Goal: Transaction & Acquisition: Purchase product/service

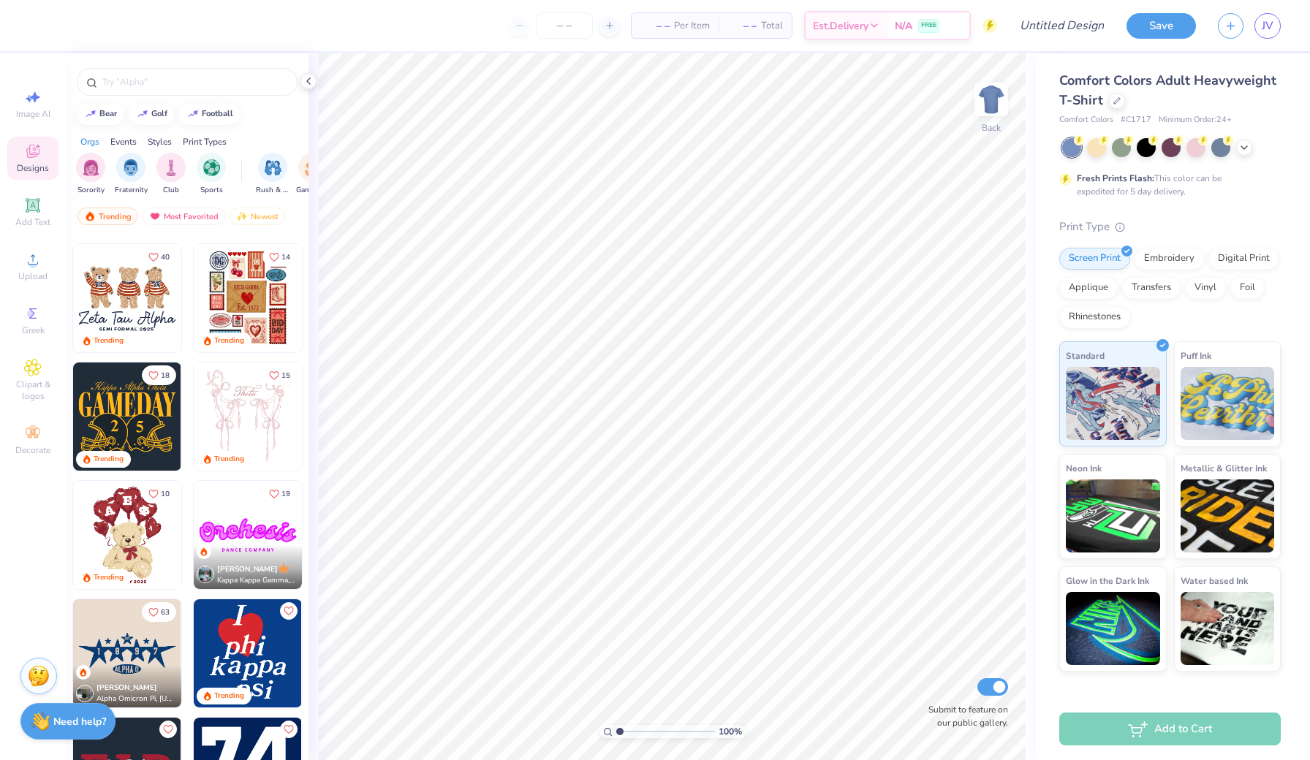
scroll to position [249, 0]
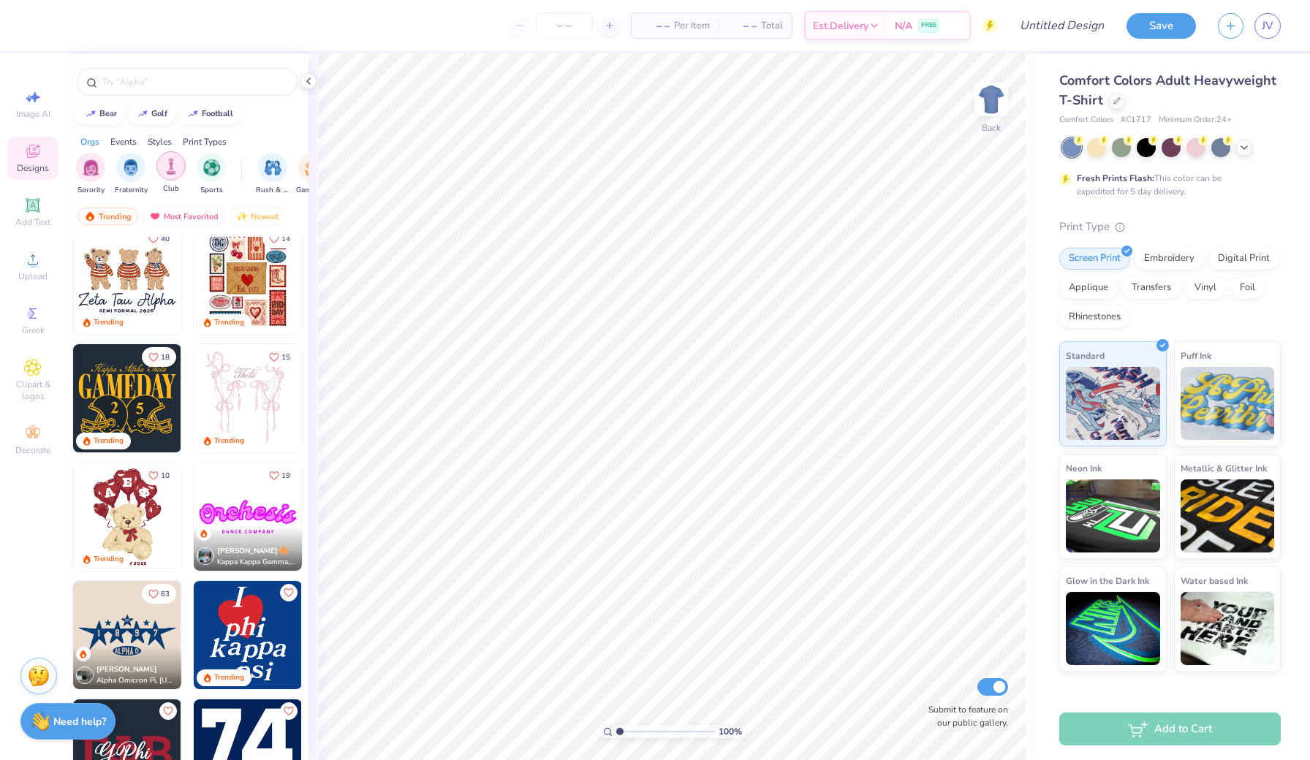
click at [163, 164] on img "filter for Club" at bounding box center [171, 166] width 16 height 17
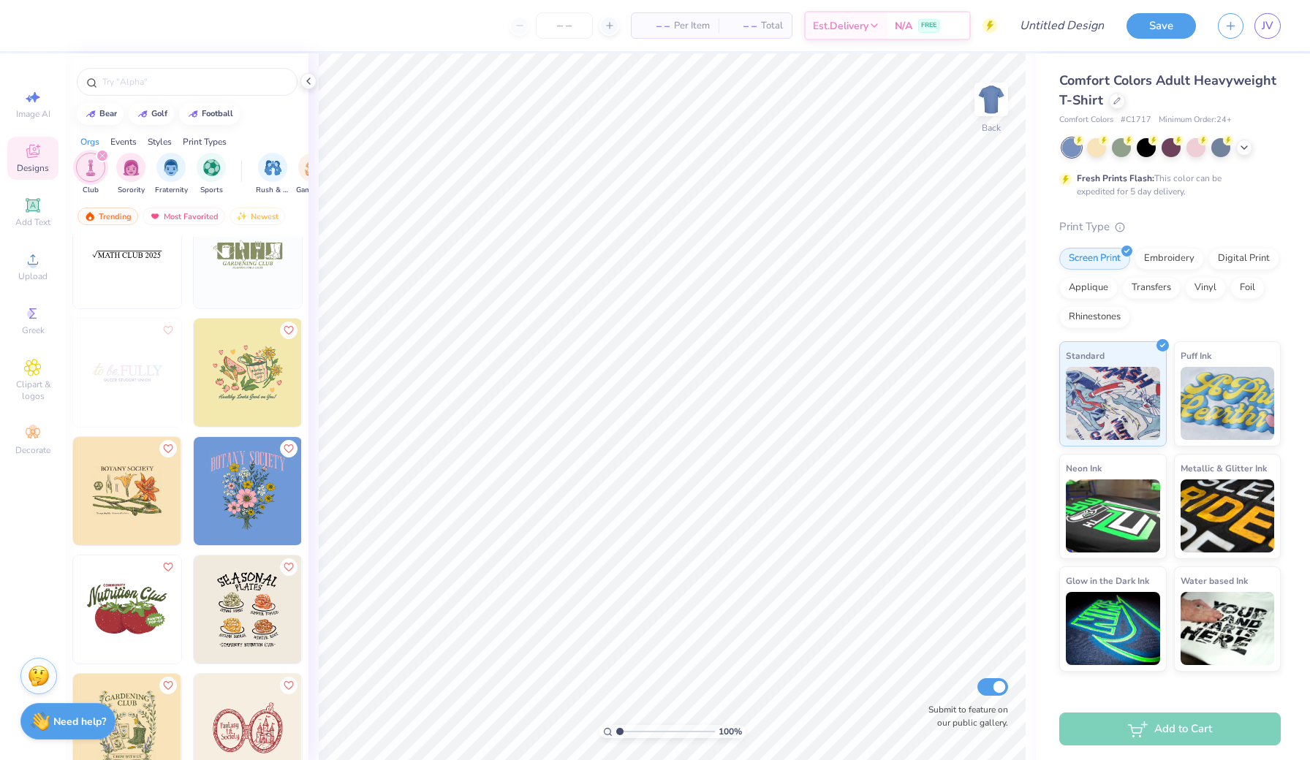
scroll to position [4184, 0]
click at [139, 71] on div at bounding box center [187, 82] width 221 height 28
click at [148, 82] on input "text" at bounding box center [194, 82] width 187 height 15
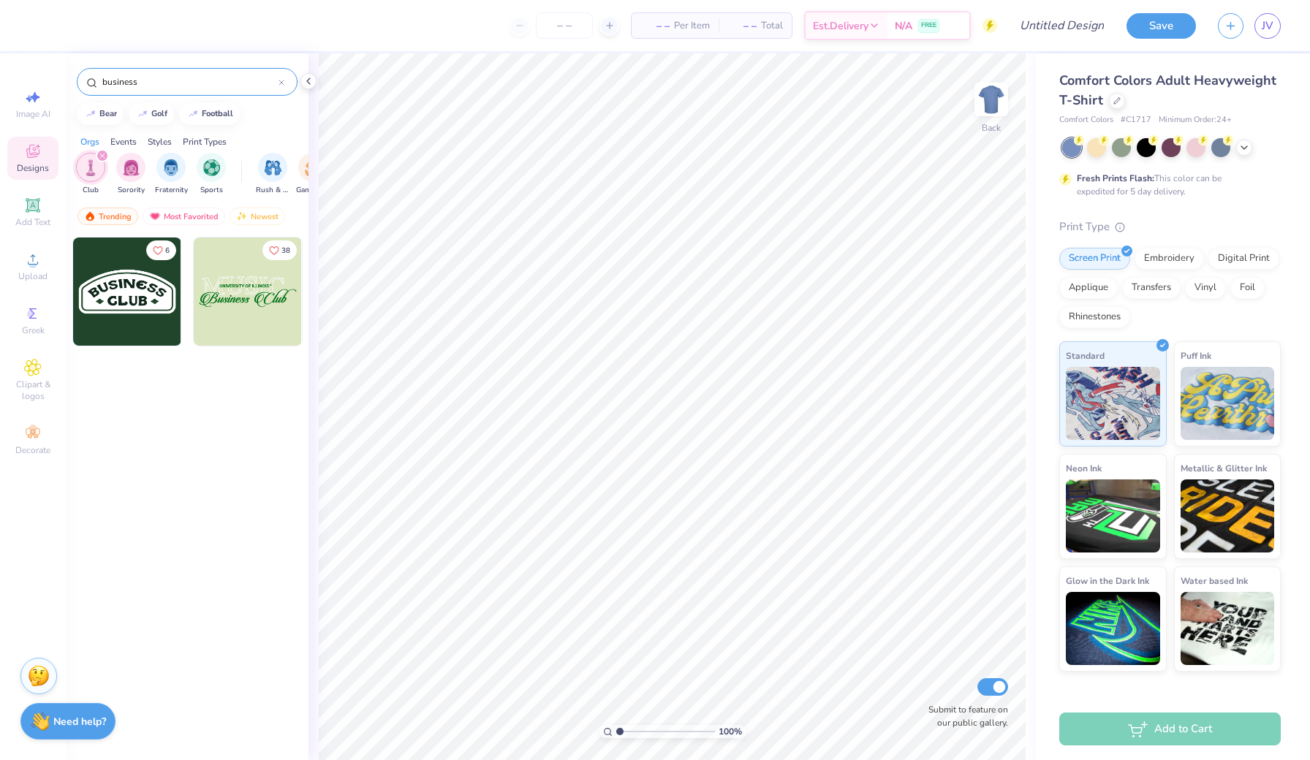
type input "business"
click at [246, 293] on img at bounding box center [248, 292] width 108 height 108
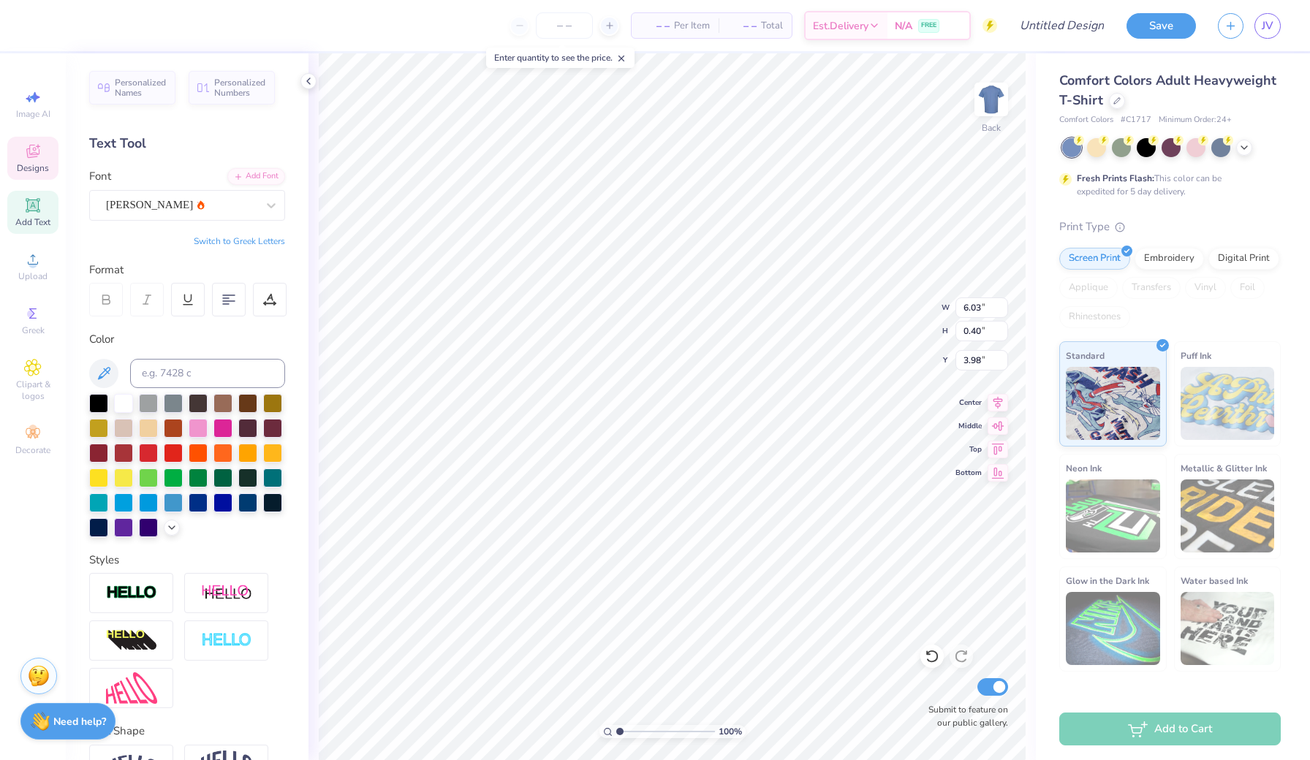
scroll to position [0, 0]
type textarea "s"
type textarea "SCHOOL OF BUSINESS"
type input "0.28"
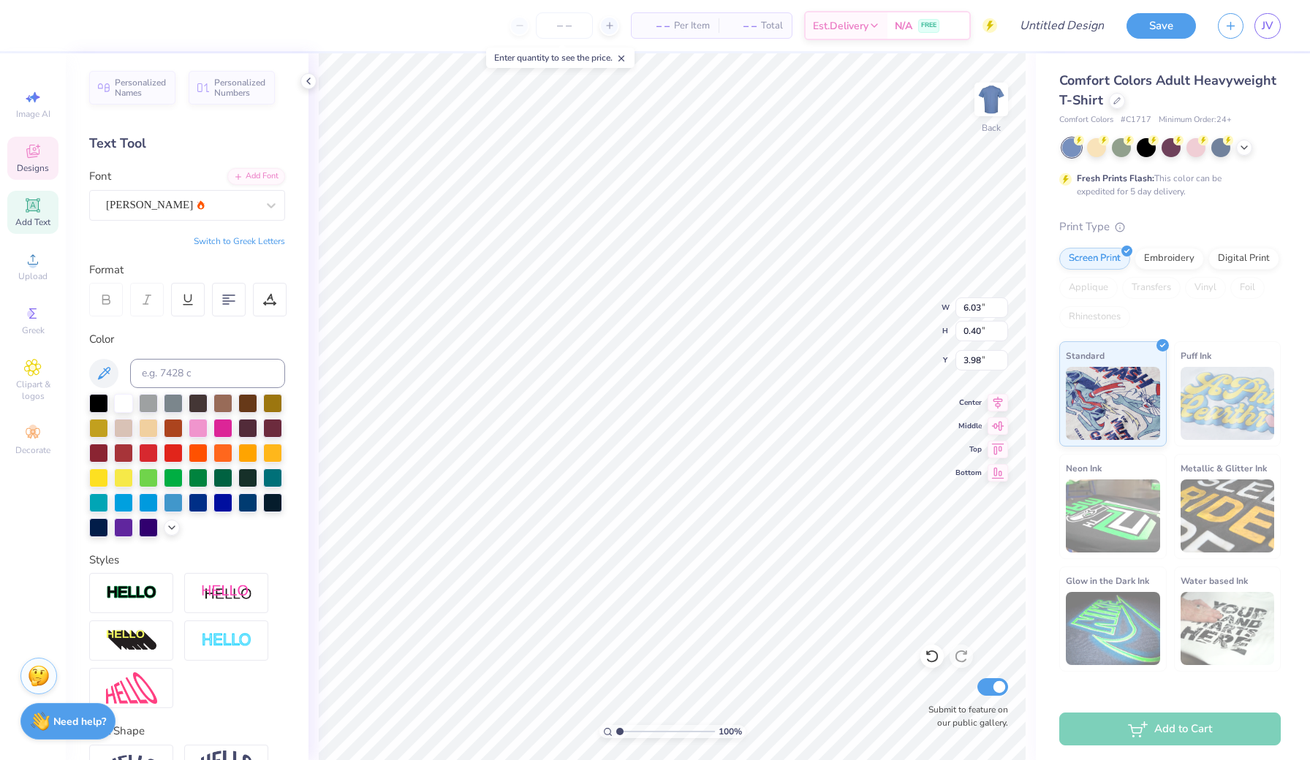
type input "0.15"
type input "3.99"
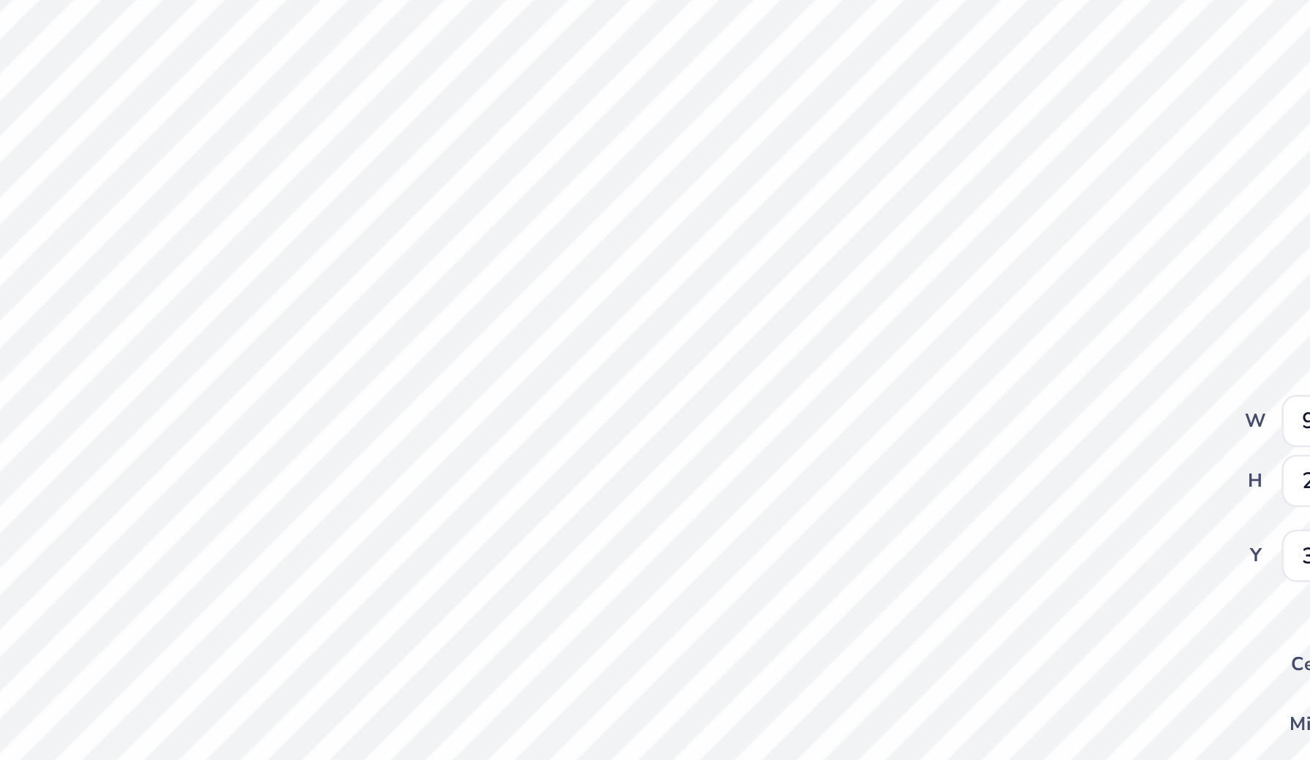
scroll to position [0, 1]
type textarea "A"
type textarea "VILLANOVA"
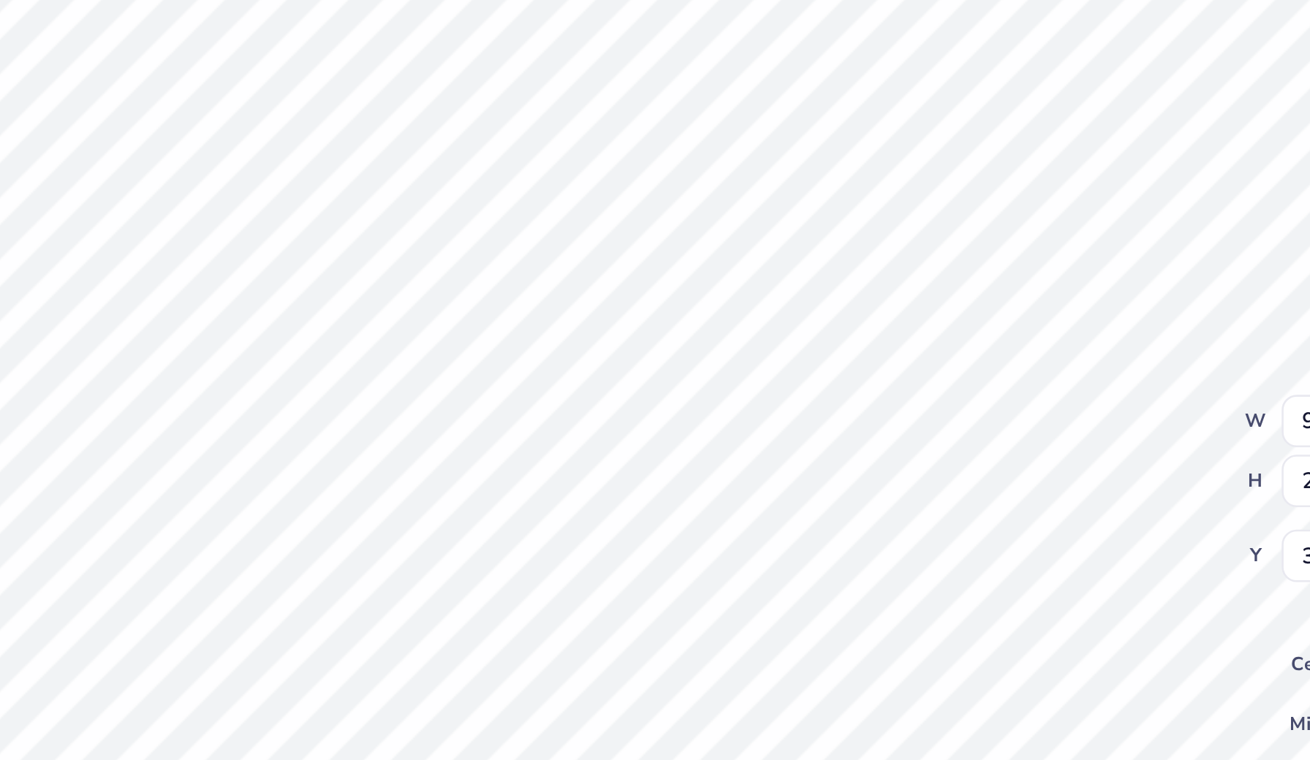
type input "10.59"
type input "2.03"
type input "4.62"
type textarea "A"
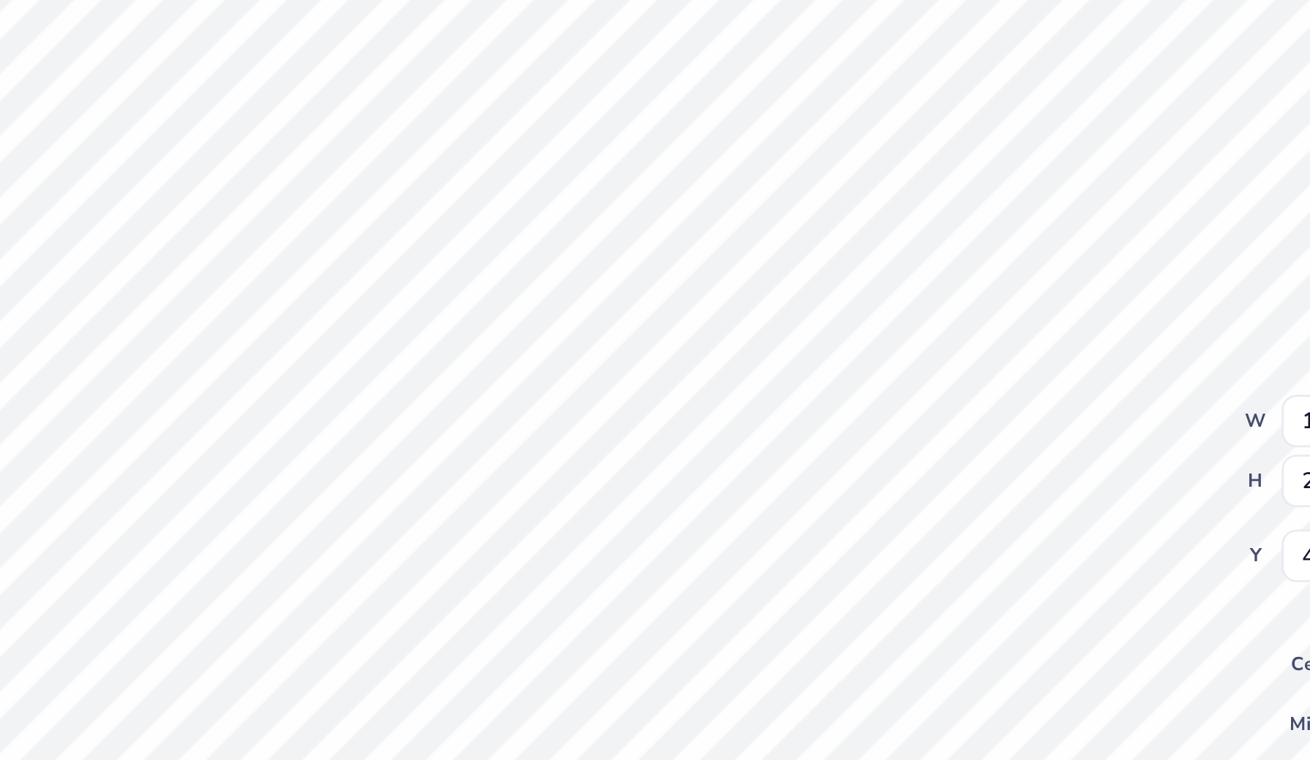
type textarea "c"
type textarea "Accounting"
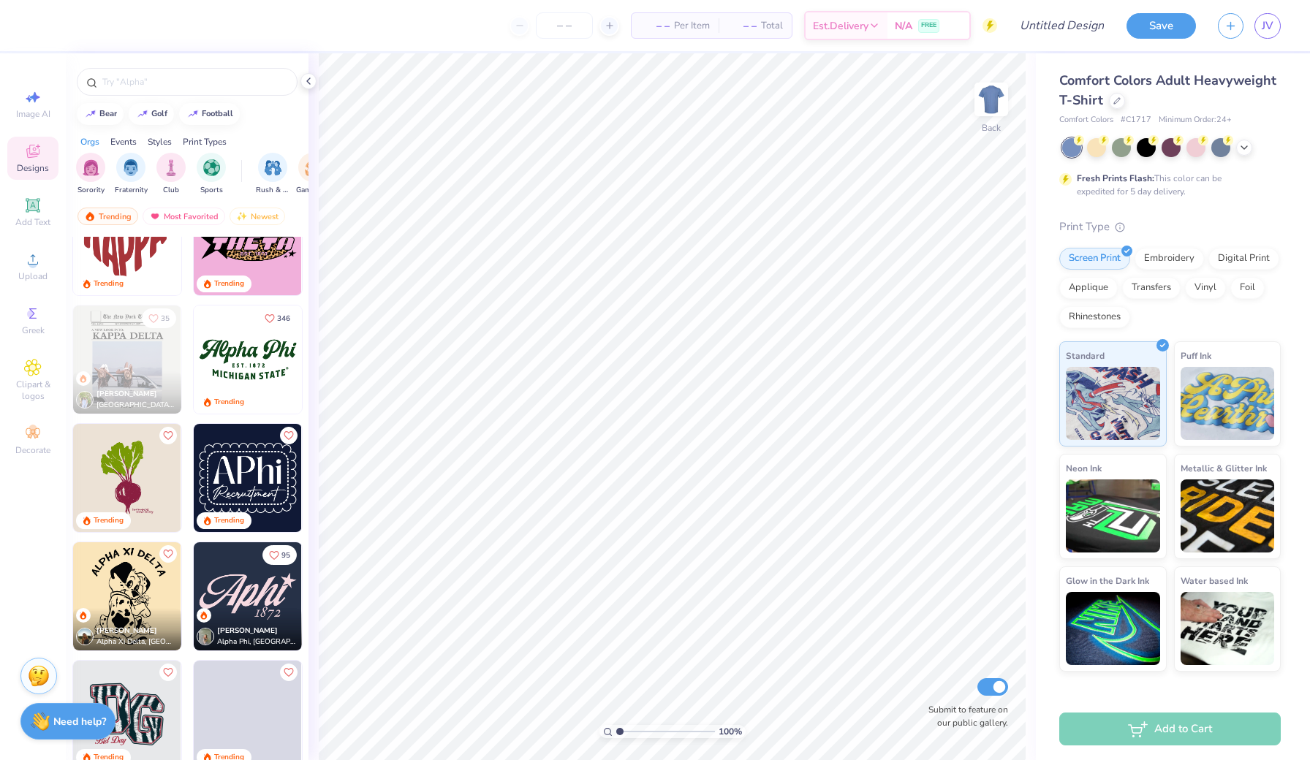
scroll to position [1230, 0]
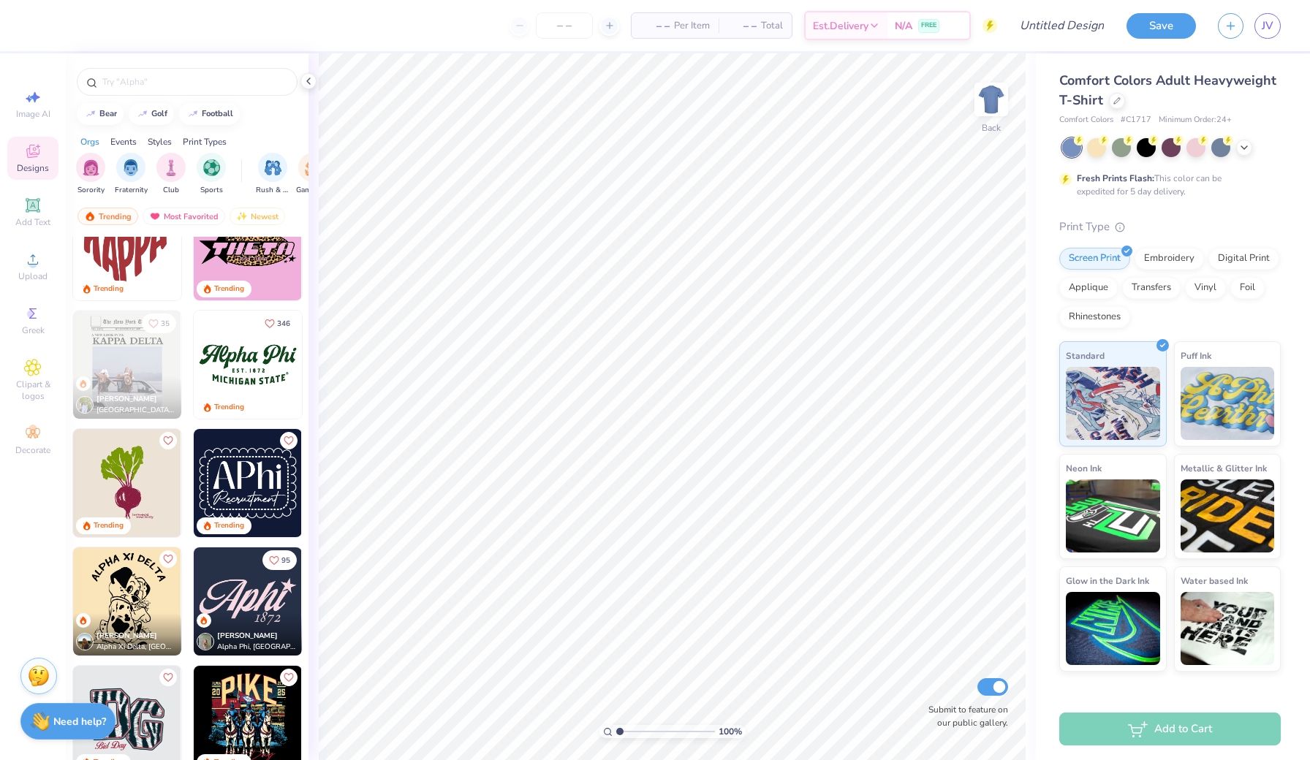
click at [243, 368] on img at bounding box center [248, 365] width 108 height 108
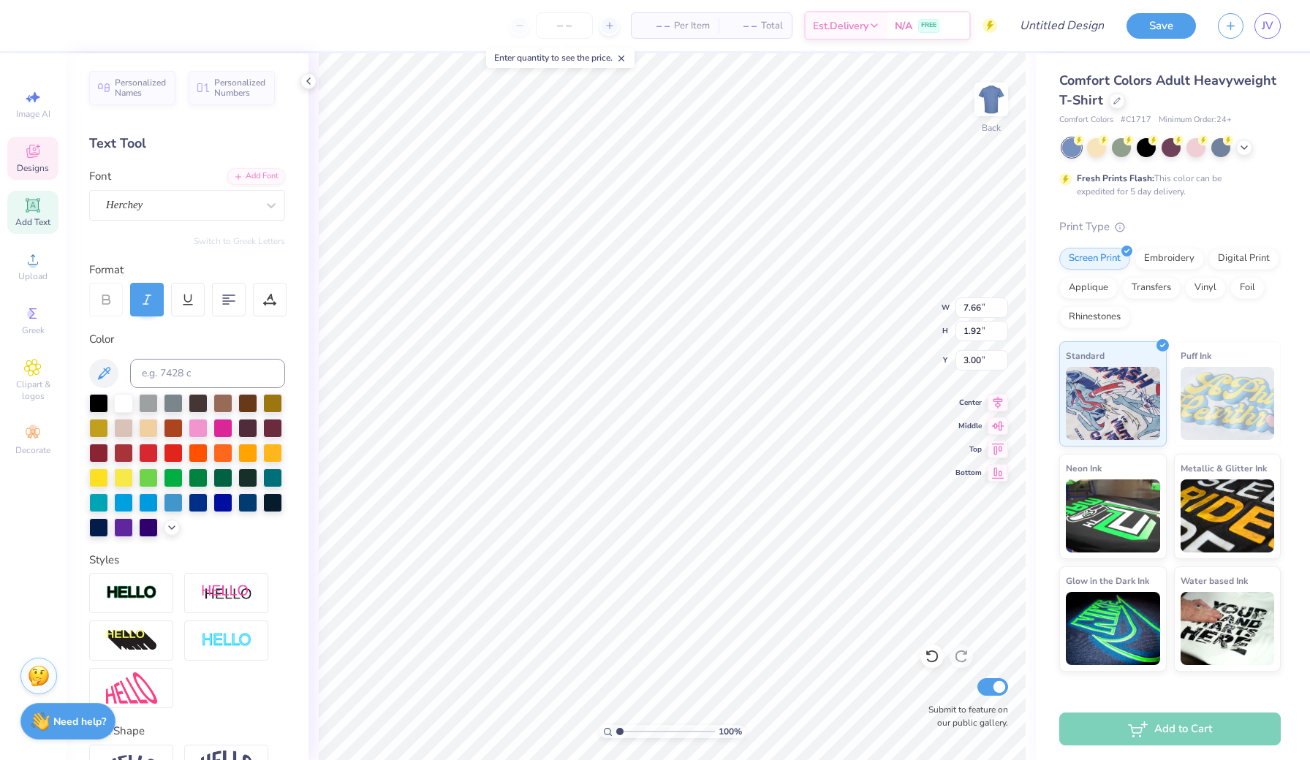
type textarea "Phi"
type textarea "v"
type textarea "Villanova"
type input "5.85"
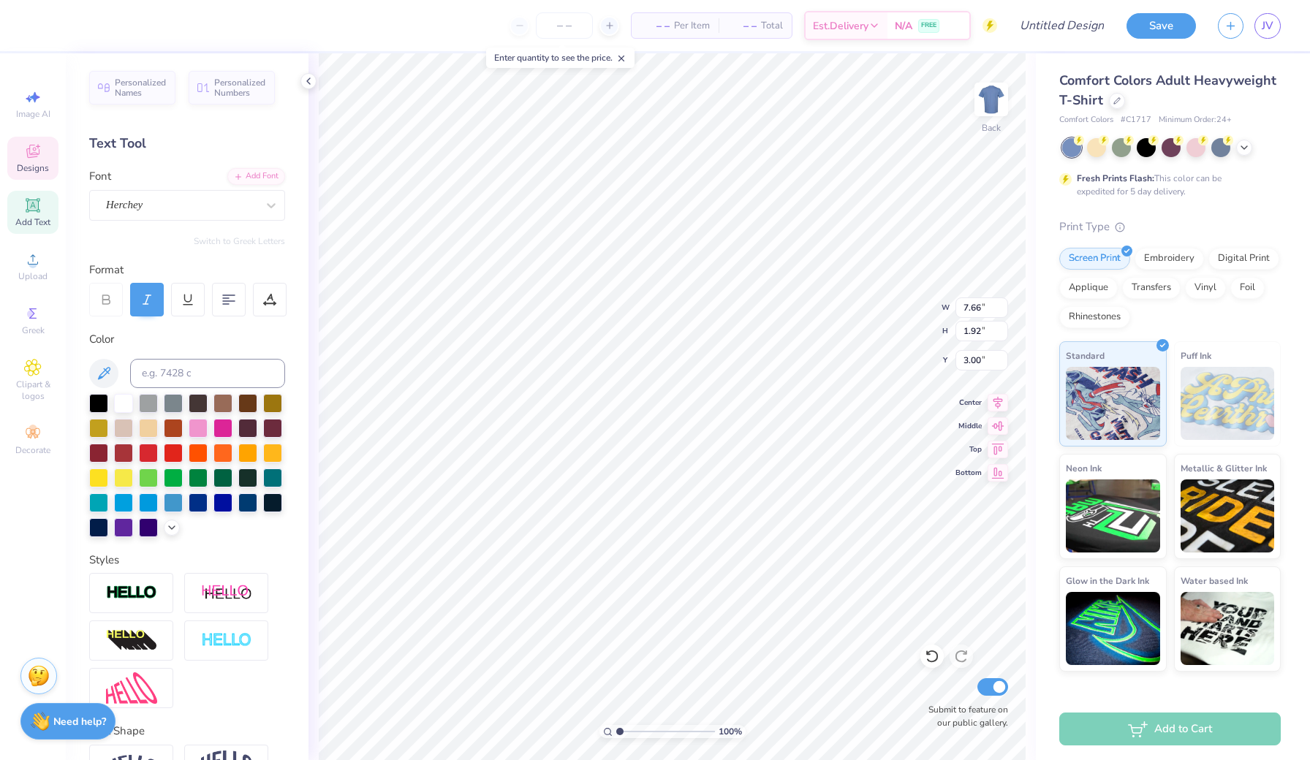
type input "0.87"
type input "5.39"
type textarea "Accounting"
type textarea "E S T . 1 9 2 2"
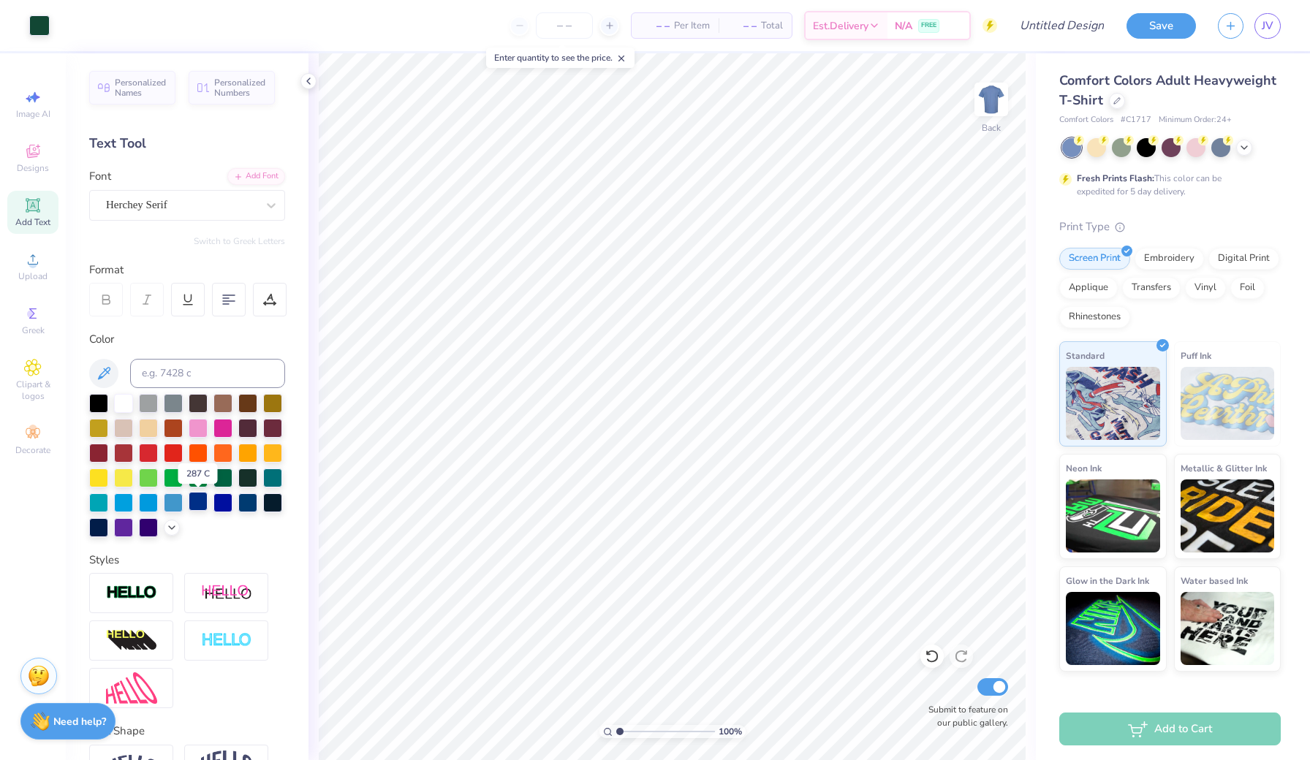
click at [194, 504] on div at bounding box center [198, 501] width 19 height 19
click at [123, 398] on div at bounding box center [123, 402] width 19 height 19
click at [126, 403] on div at bounding box center [123, 402] width 19 height 19
type input "4.42"
type input "0.76"
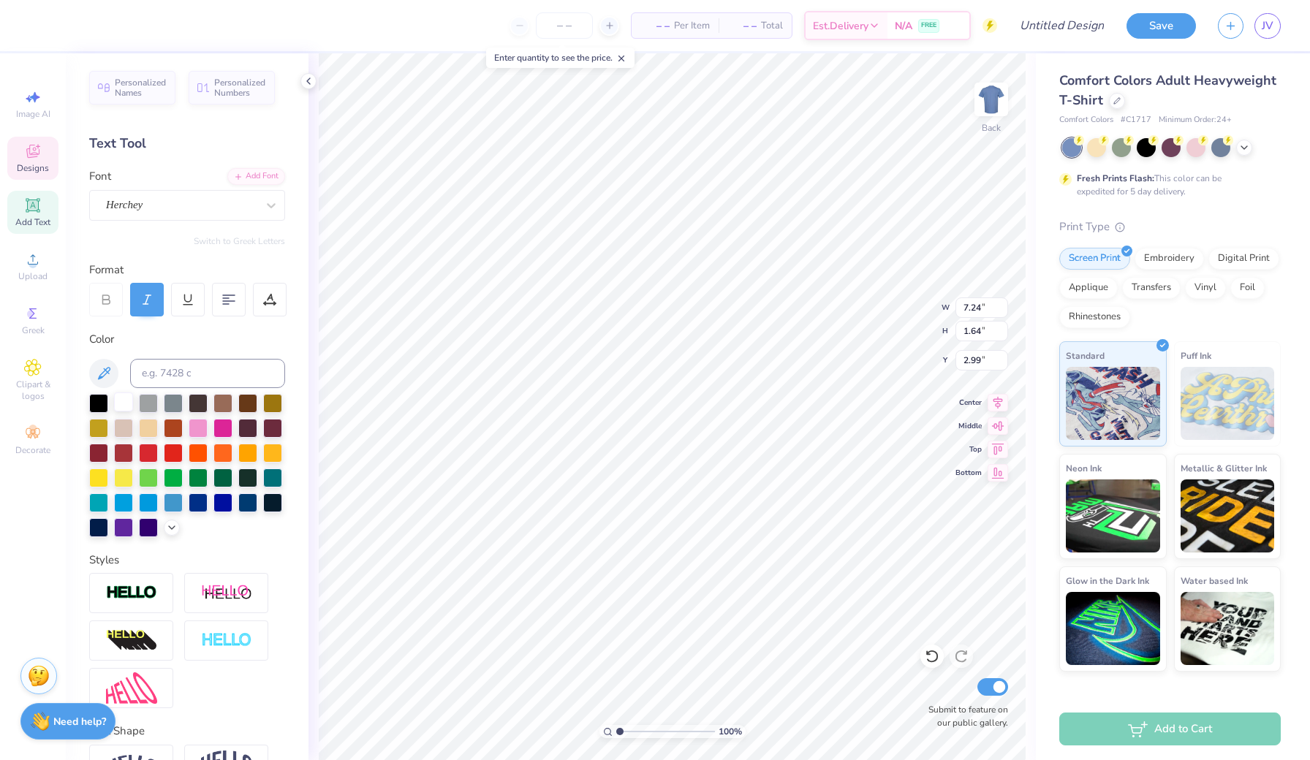
type input "5.33"
click at [118, 401] on div at bounding box center [123, 402] width 19 height 19
type input "10.02"
type input "4.28"
type input "3.00"
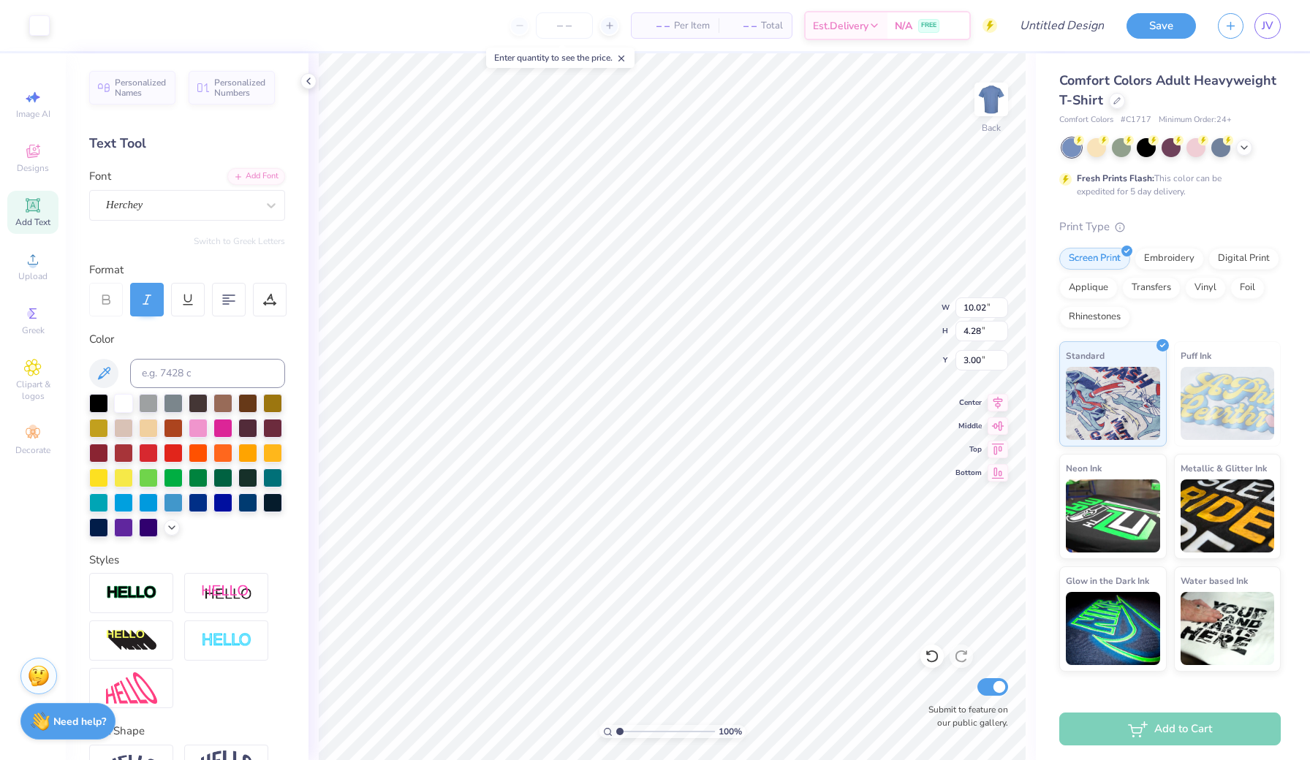
type input "8.59"
type input "3.67"
type input "3.08"
type input "0.36"
type input "5.24"
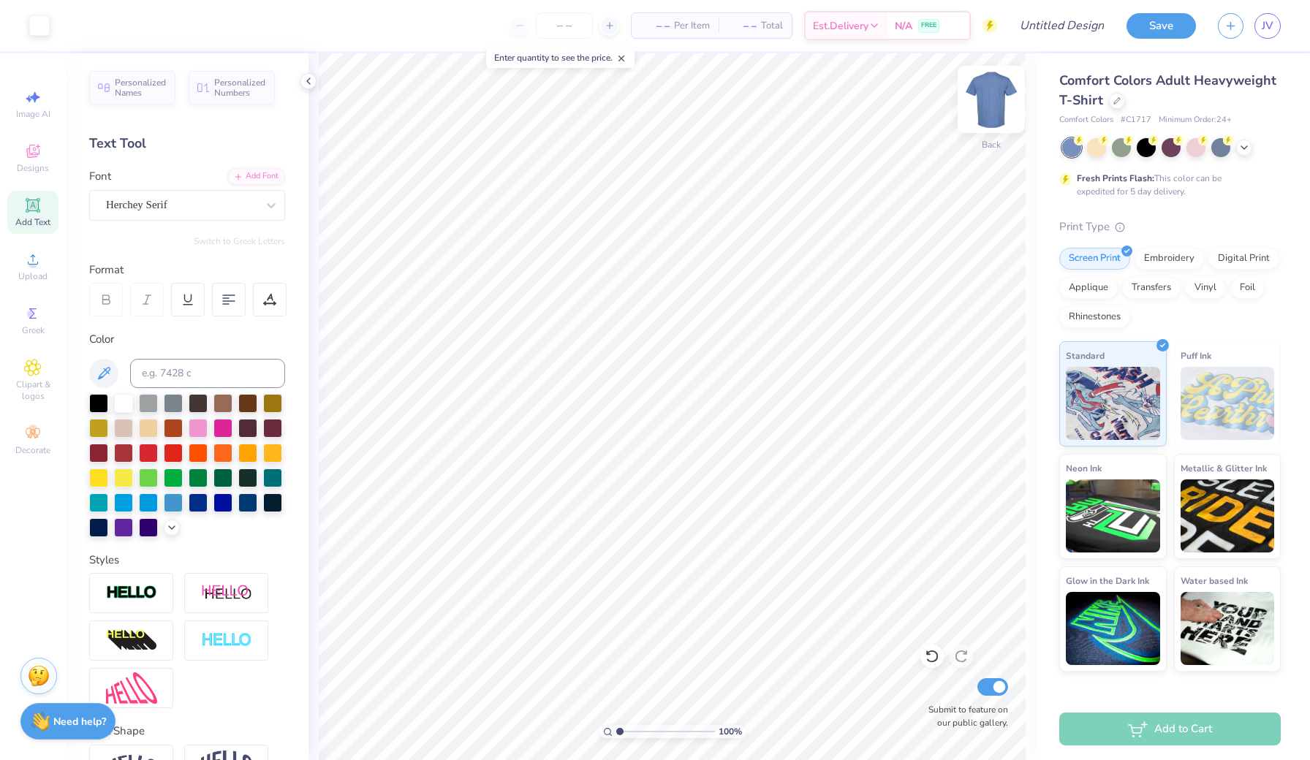
click at [985, 96] on img at bounding box center [991, 99] width 58 height 58
click at [993, 99] on img at bounding box center [991, 99] width 58 height 58
click at [39, 156] on icon at bounding box center [33, 152] width 18 height 18
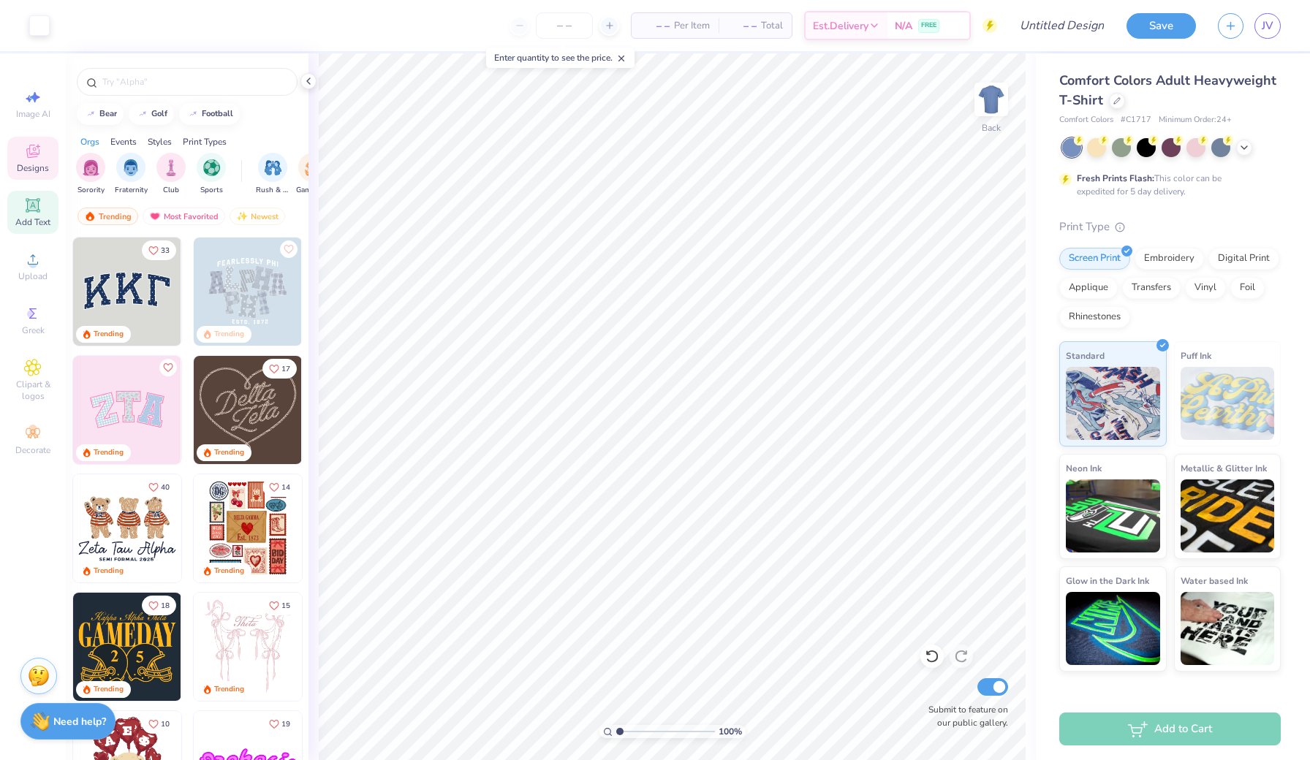
click at [29, 215] on div "Add Text" at bounding box center [32, 212] width 51 height 43
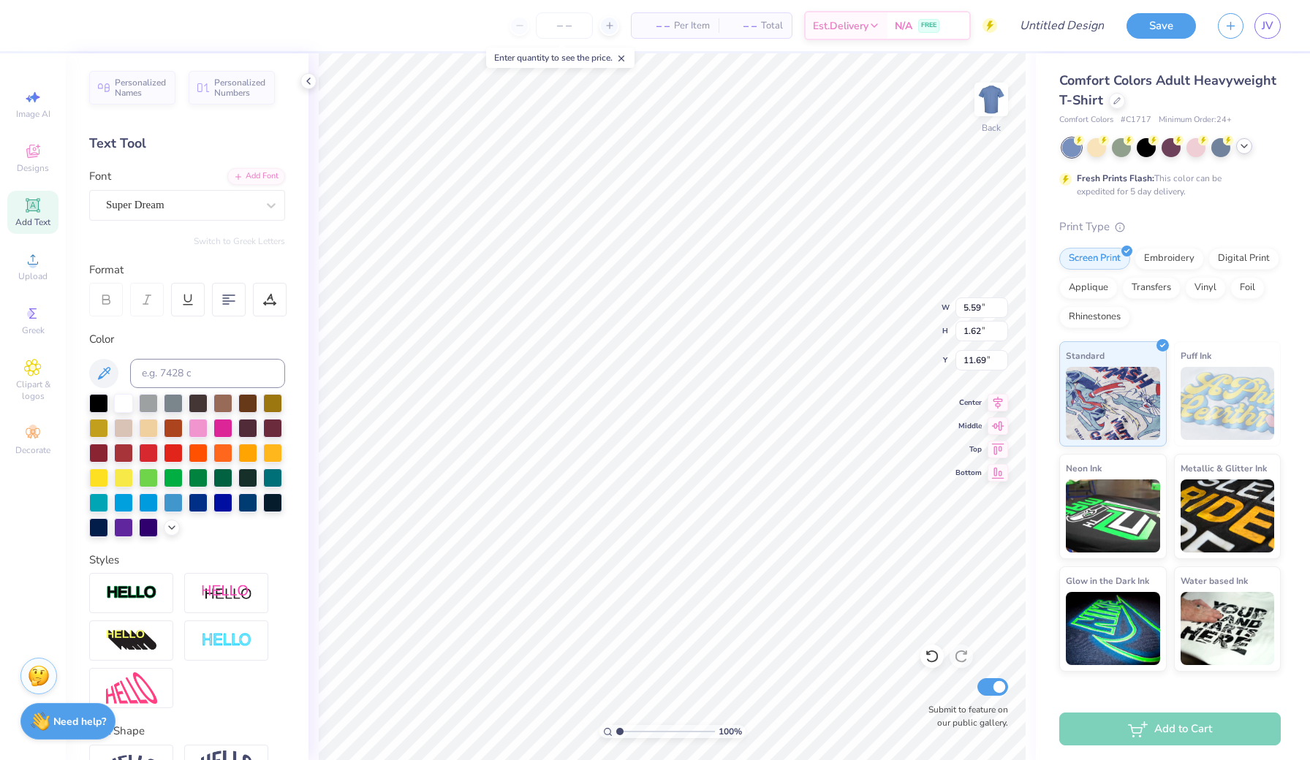
click at [1238, 150] on icon at bounding box center [1244, 146] width 12 height 12
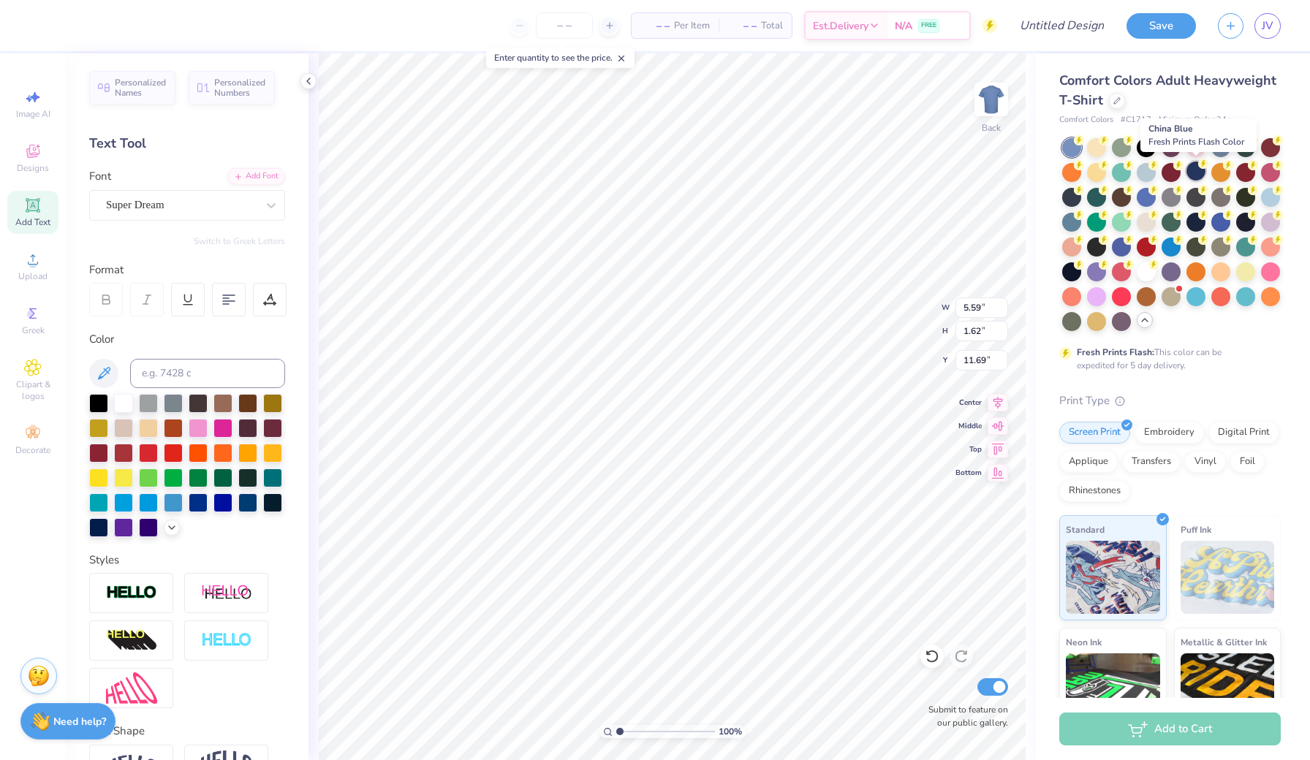
click at [1186, 173] on div at bounding box center [1195, 171] width 19 height 19
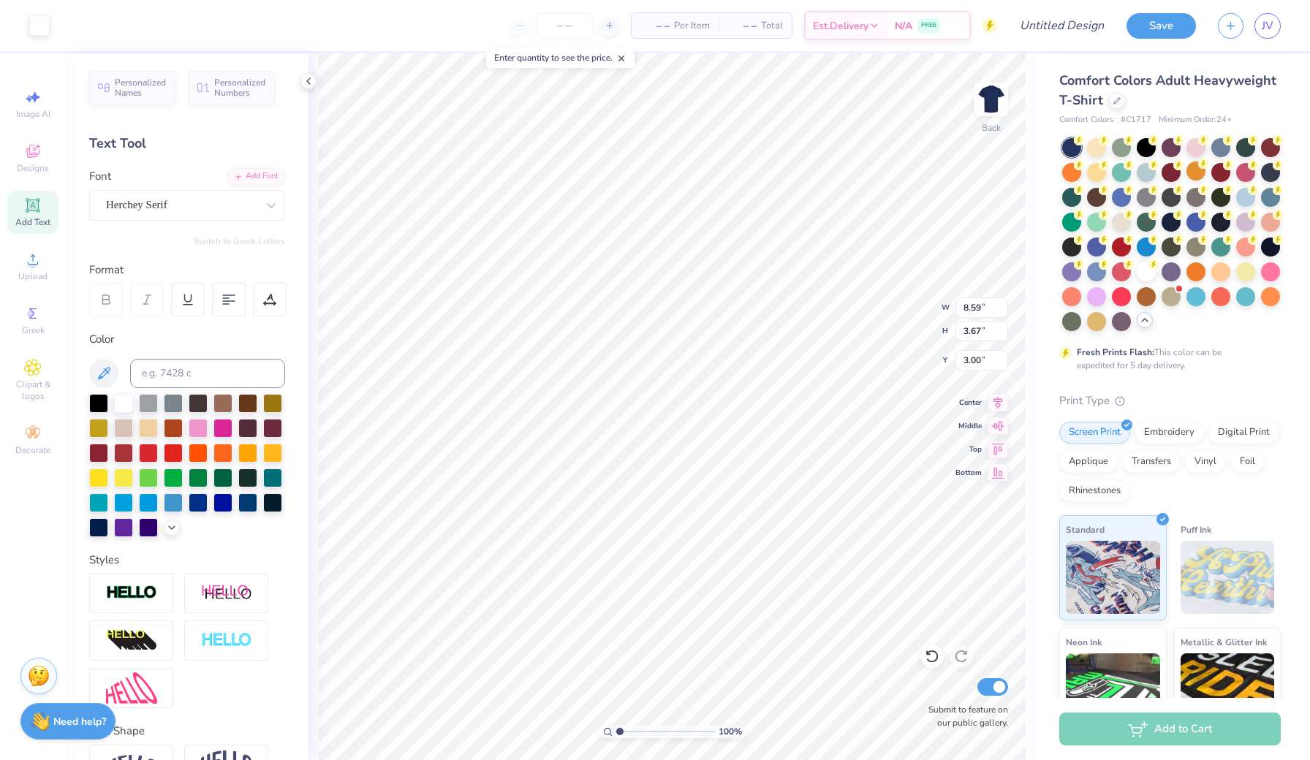
type input "9.98"
type input "4.27"
type input "6.09"
type input "1.05"
type input "6.22"
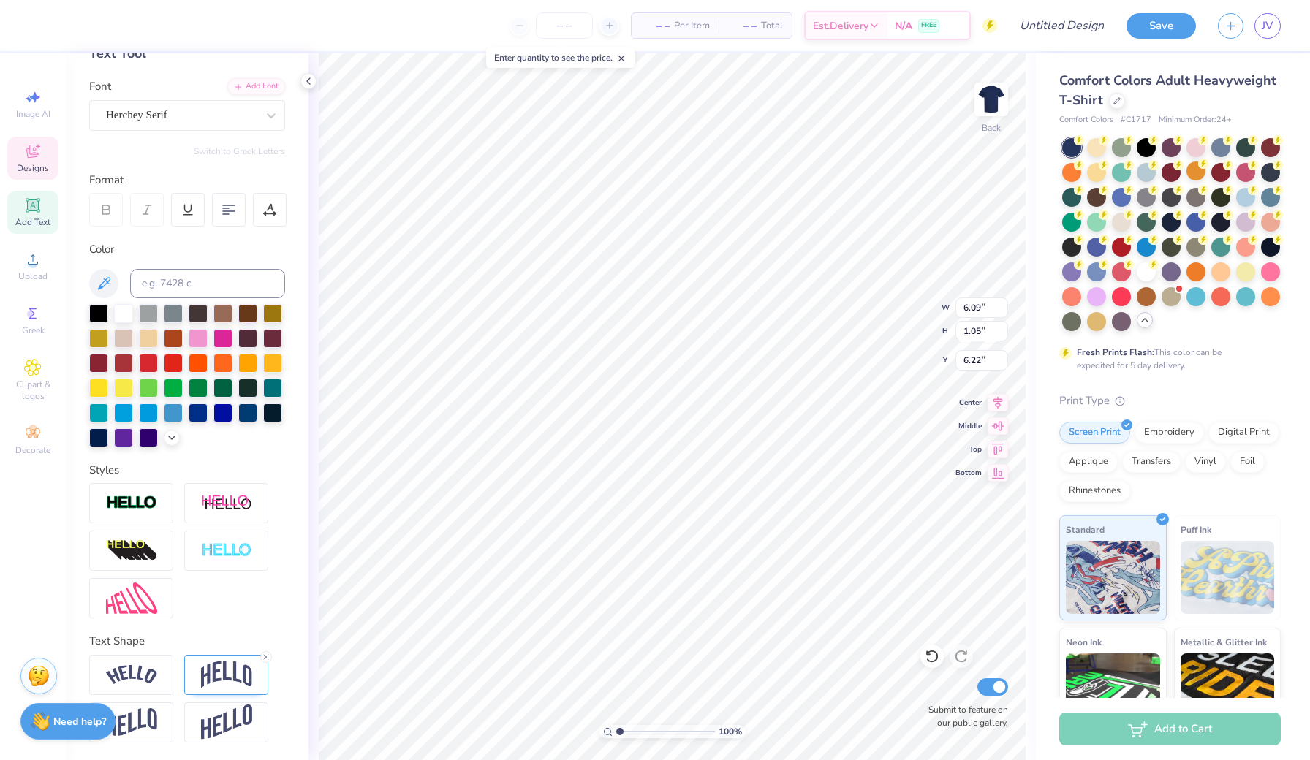
scroll to position [90, 0]
type input "9.98"
type input "2.26"
type input "3.00"
click at [210, 663] on img at bounding box center [226, 675] width 51 height 28
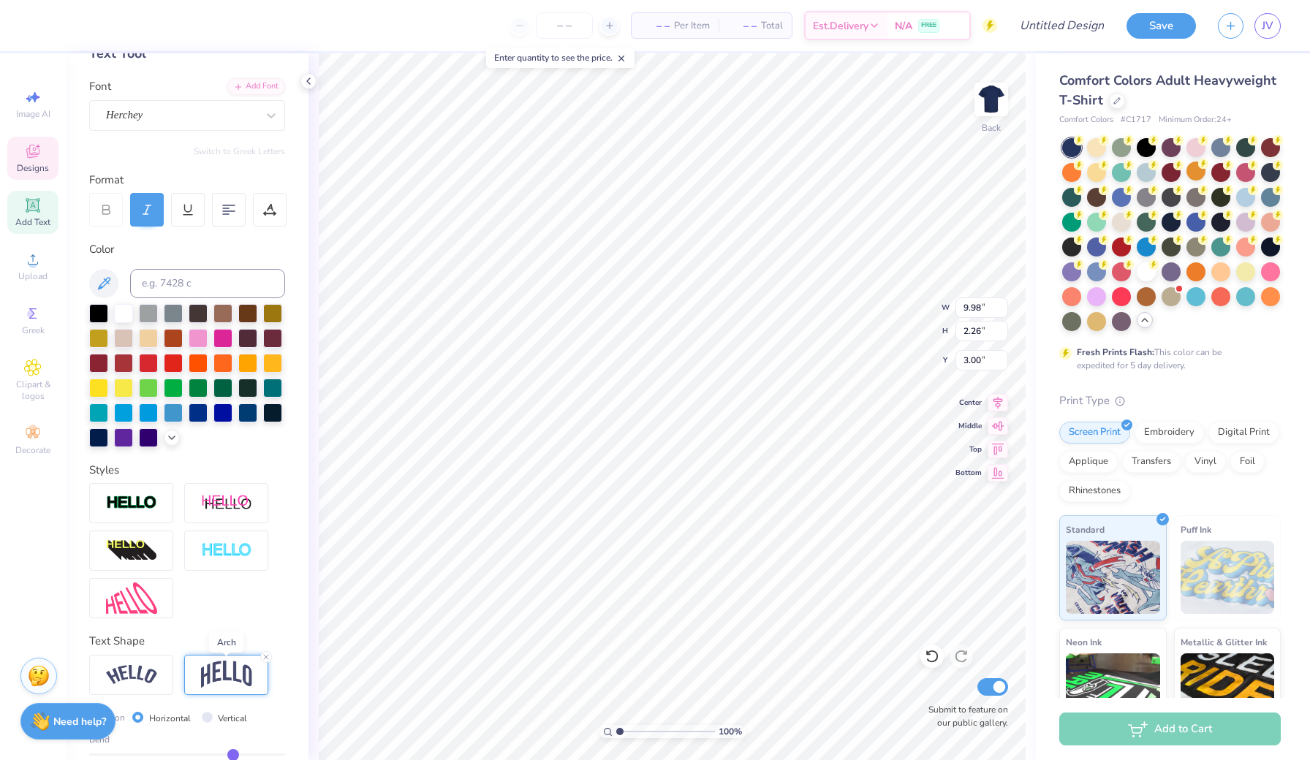
type input "3.47"
type input "2.40"
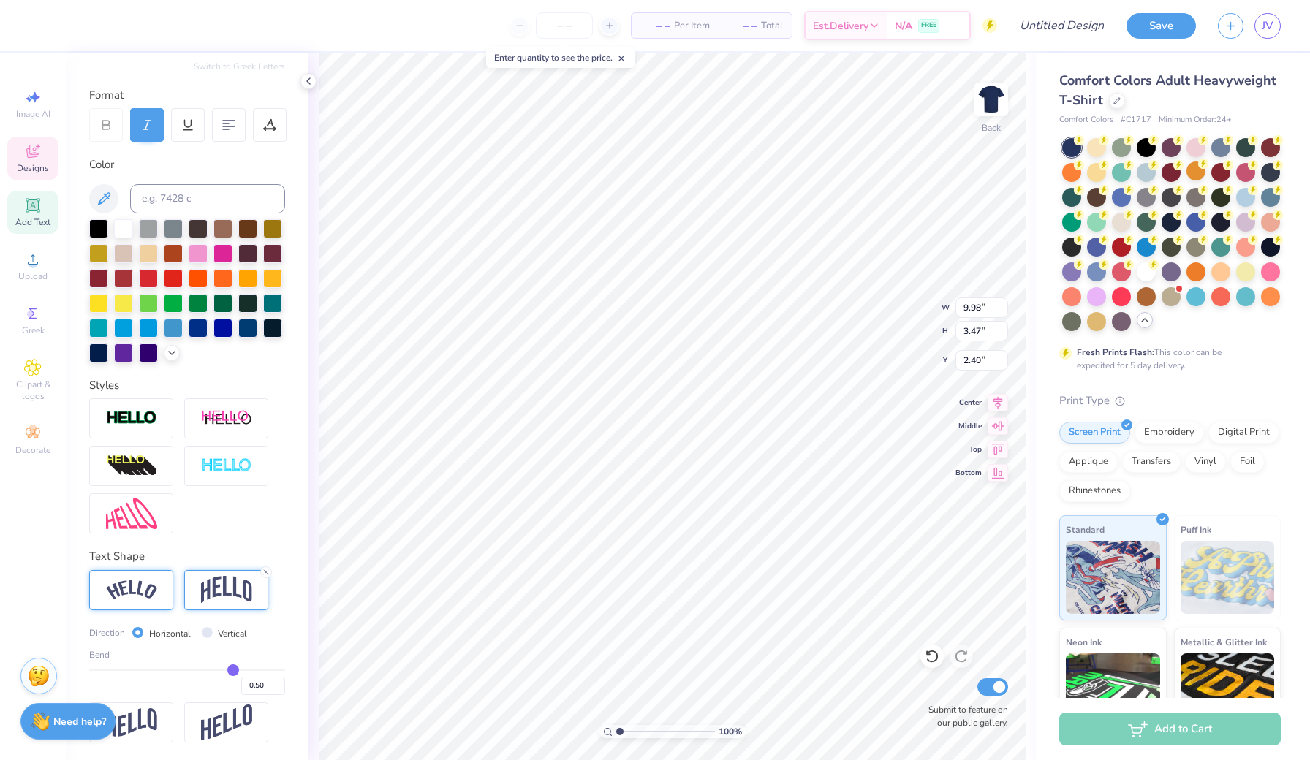
scroll to position [175, 0]
click at [114, 582] on img at bounding box center [131, 590] width 51 height 20
type input "11.99"
type input "3.05"
type input "2.61"
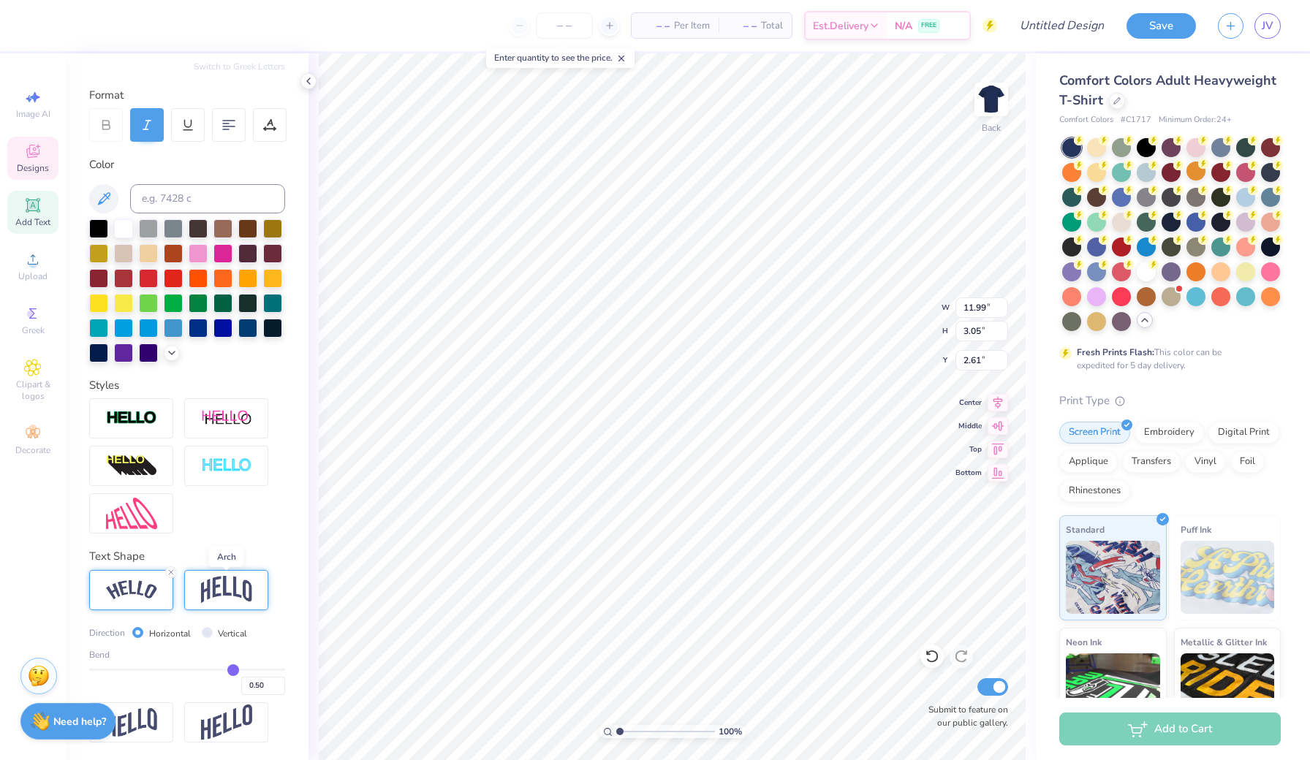
click at [230, 596] on img at bounding box center [226, 590] width 51 height 28
type input "9.98"
type input "3.47"
type input "2.40"
type input "0.48"
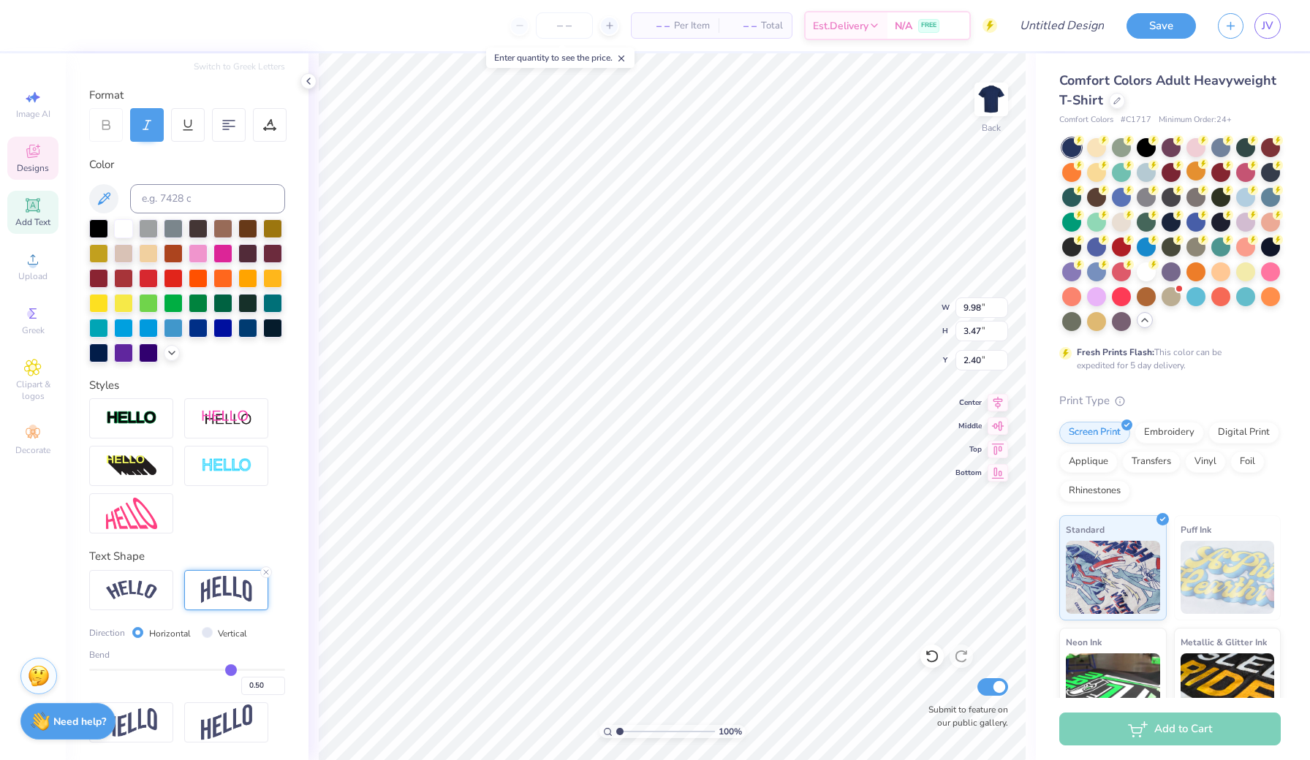
type input "0.48"
type input "0.47"
type input "0.44"
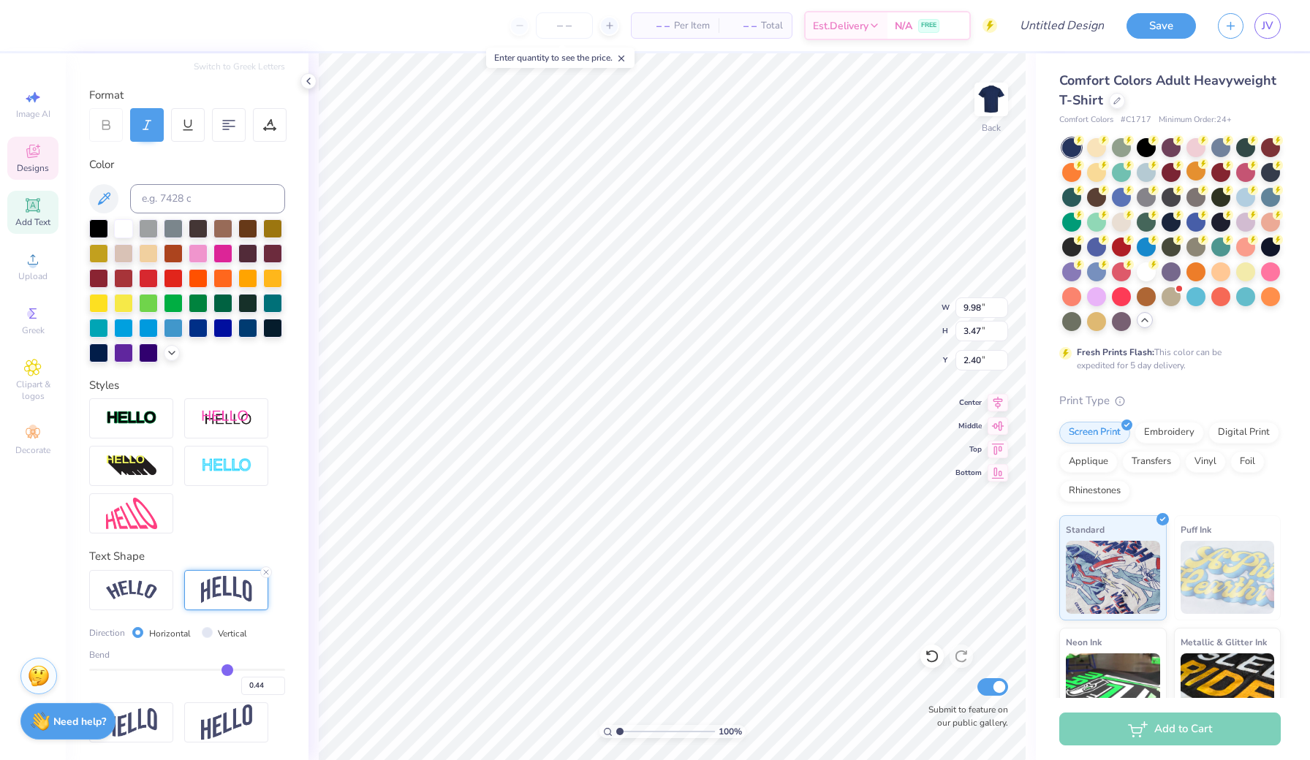
type input "0.41"
type input "0.37"
type input "0.34"
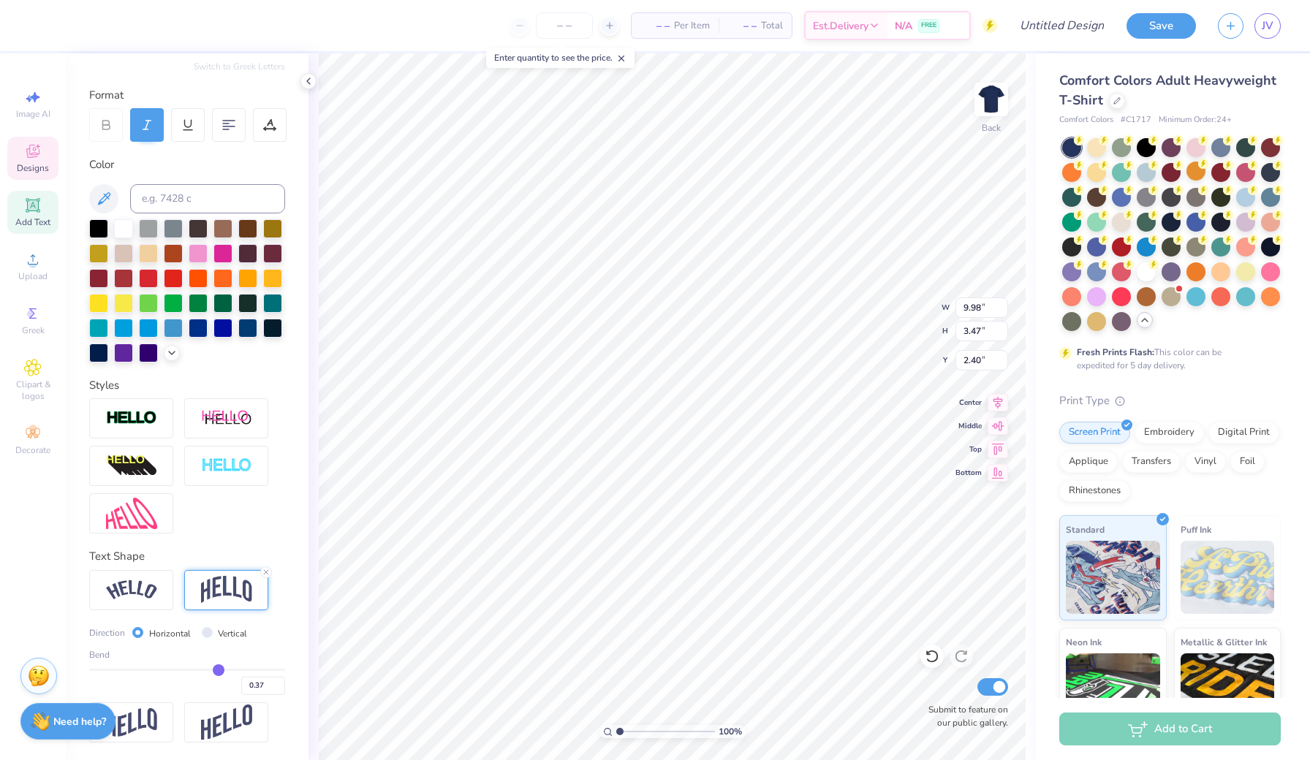
type input "0.34"
type input "0.29"
type input "0.22"
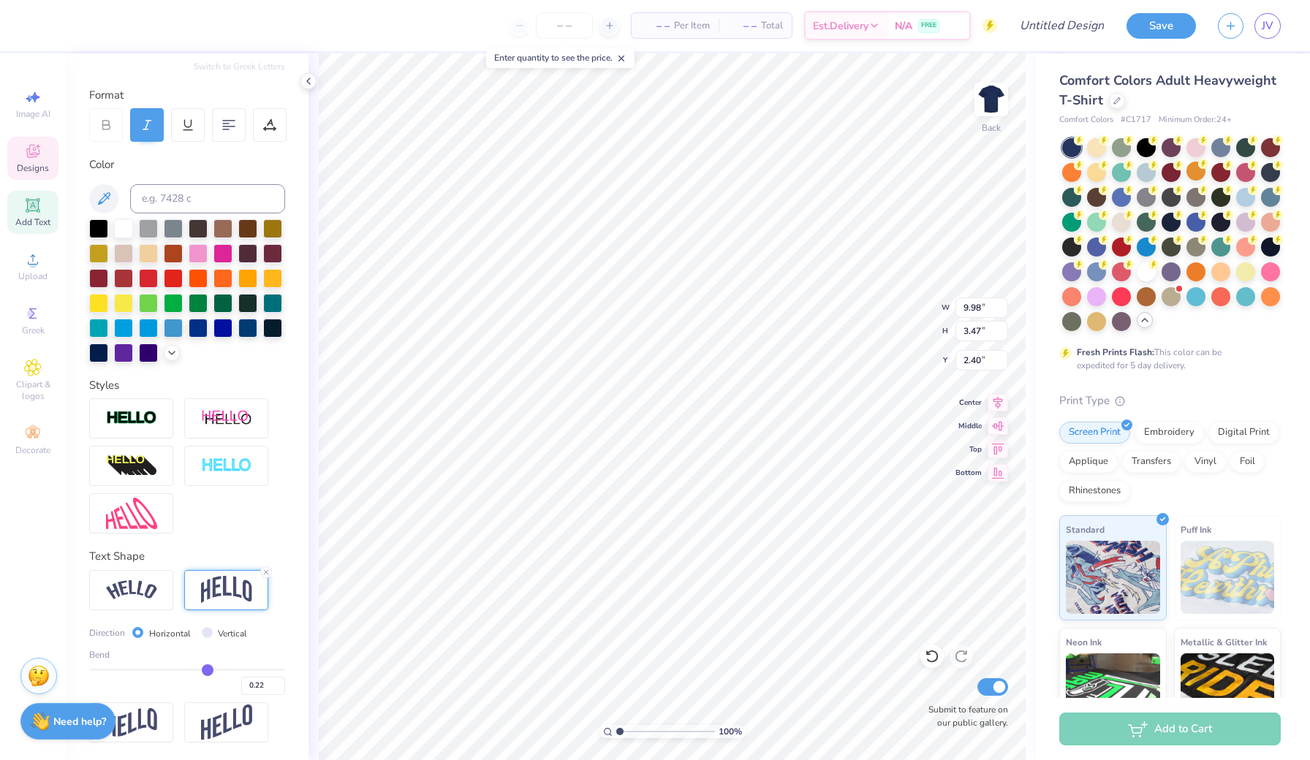
type input "0.16"
type input "0.1"
type input "0.10"
type input "0.05"
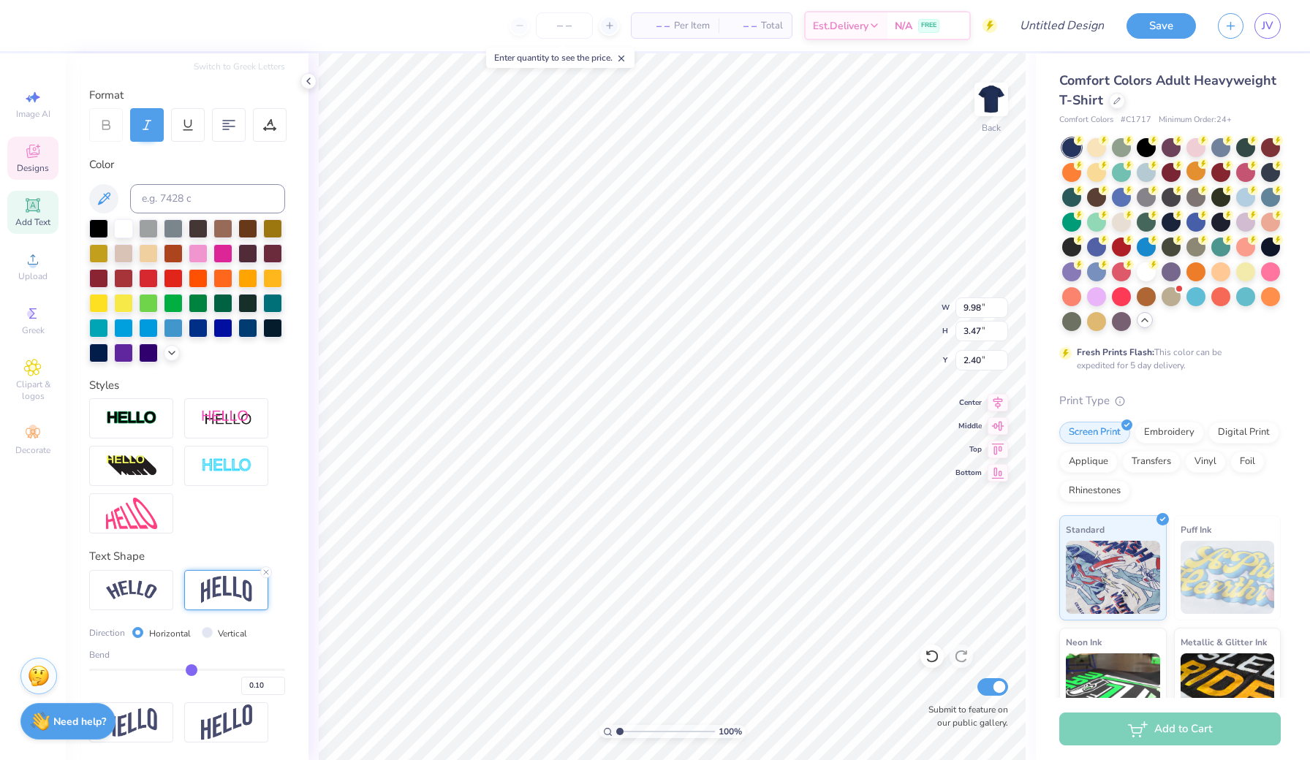
type input "0.05"
type input "0"
type input "0.00"
type input "-0.04"
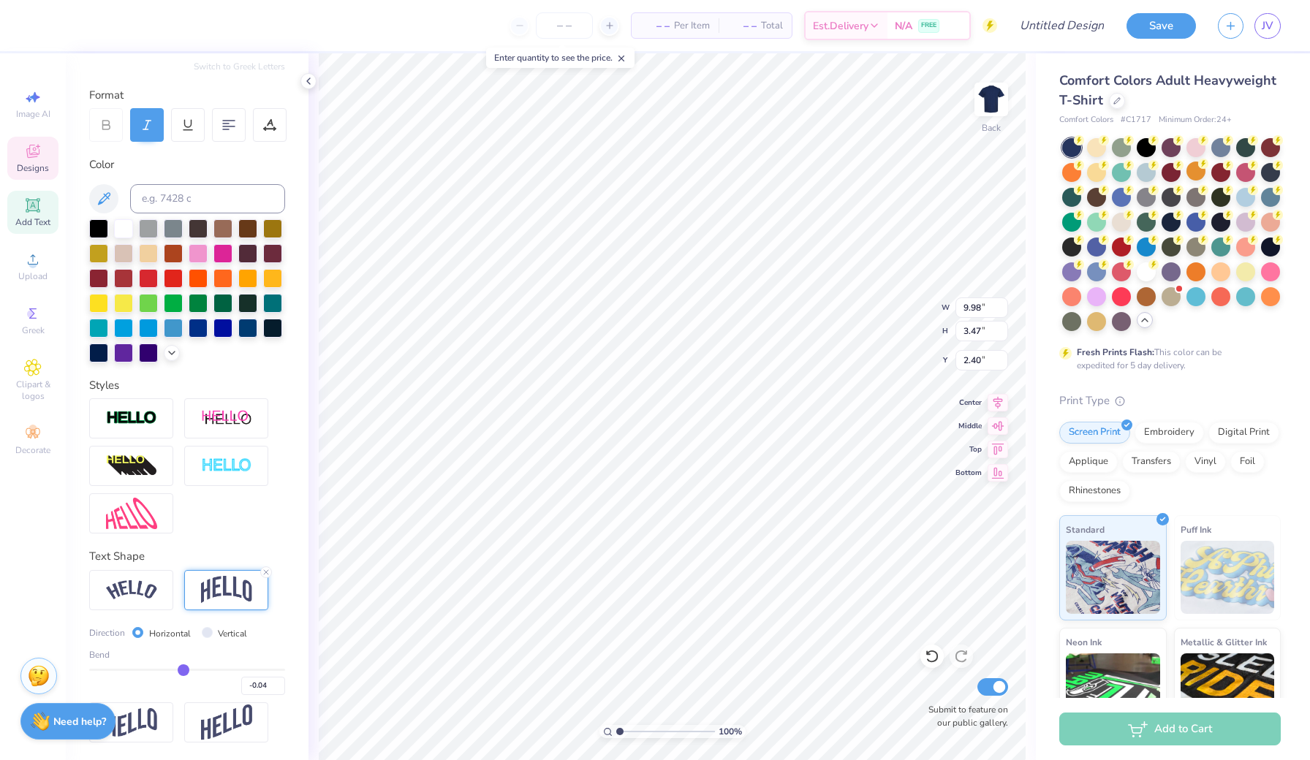
type input "-0.07"
type input "-0.09"
type input "-0.11"
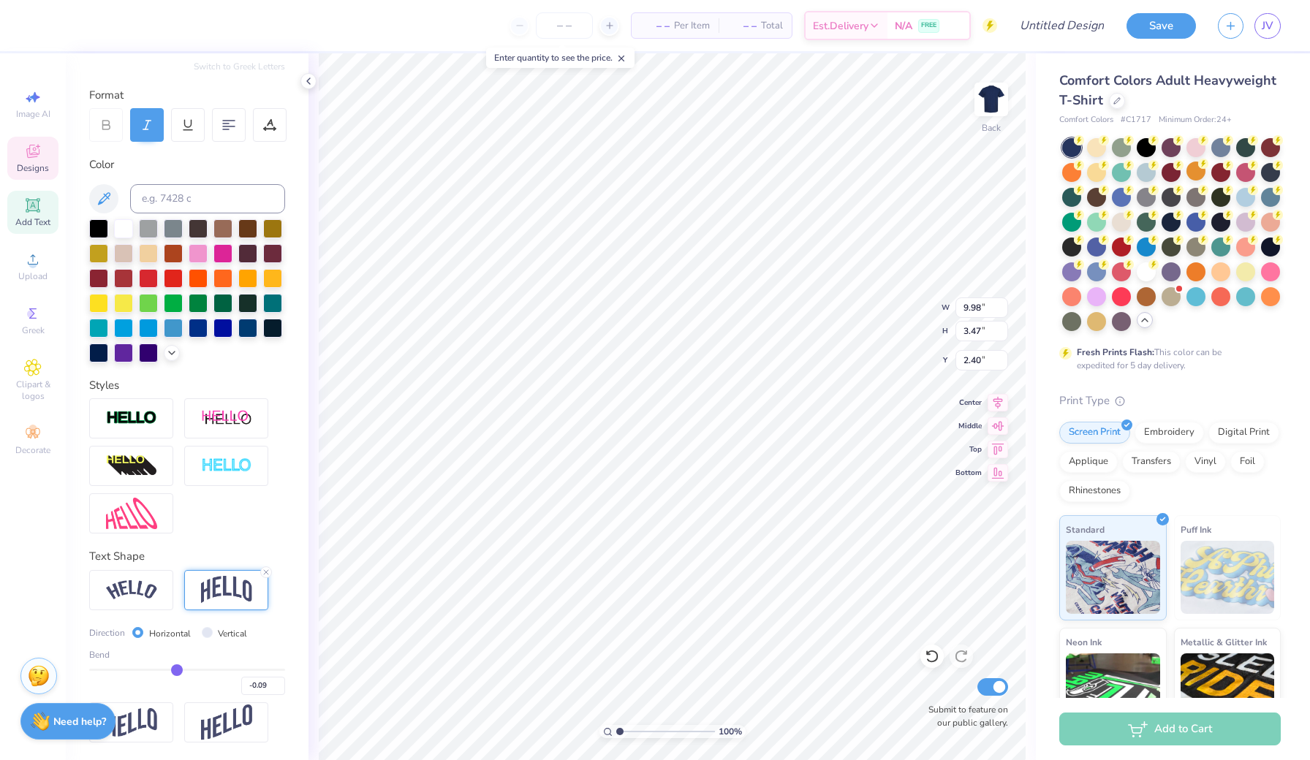
type input "-0.11"
type input "-0.13"
type input "-0.14"
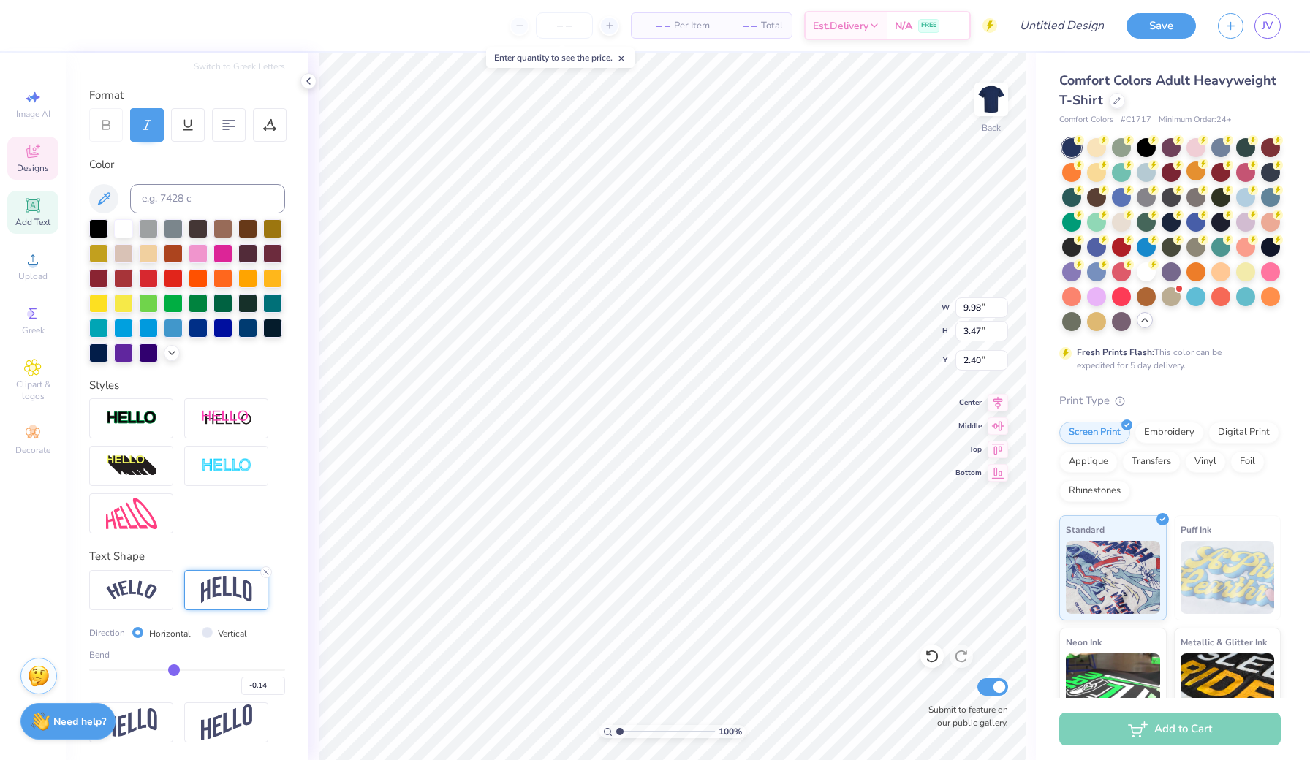
type input "-0.16"
type input "-0.17"
type input "-0.19"
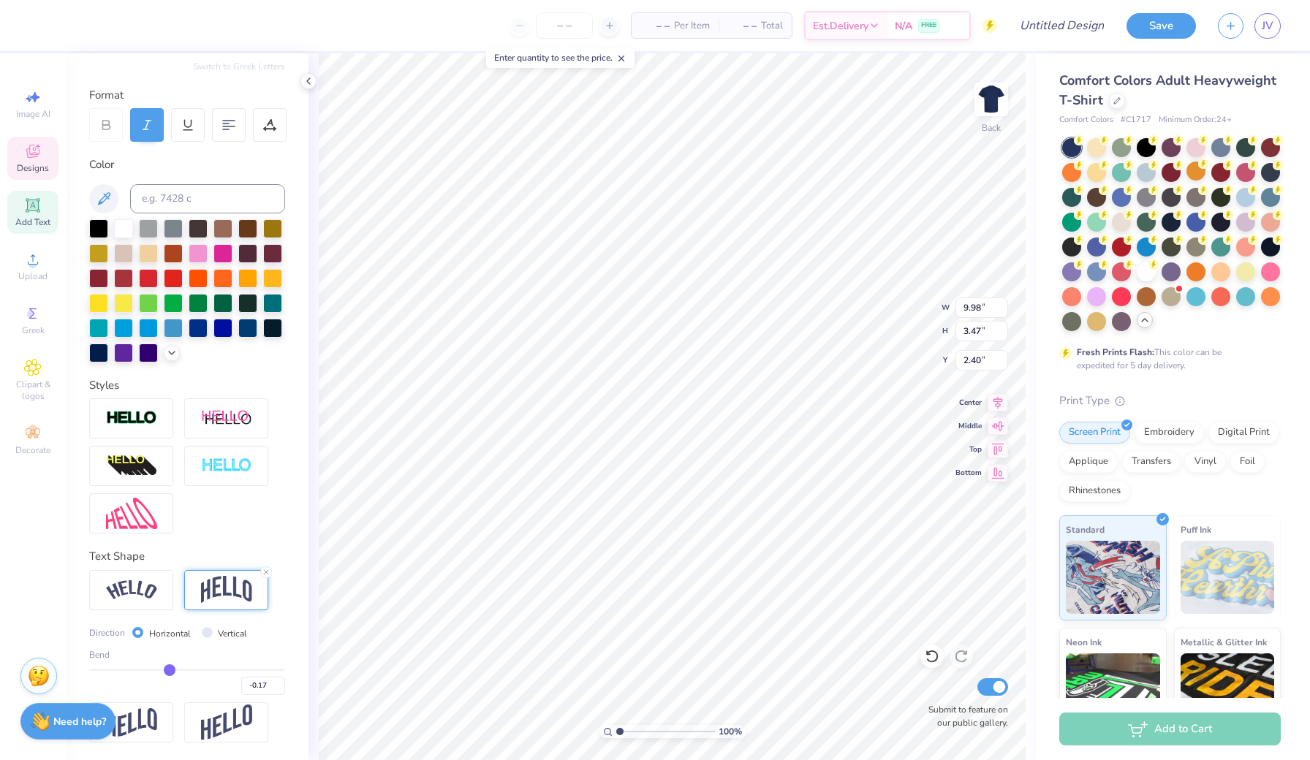
type input "-0.19"
type input "-0.21"
type input "-0.23"
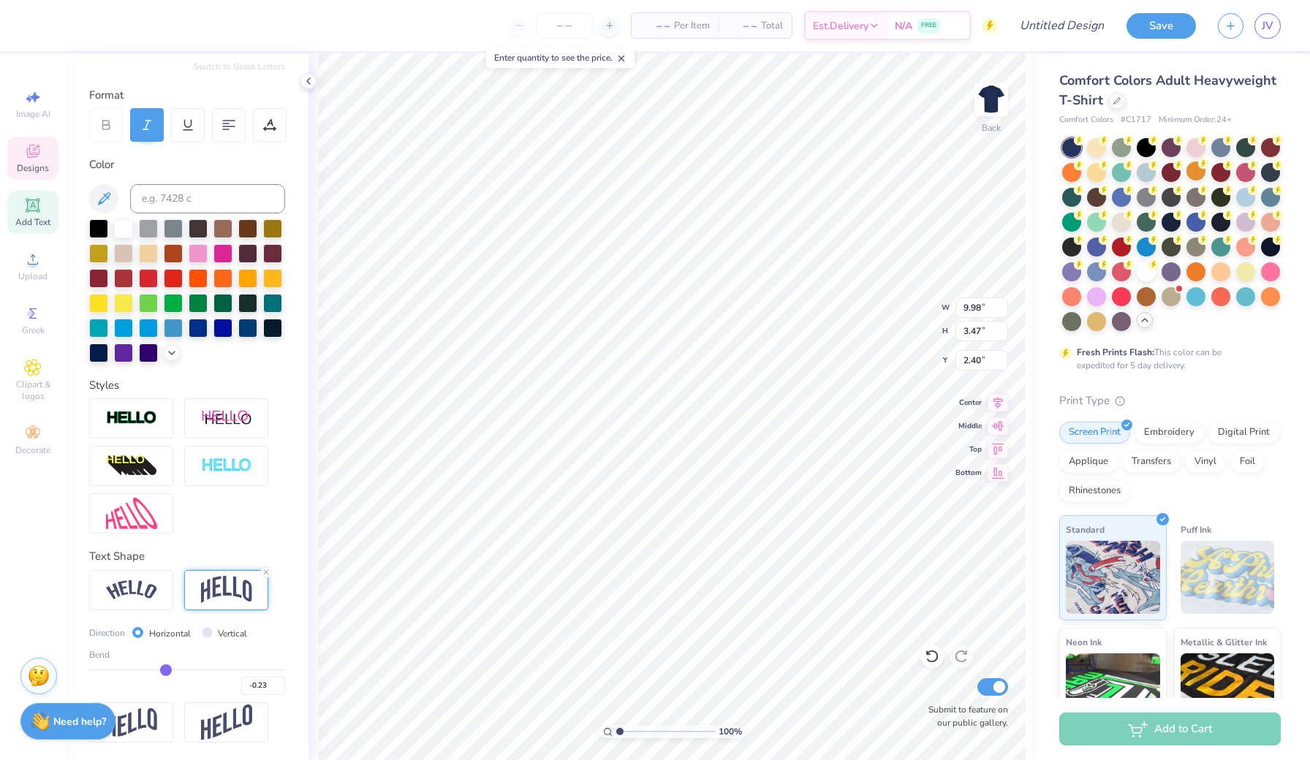
type input "-0.24"
type input "-0.25"
type input "-0.26"
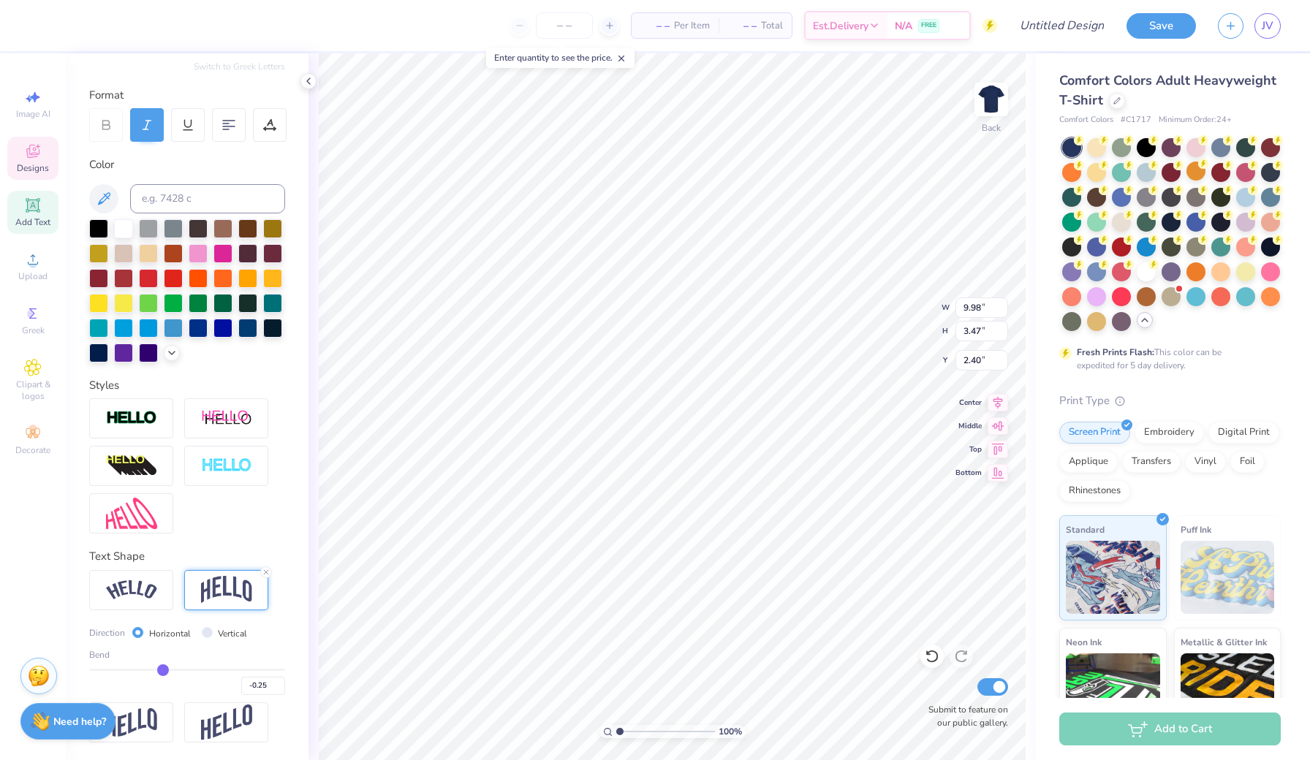
type input "-0.26"
type input "-0.27"
type input "-0.29"
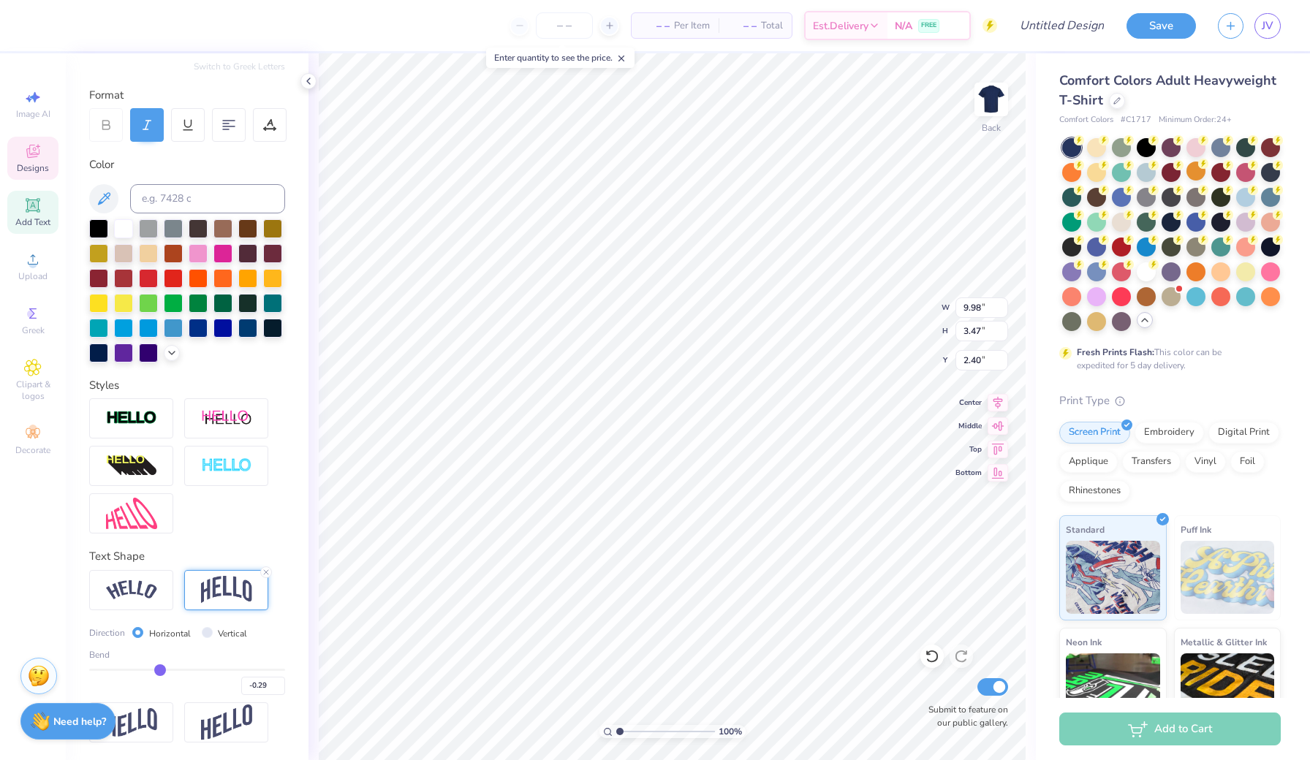
type input "-0.3"
type input "-0.30"
type input "-0.31"
type input "-0.32"
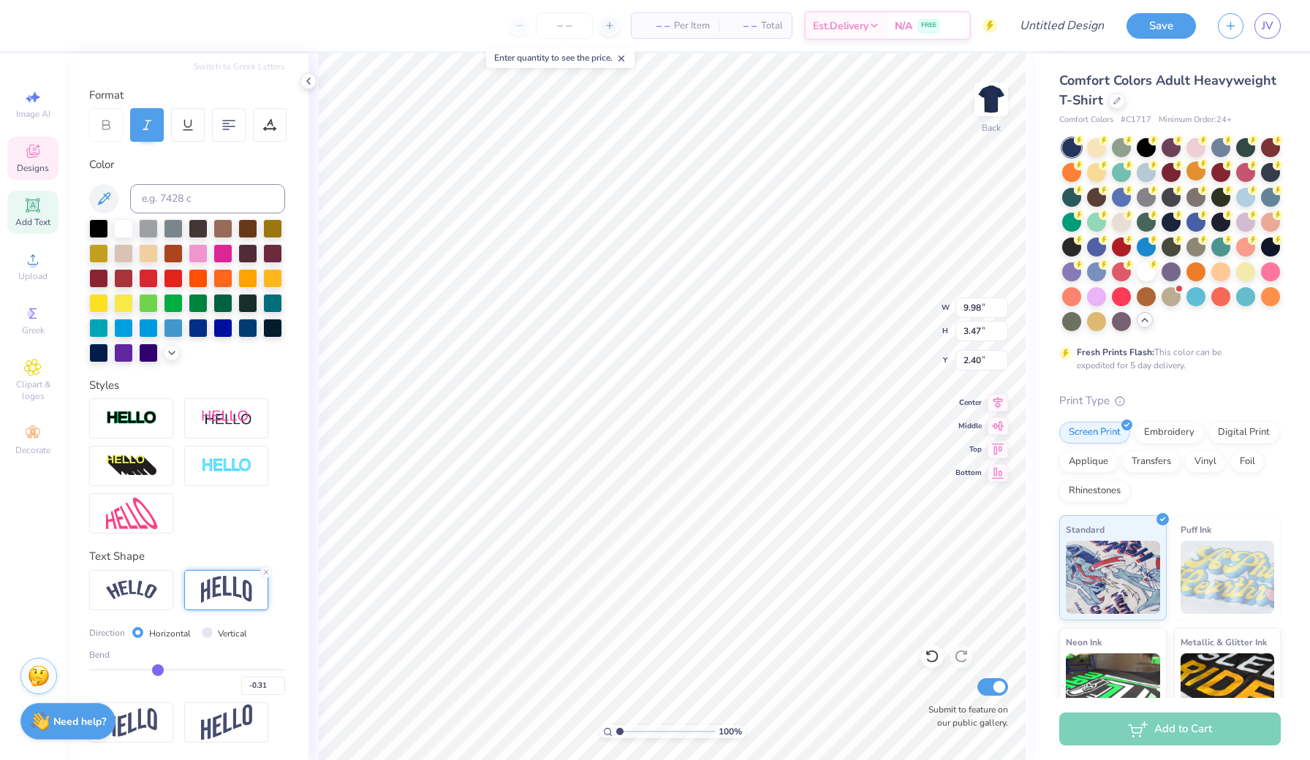
type input "-0.32"
type input "2.93"
type input "2.67"
type input "-0.33"
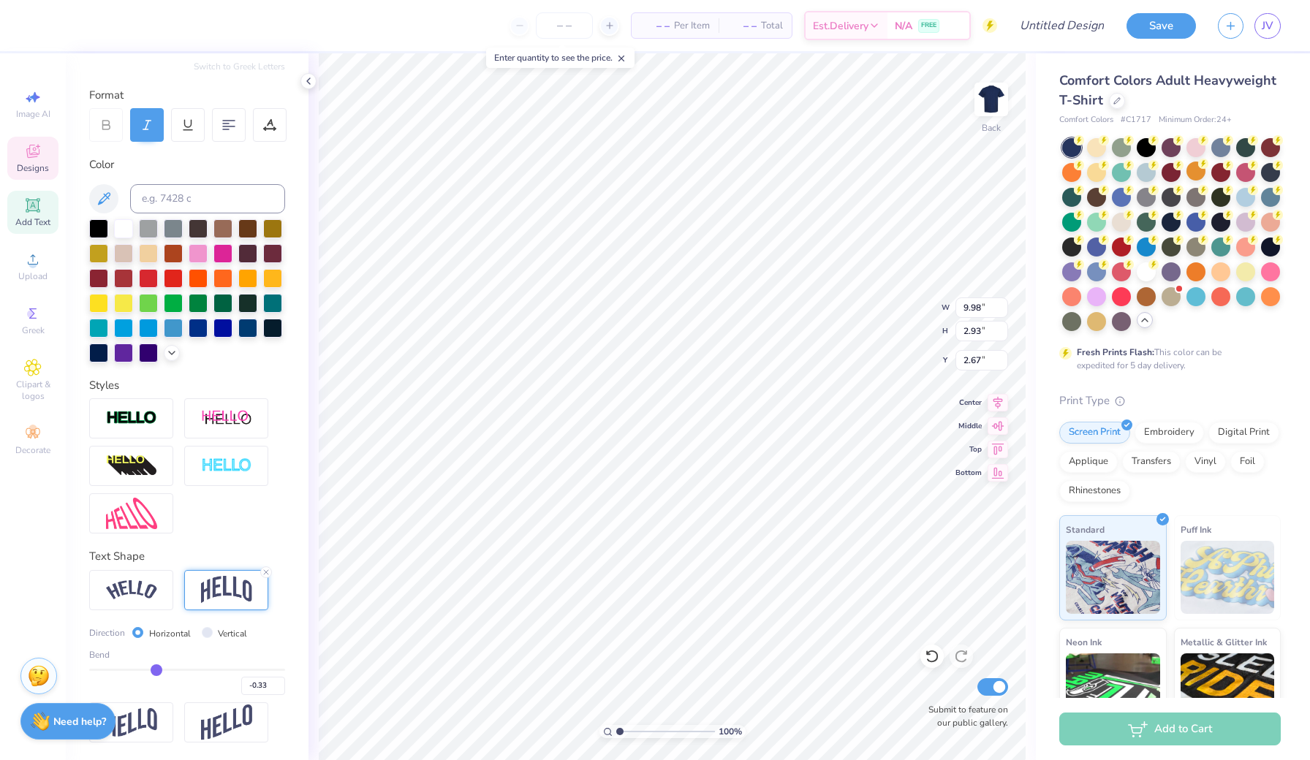
type input "-0.35"
type input "-0.37"
type input "-0.4"
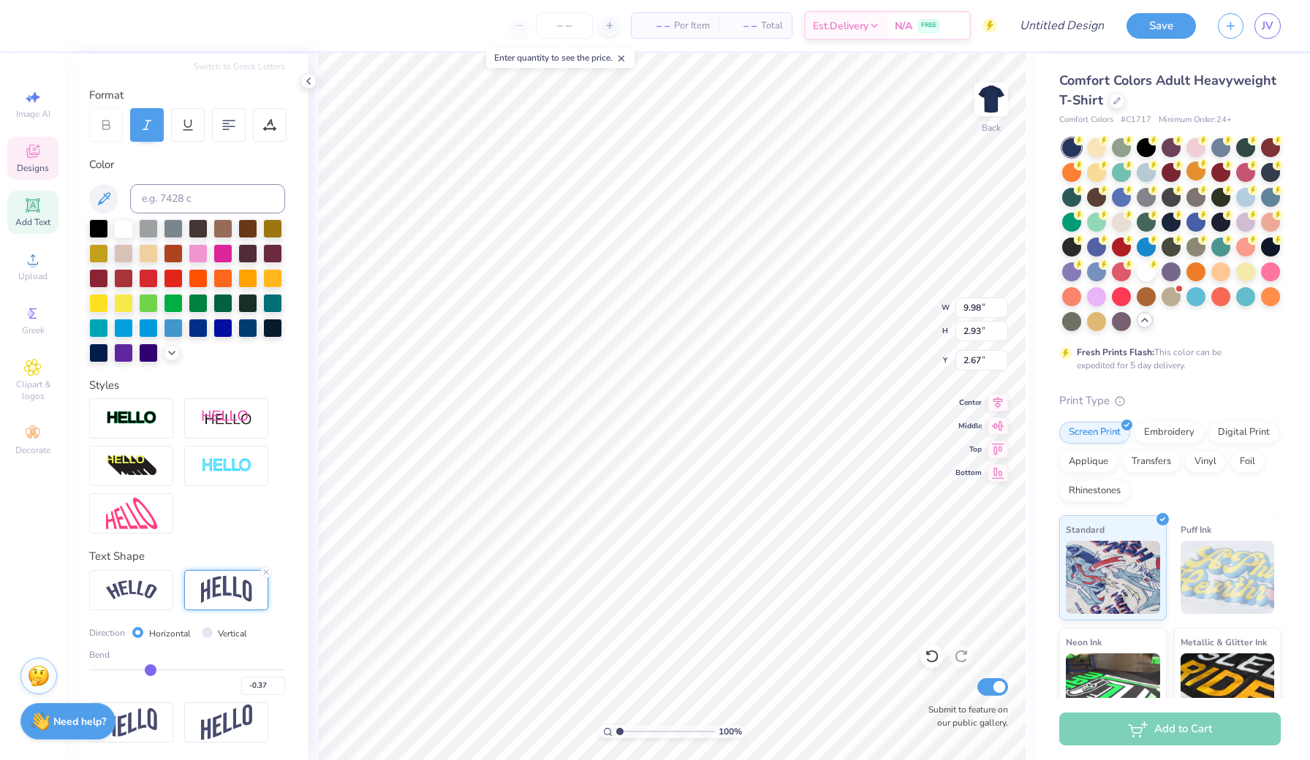
type input "-0.40"
type input "-0.42"
type input "-0.44"
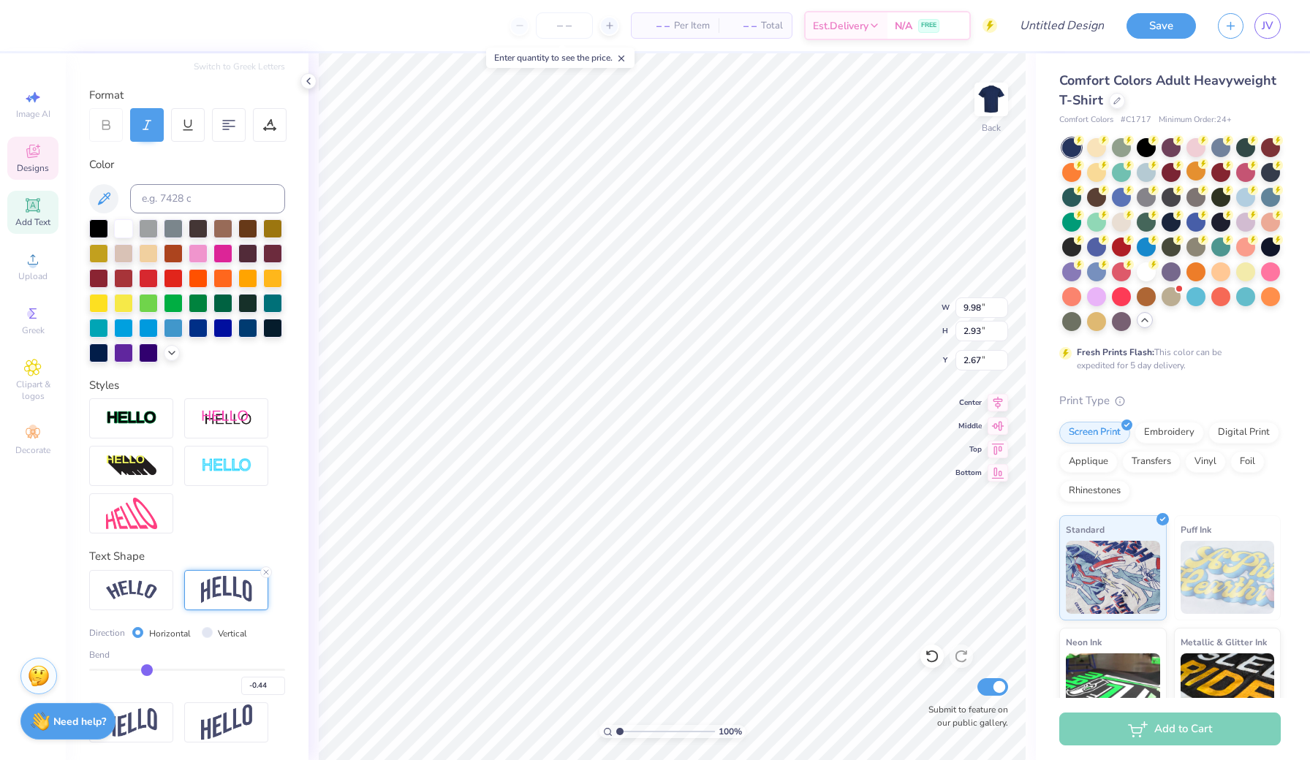
type input "-0.46"
type input "-0.48"
type input "-0.51"
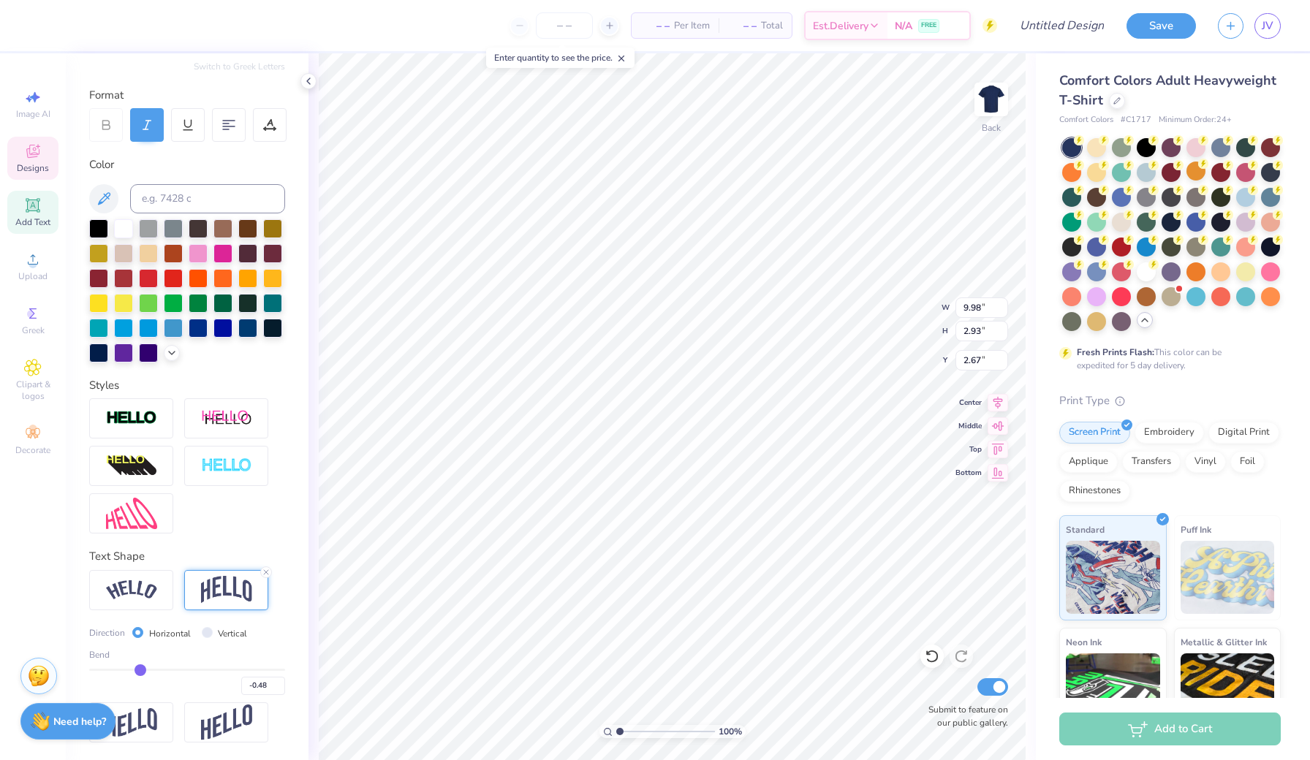
type input "-0.51"
type input "-0.53"
type input "-0.56"
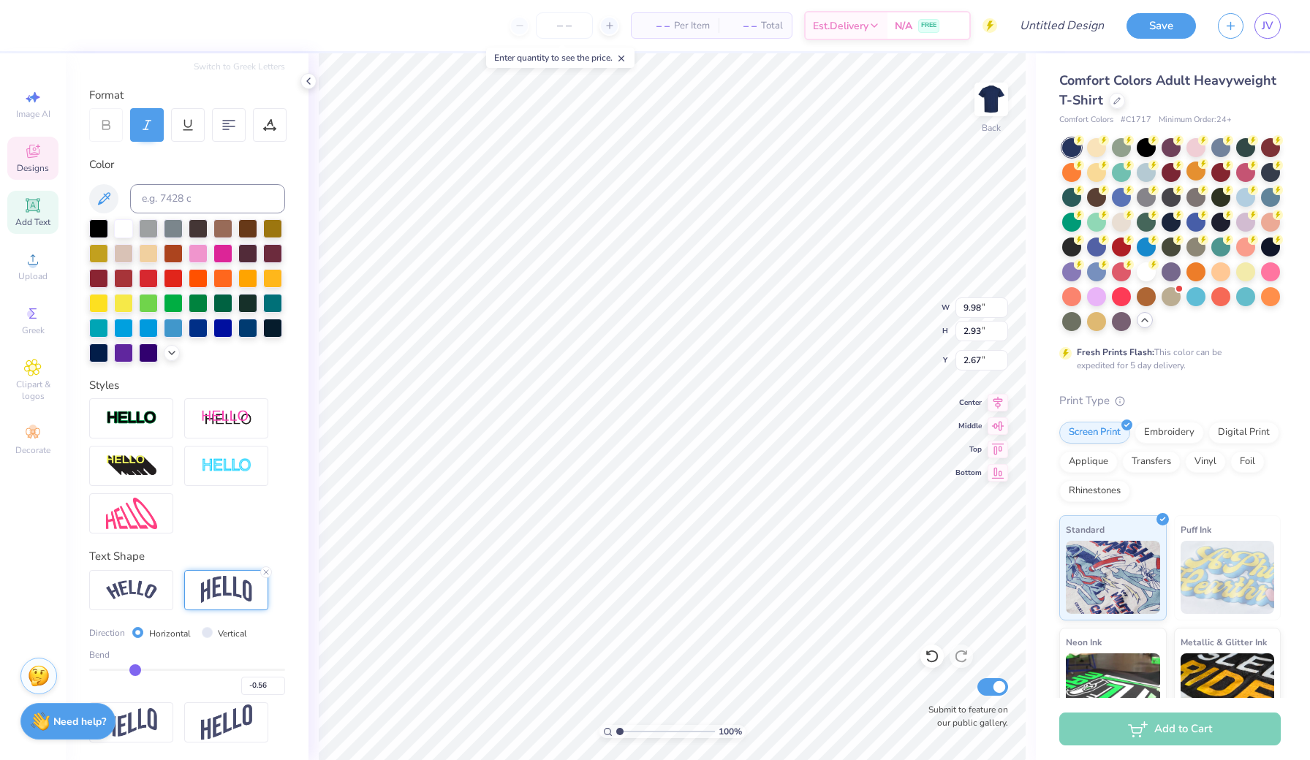
type input "-0.59"
type input "-0.61"
type input "-0.63"
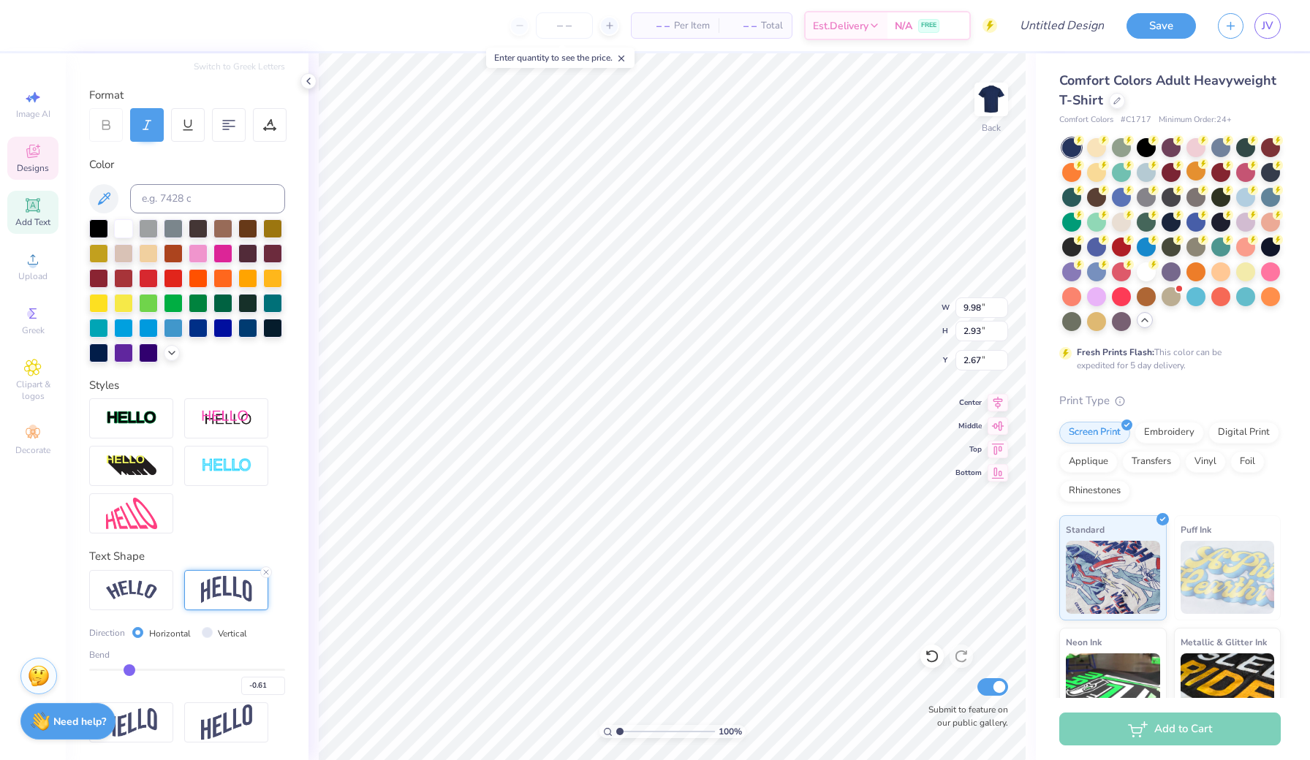
type input "-0.63"
type input "-0.67"
type input "-0.69"
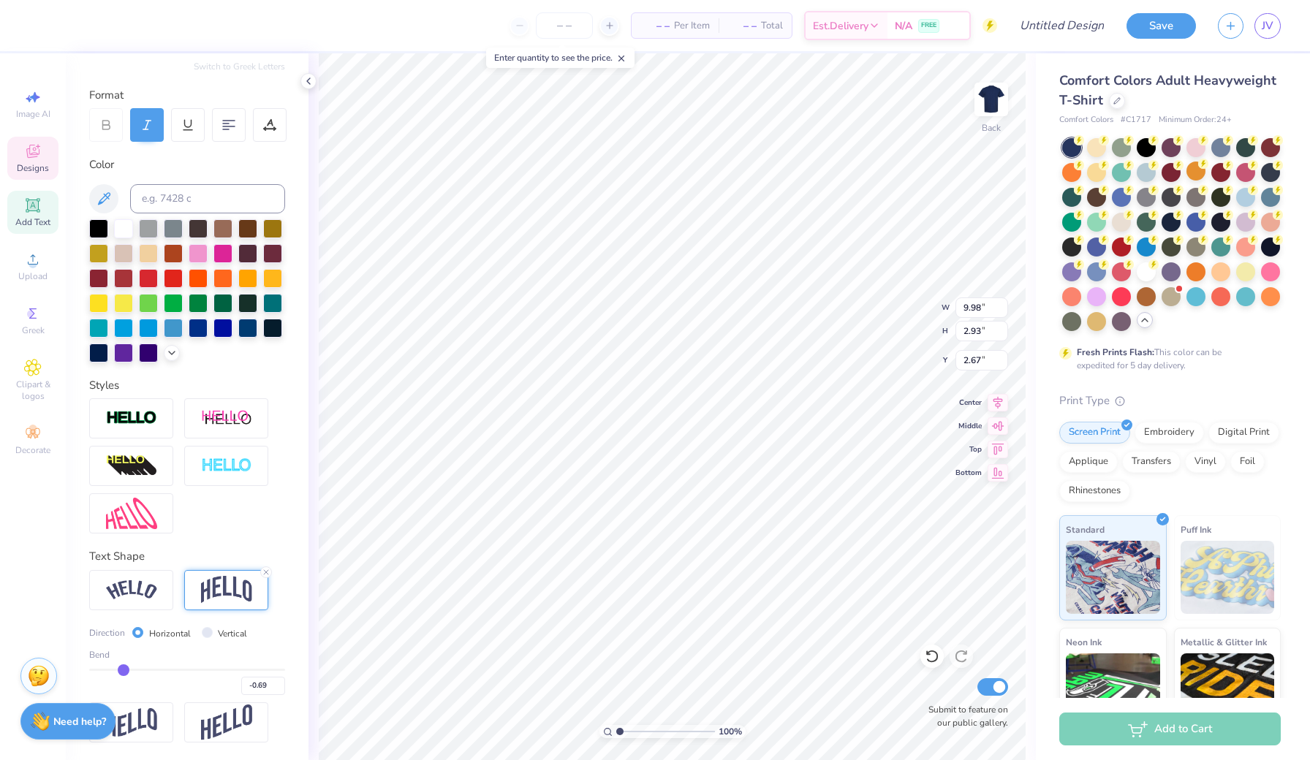
type input "-0.71"
type input "-0.74"
type input "-0.75"
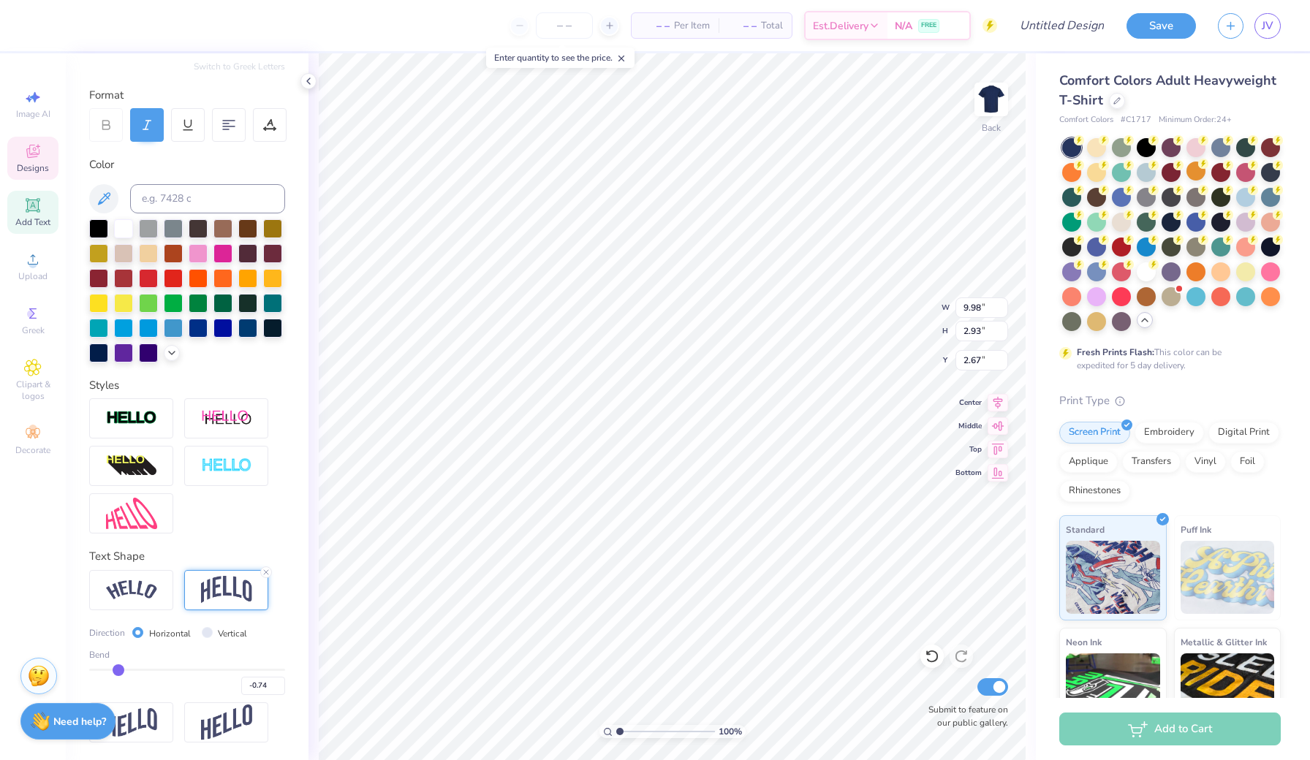
type input "-0.75"
type input "-0.76"
type input "-0.77"
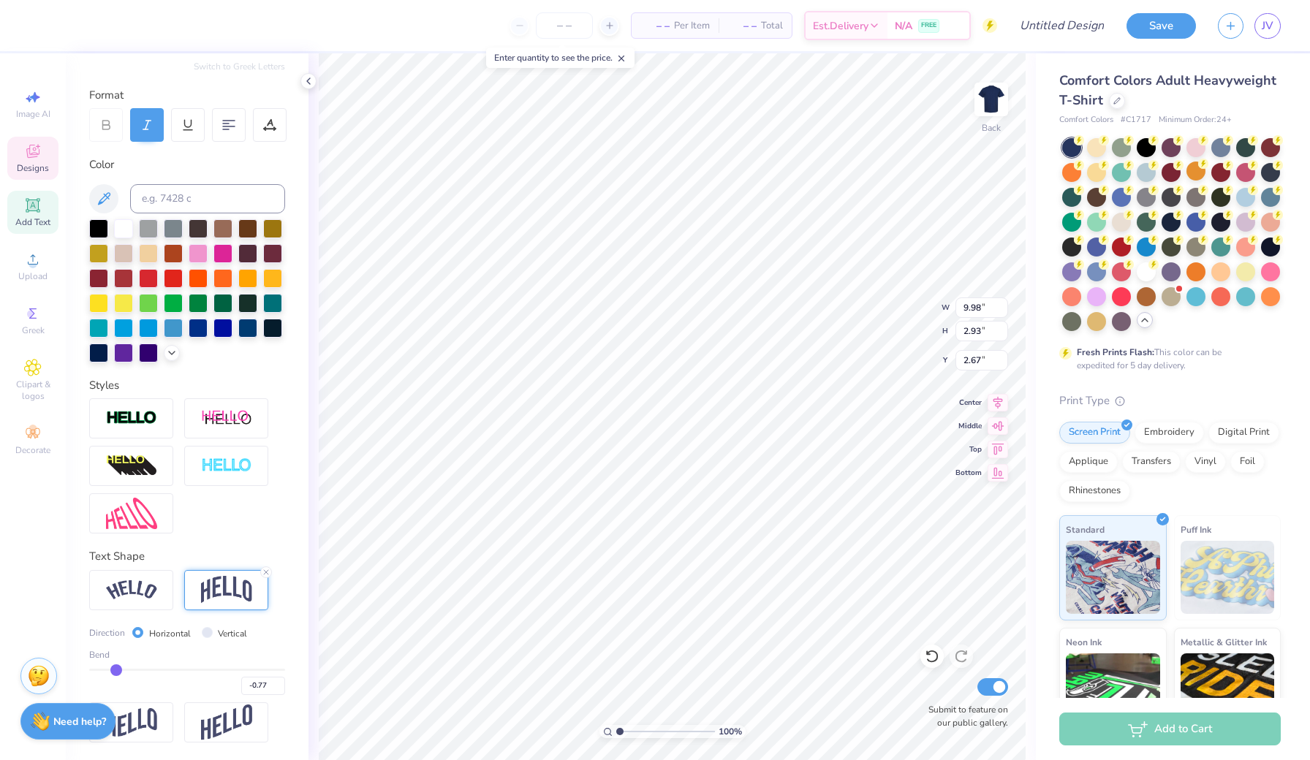
type input "-0.78"
type input "-0.79"
type input "-0.13"
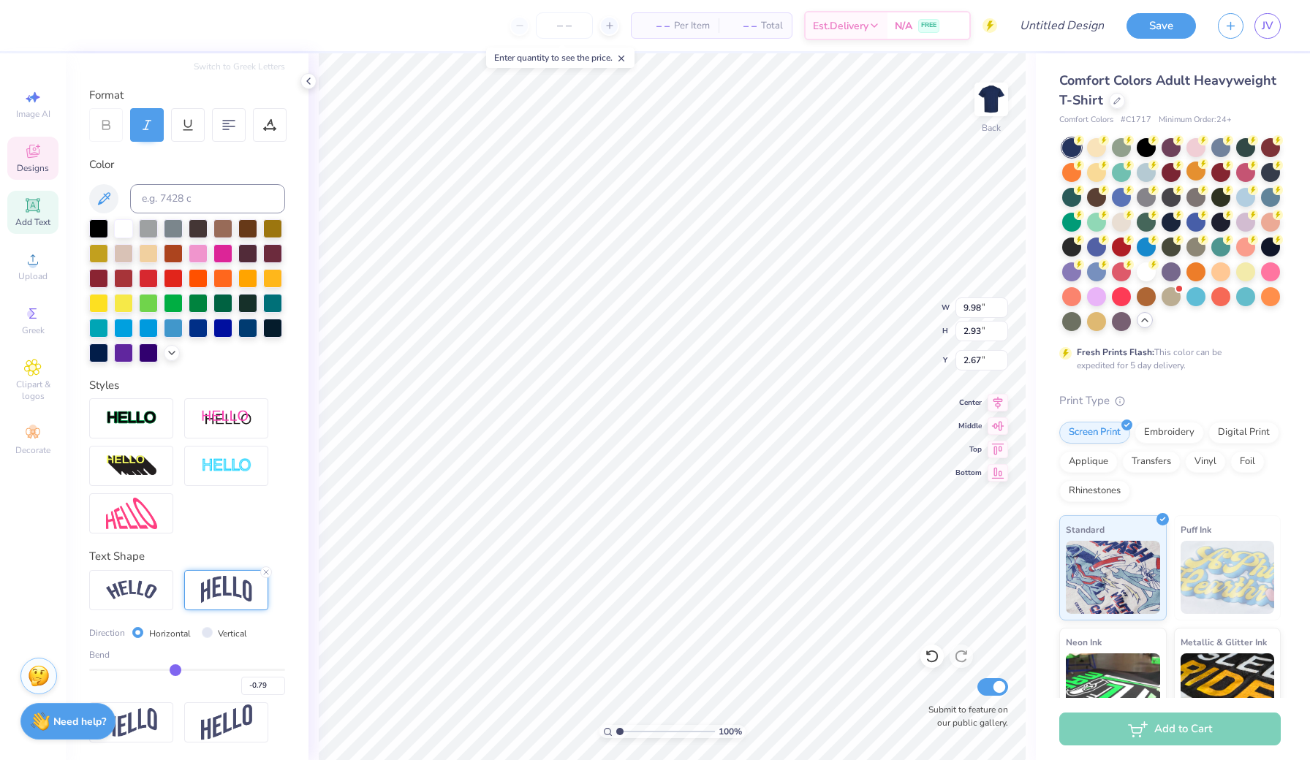
type input "4.86"
type input "1.70"
type input "-0.11"
type input "-0.09"
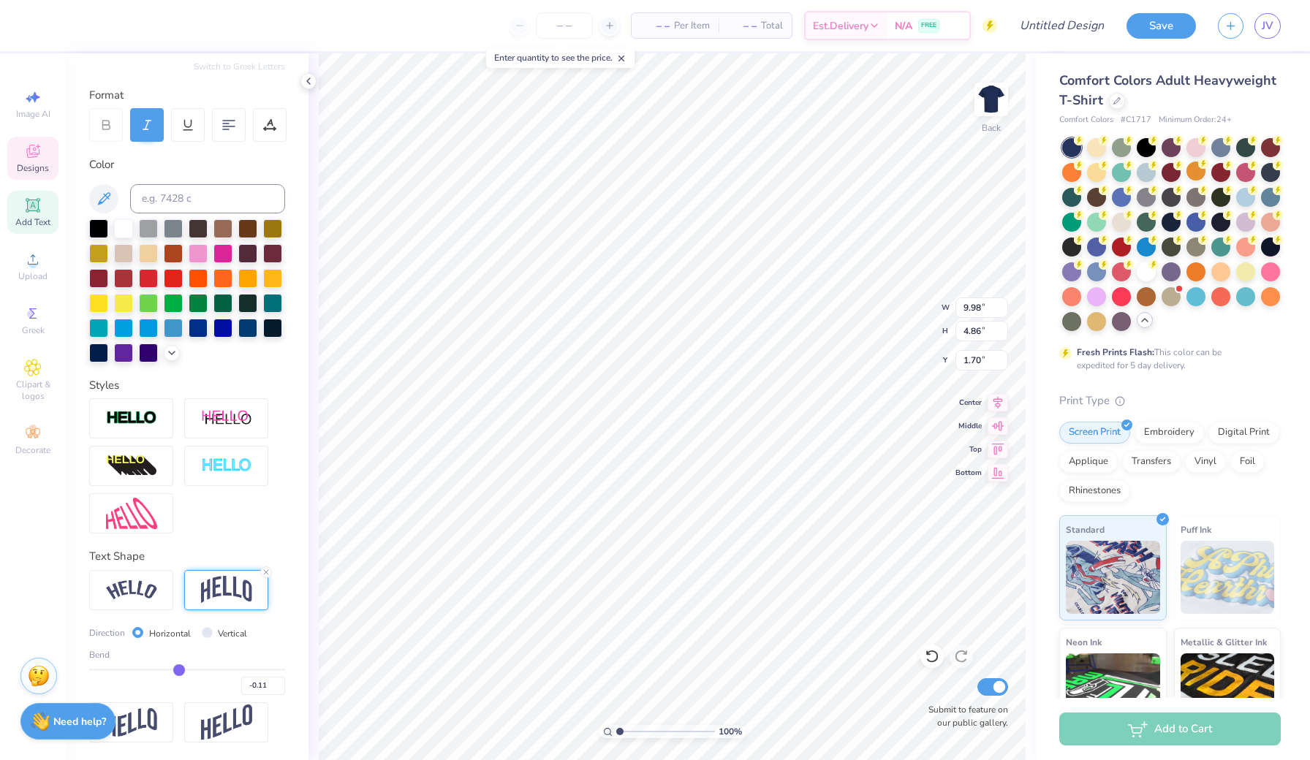
type input "-0.09"
type input "-0.08"
type input "2.20"
type input "3.03"
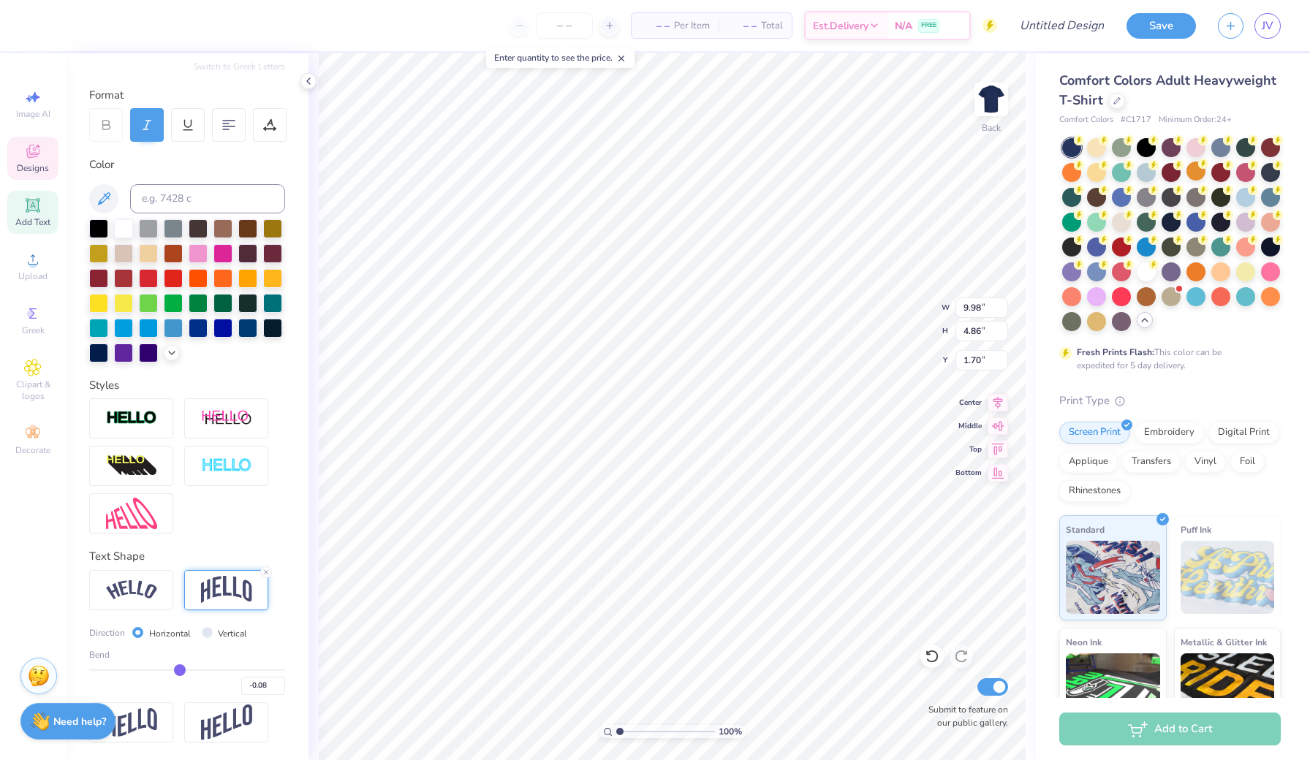
type input "-0.03"
type input "0.01"
type input "2.24"
type input "3.01"
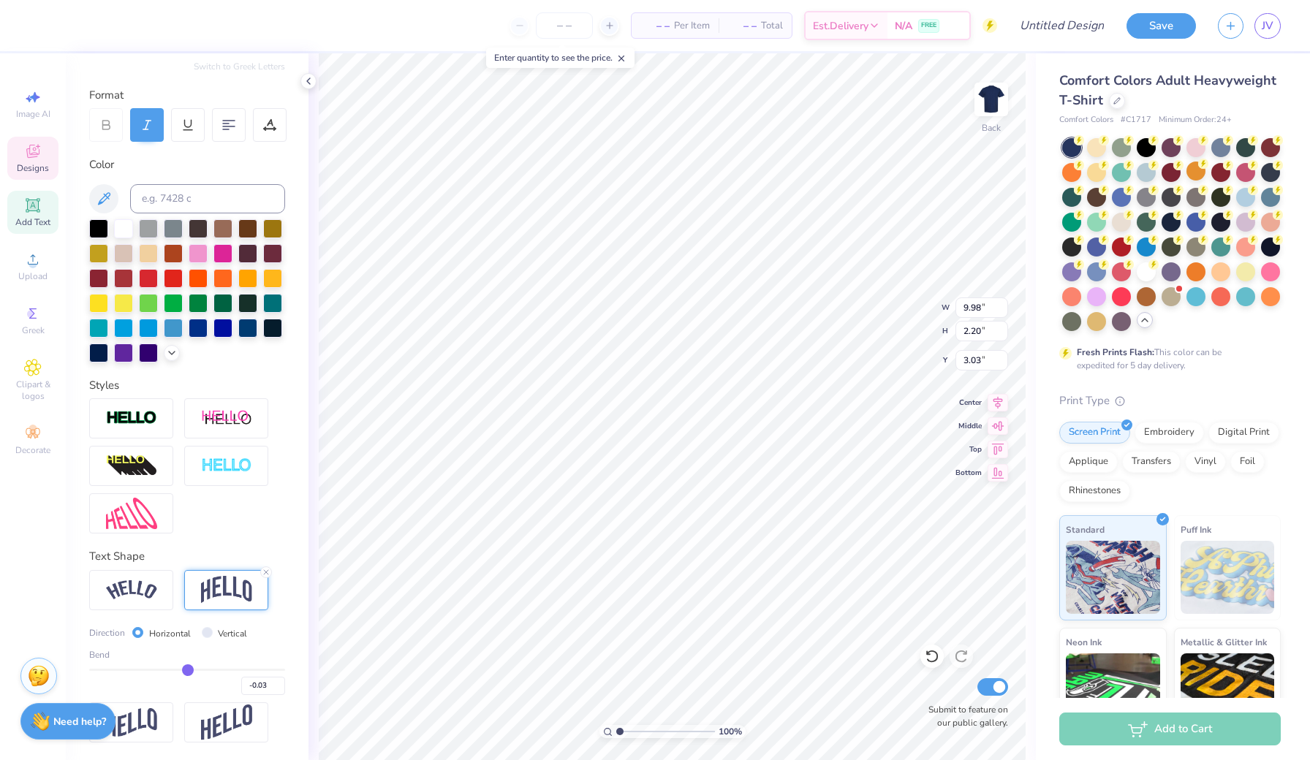
type input "0.01"
type input "0.02"
type input "0.03"
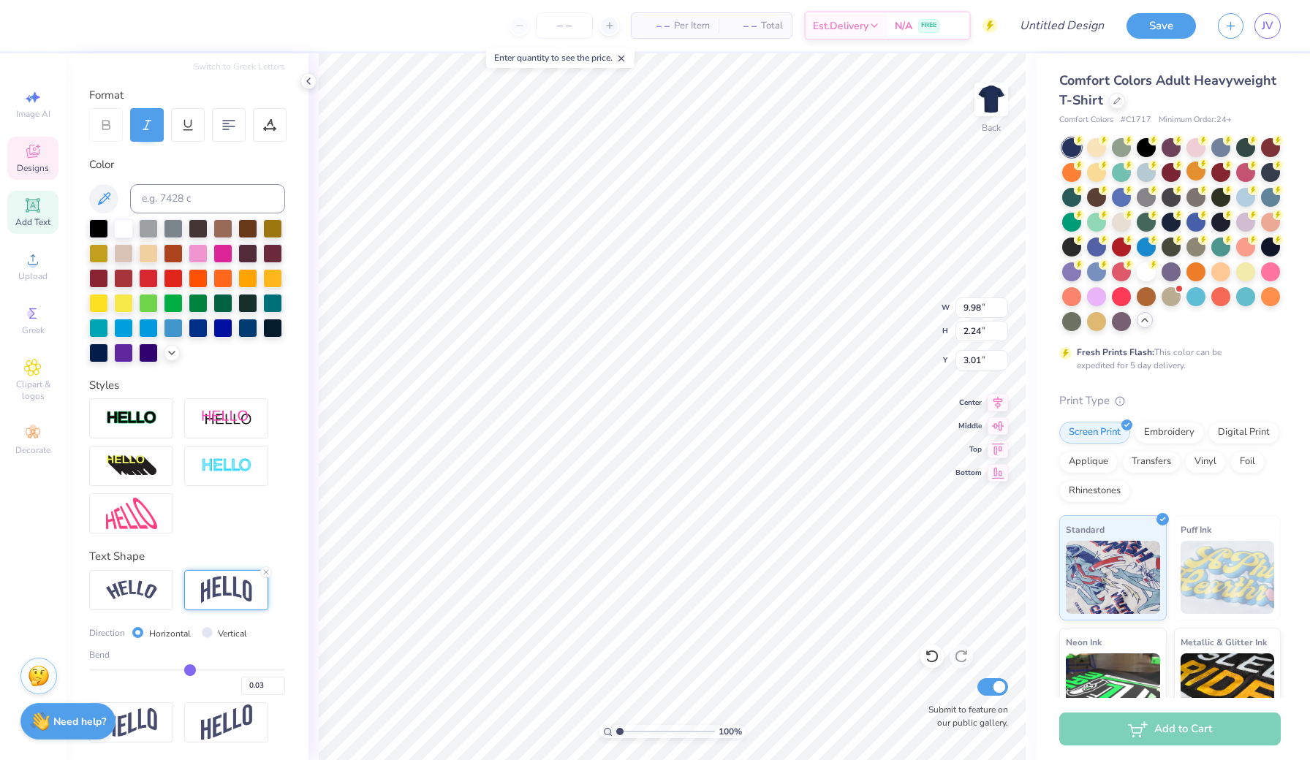
drag, startPoint x: 232, startPoint y: 664, endPoint x: 190, endPoint y: 656, distance: 42.6
type input "0.03"
click at [190, 656] on div "Bend 0.03" at bounding box center [187, 671] width 196 height 47
type input "2.29"
type input "2.99"
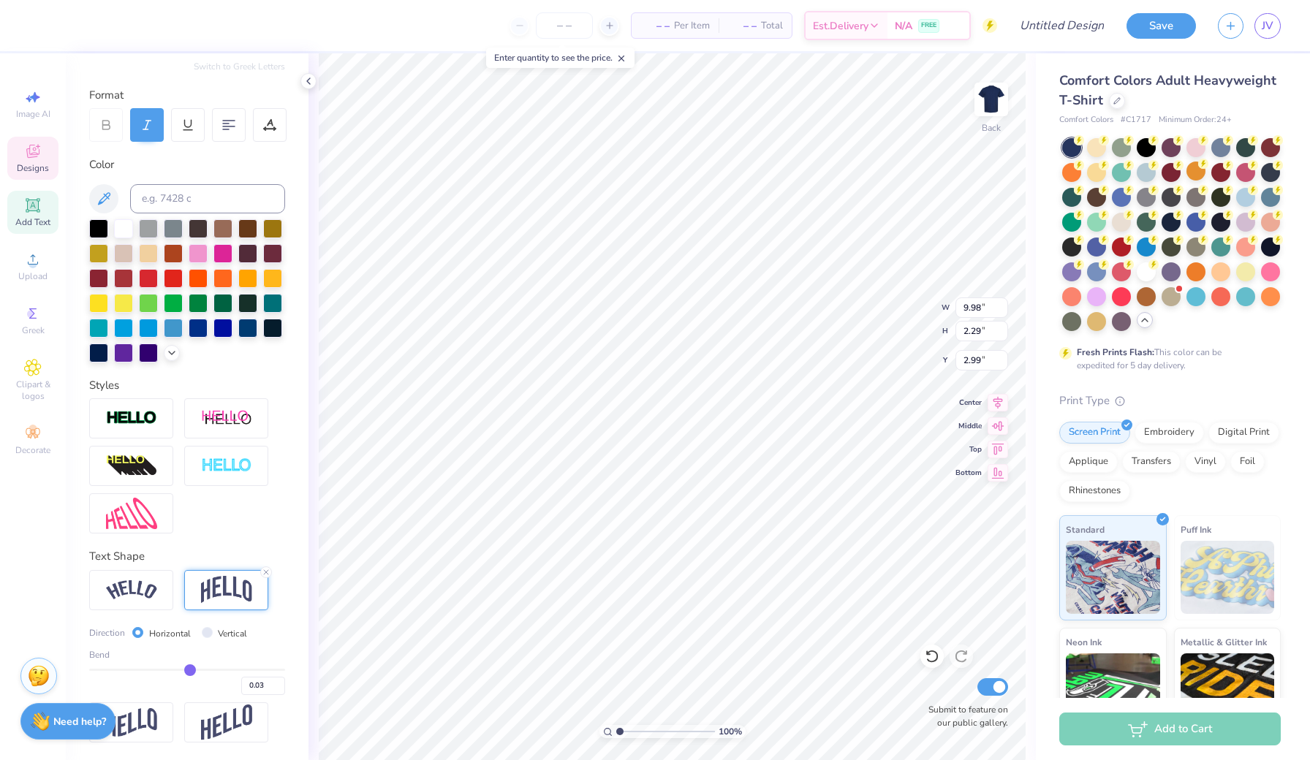
type input "0.05"
type input "0.06"
type input "0.07"
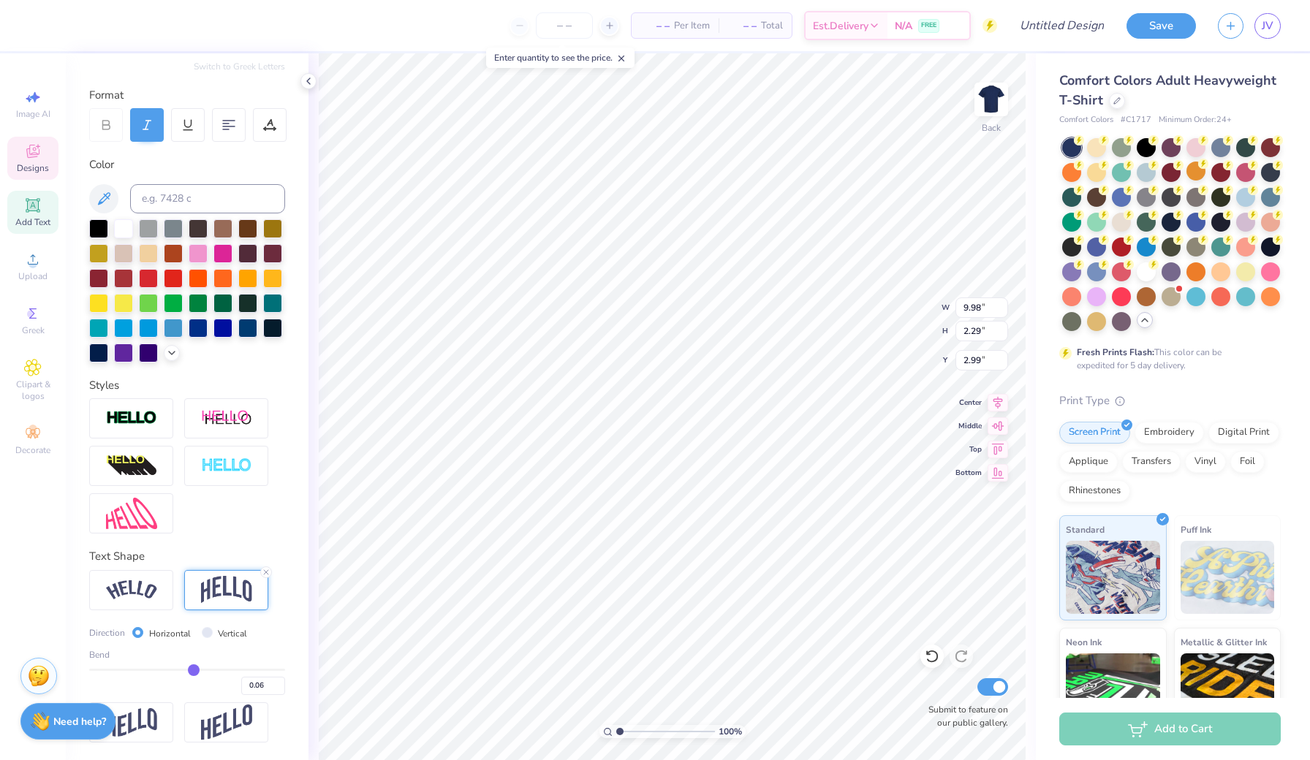
type input "0.07"
type input "0.08"
type input "0.09"
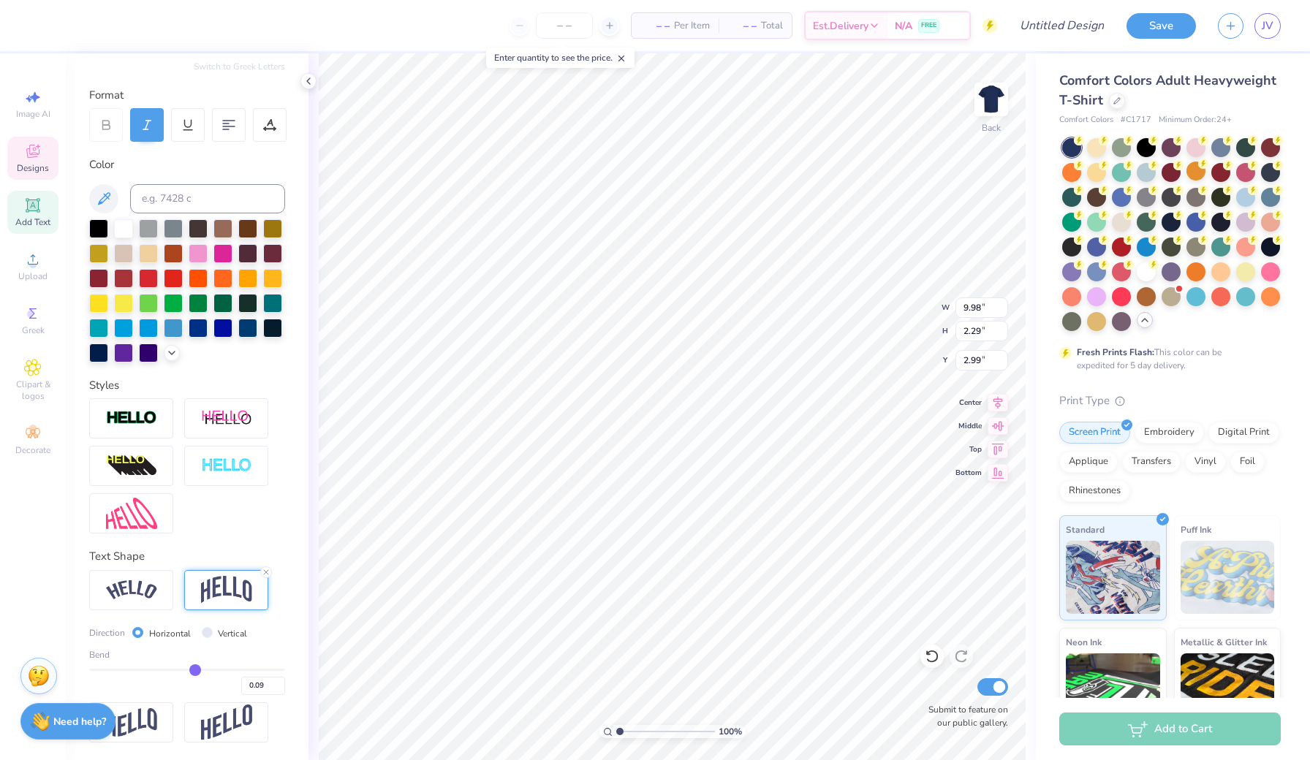
type input "0.1"
type input "0.10"
type input "0.11"
type input "0.12"
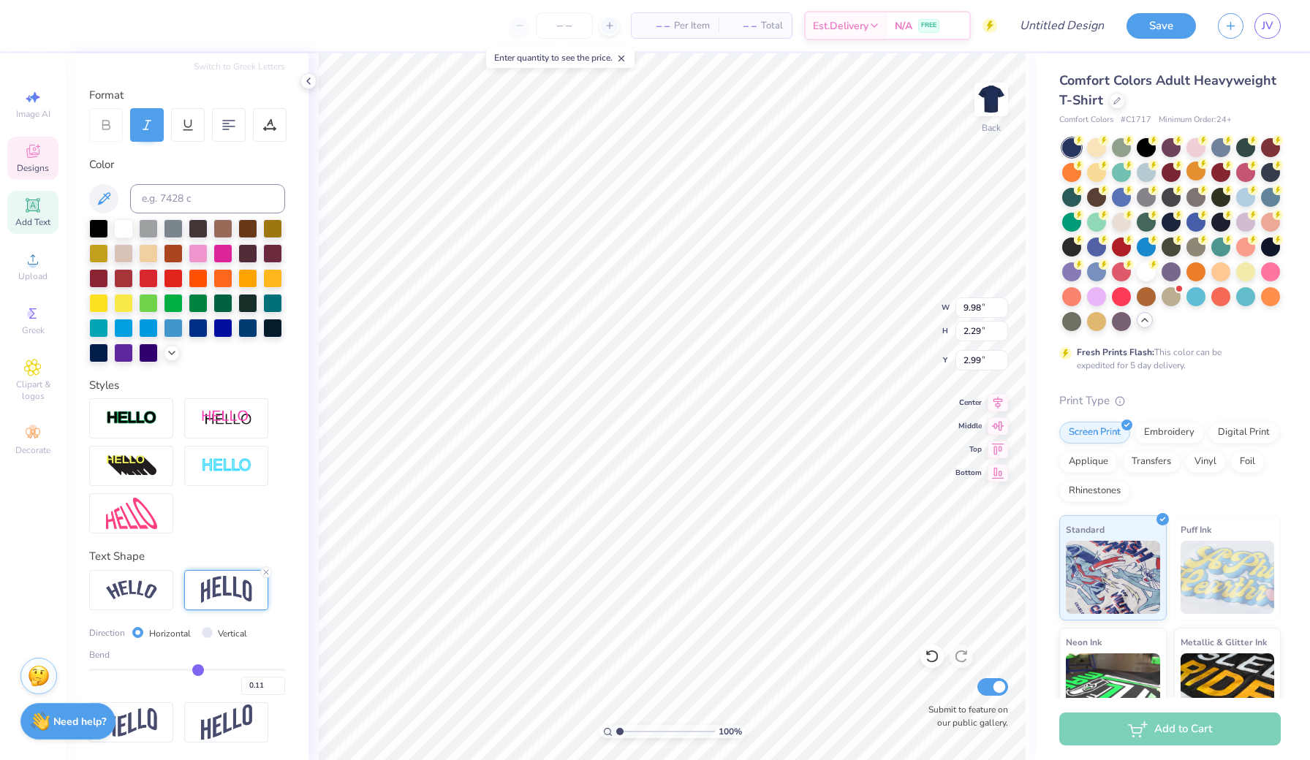
type input "0.12"
type input "0.13"
type input "0.14"
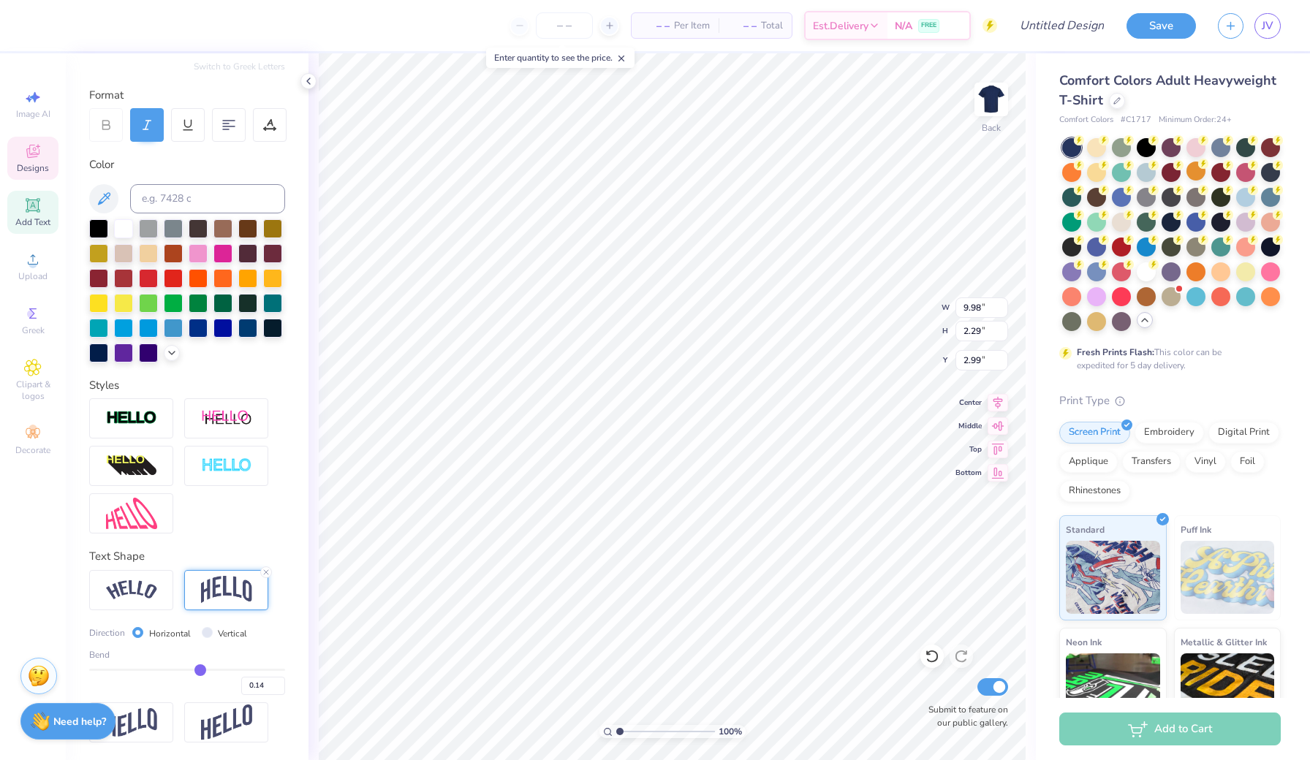
drag, startPoint x: 192, startPoint y: 671, endPoint x: 200, endPoint y: 671, distance: 8.8
type input "0.14"
click at [200, 671] on input "range" at bounding box center [187, 670] width 196 height 2
type input "2.39"
type input "2.94"
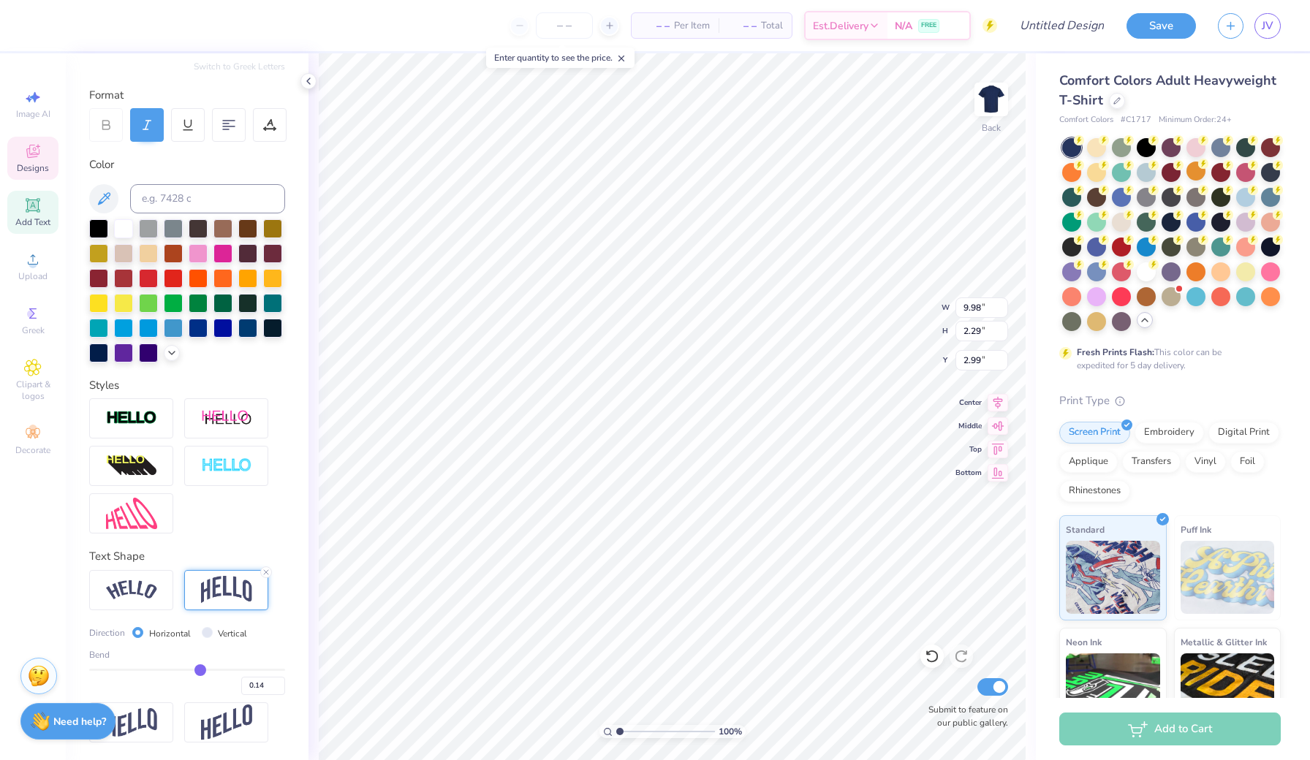
type input "0.4"
type input "0.40"
type input "0.42"
type input "0.43"
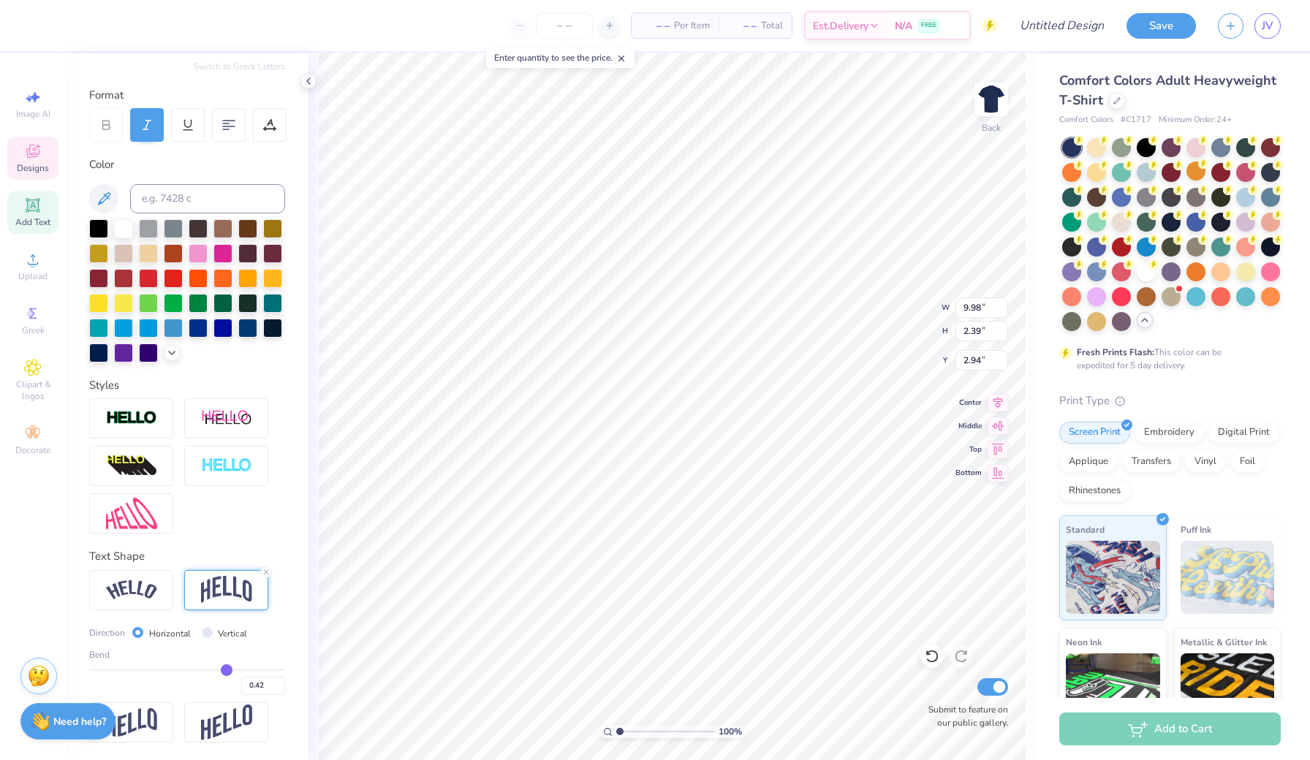
type input "0.43"
type input "0.44"
drag, startPoint x: 200, startPoint y: 671, endPoint x: 227, endPoint y: 671, distance: 27.0
click at [227, 671] on input "range" at bounding box center [187, 670] width 196 height 2
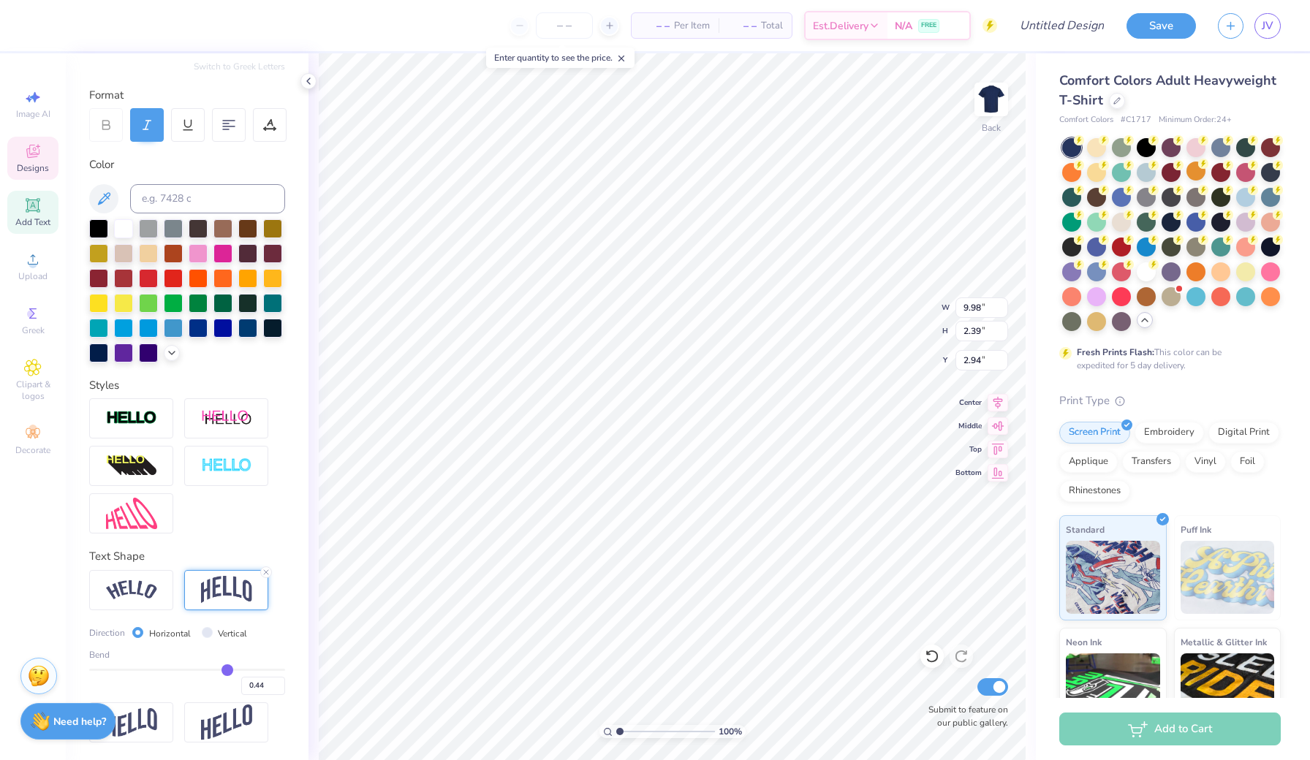
click at [227, 671] on input "range" at bounding box center [187, 670] width 196 height 2
drag, startPoint x: 227, startPoint y: 671, endPoint x: 205, endPoint y: 671, distance: 21.9
click at [205, 671] on input "range" at bounding box center [187, 670] width 196 height 2
click at [210, 671] on input "range" at bounding box center [187, 670] width 196 height 2
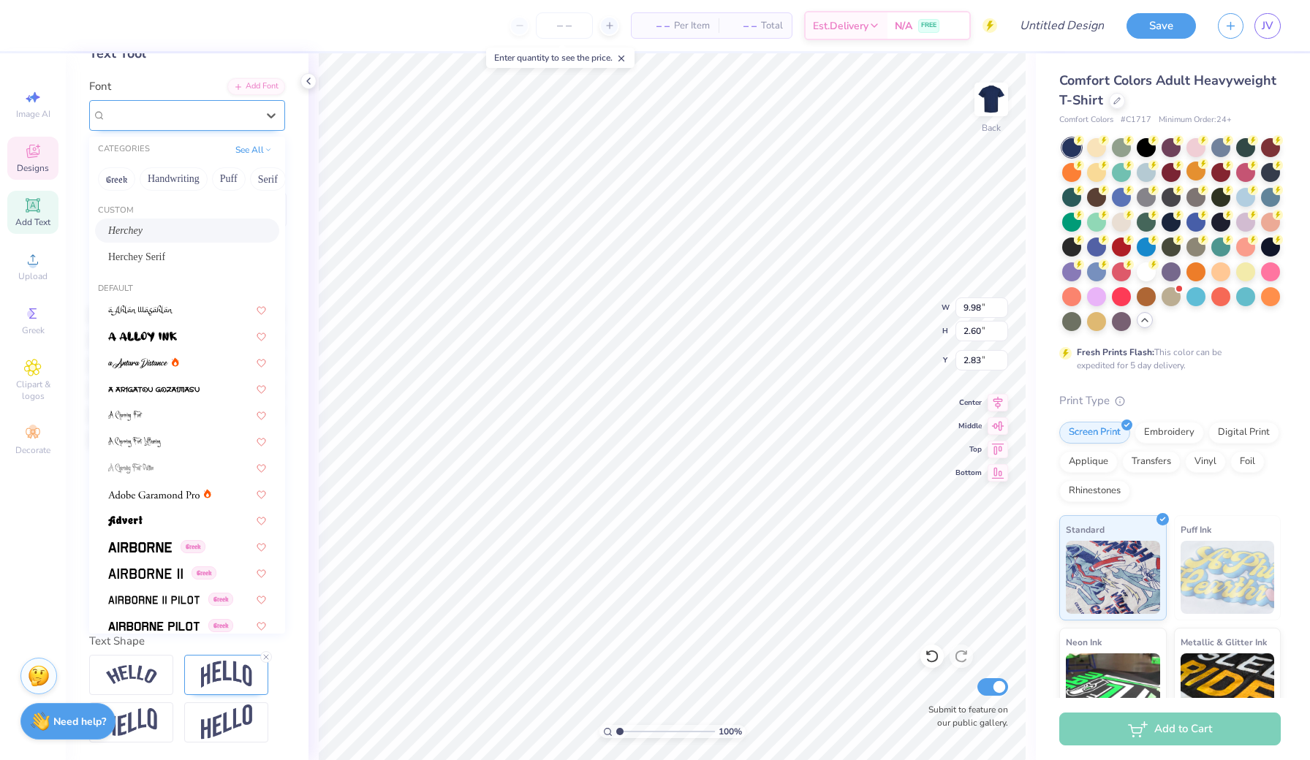
click at [129, 122] on span "Herchey" at bounding box center [124, 115] width 37 height 17
click at [142, 258] on span "Herchey Serif" at bounding box center [136, 256] width 57 height 15
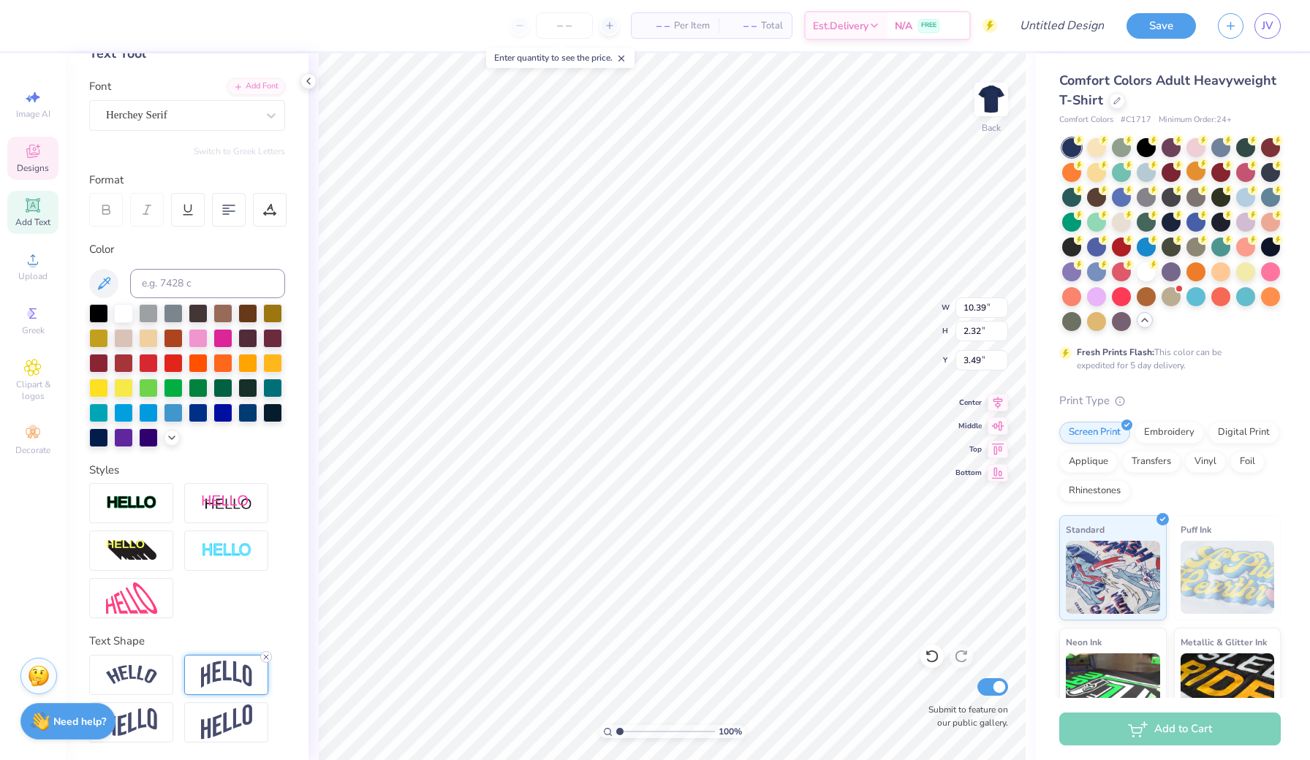
click at [264, 653] on icon at bounding box center [266, 657] width 9 height 9
click at [226, 675] on img at bounding box center [226, 675] width 51 height 28
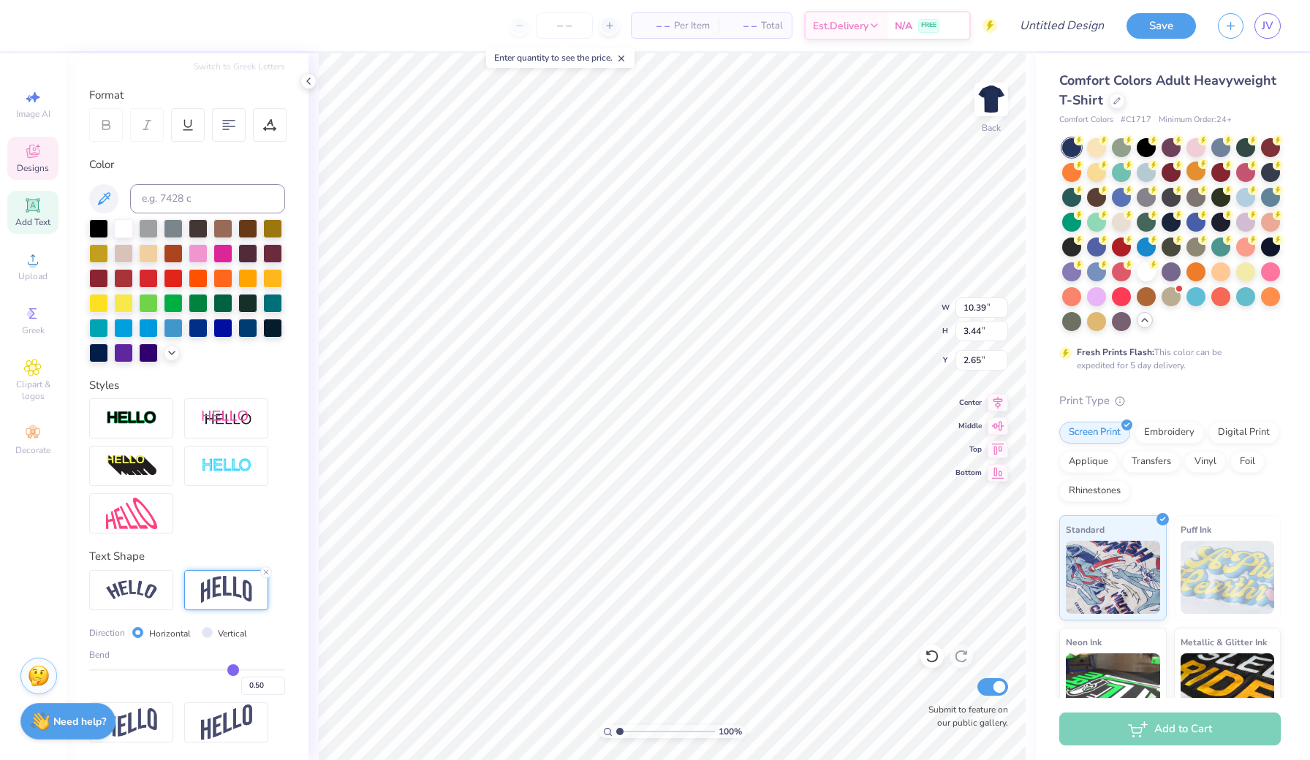
scroll to position [175, 0]
click at [278, 689] on input "0.49" at bounding box center [263, 686] width 44 height 18
click at [278, 689] on input "0.48" at bounding box center [263, 686] width 44 height 18
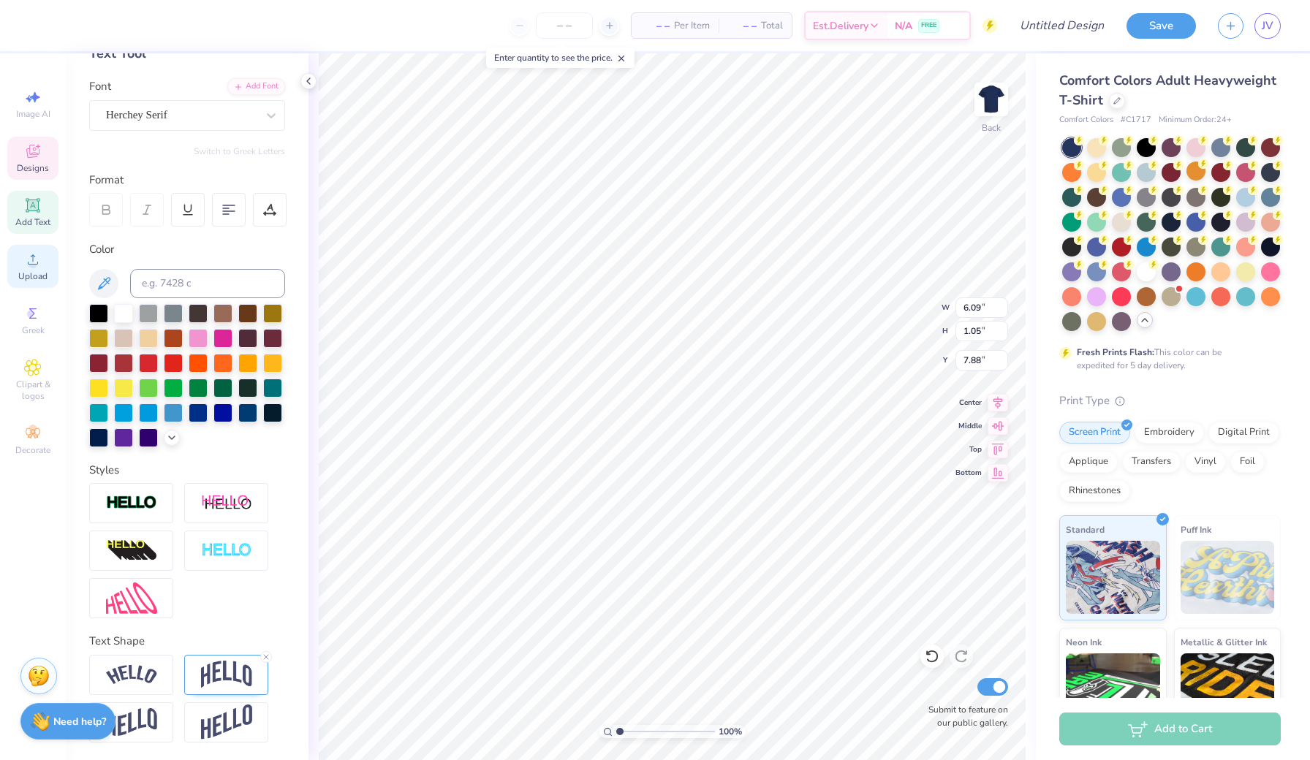
click at [17, 254] on div "Upload" at bounding box center [32, 266] width 51 height 43
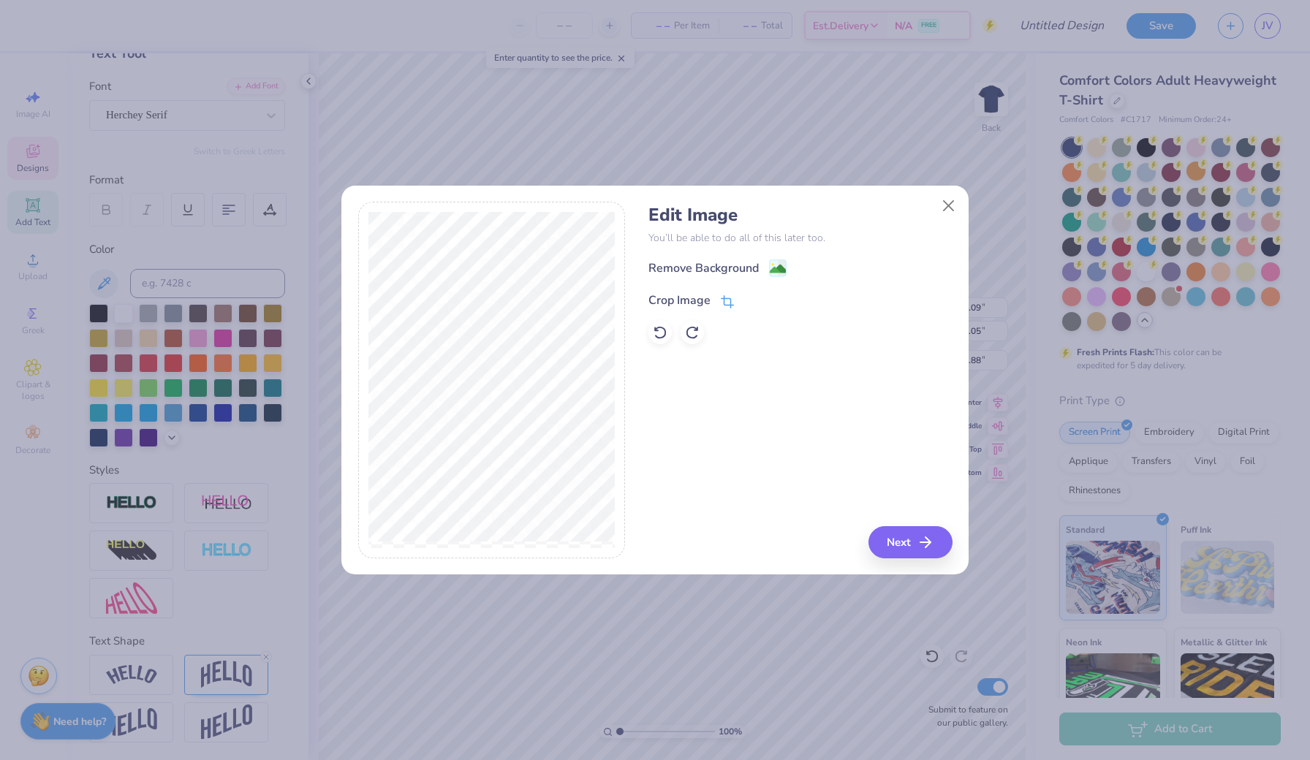
click at [726, 294] on span at bounding box center [727, 301] width 13 height 18
click at [762, 269] on div "Remove Background Crop Image" at bounding box center [799, 302] width 303 height 86
click at [776, 298] on icon at bounding box center [773, 299] width 9 height 9
click at [781, 269] on image at bounding box center [778, 270] width 16 height 16
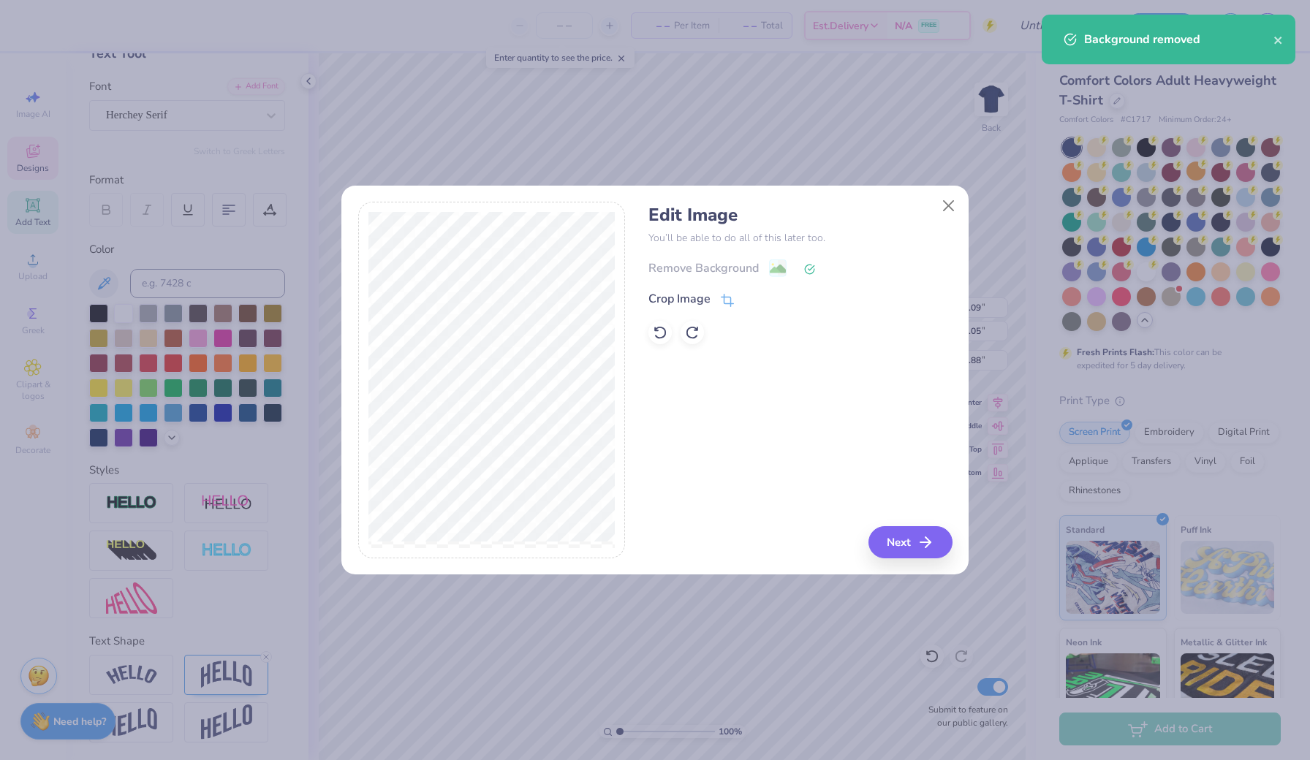
click at [909, 562] on div "Edit Image You’ll be able to do all of this later too. Remove Background Crop I…" at bounding box center [654, 388] width 627 height 373
click at [901, 544] on button "Next" at bounding box center [913, 542] width 84 height 32
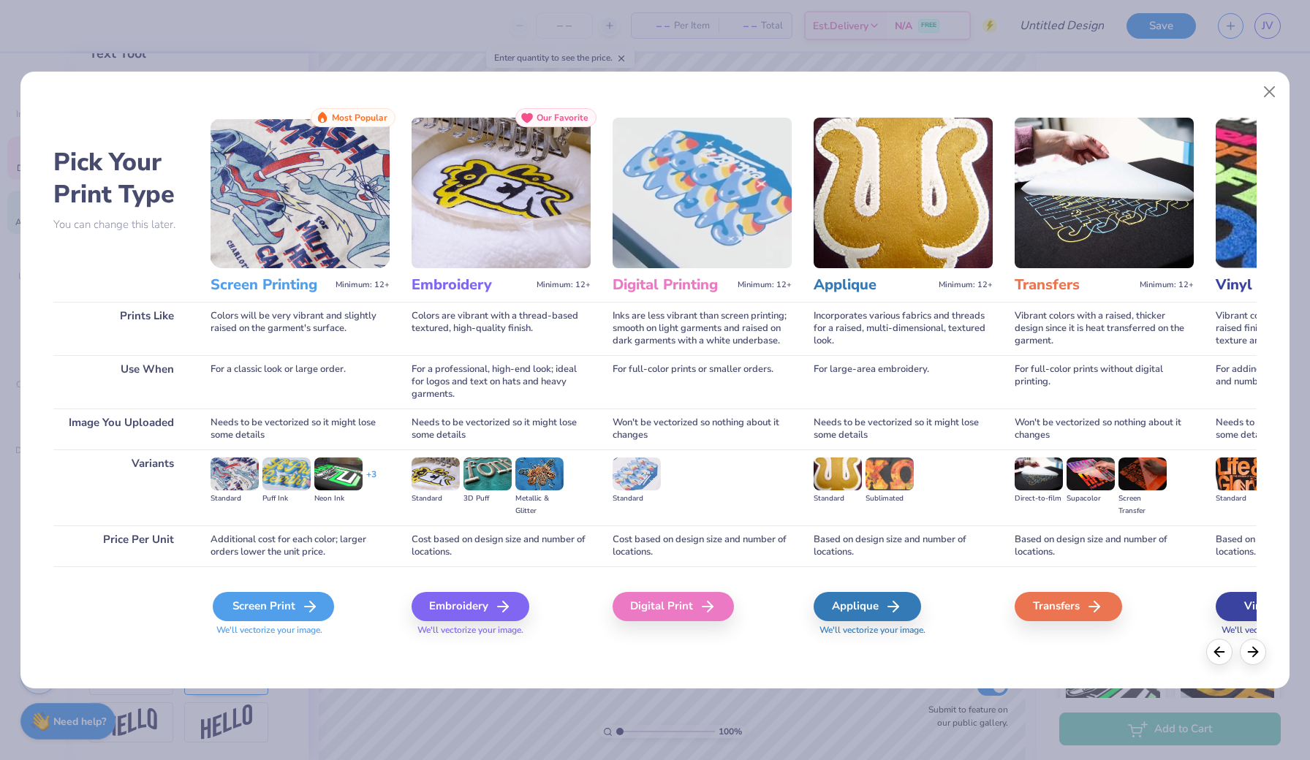
click at [278, 605] on div "Screen Print" at bounding box center [273, 606] width 121 height 29
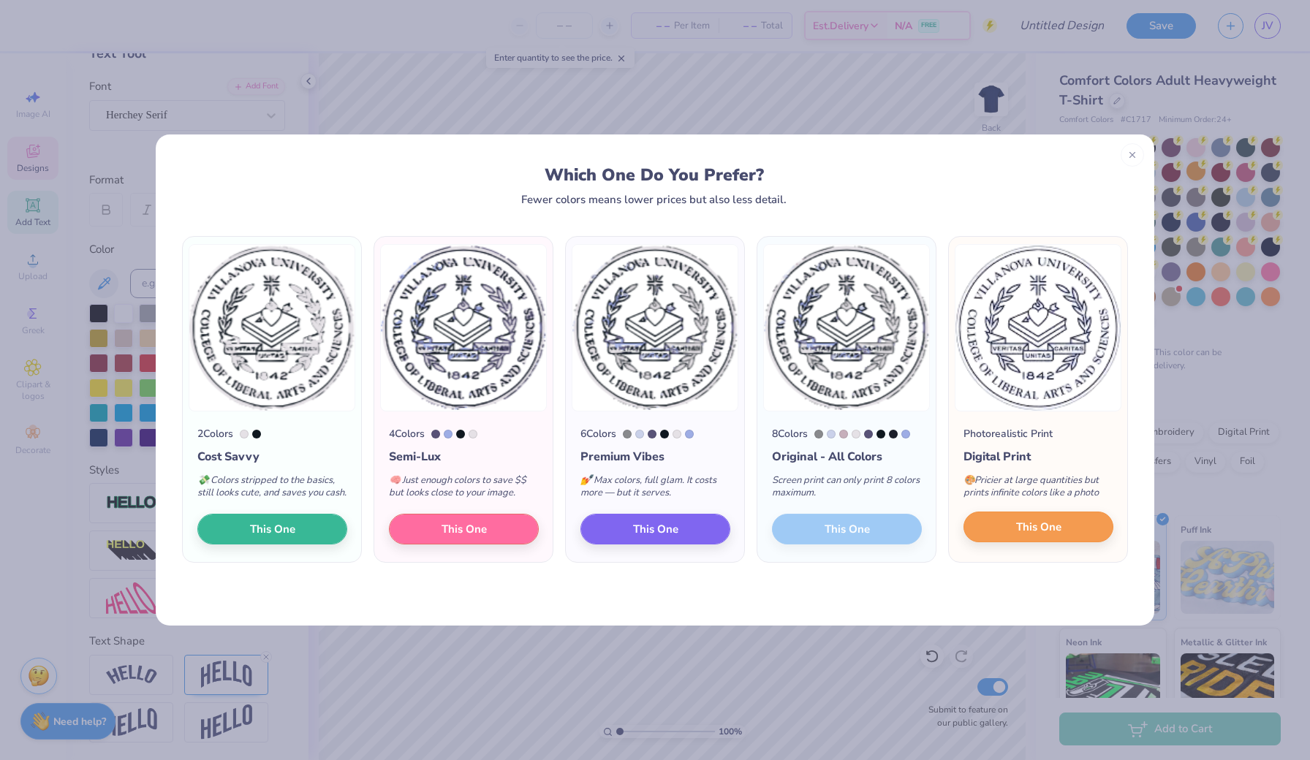
click at [1012, 534] on button "This One" at bounding box center [1038, 527] width 150 height 31
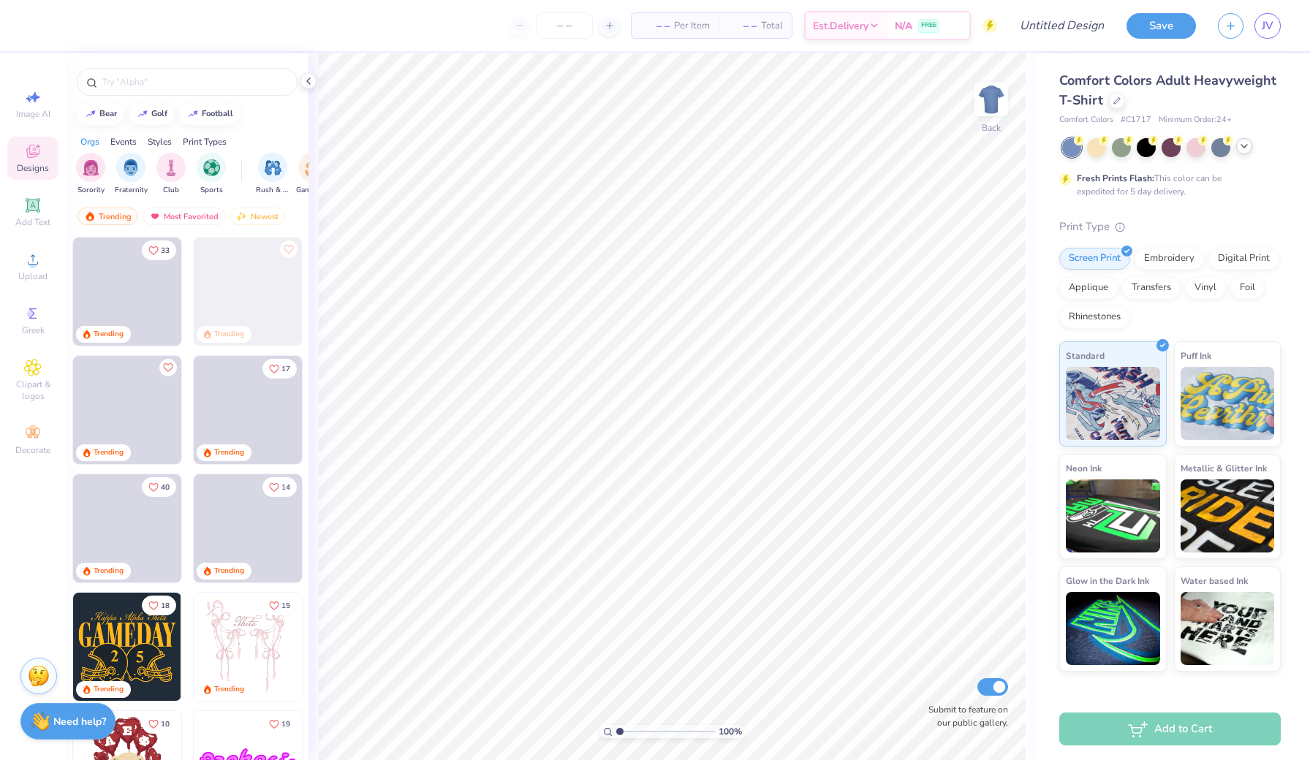
click at [1246, 148] on icon at bounding box center [1244, 146] width 12 height 12
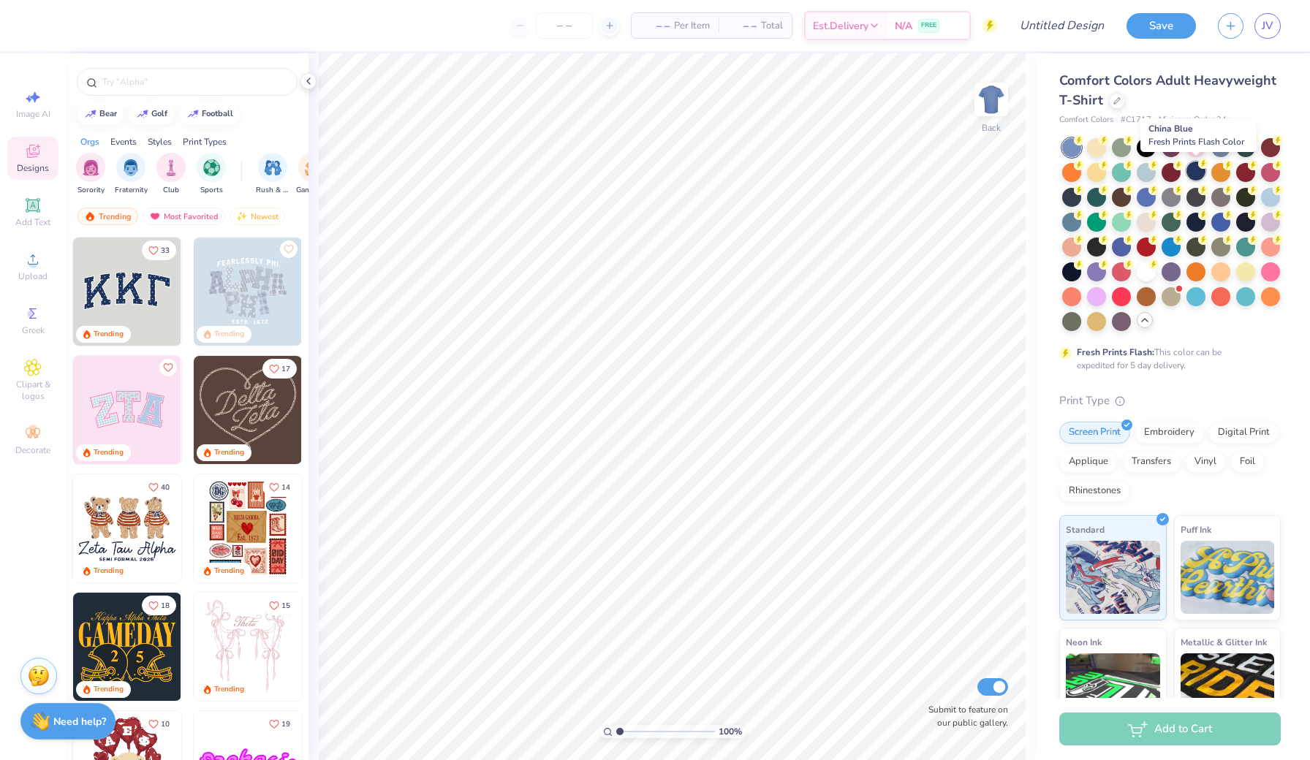
click at [1192, 169] on div at bounding box center [1195, 171] width 19 height 19
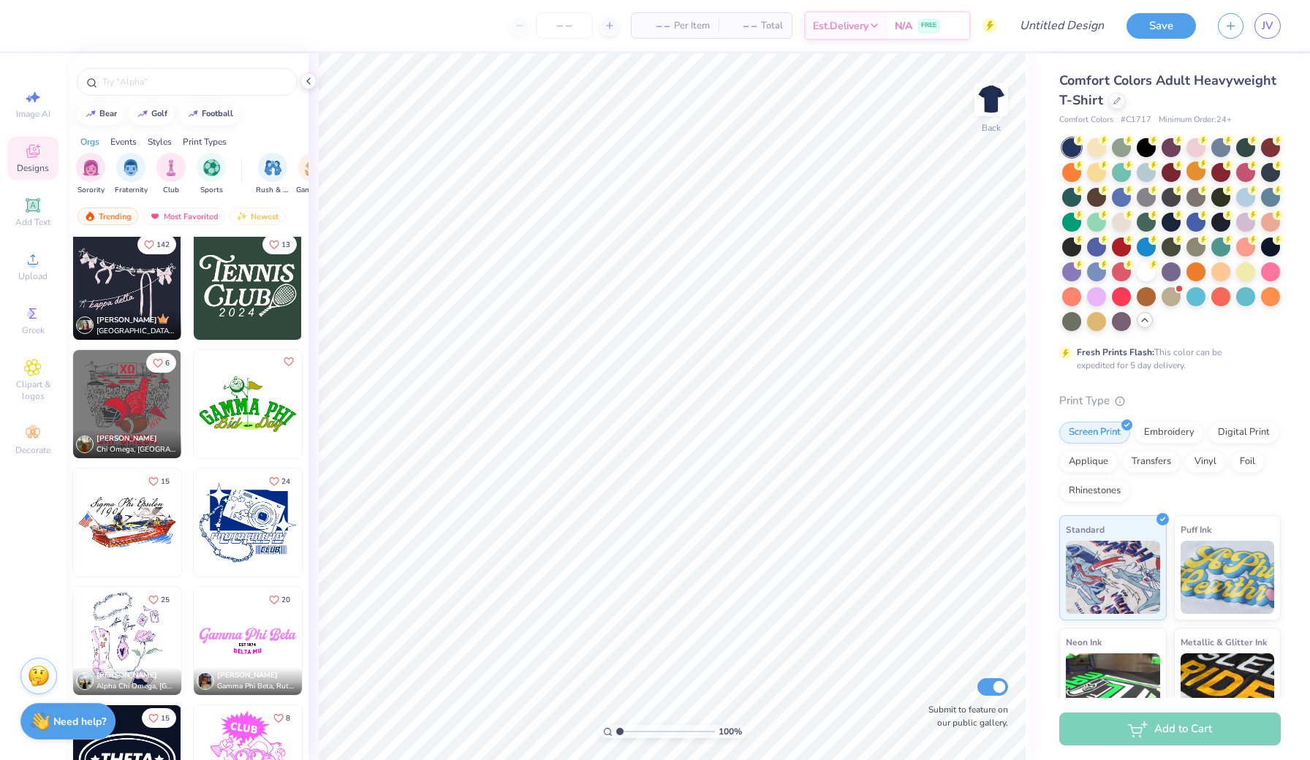
scroll to position [9750, 0]
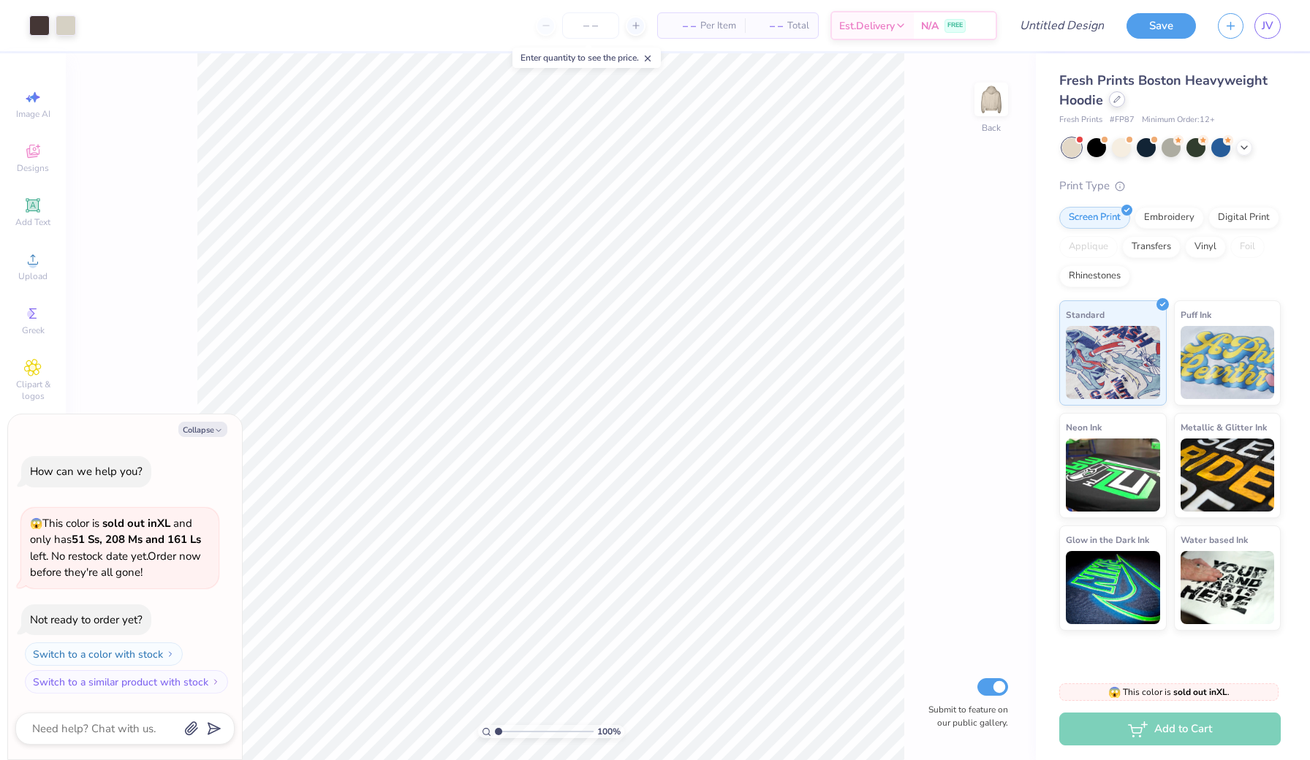
click at [1114, 97] on icon at bounding box center [1116, 99] width 7 height 7
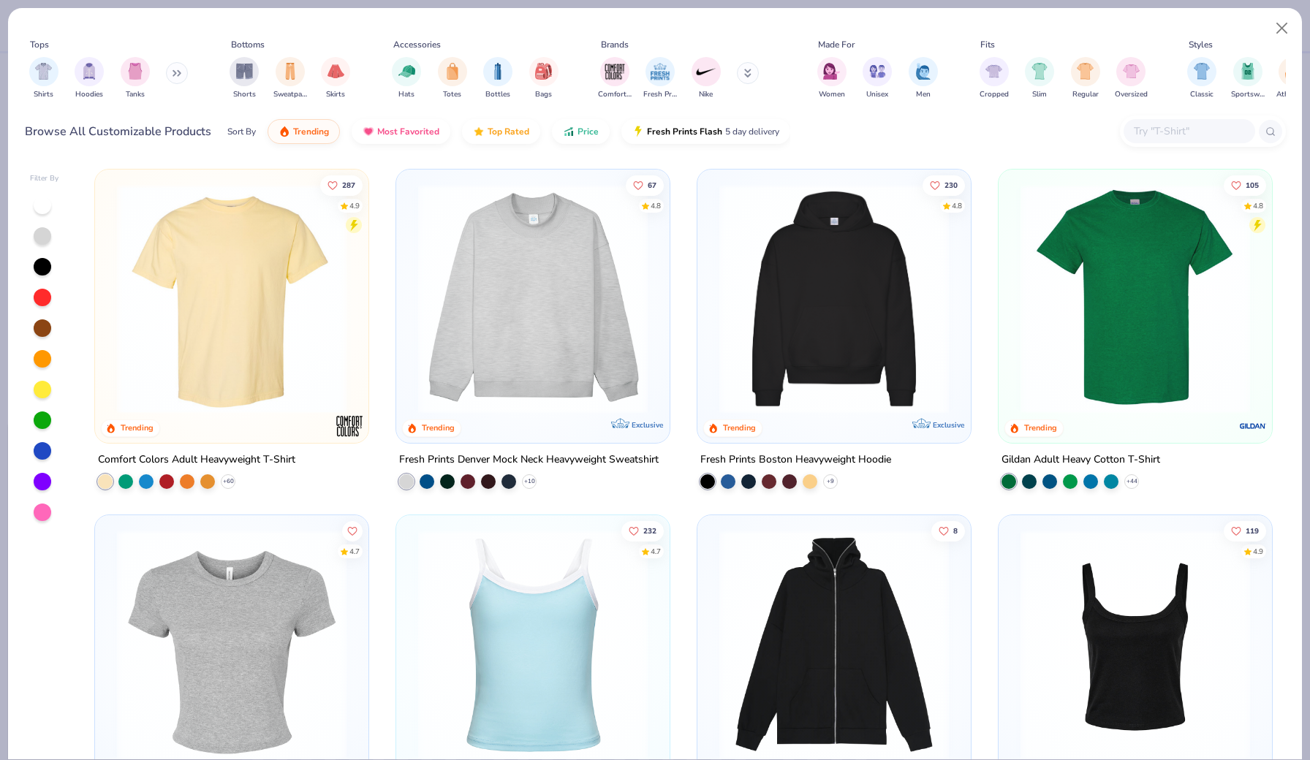
click at [213, 339] on img at bounding box center [232, 299] width 244 height 230
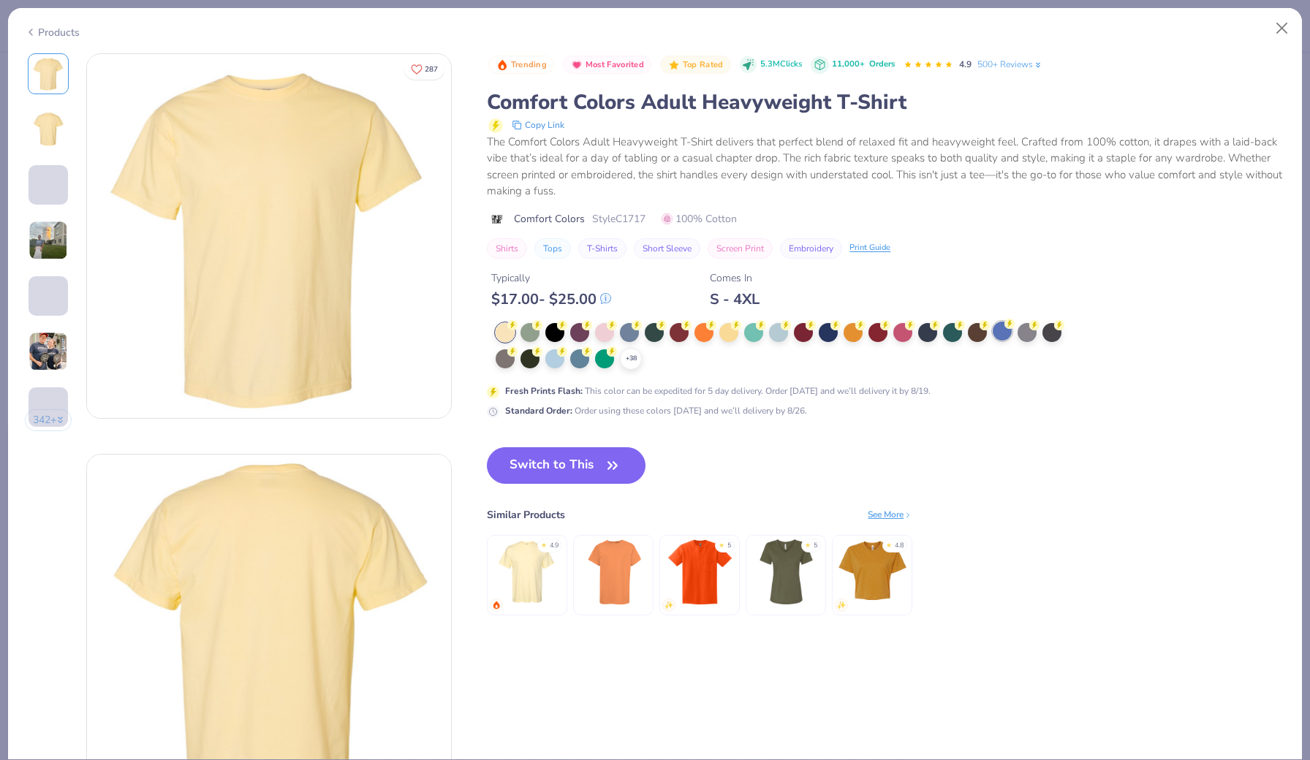
click at [1005, 326] on icon at bounding box center [1009, 324] width 10 height 10
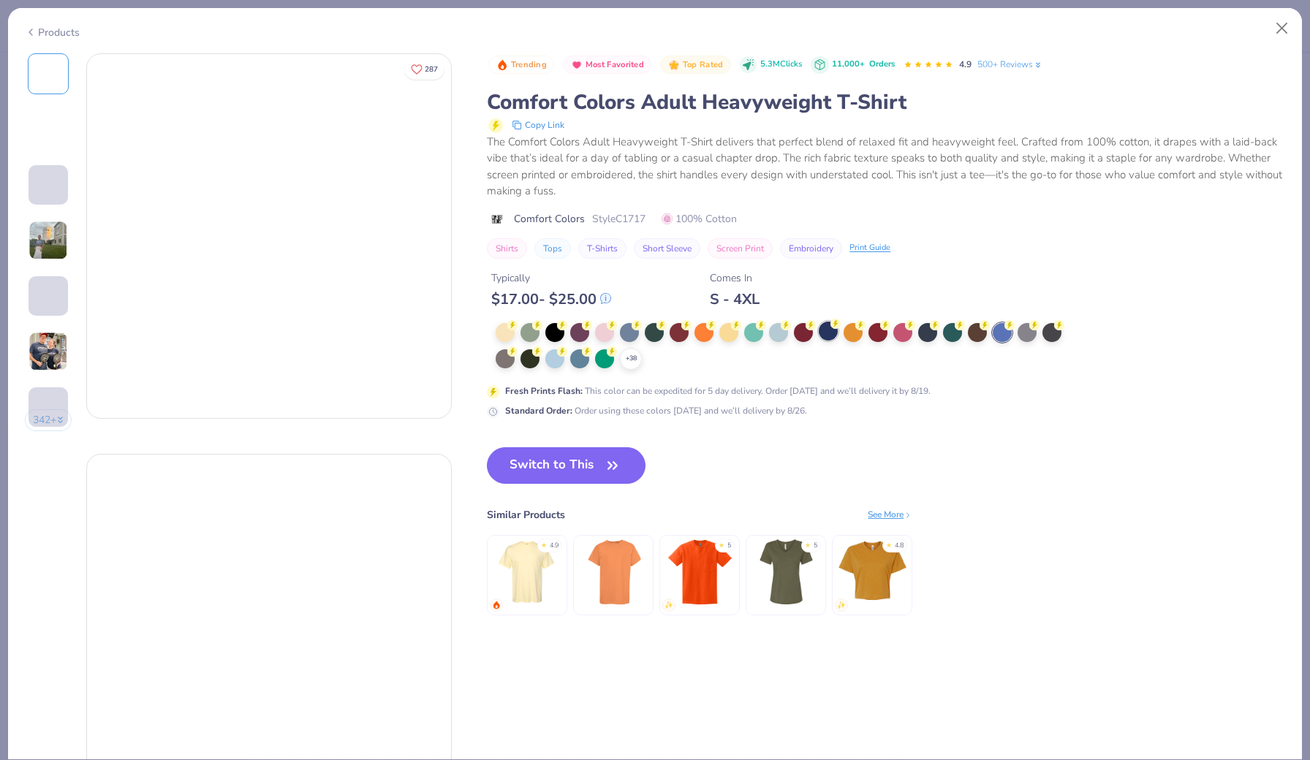
click at [827, 323] on div at bounding box center [828, 331] width 19 height 19
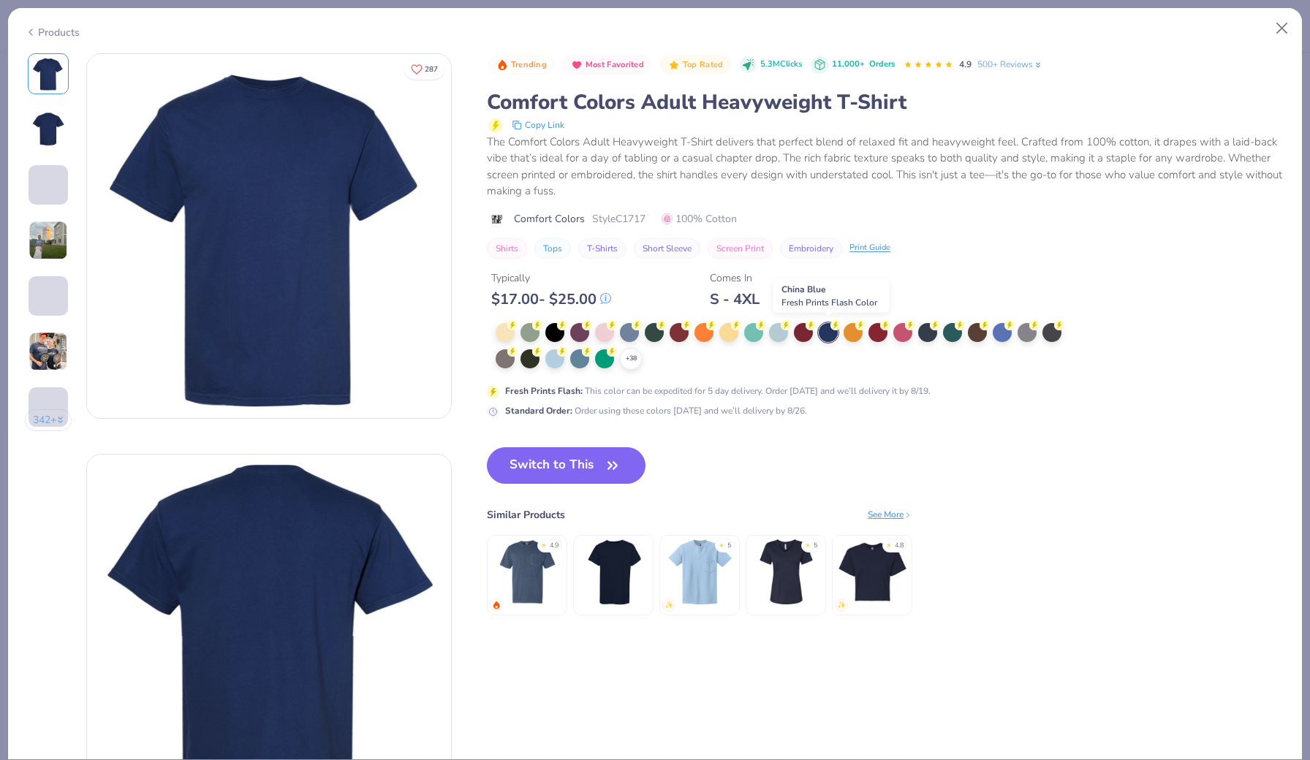
click at [829, 330] on div at bounding box center [828, 332] width 19 height 19
click at [569, 452] on button "Switch to This" at bounding box center [566, 465] width 159 height 37
click at [602, 458] on icon "button" at bounding box center [612, 465] width 20 height 20
click at [1284, 27] on button "Close" at bounding box center [1282, 29] width 28 height 28
click at [589, 458] on button "Switch to This" at bounding box center [566, 465] width 159 height 37
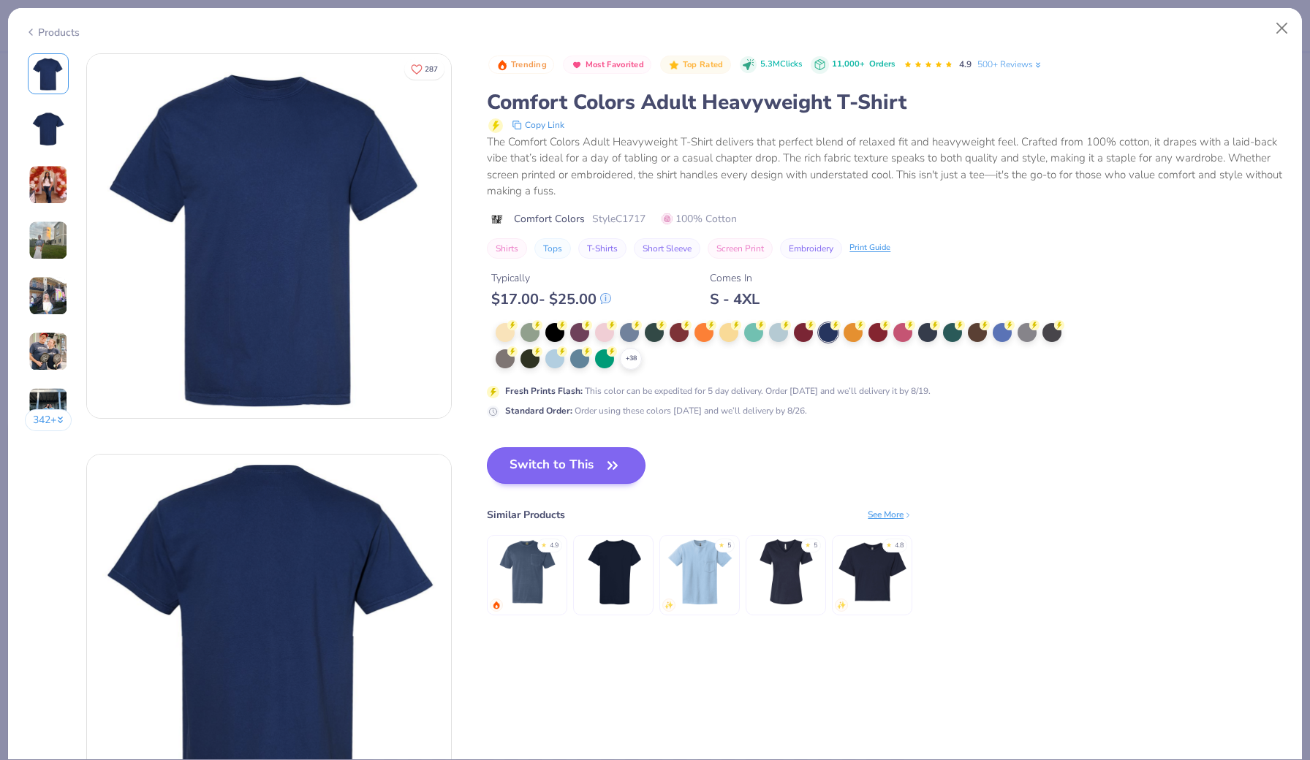
click at [589, 458] on button "Switch to This" at bounding box center [566, 465] width 159 height 37
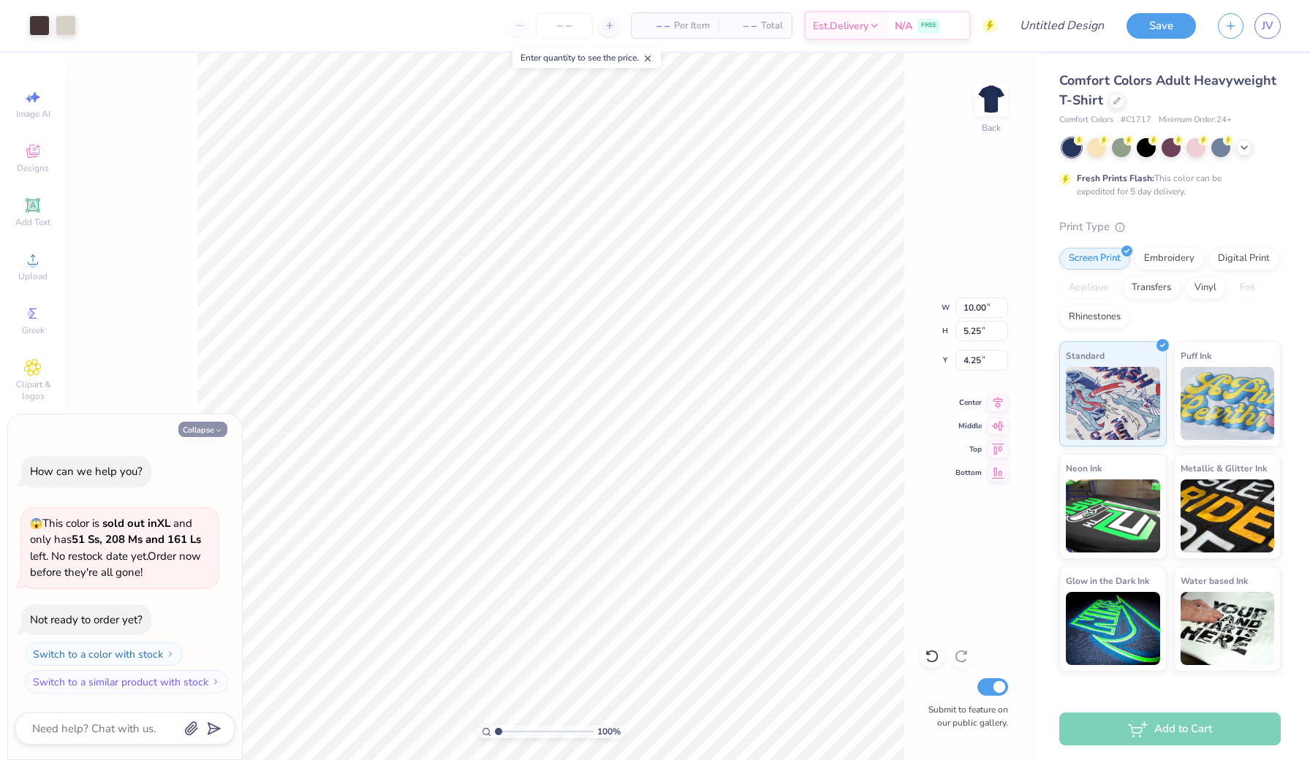
click at [208, 427] on button "Collapse" at bounding box center [202, 429] width 49 height 15
type textarea "x"
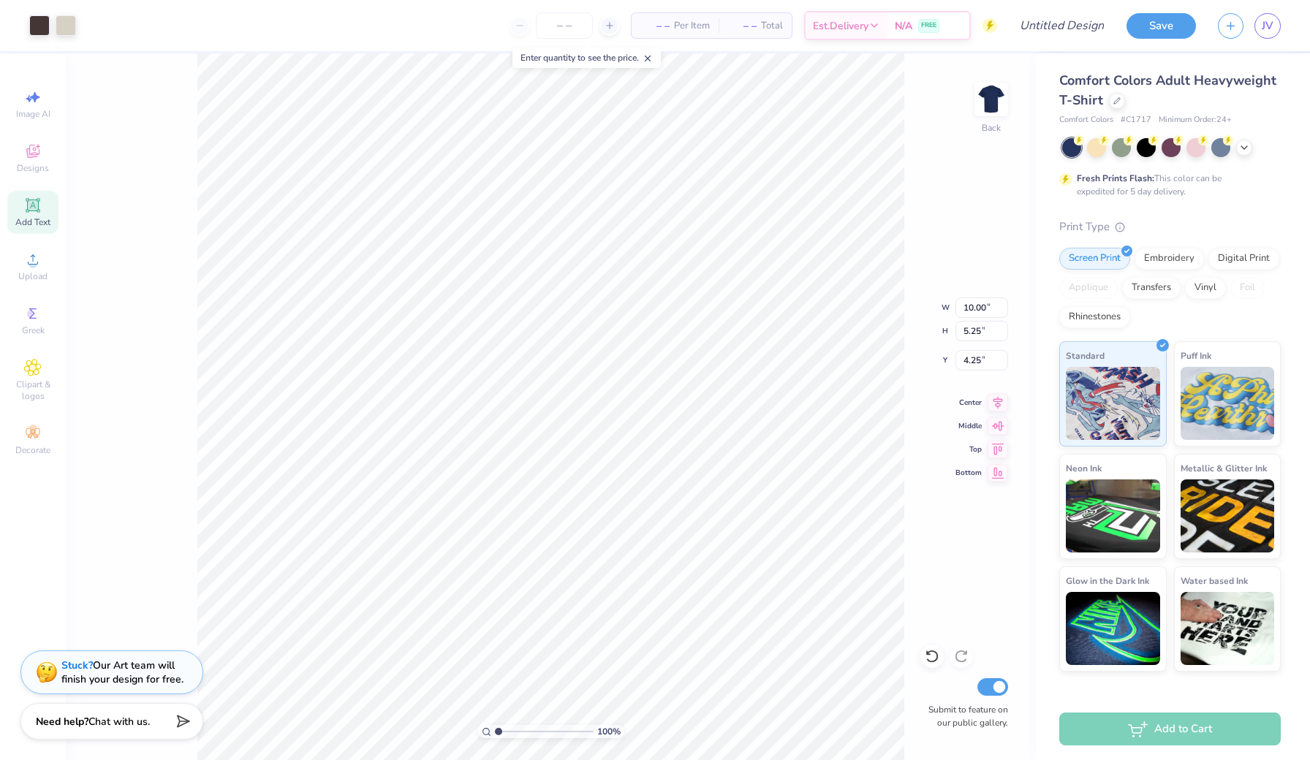
click at [36, 222] on span "Add Text" at bounding box center [32, 222] width 35 height 12
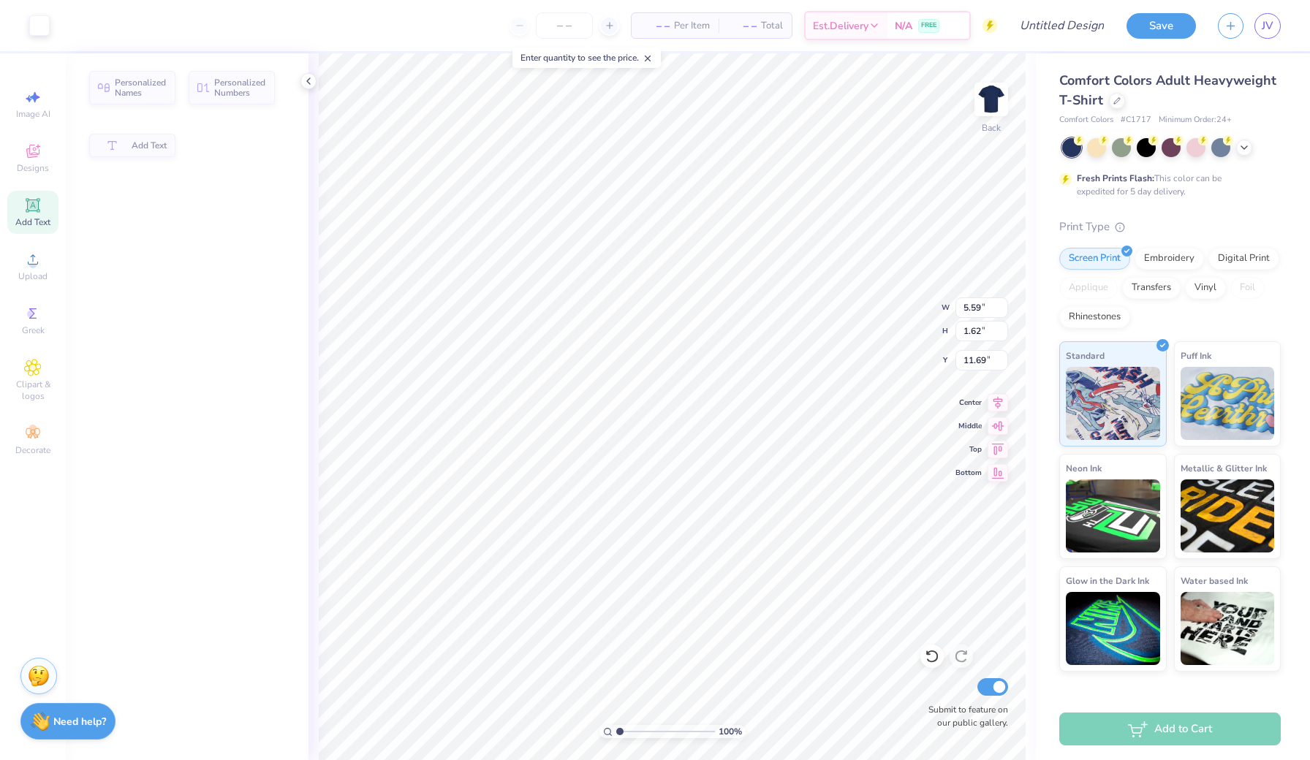
type input "5.59"
type input "1.62"
type input "11.69"
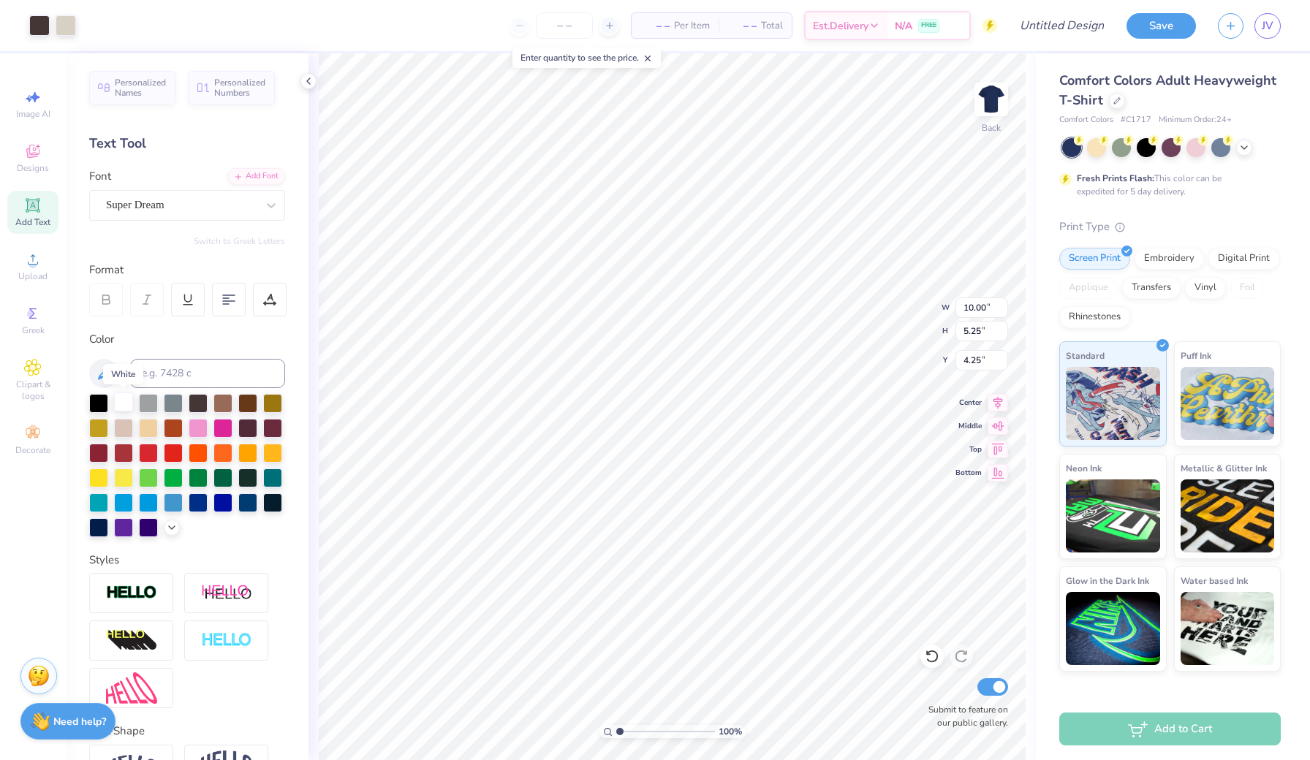
click at [122, 402] on div at bounding box center [123, 402] width 19 height 19
click at [128, 403] on div at bounding box center [123, 402] width 19 height 19
click at [123, 404] on div at bounding box center [123, 402] width 19 height 19
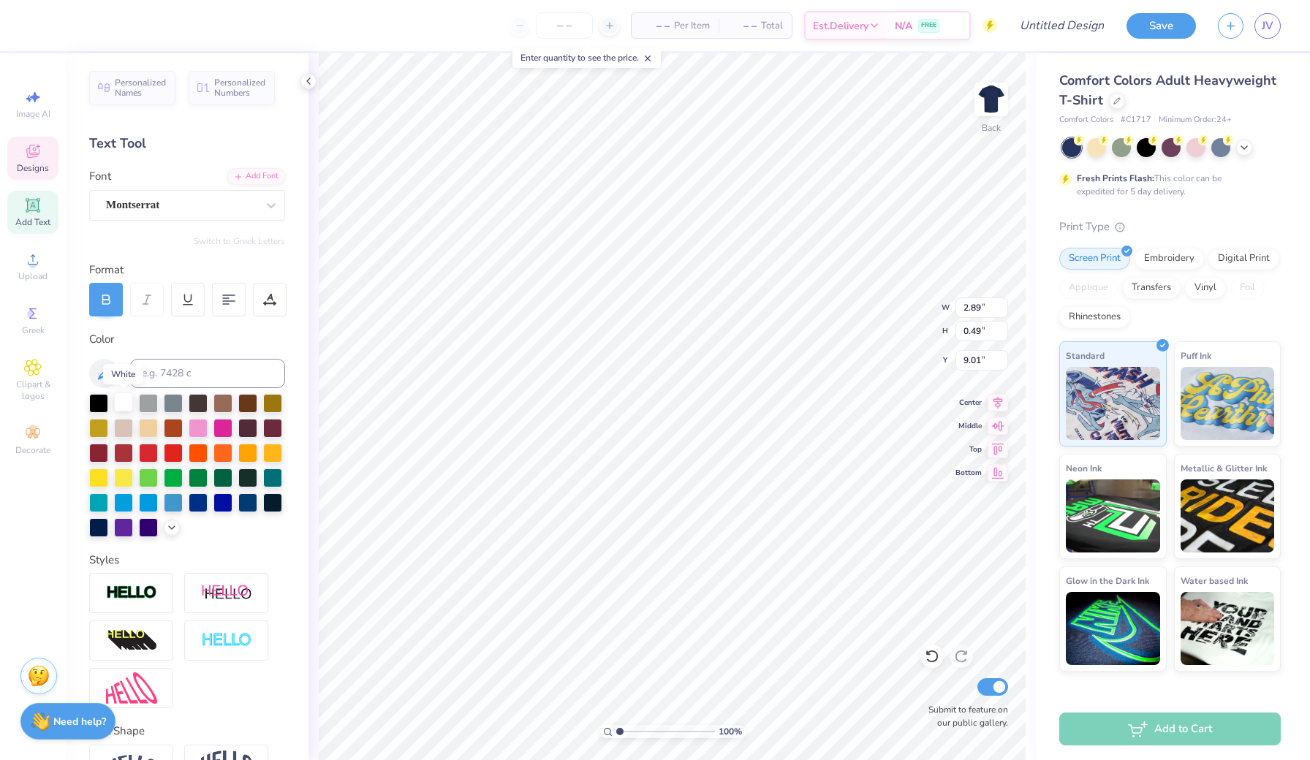
click at [126, 401] on div at bounding box center [123, 402] width 19 height 19
click at [120, 406] on div at bounding box center [123, 402] width 19 height 19
click at [123, 404] on div at bounding box center [123, 402] width 19 height 19
type textarea "V"
type textarea "VILLANOVA"
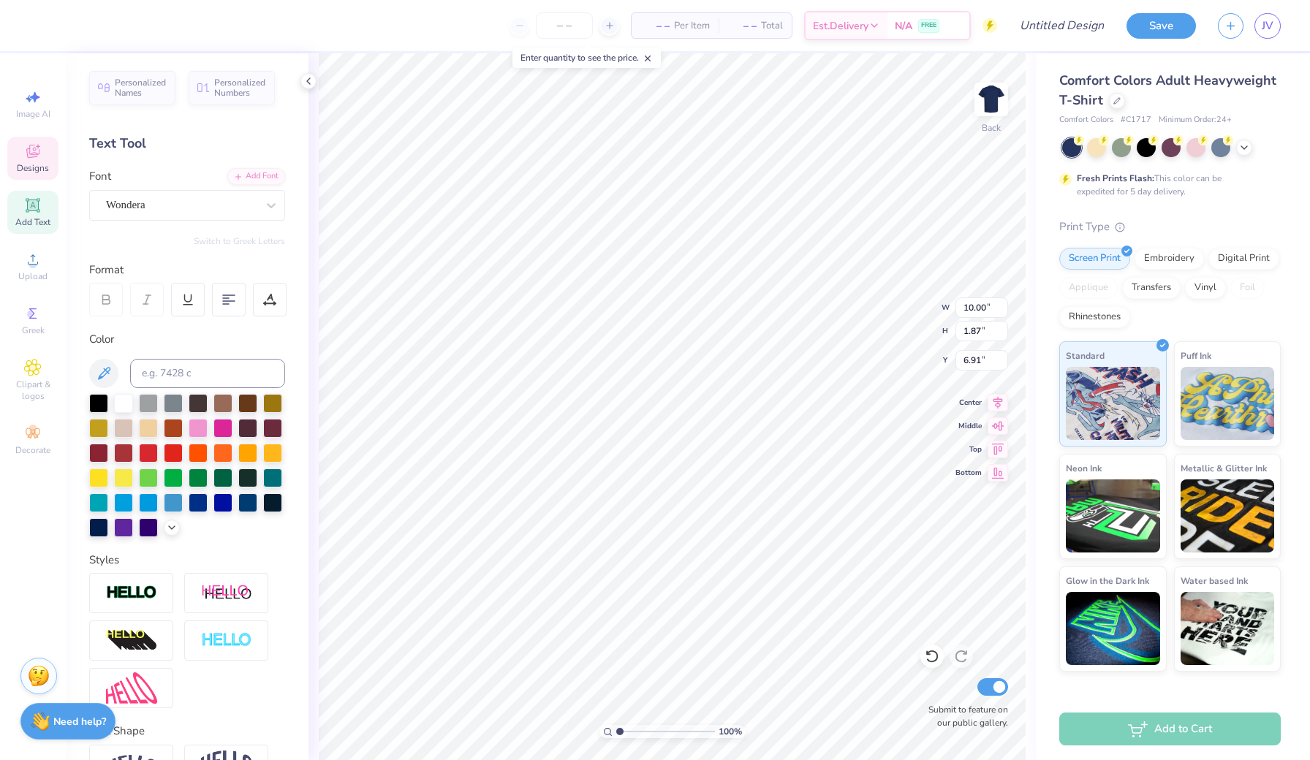
scroll to position [0, 3]
type input "2.89"
type input "0.49"
type input "9.01"
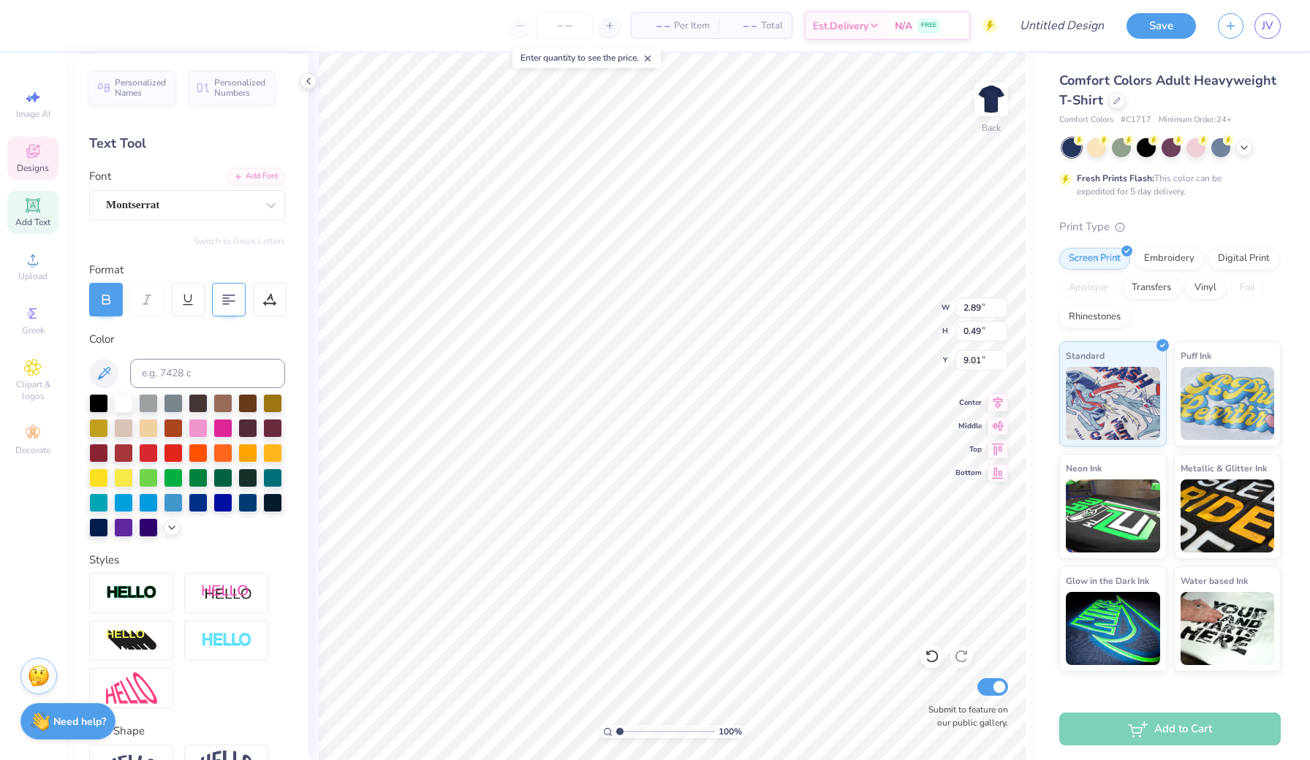
type textarea "ACCOUTING"
click at [228, 299] on icon at bounding box center [228, 299] width 13 height 13
click at [227, 299] on icon at bounding box center [228, 299] width 13 height 13
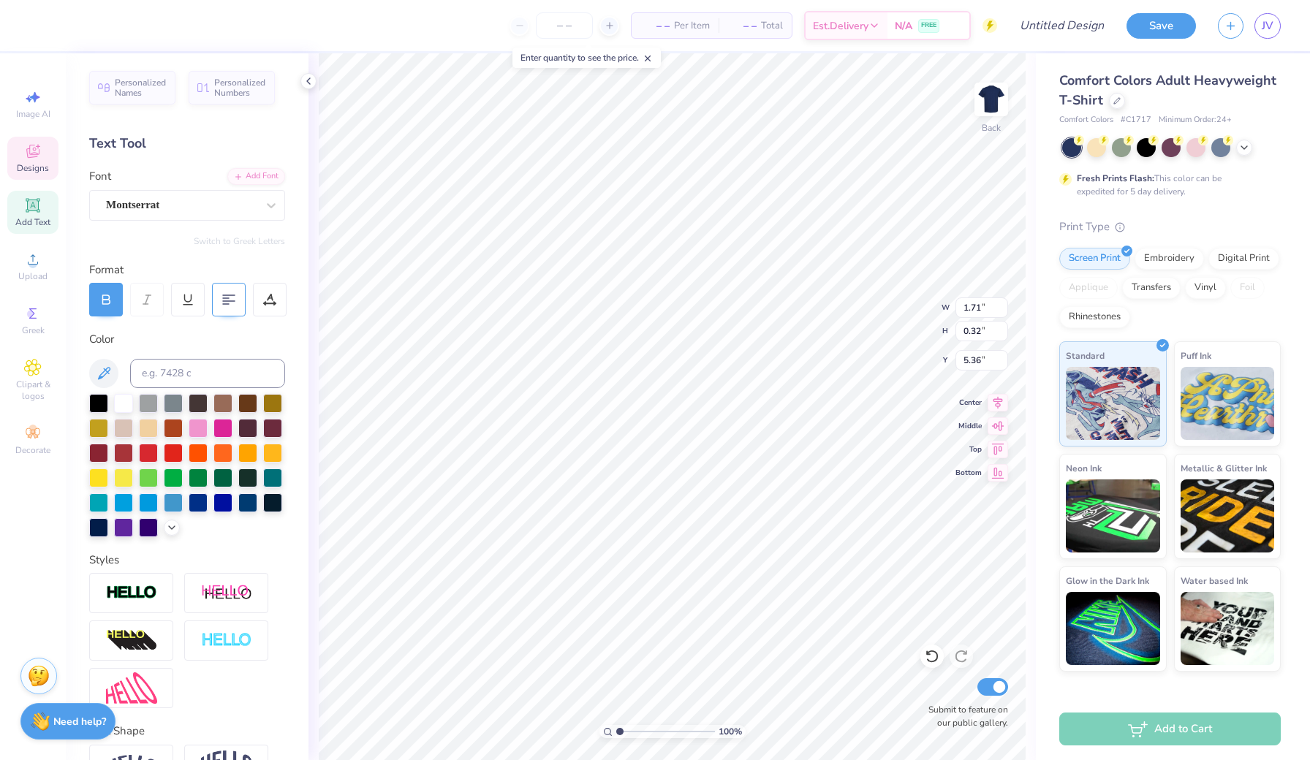
type textarea "1922"
type input "4.16"
type input "2.28"
type input "4.25"
click at [40, 249] on div "Upload" at bounding box center [32, 266] width 51 height 43
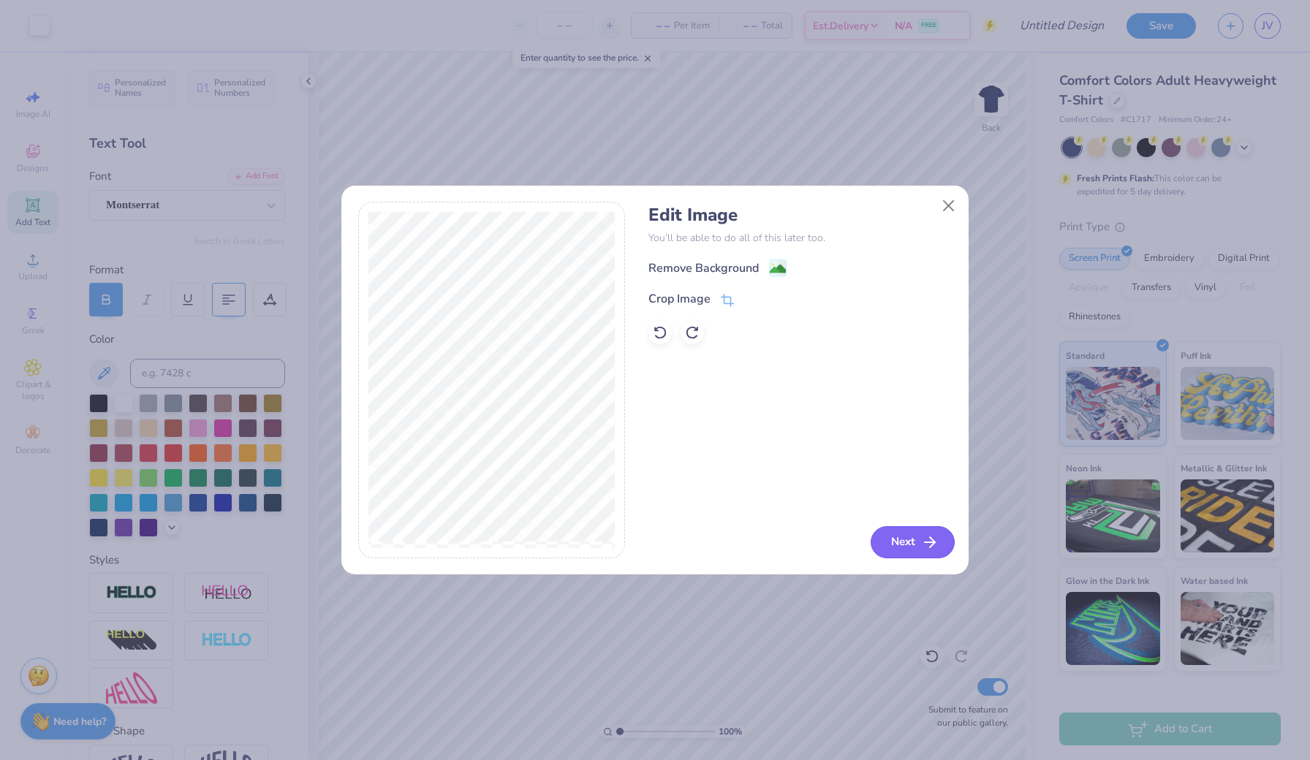
click at [909, 542] on button "Next" at bounding box center [913, 542] width 84 height 32
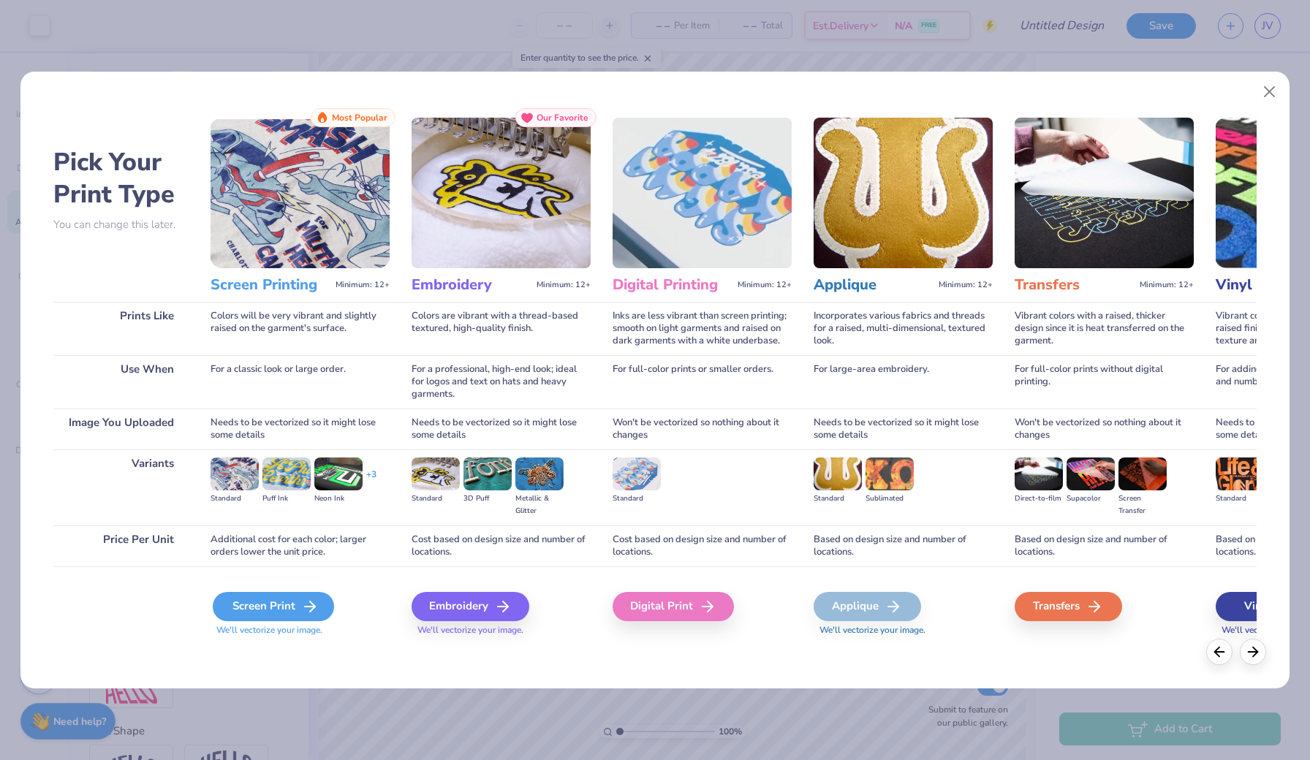
click at [306, 604] on icon at bounding box center [310, 607] width 18 height 18
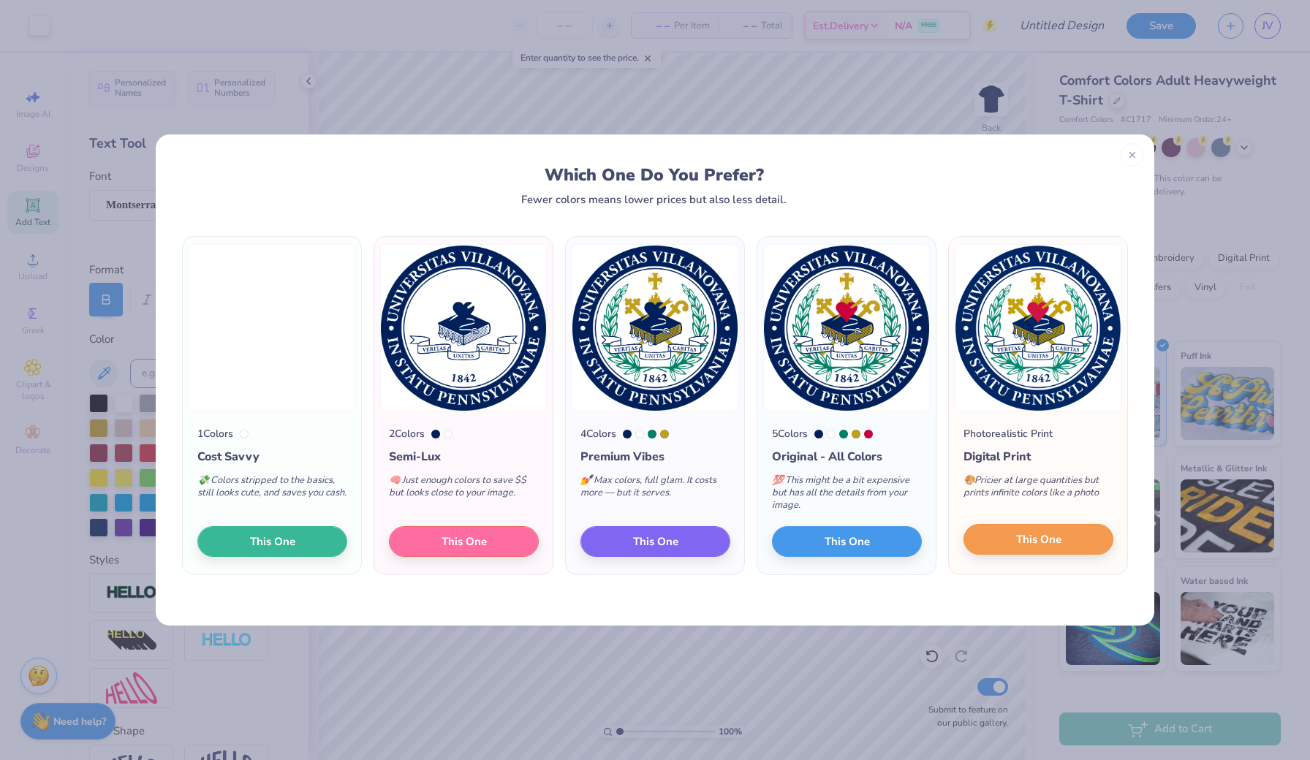
click at [1023, 532] on span "This One" at bounding box center [1038, 539] width 45 height 17
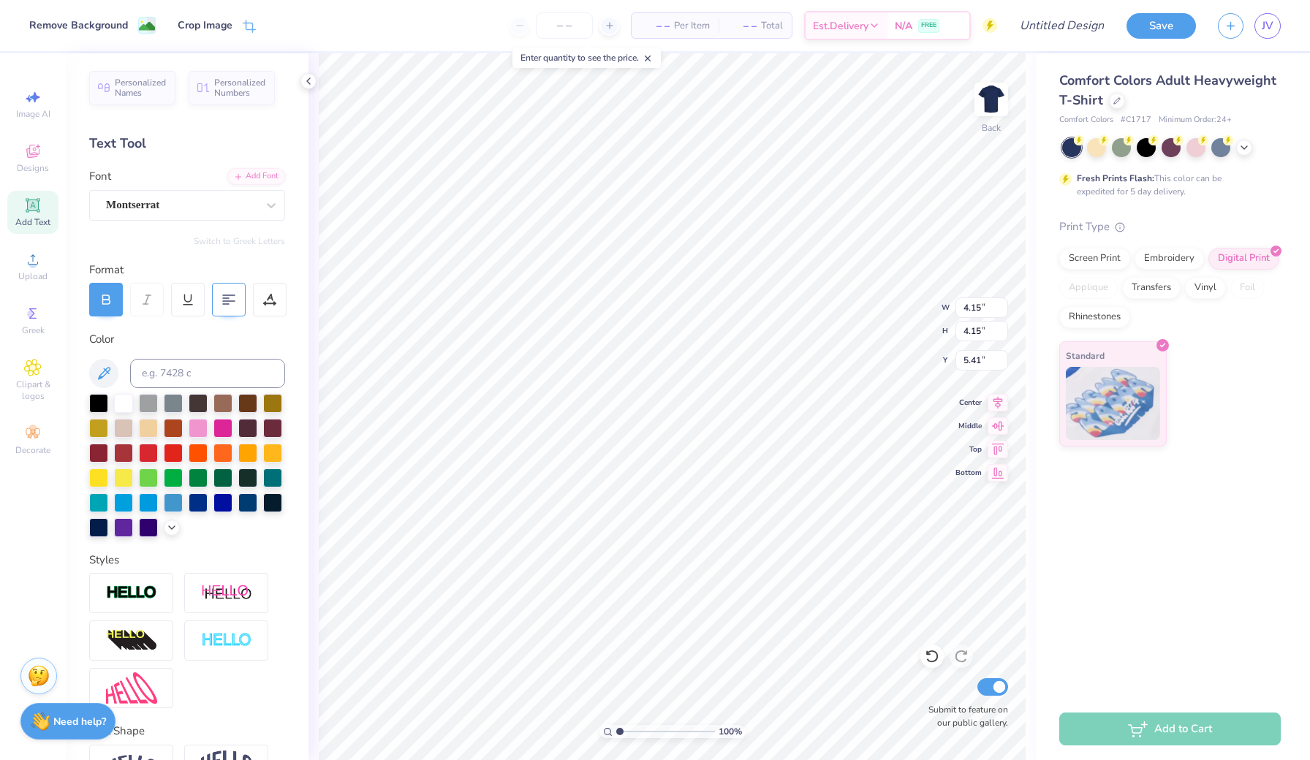
type input "4.15"
type input "3.00"
type input "2.74"
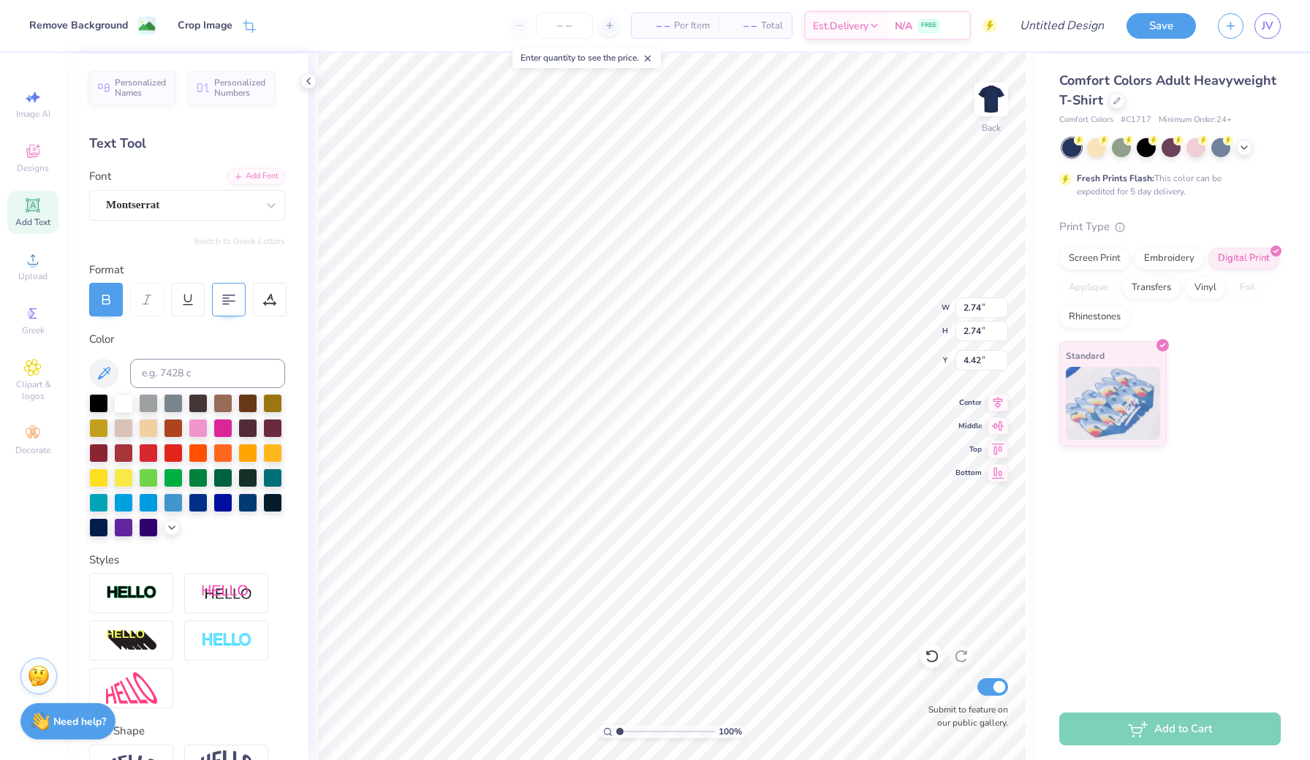
type input "3.99"
type input "1.60"
type input "0.32"
type input "5.36"
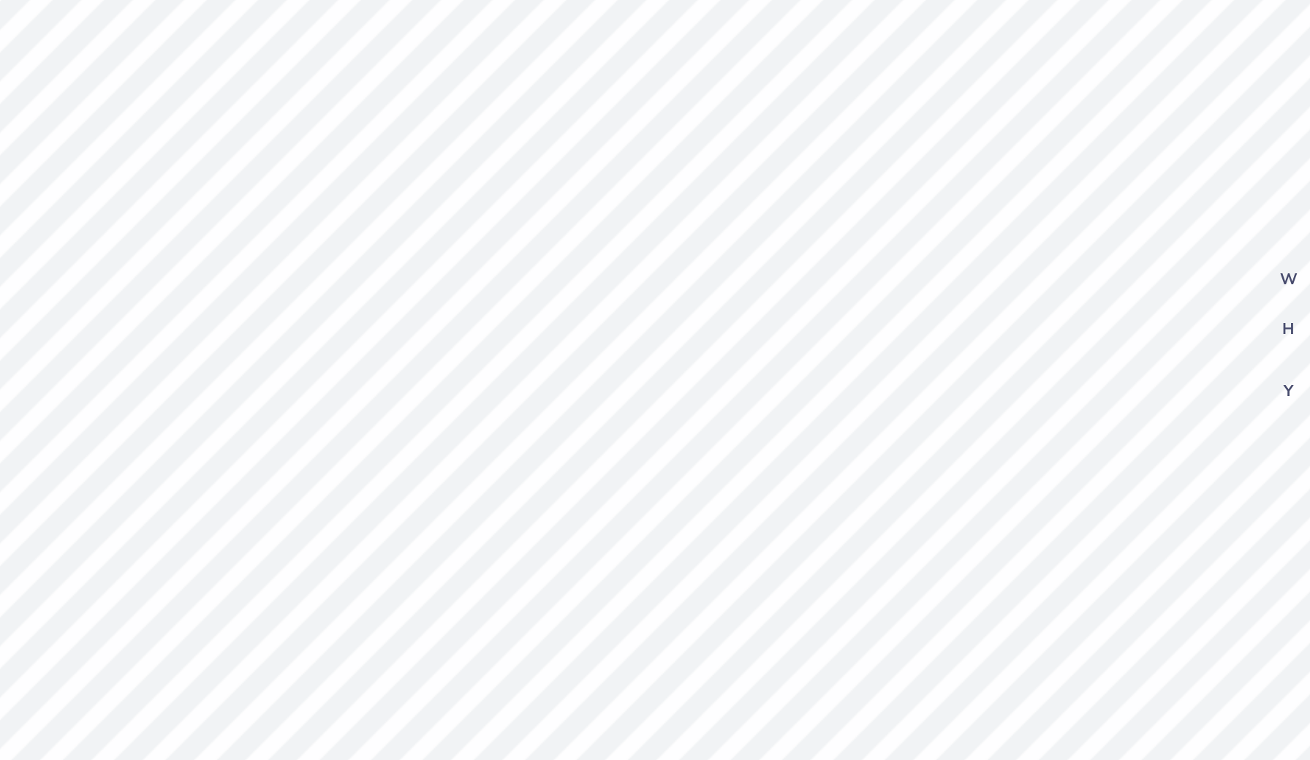
type input "6.94"
type input "0.49"
type input "9.05"
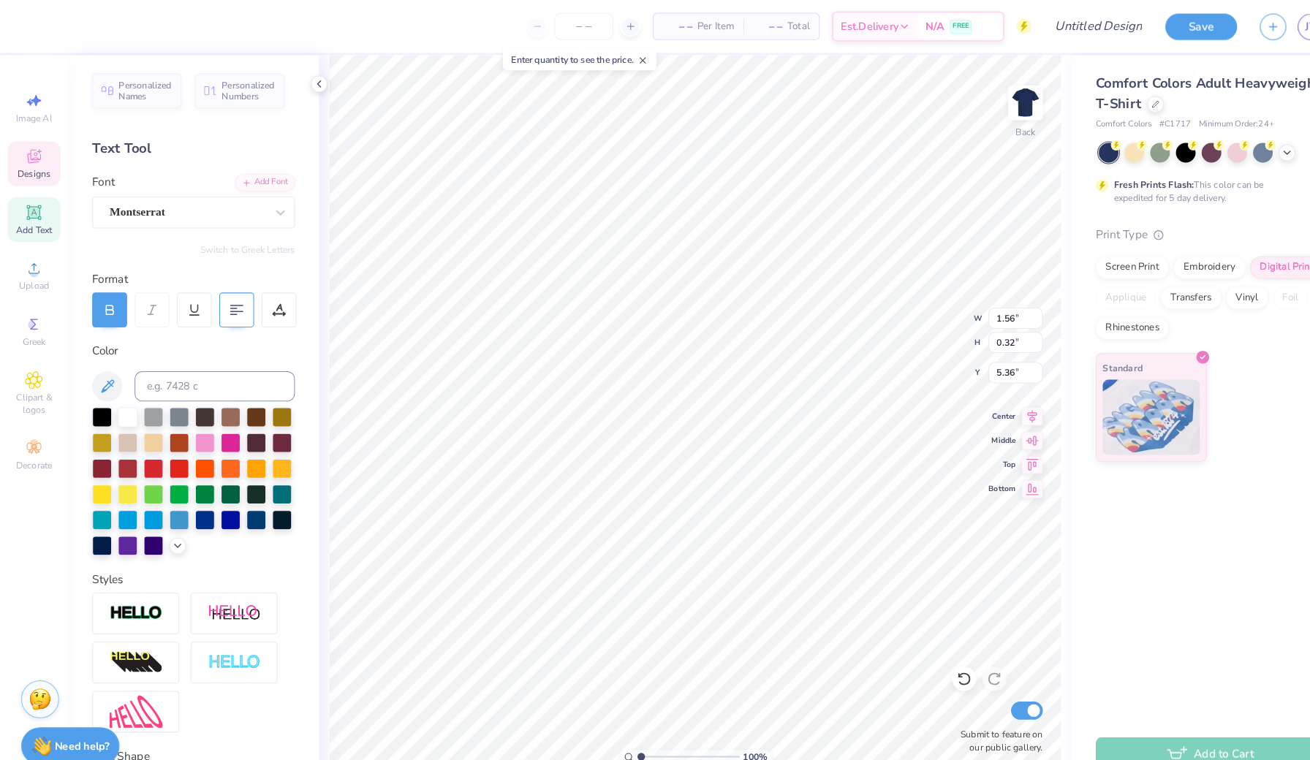
type input "9.89"
type input "1.60"
type input "9.89"
click at [930, 656] on icon at bounding box center [932, 656] width 15 height 15
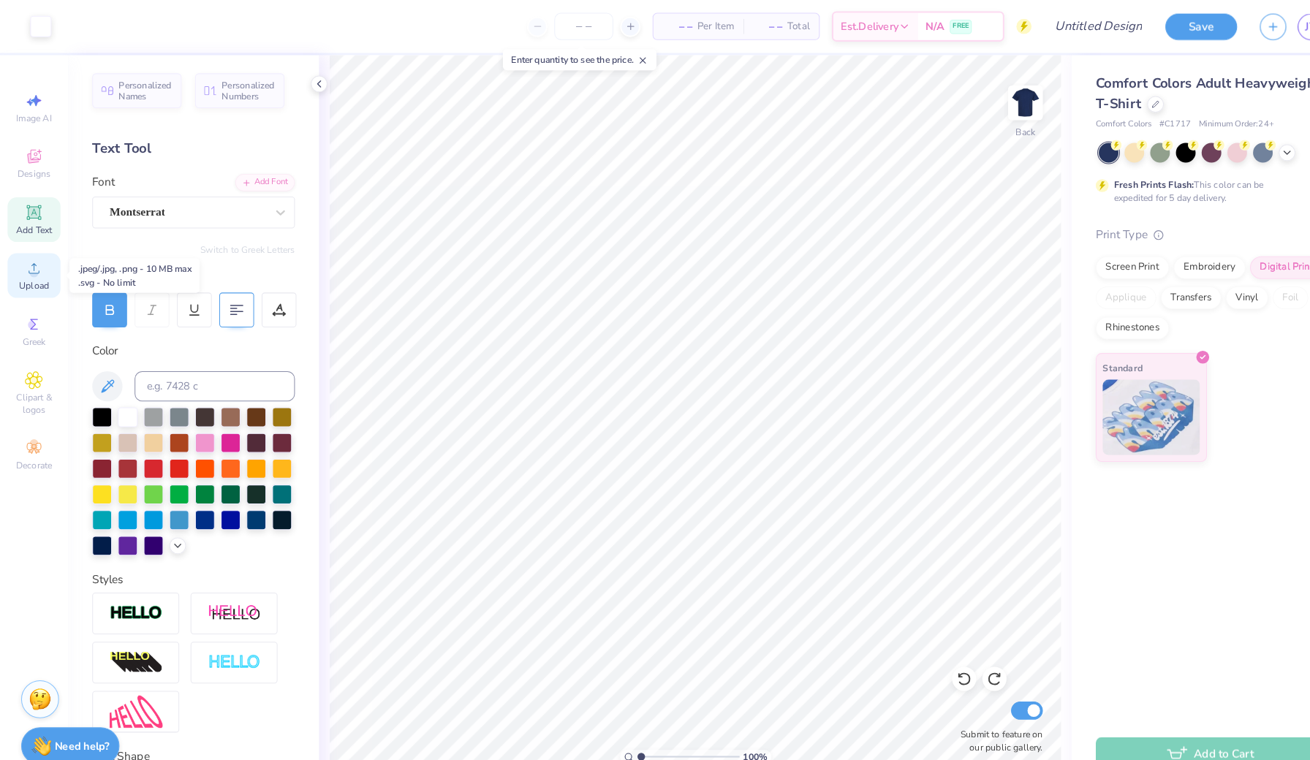
click at [41, 251] on icon at bounding box center [33, 260] width 18 height 18
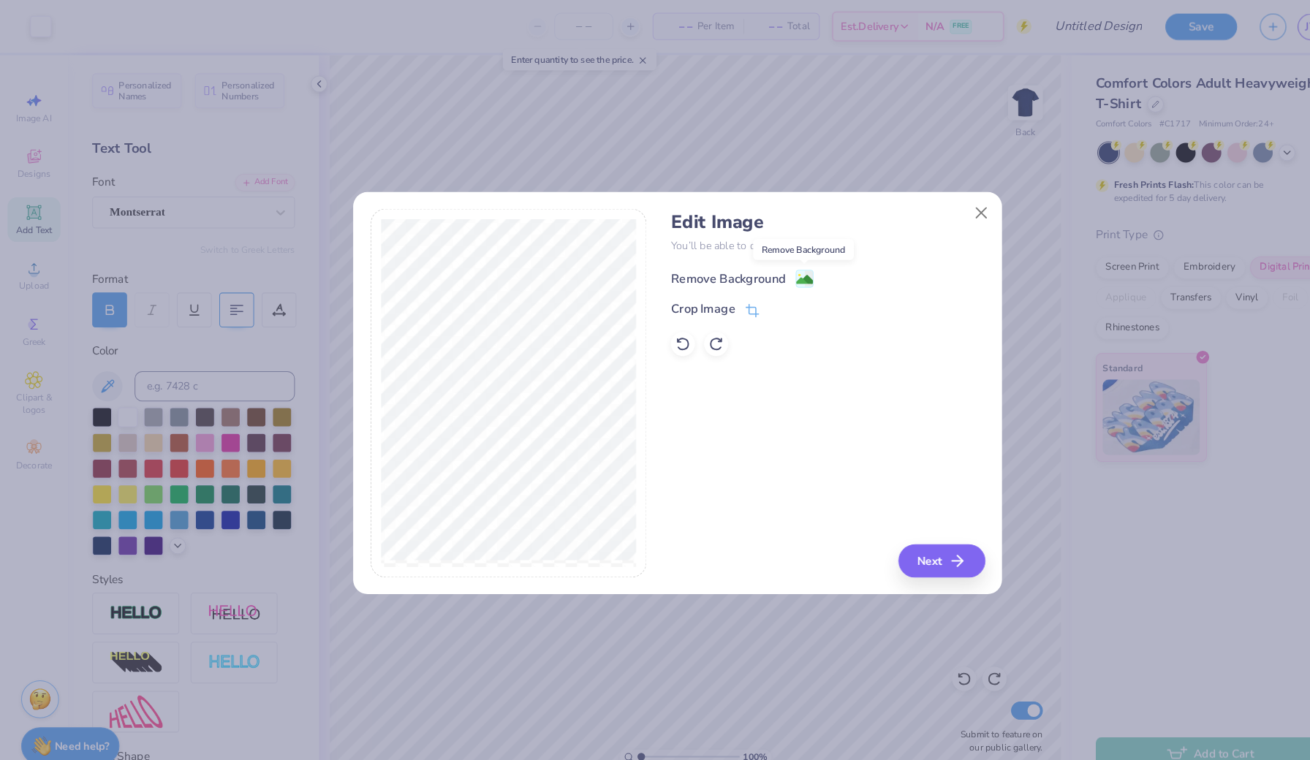
click at [775, 267] on image at bounding box center [778, 270] width 16 height 16
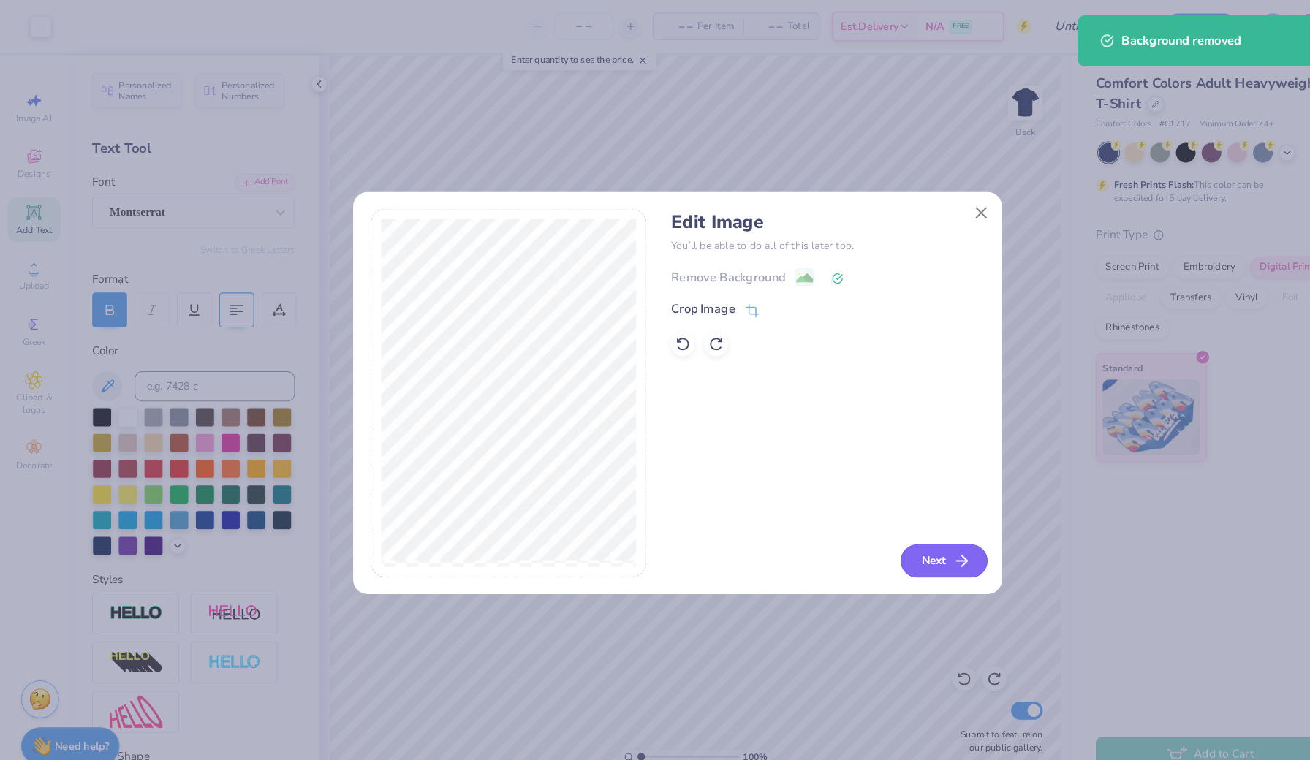
click at [903, 543] on button "Next" at bounding box center [913, 542] width 84 height 32
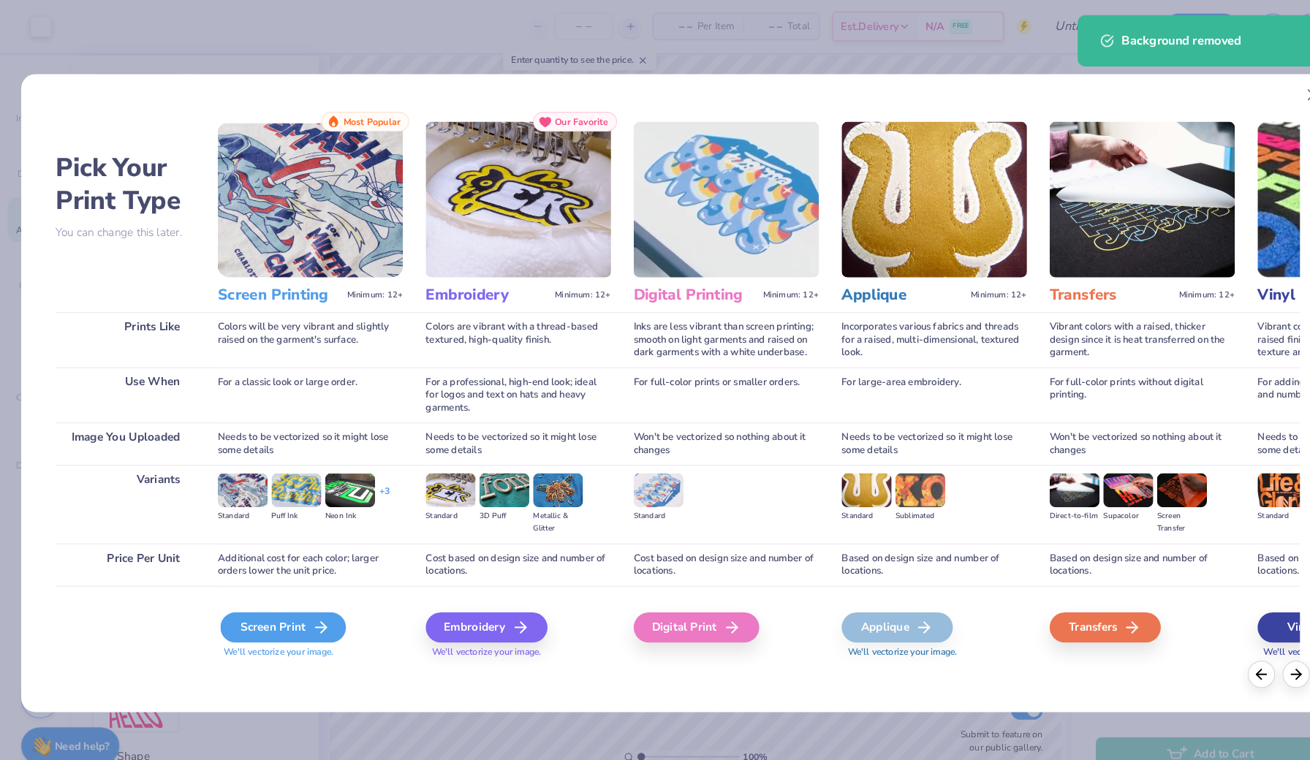
click at [250, 599] on div "Screen Print" at bounding box center [273, 606] width 121 height 29
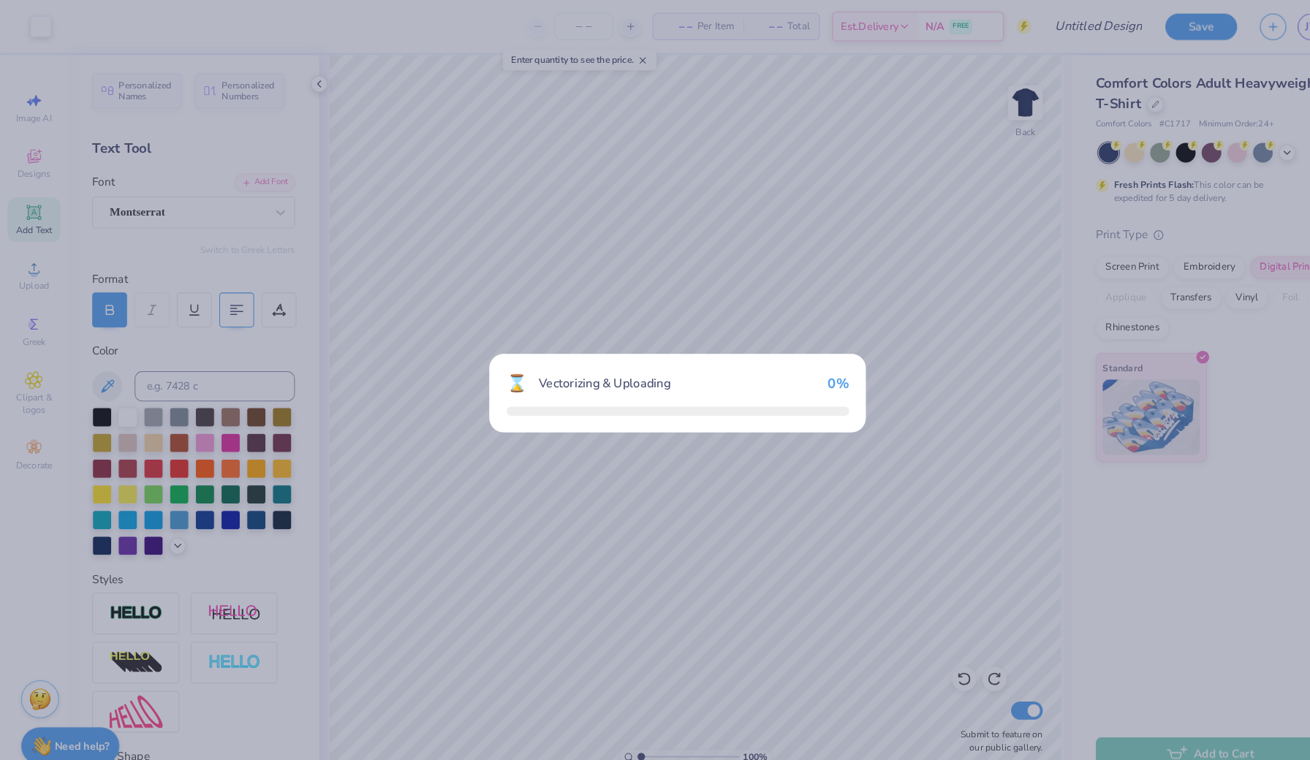
click at [303, 607] on div "⌛ Vectorizing & Uploading 0 %" at bounding box center [655, 380] width 1310 height 760
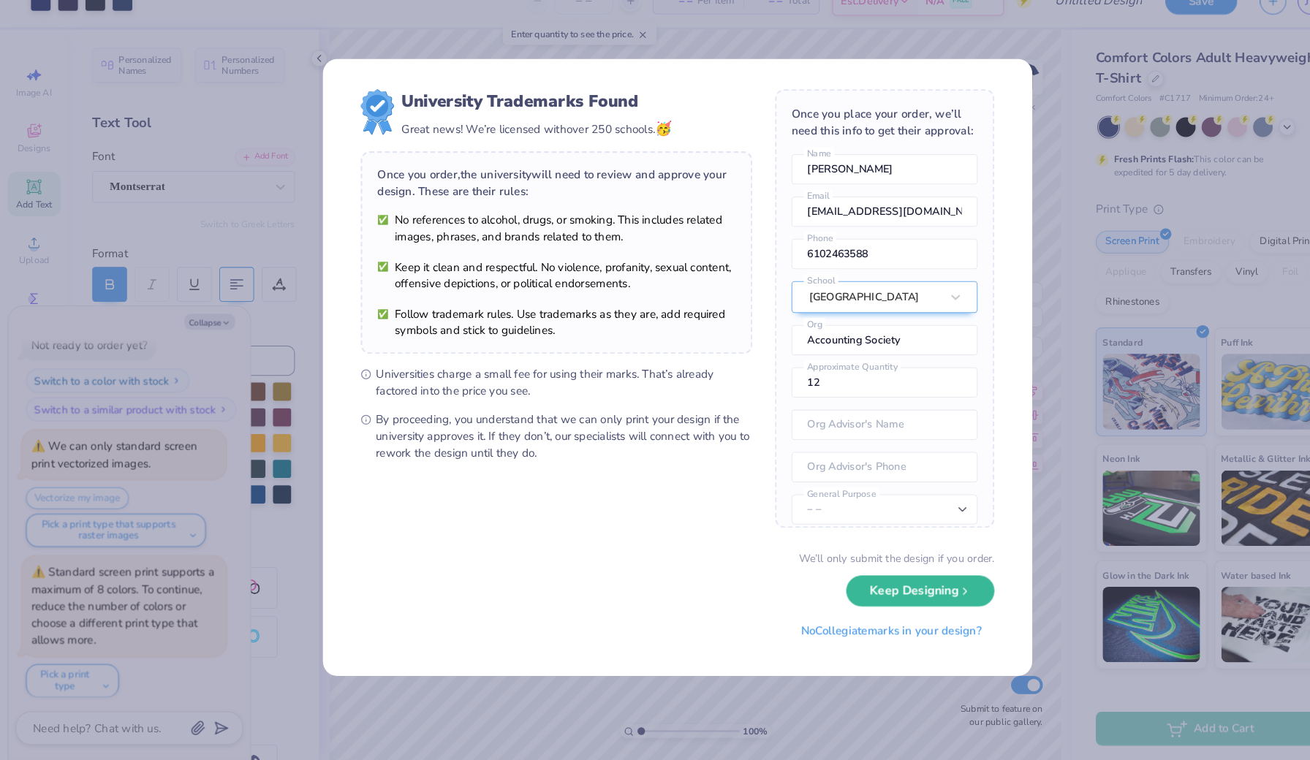
click at [1030, 218] on div "University Trademarks Found Great news! We’re licensed with over 250 schools. 🥳…" at bounding box center [655, 380] width 1310 height 760
click at [925, 577] on button "Keep Designing" at bounding box center [889, 592] width 143 height 30
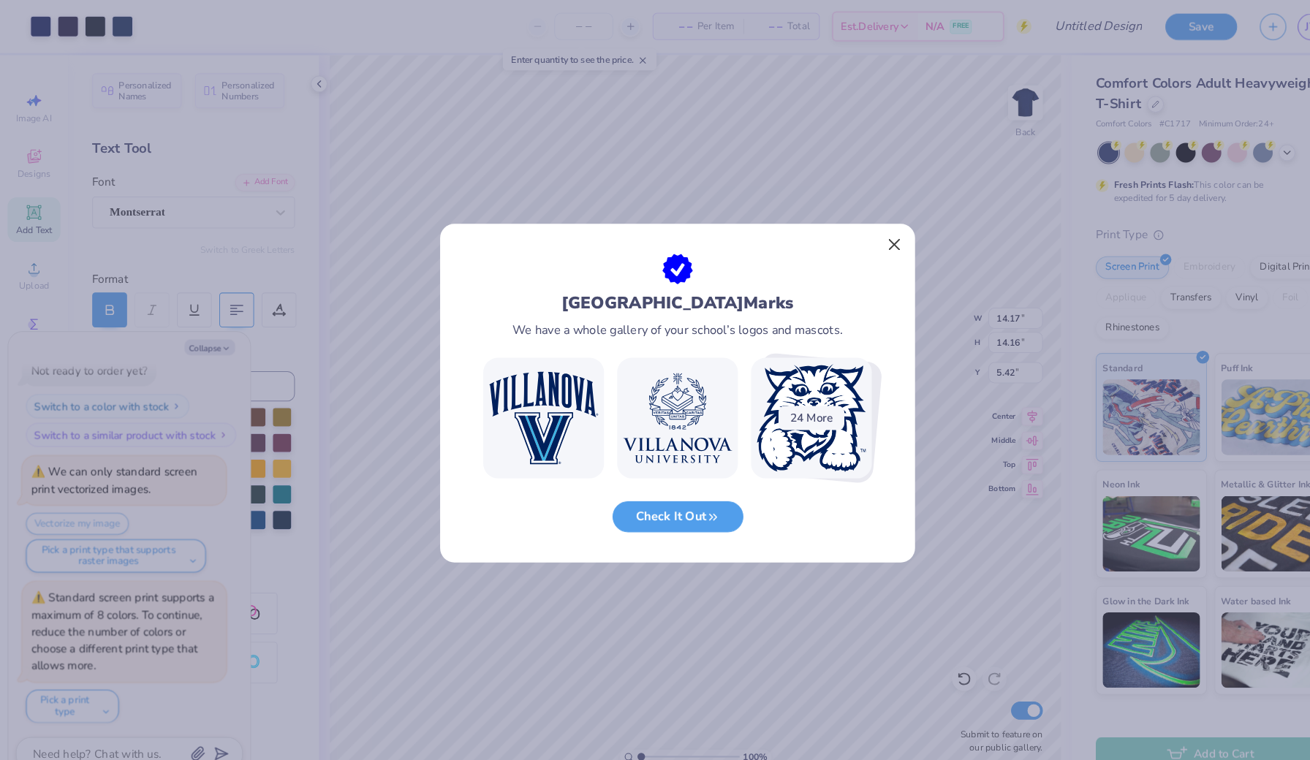
click at [860, 240] on button "Close" at bounding box center [865, 237] width 28 height 28
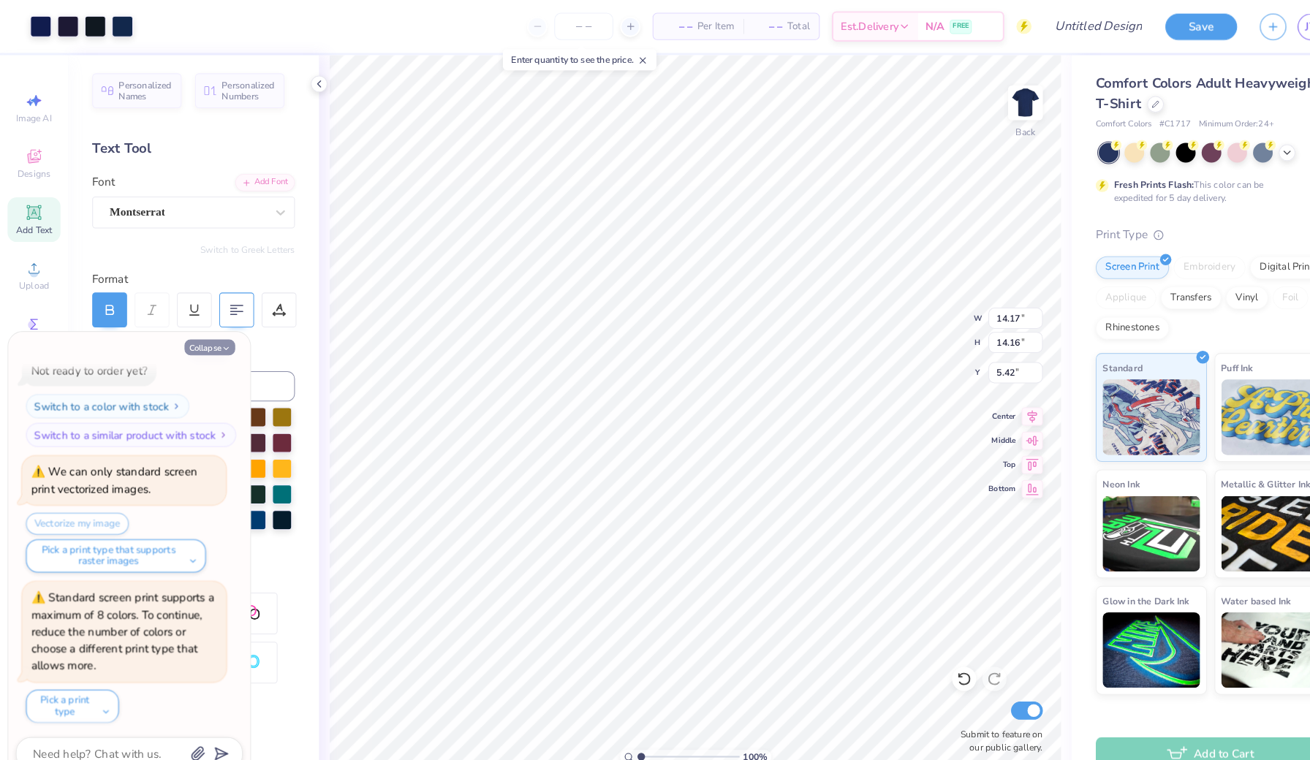
click at [209, 339] on button "Collapse" at bounding box center [202, 335] width 49 height 15
type textarea "x"
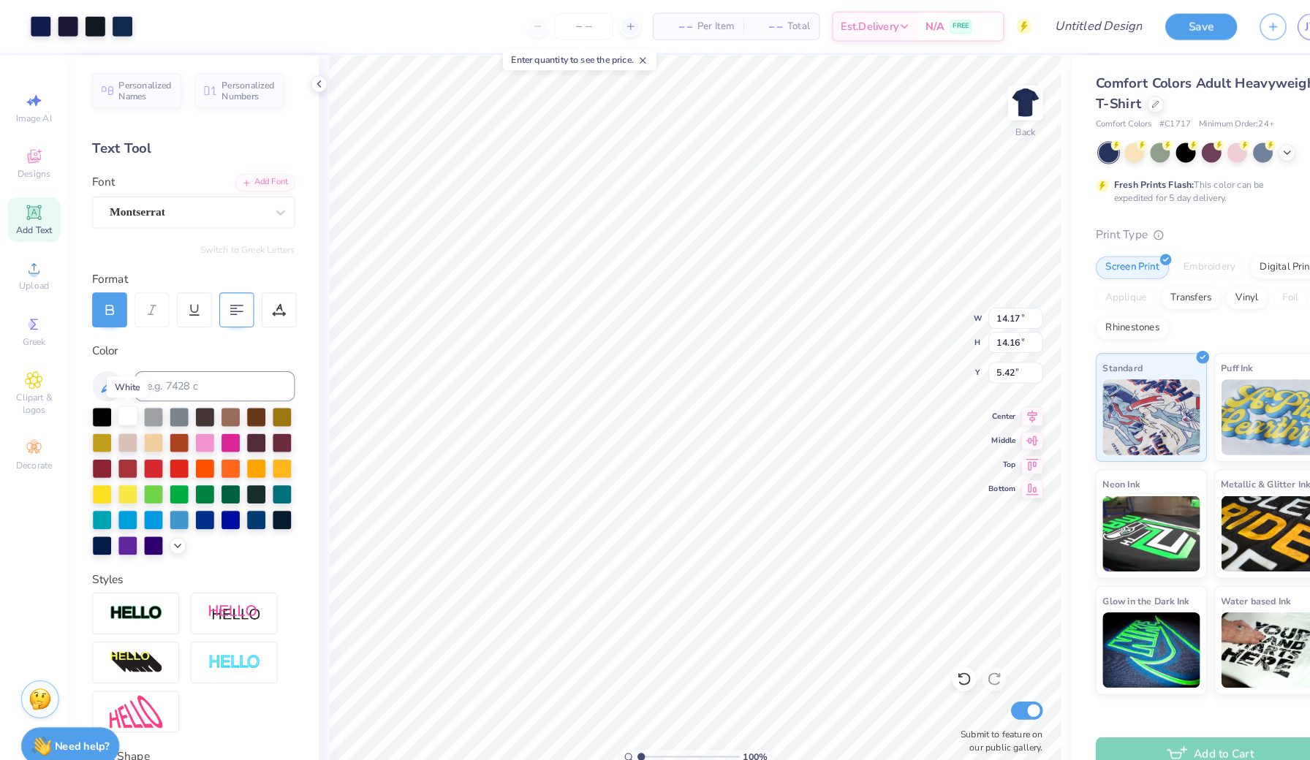
click at [126, 406] on div at bounding box center [123, 402] width 19 height 19
click at [126, 405] on div at bounding box center [123, 402] width 19 height 19
click at [129, 399] on div at bounding box center [123, 402] width 19 height 19
click at [127, 403] on div at bounding box center [123, 402] width 19 height 19
type input "7.50"
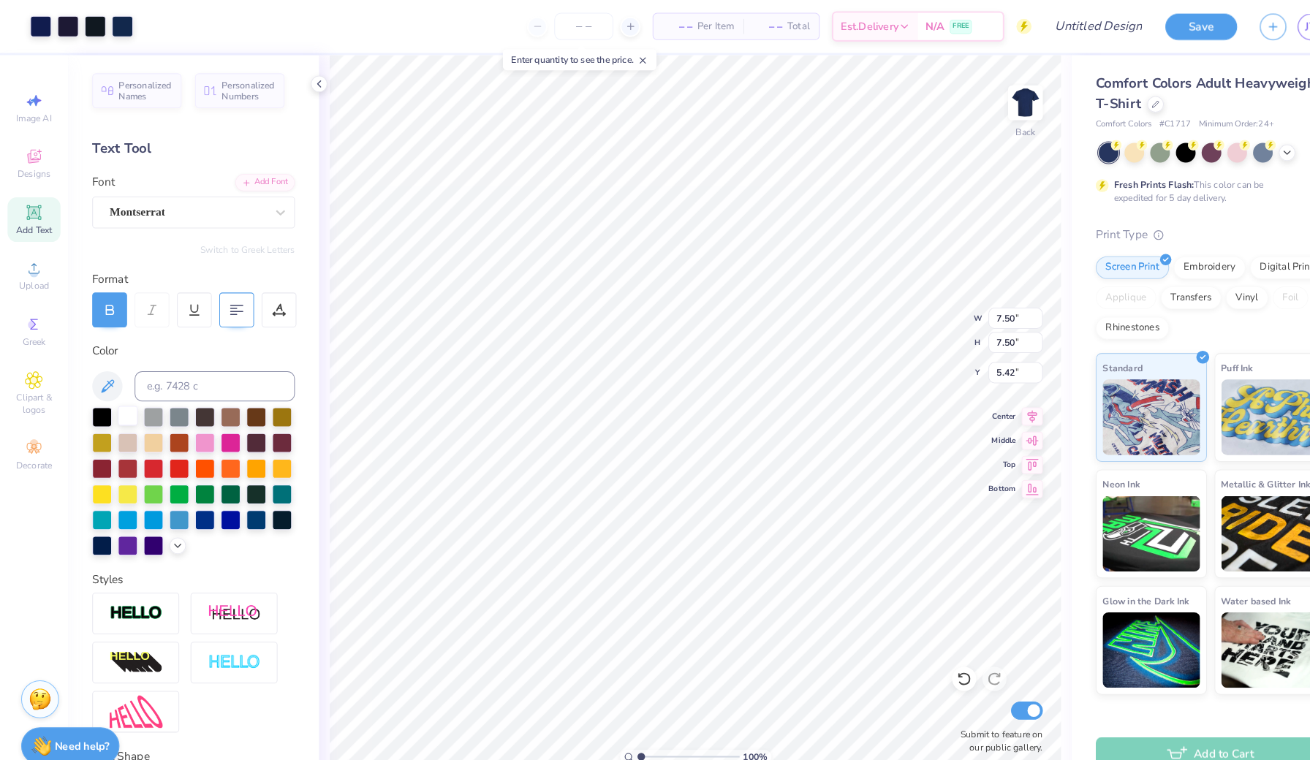
type input "7.50"
type input "12.06"
click at [26, 375] on icon at bounding box center [32, 368] width 17 height 18
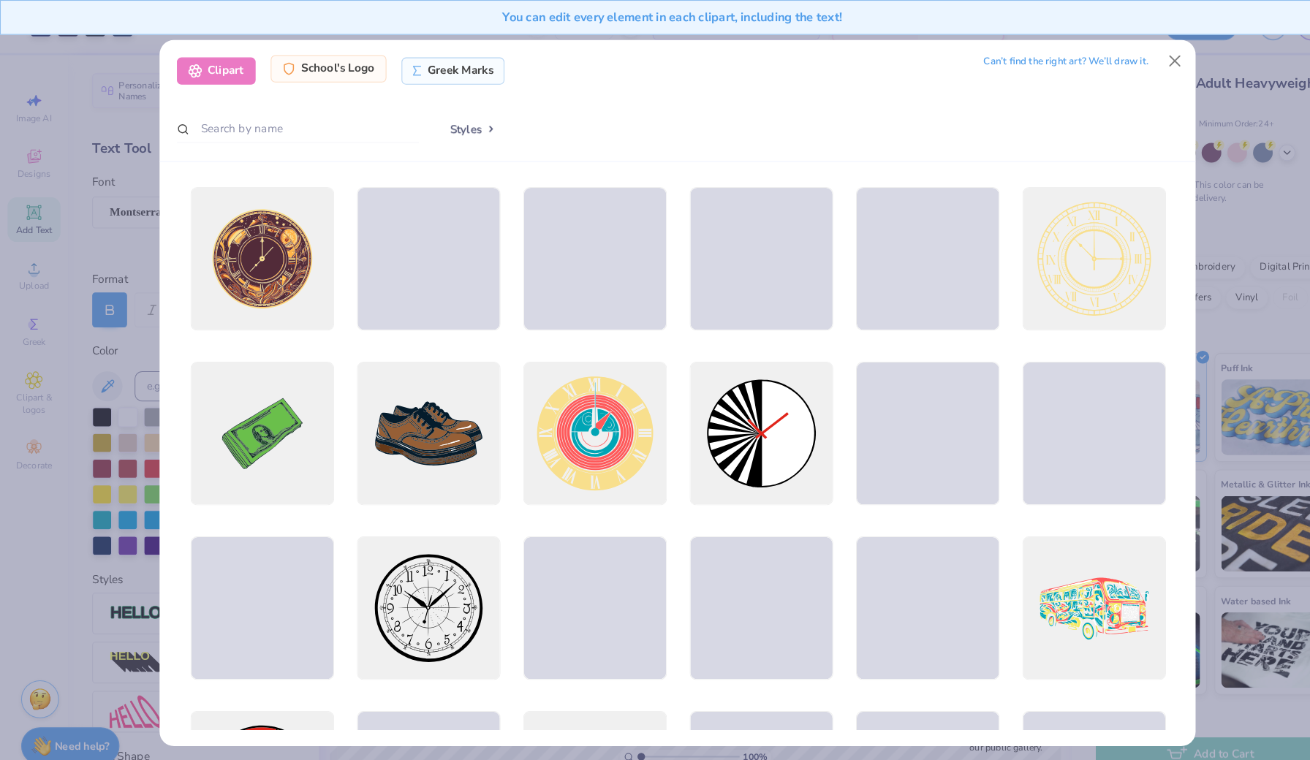
click at [310, 64] on div "School's Logo" at bounding box center [318, 66] width 112 height 26
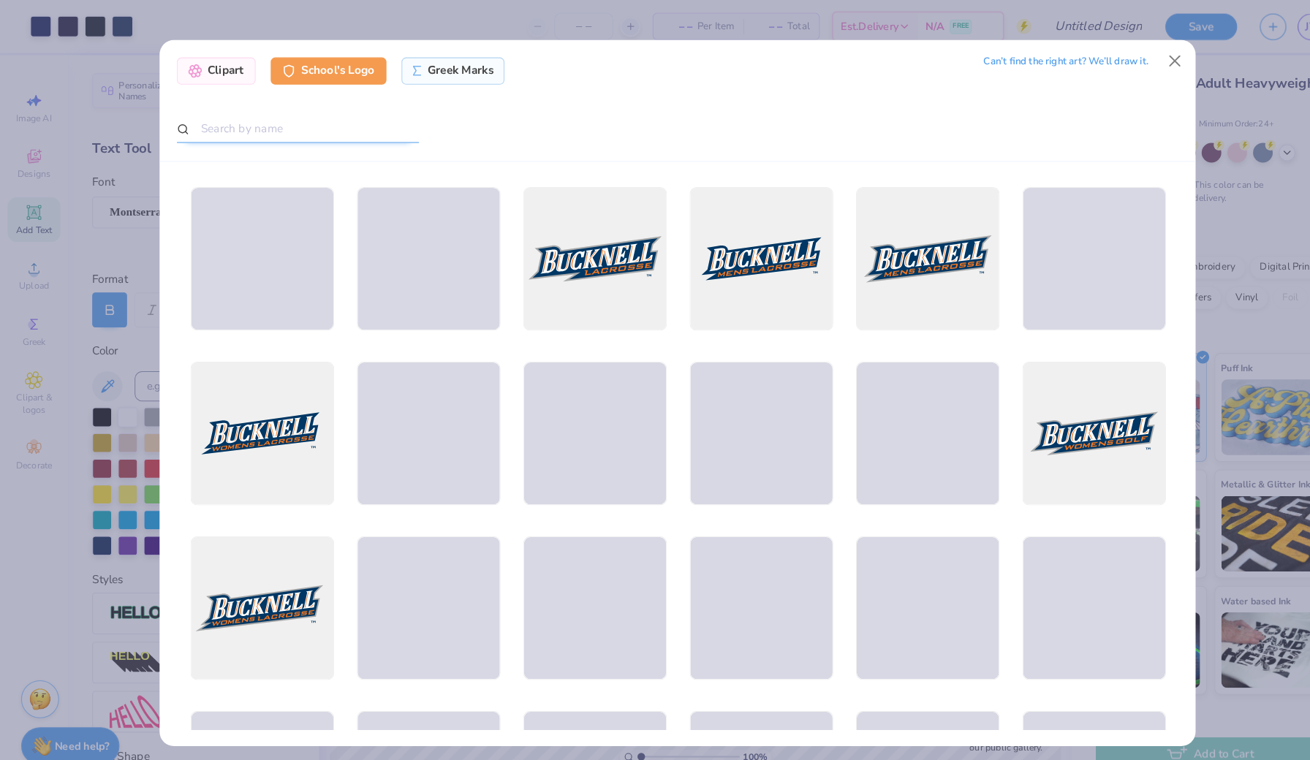
click at [282, 124] on input "text" at bounding box center [288, 124] width 234 height 27
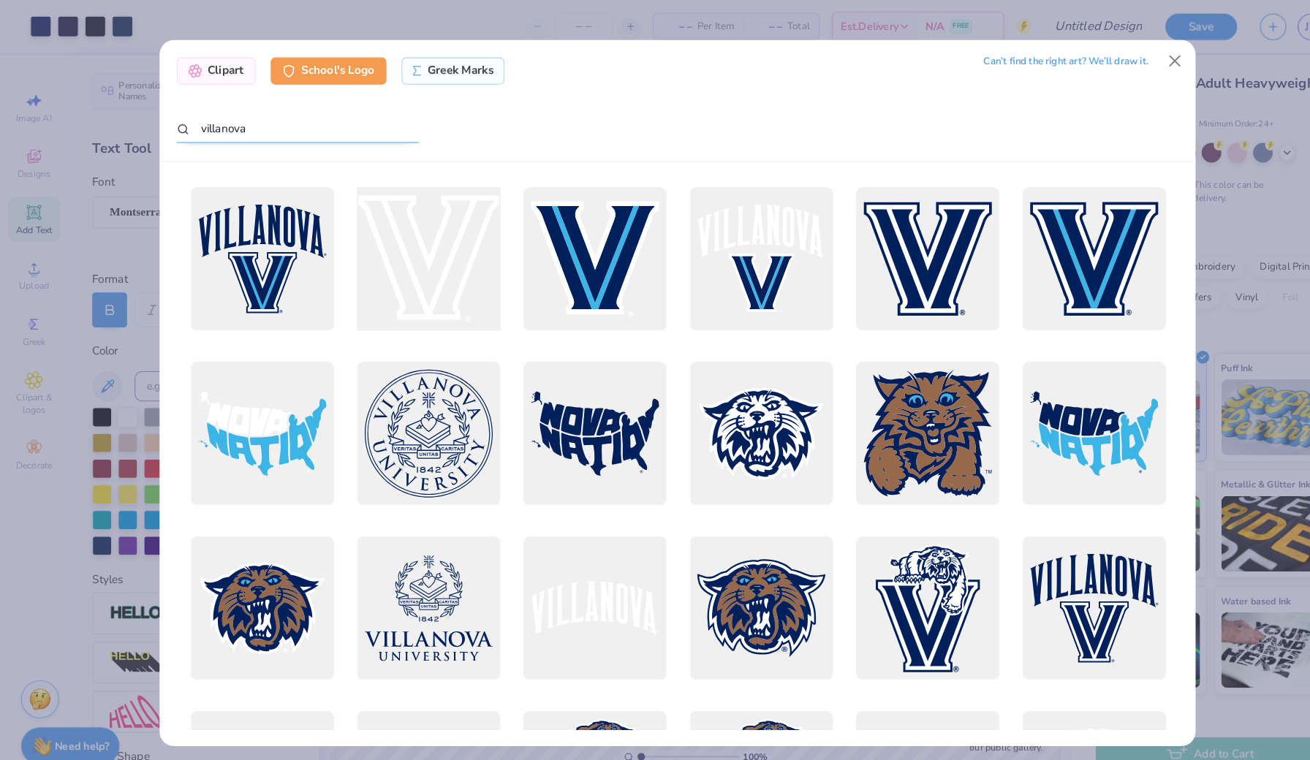
type input "villanova"
click at [401, 240] on div at bounding box center [414, 249] width 153 height 153
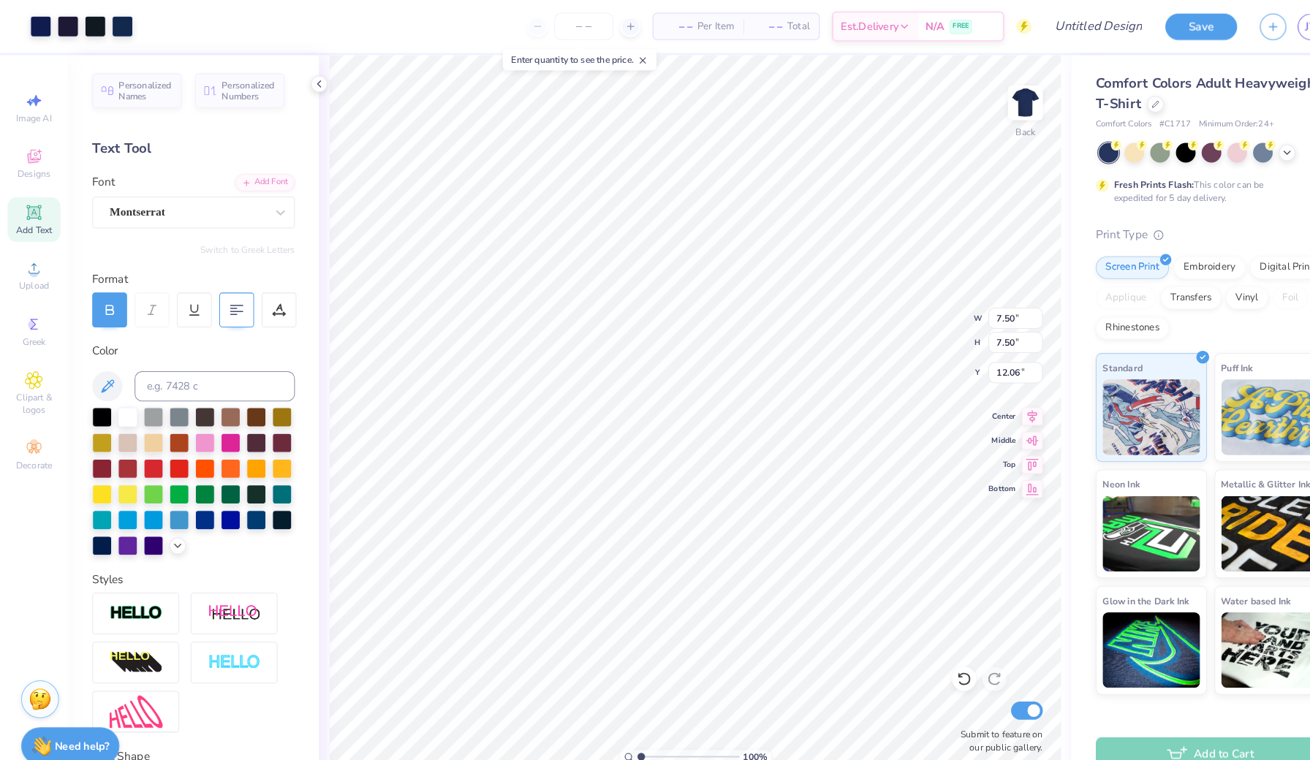
type input "14.17"
type input "12.78"
type input "3.00"
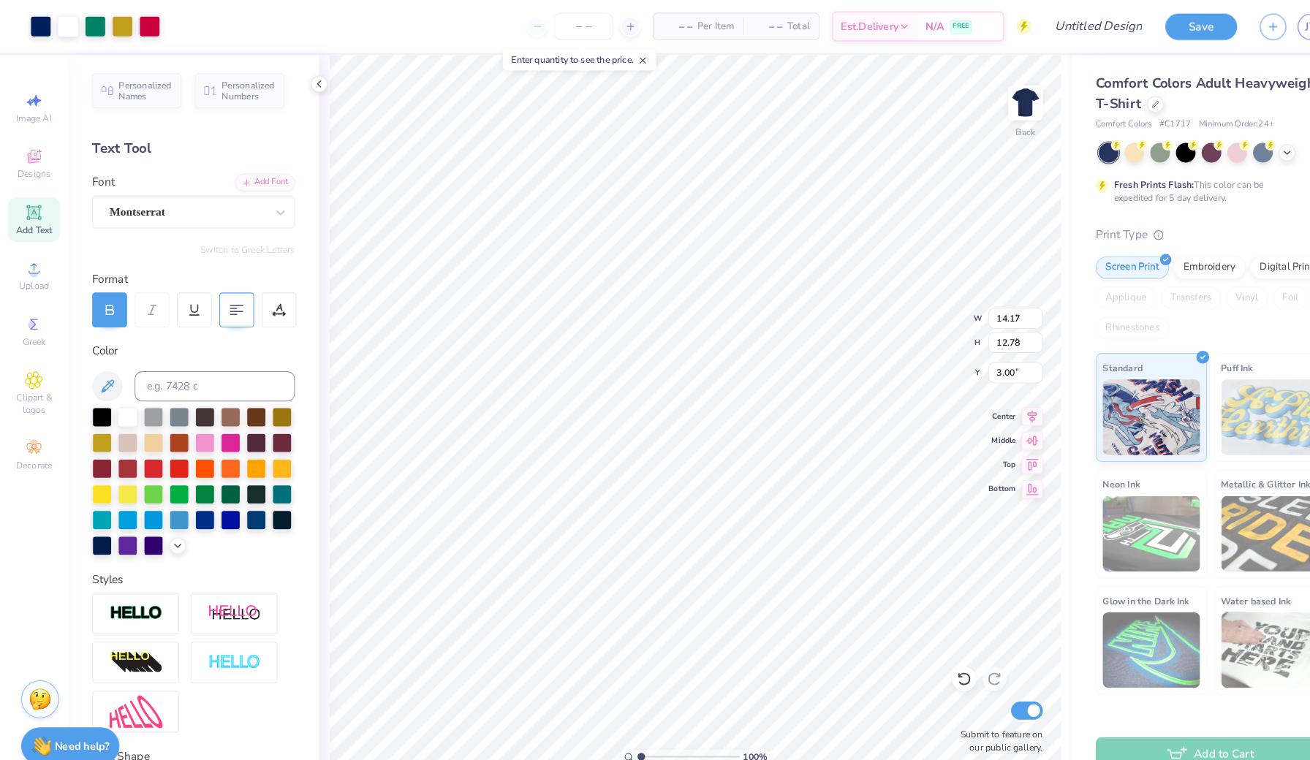
type input "2.73"
type input "3.99"
type input "2.73"
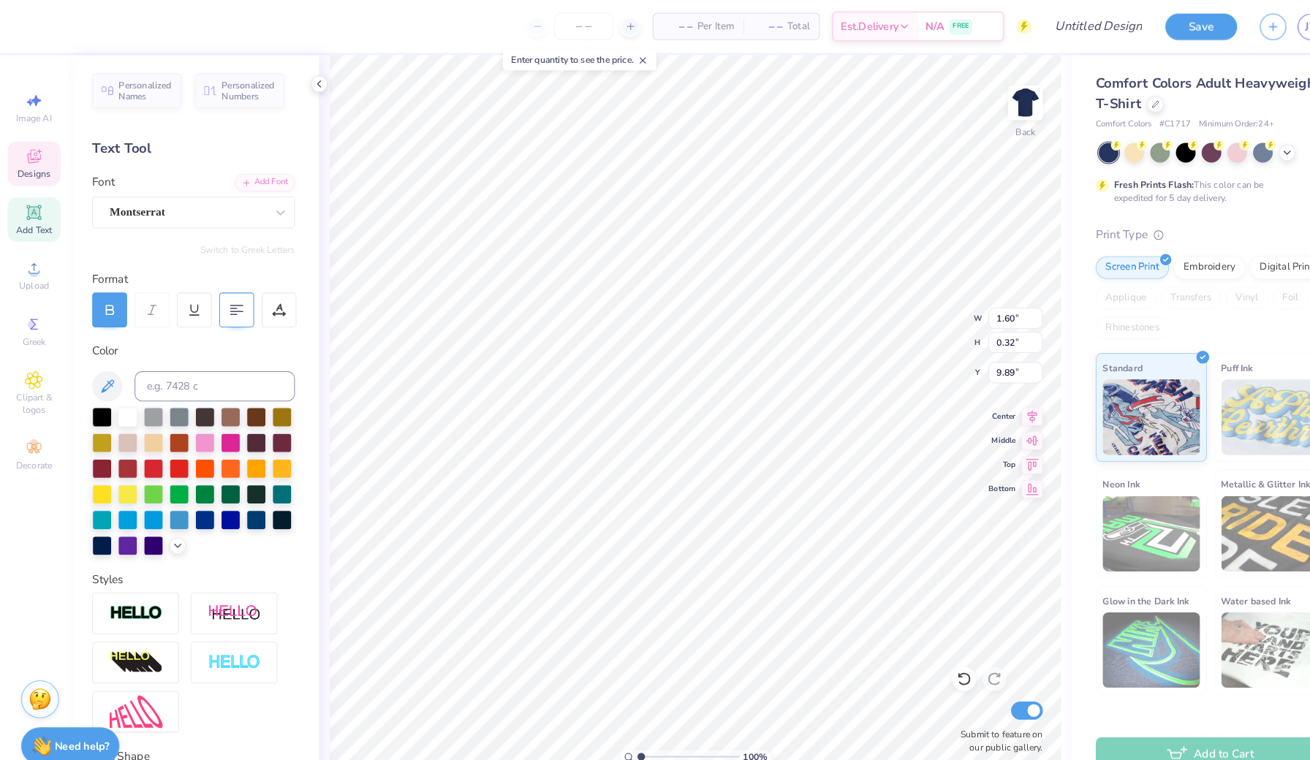
type input "3.99"
type input "2.84"
type input "2.56"
type input "3.97"
type input "1.77"
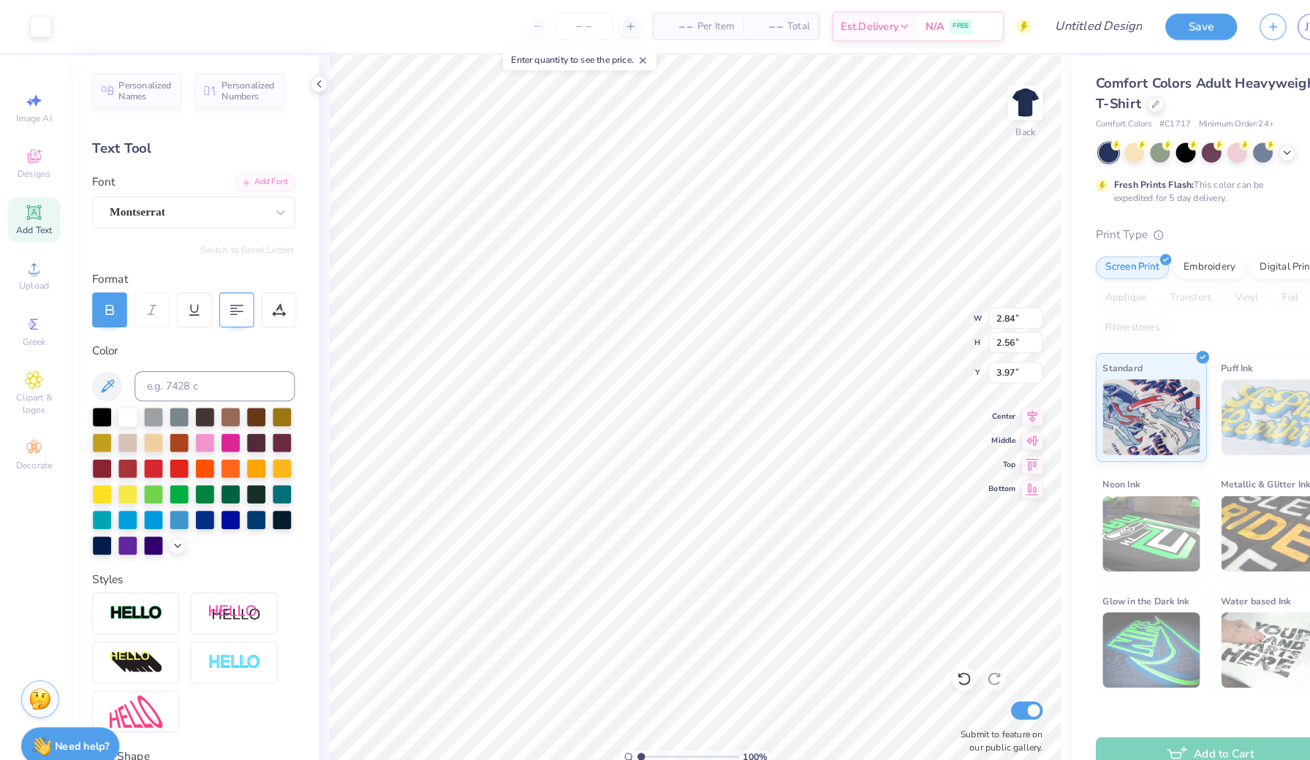
type input "1.60"
type input "4.60"
click at [118, 403] on div at bounding box center [123, 402] width 19 height 19
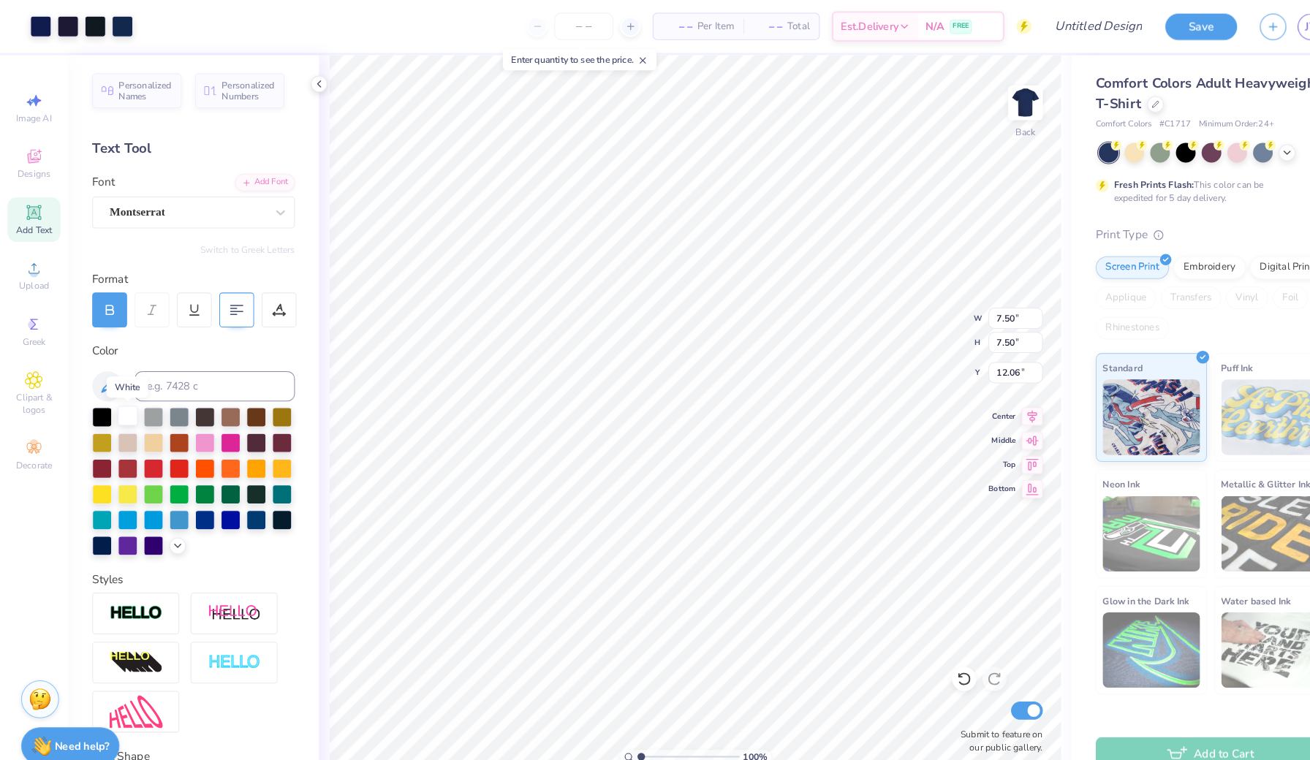
click at [118, 403] on div at bounding box center [123, 402] width 19 height 19
type input "7.47"
type input "7.49"
click at [120, 405] on div at bounding box center [123, 402] width 19 height 19
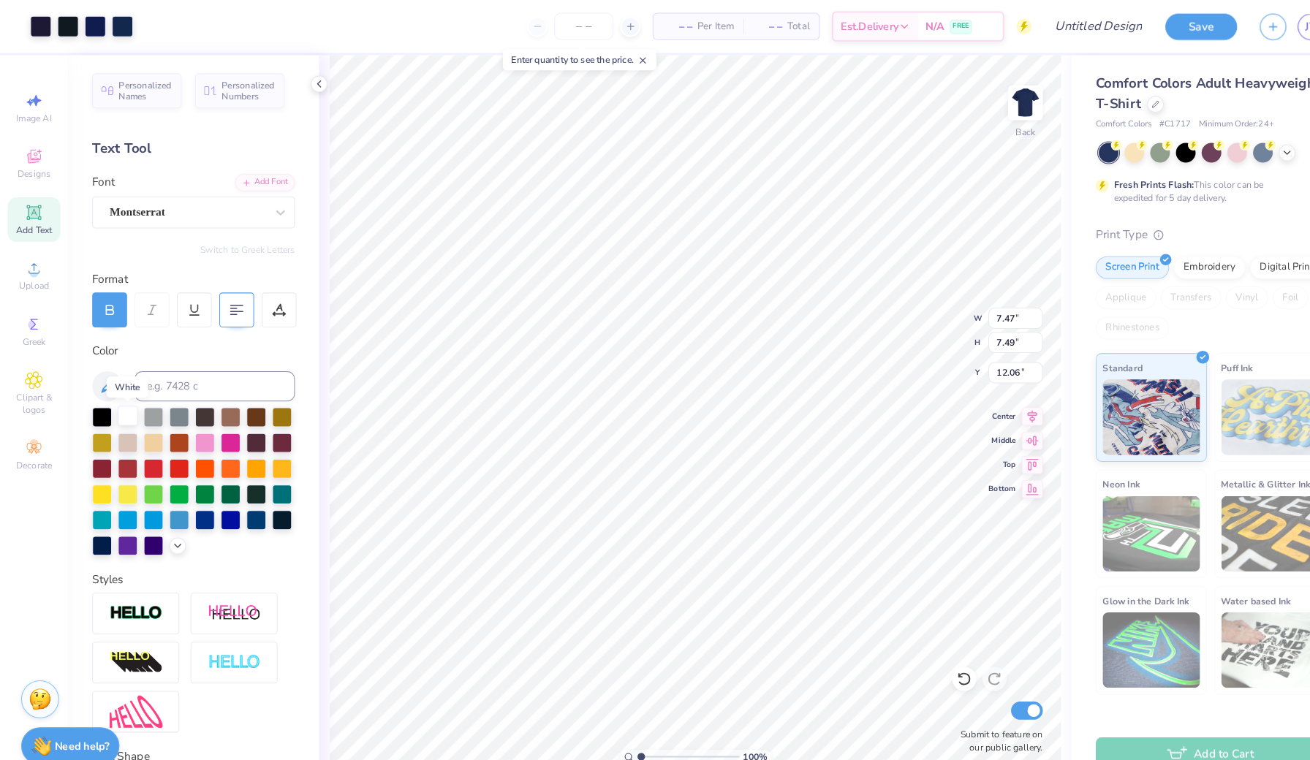
click at [120, 405] on div at bounding box center [123, 402] width 19 height 19
click at [131, 403] on div at bounding box center [123, 402] width 19 height 19
click at [25, 262] on icon at bounding box center [33, 260] width 18 height 18
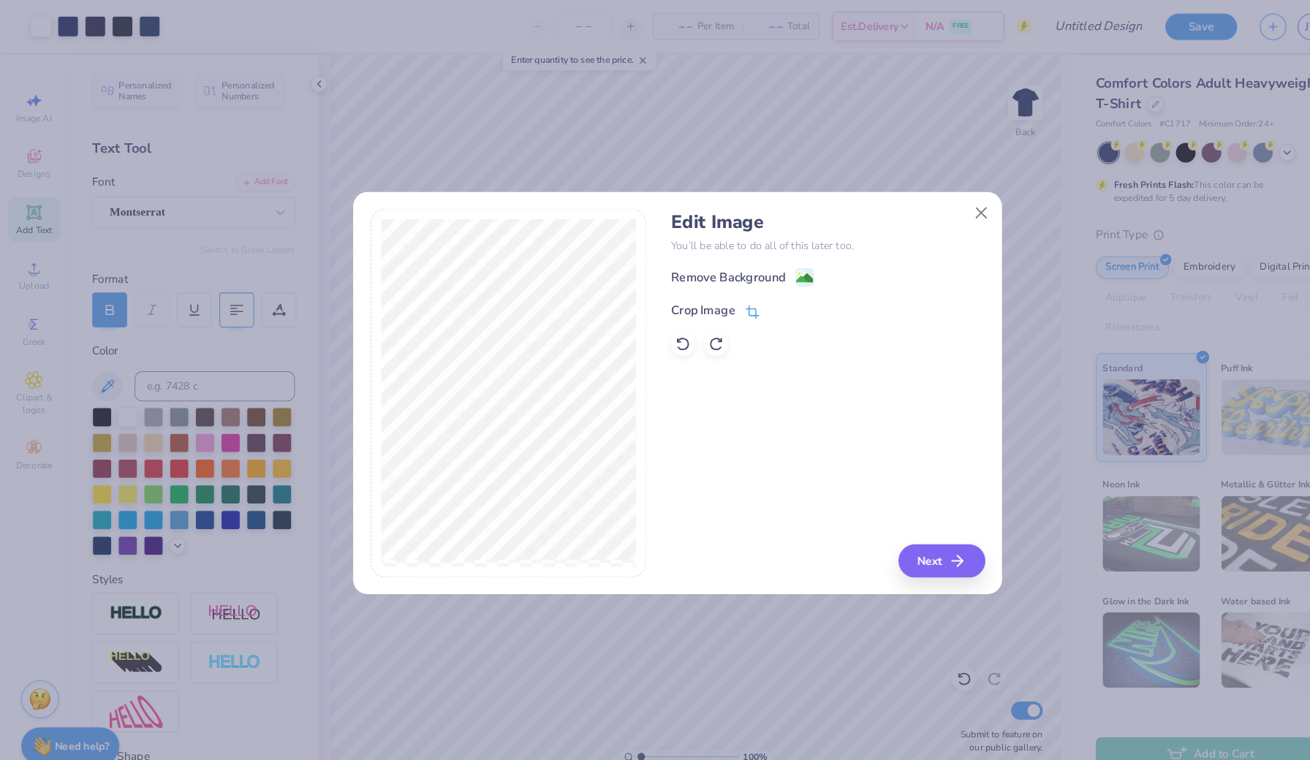
click at [728, 296] on icon at bounding box center [727, 301] width 13 height 13
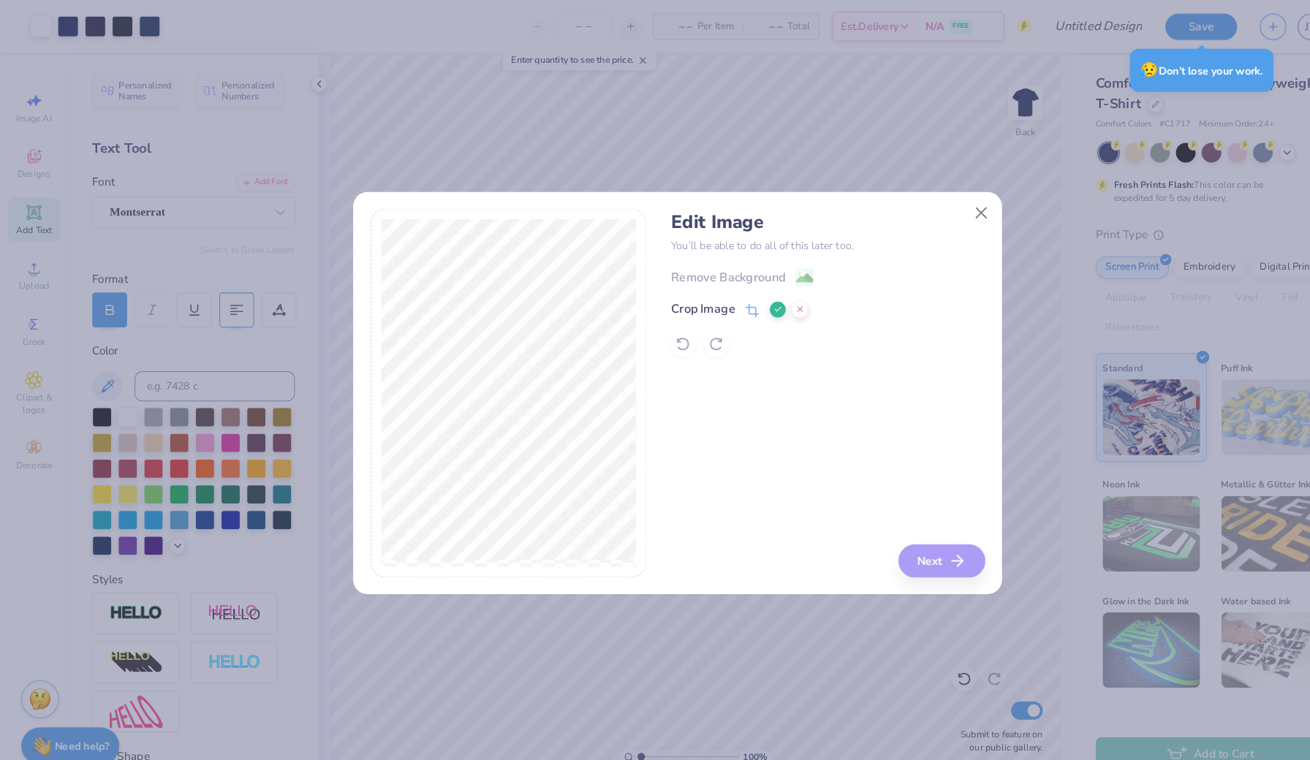
click at [789, 450] on div "Edit Image You’ll be able to do all of this later too. Remove Background Crop I…" at bounding box center [799, 380] width 303 height 357
click at [882, 520] on div "Edit Image You’ll be able to do all of this later too. Remove Background Crop I…" at bounding box center [799, 380] width 303 height 357
click at [749, 294] on button at bounding box center [751, 299] width 15 height 15
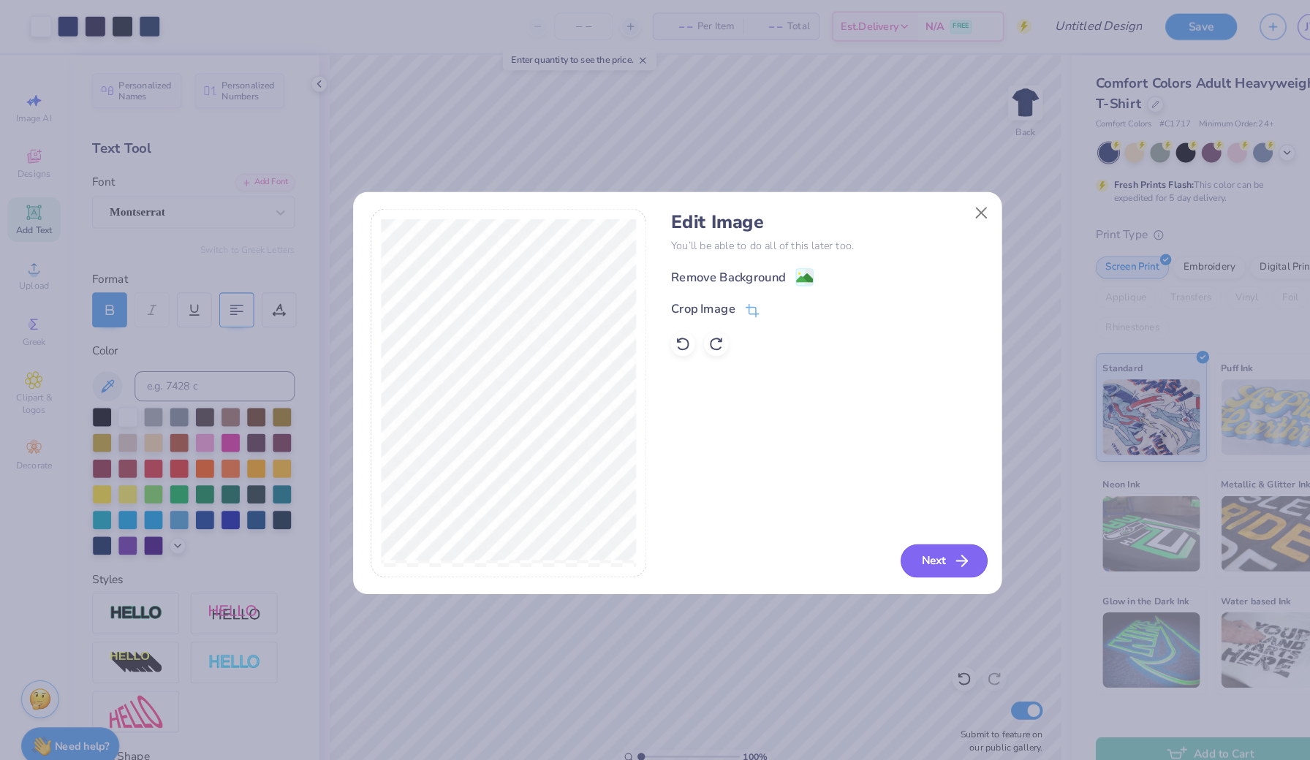
click at [891, 543] on button "Next" at bounding box center [913, 542] width 84 height 32
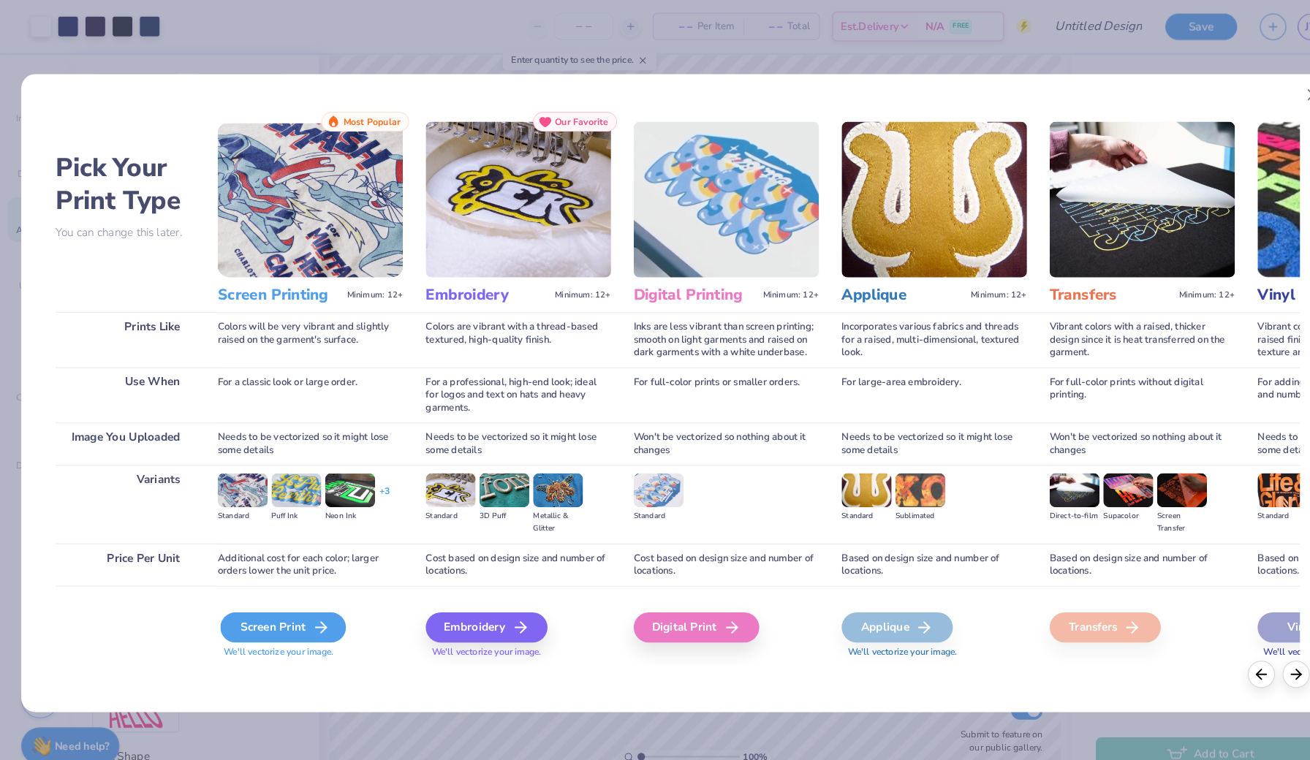
click at [272, 615] on div "Screen Print" at bounding box center [273, 606] width 121 height 29
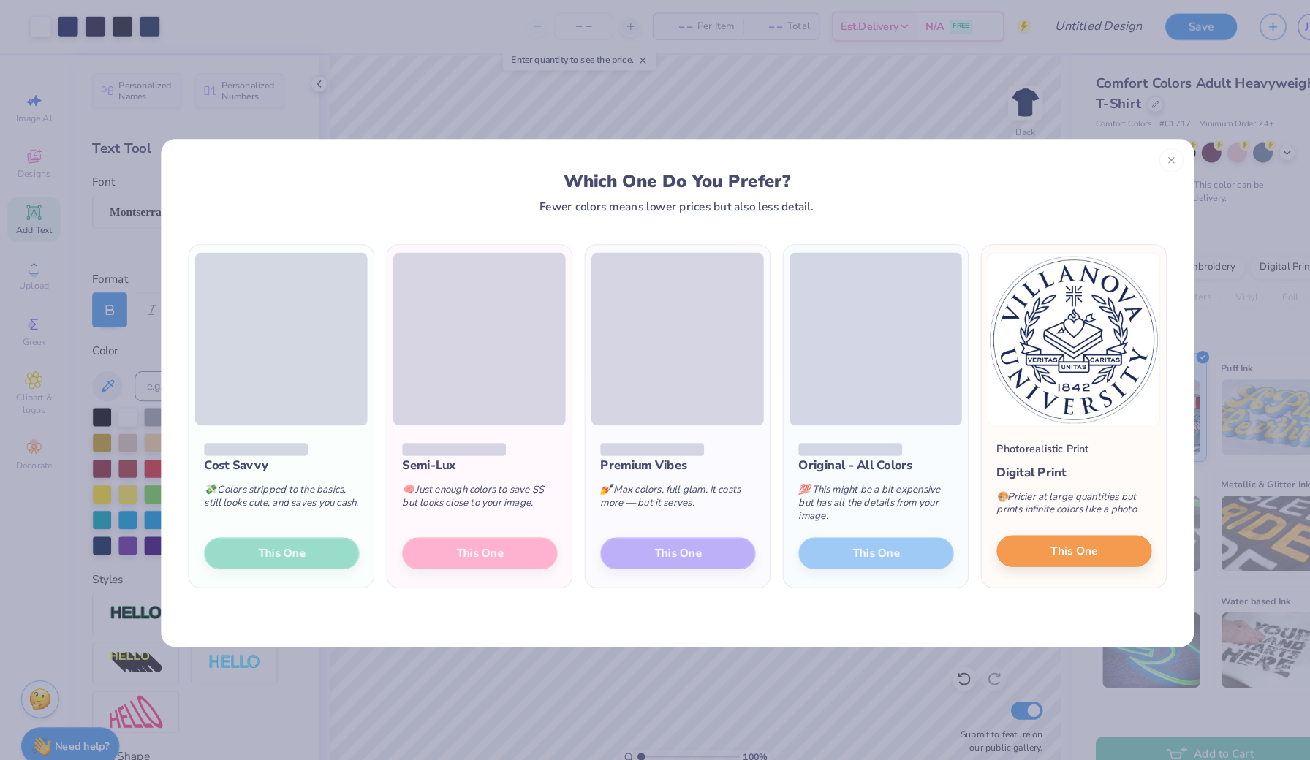
click at [1043, 531] on span "This One" at bounding box center [1038, 533] width 45 height 17
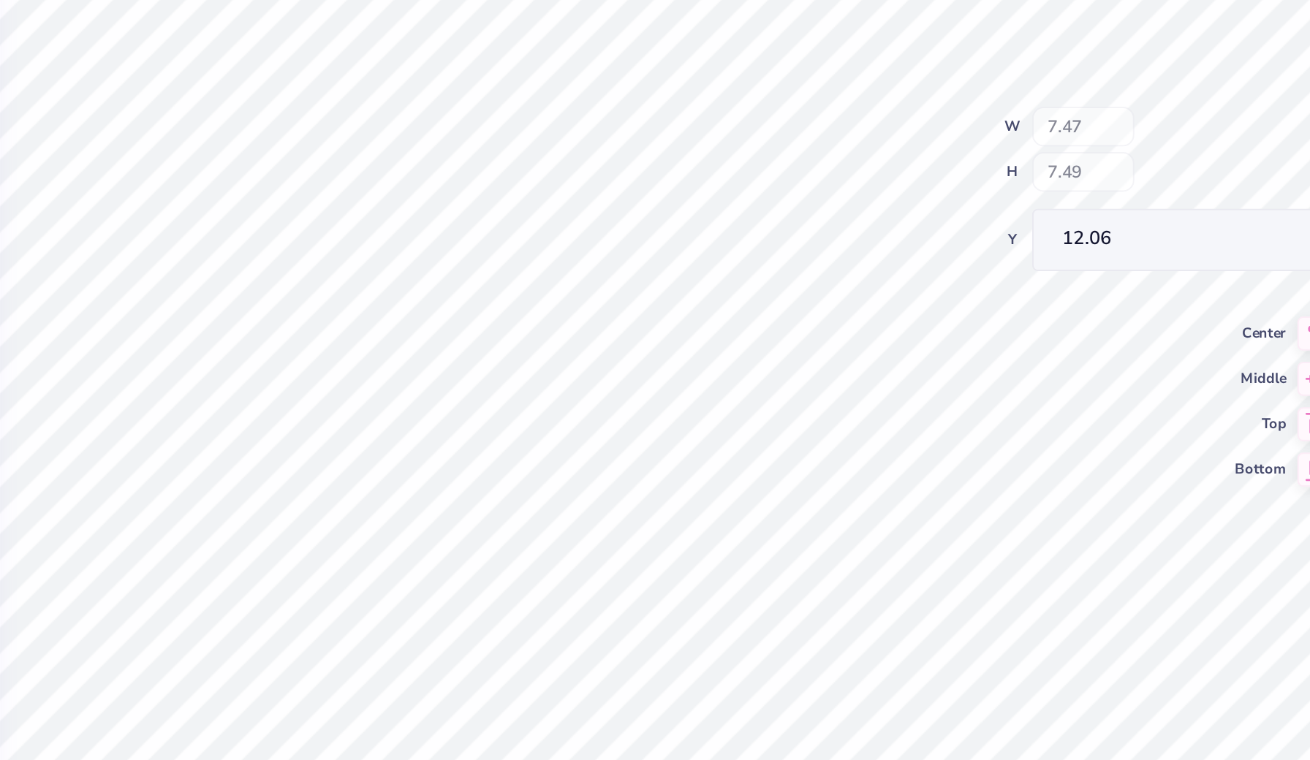
type input "0.81"
type input "0.72"
type input "13.20"
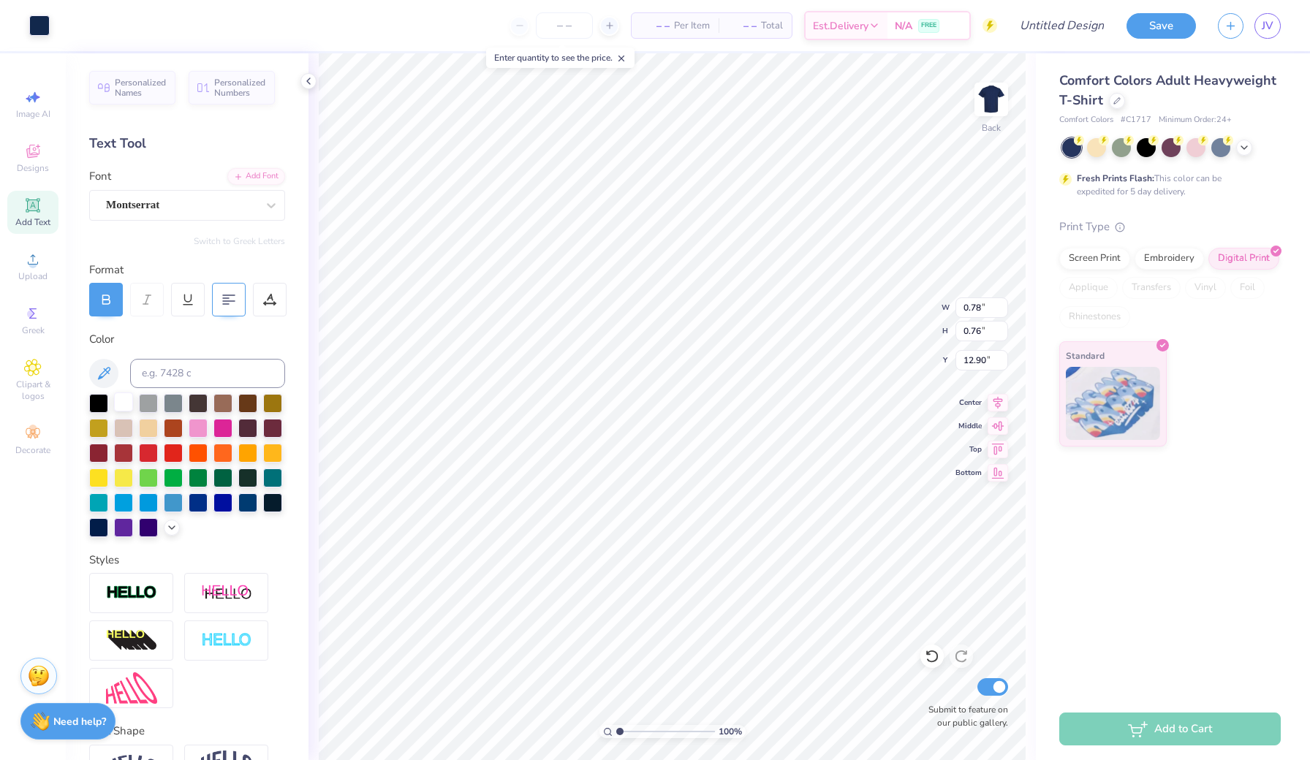
click at [121, 401] on div at bounding box center [123, 402] width 19 height 19
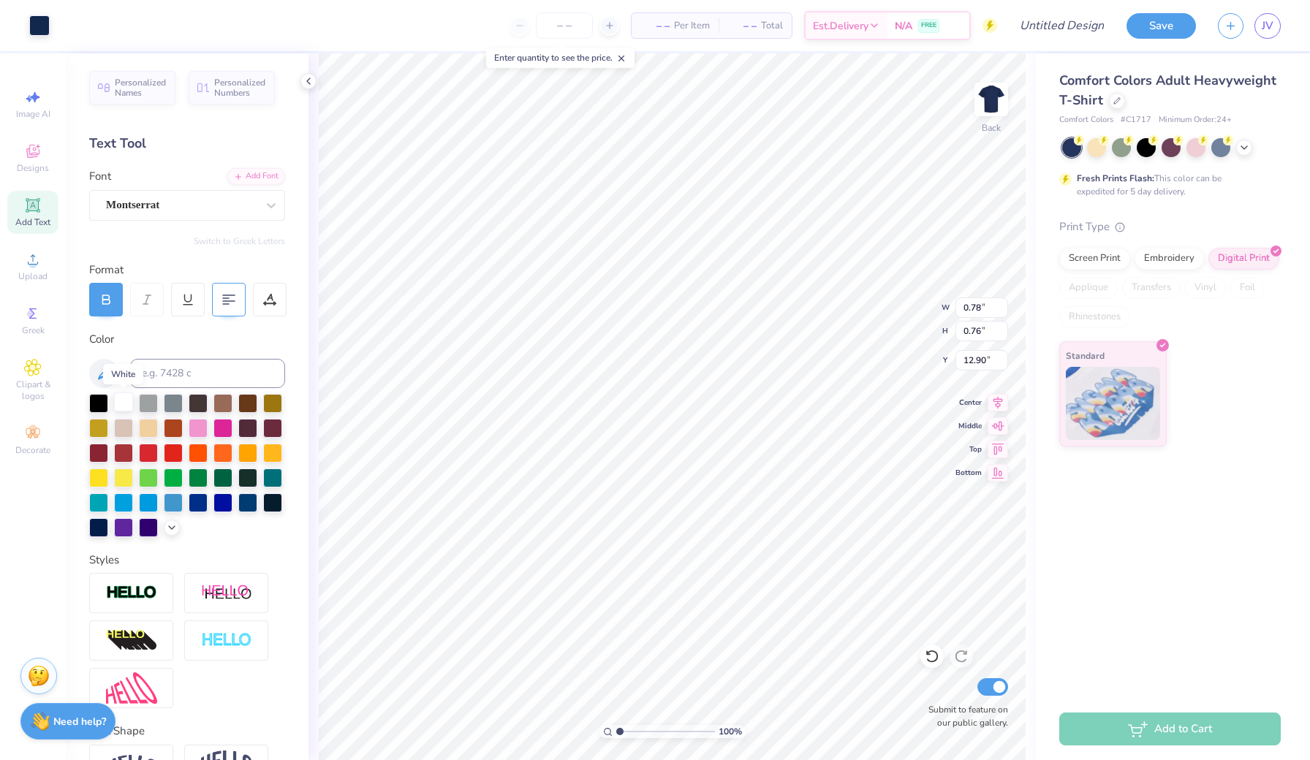
click at [121, 401] on div at bounding box center [123, 402] width 19 height 19
type input "7.35"
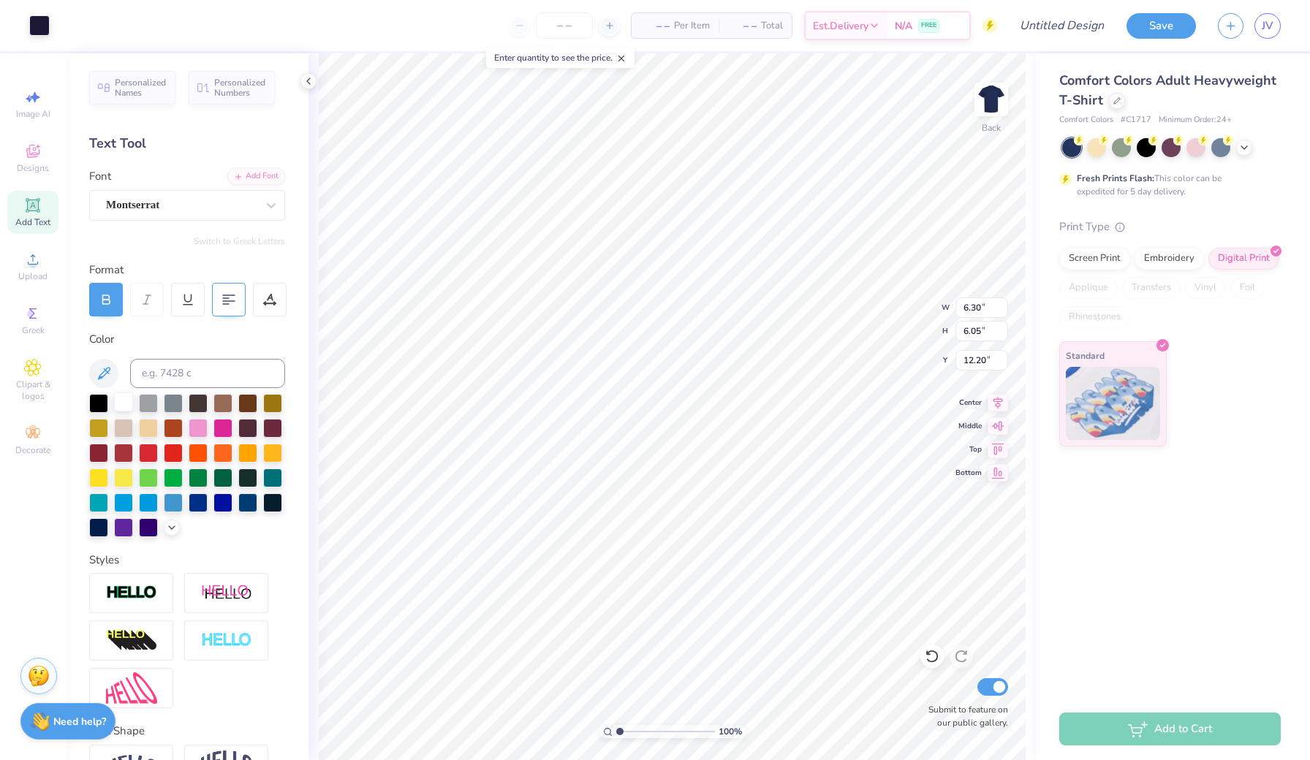
type input "7.34"
type input "12.06"
type input "2.47"
type input "2.44"
type input "17.73"
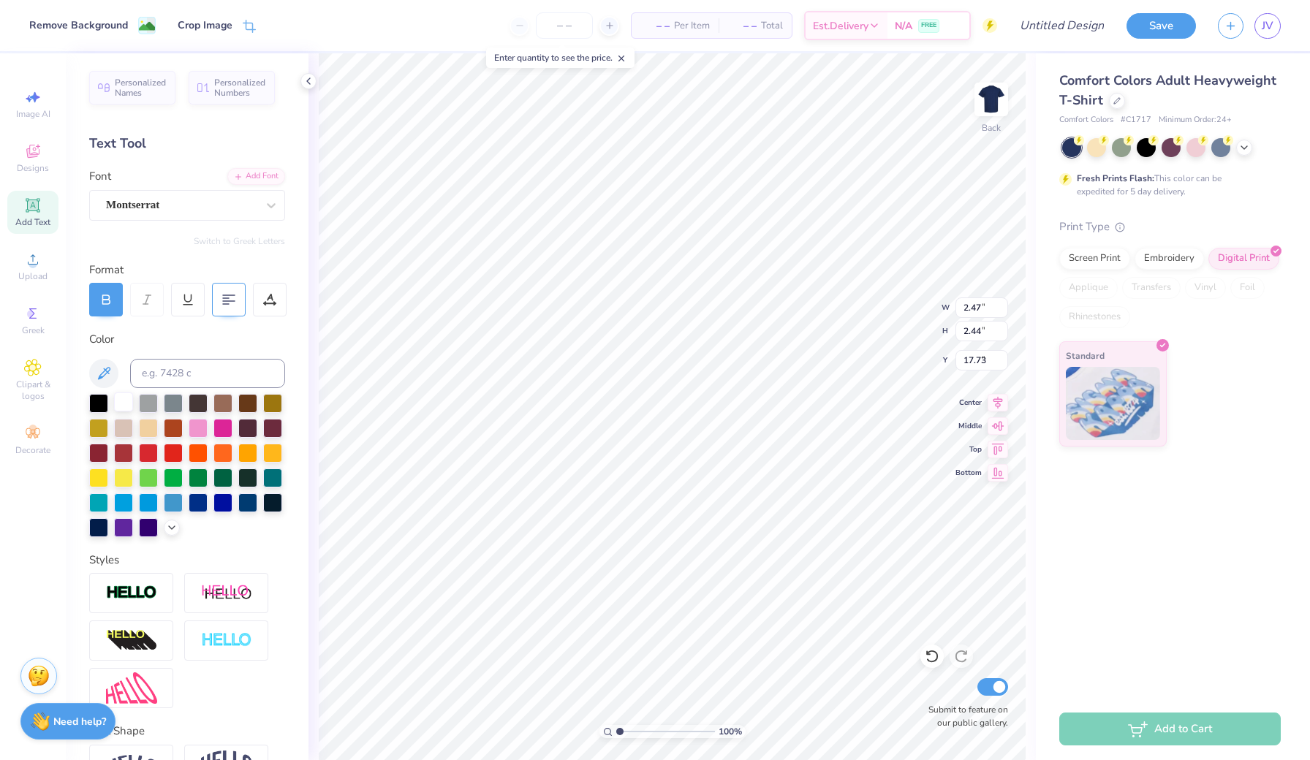
type input "1.77"
type input "1.60"
type input "4.60"
type input "2.47"
type input "2.44"
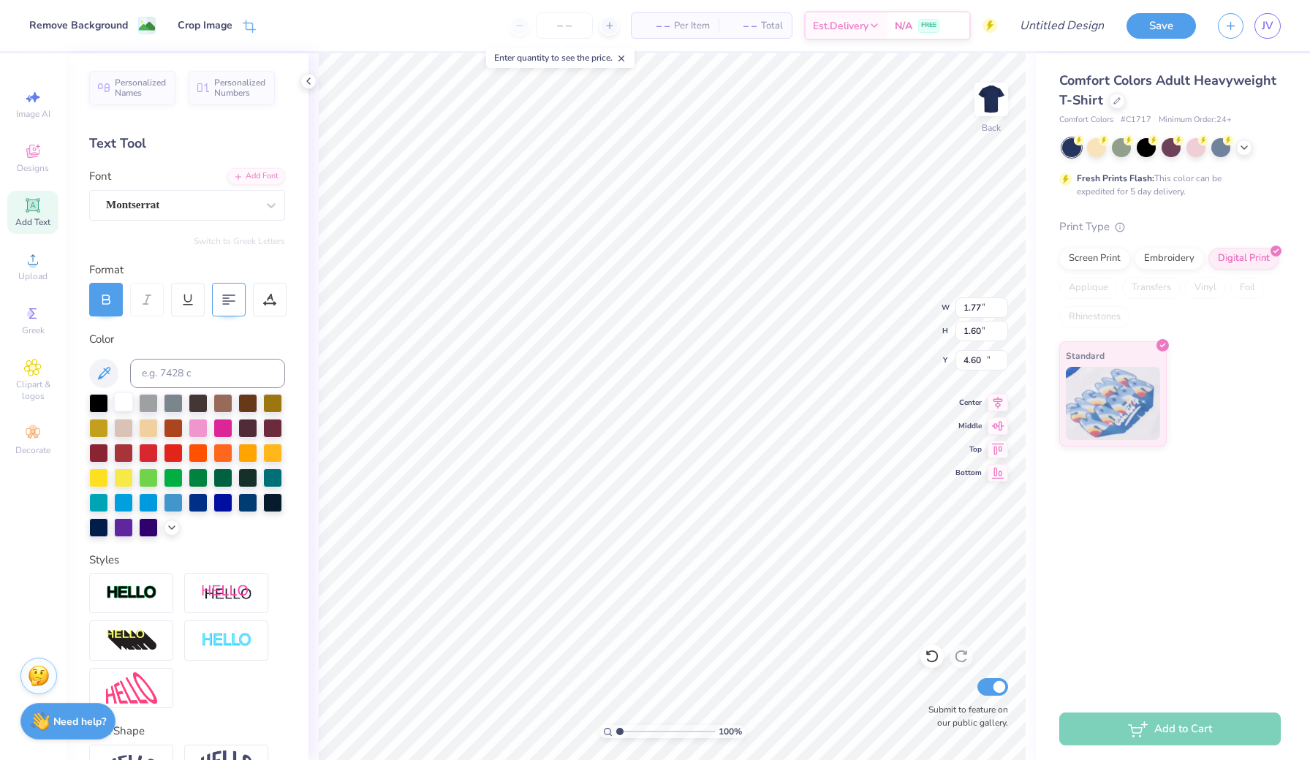
type input "17.73"
type input "2.47"
type input "2.44"
type input "4.18"
type input "2.47"
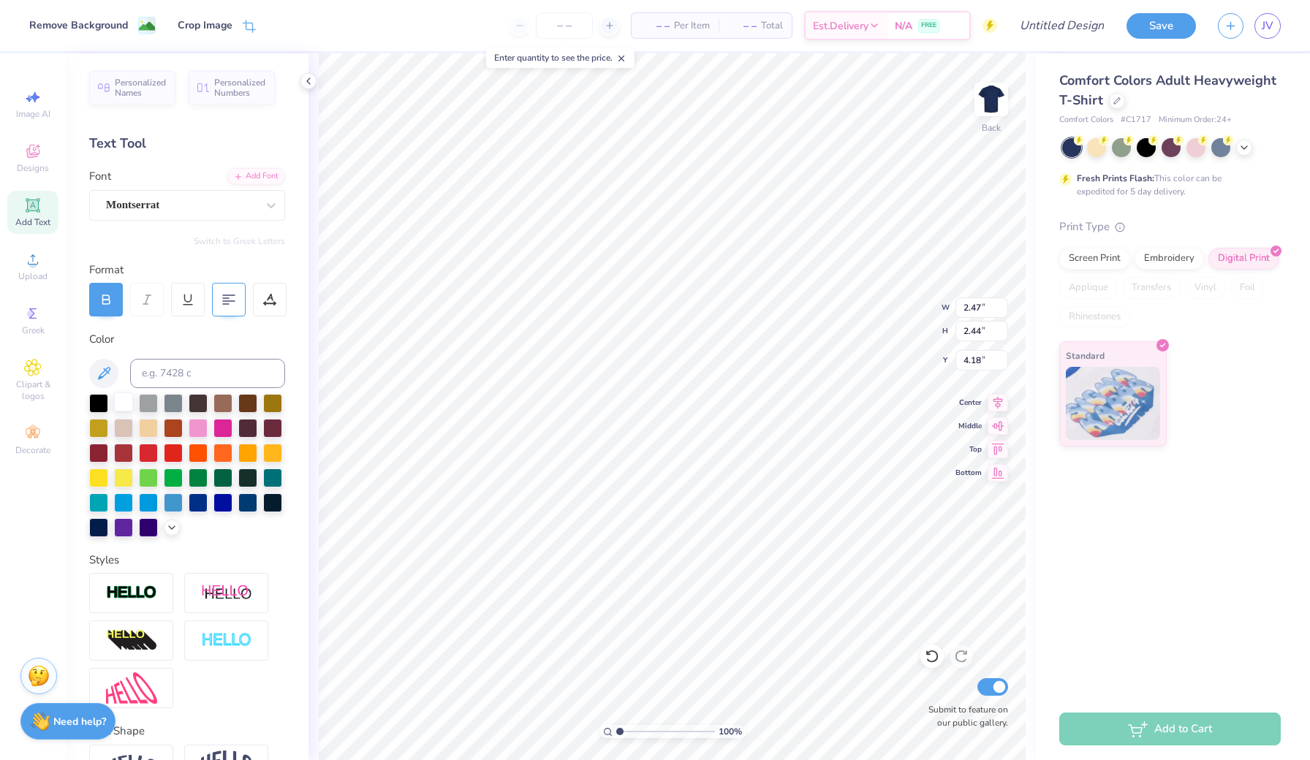
type input "2.44"
type input "4.18"
type input "1.77"
type input "1.60"
type input "15.61"
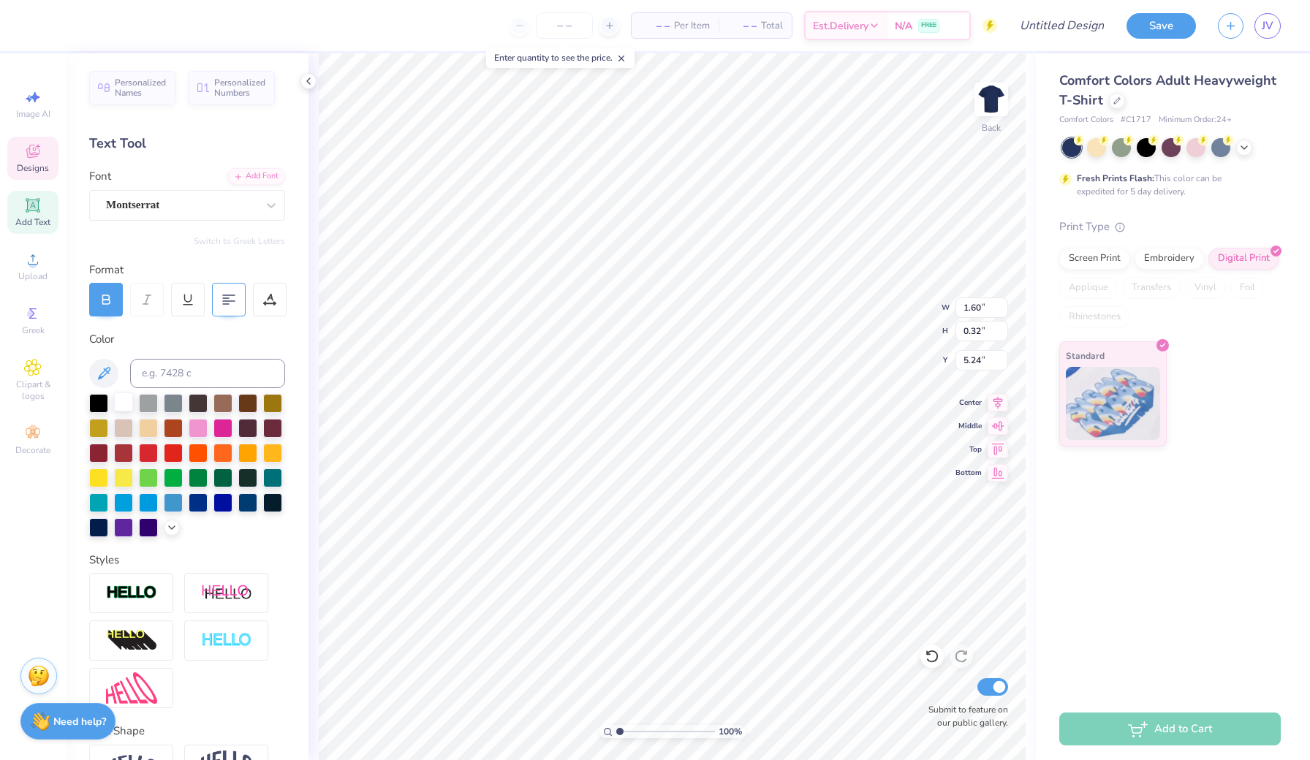
type input "10.29"
type input "1.77"
type input "1.60"
type input "2.47"
type input "2.44"
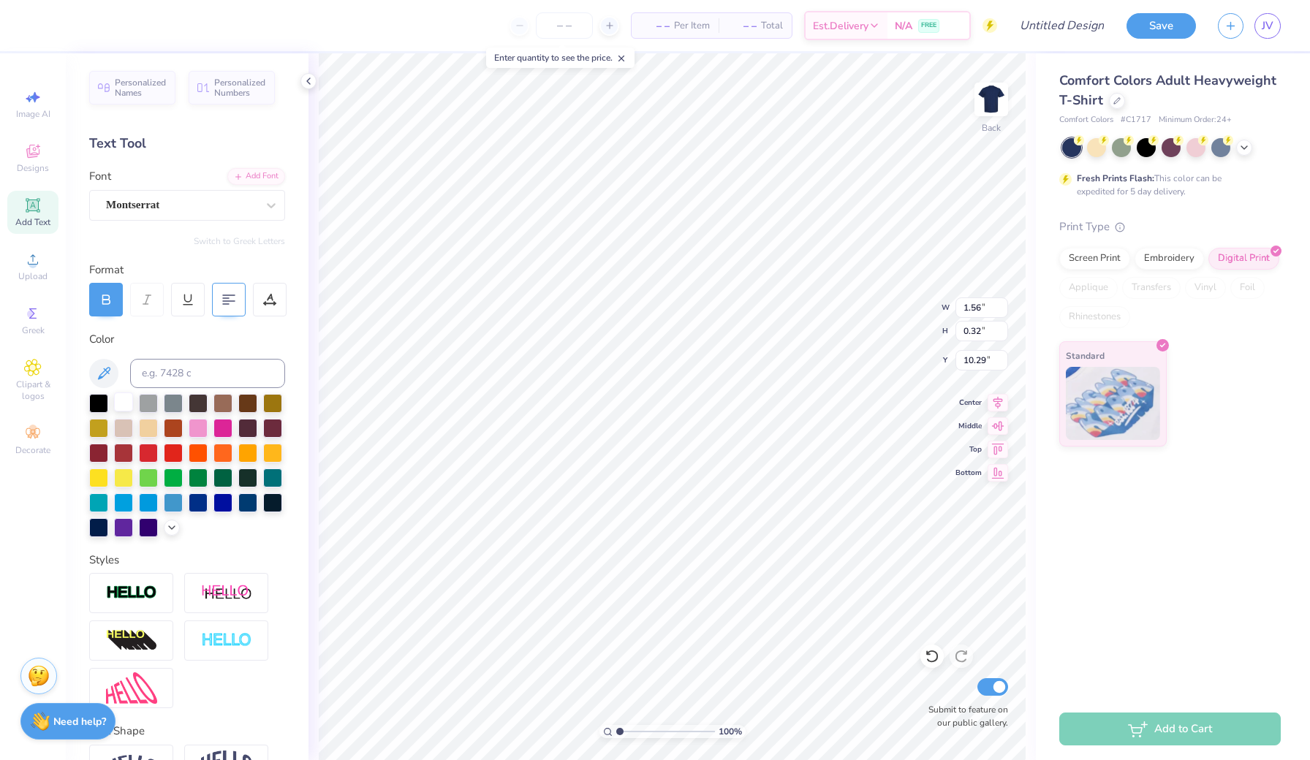
type input "17.21"
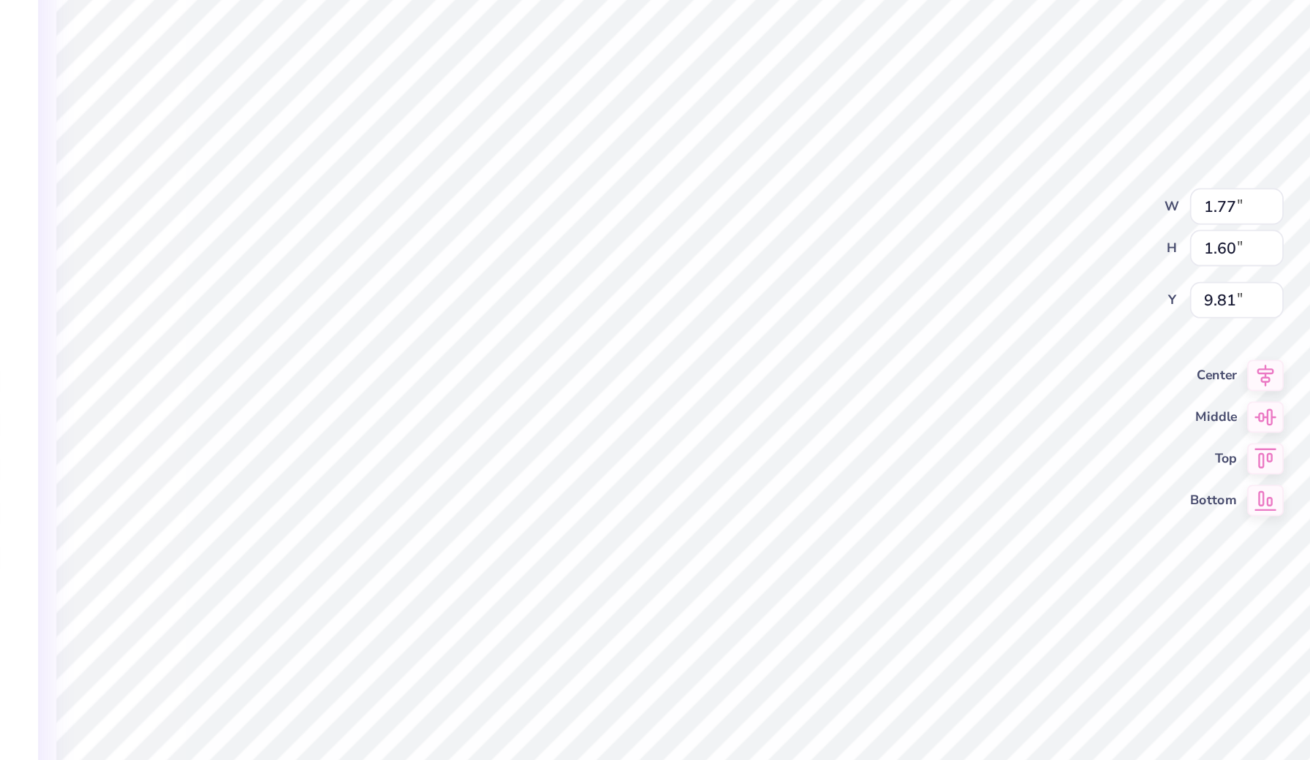
type input "2.14"
type input "1.93"
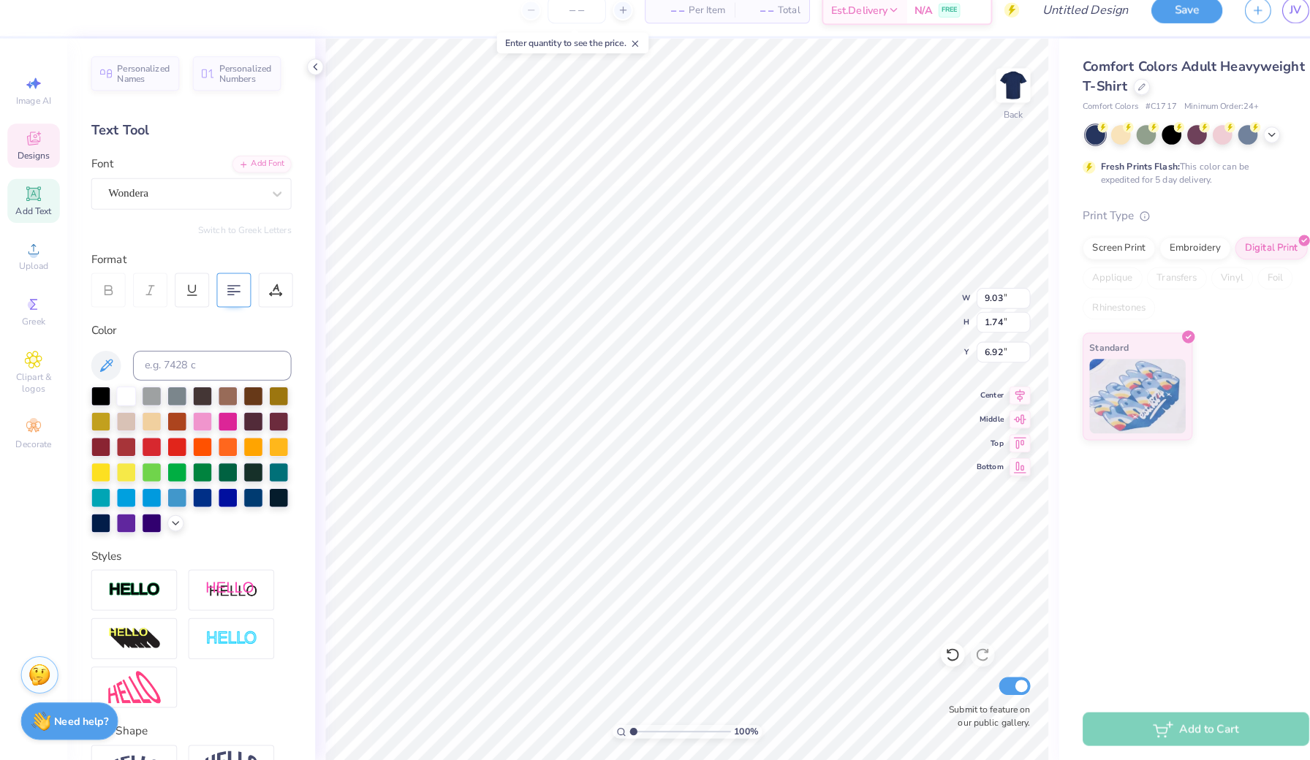
click at [102, 293] on icon at bounding box center [105, 299] width 13 height 13
click at [104, 300] on icon at bounding box center [106, 302] width 7 height 4
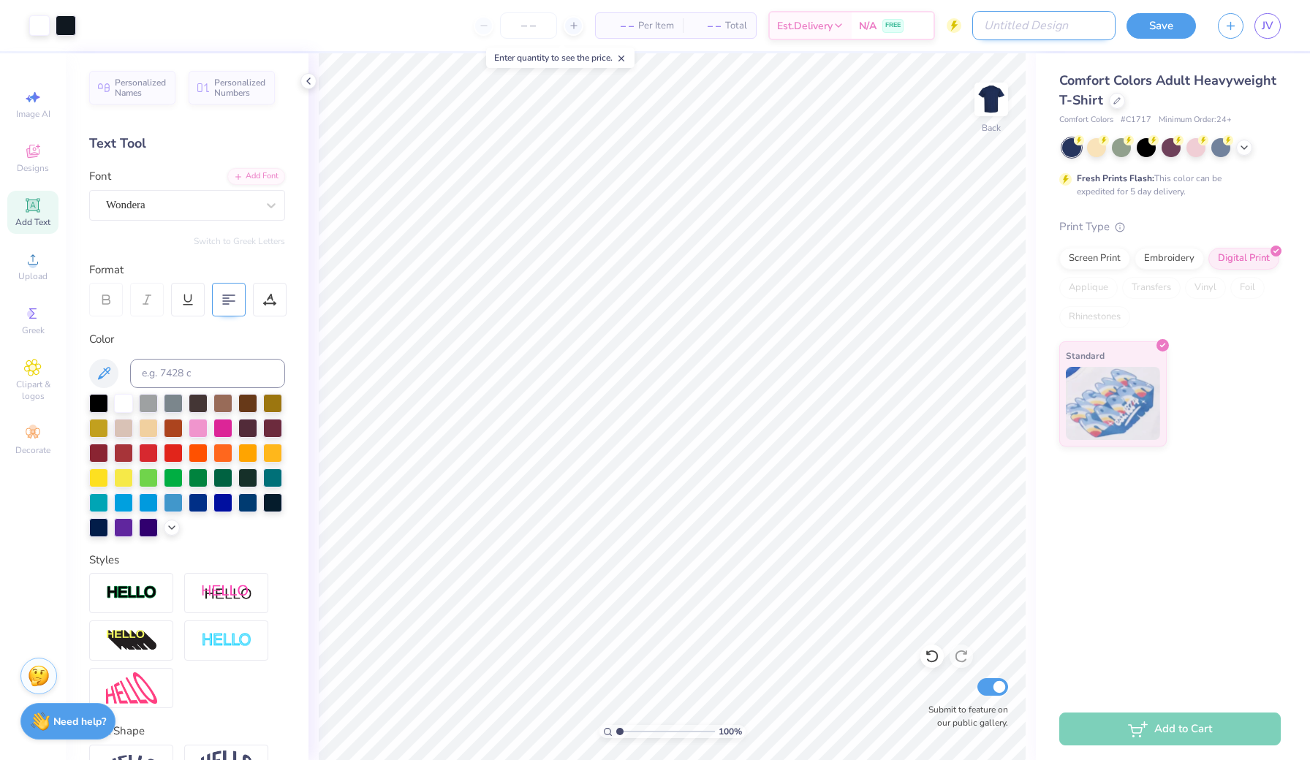
click at [1053, 23] on input "Design Title" at bounding box center [1043, 25] width 143 height 29
type input "VAS plain words"
click at [1151, 27] on button "Save" at bounding box center [1160, 24] width 69 height 26
click at [1164, 23] on div "Save" at bounding box center [1160, 26] width 69 height 26
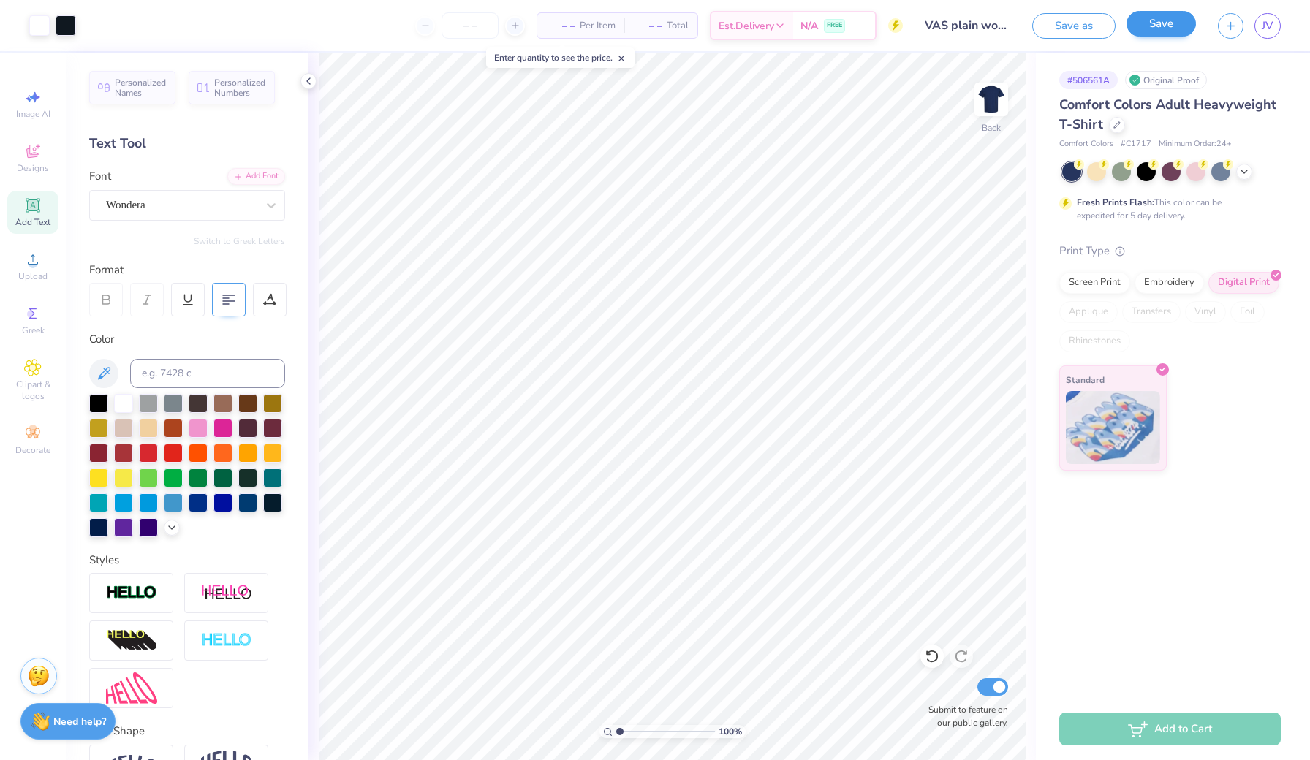
click at [1160, 26] on button "Save" at bounding box center [1160, 24] width 69 height 26
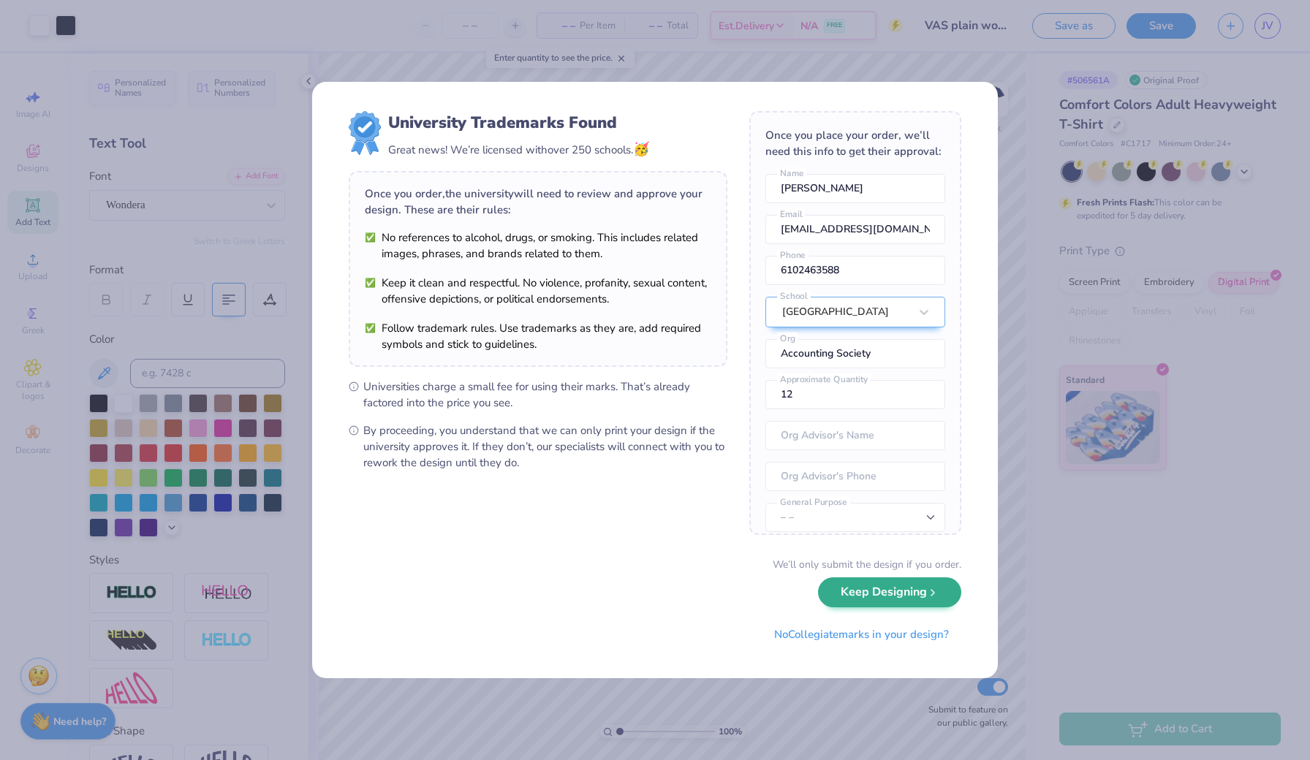
click at [868, 595] on button "Keep Designing" at bounding box center [889, 592] width 143 height 30
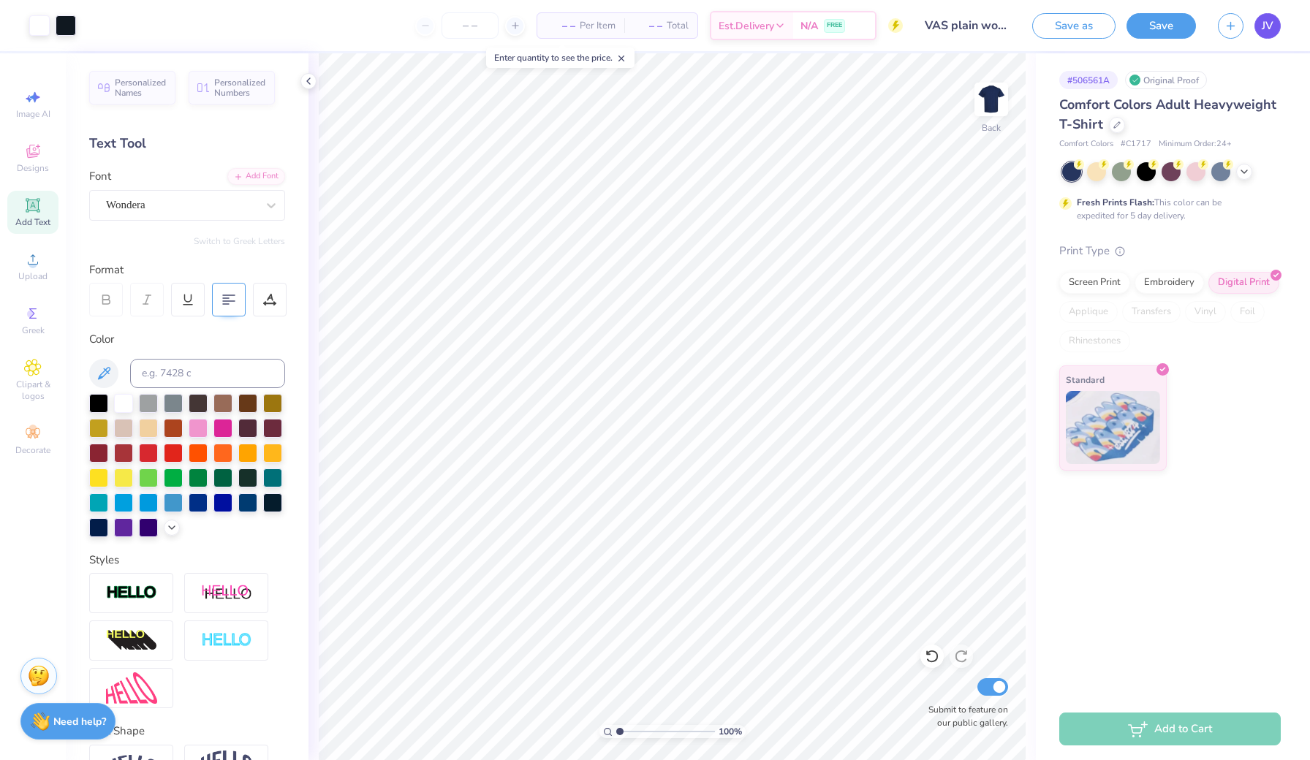
click at [1268, 29] on span "JV" at bounding box center [1268, 26] width 12 height 17
click at [1064, 16] on button "Save as" at bounding box center [1073, 24] width 83 height 26
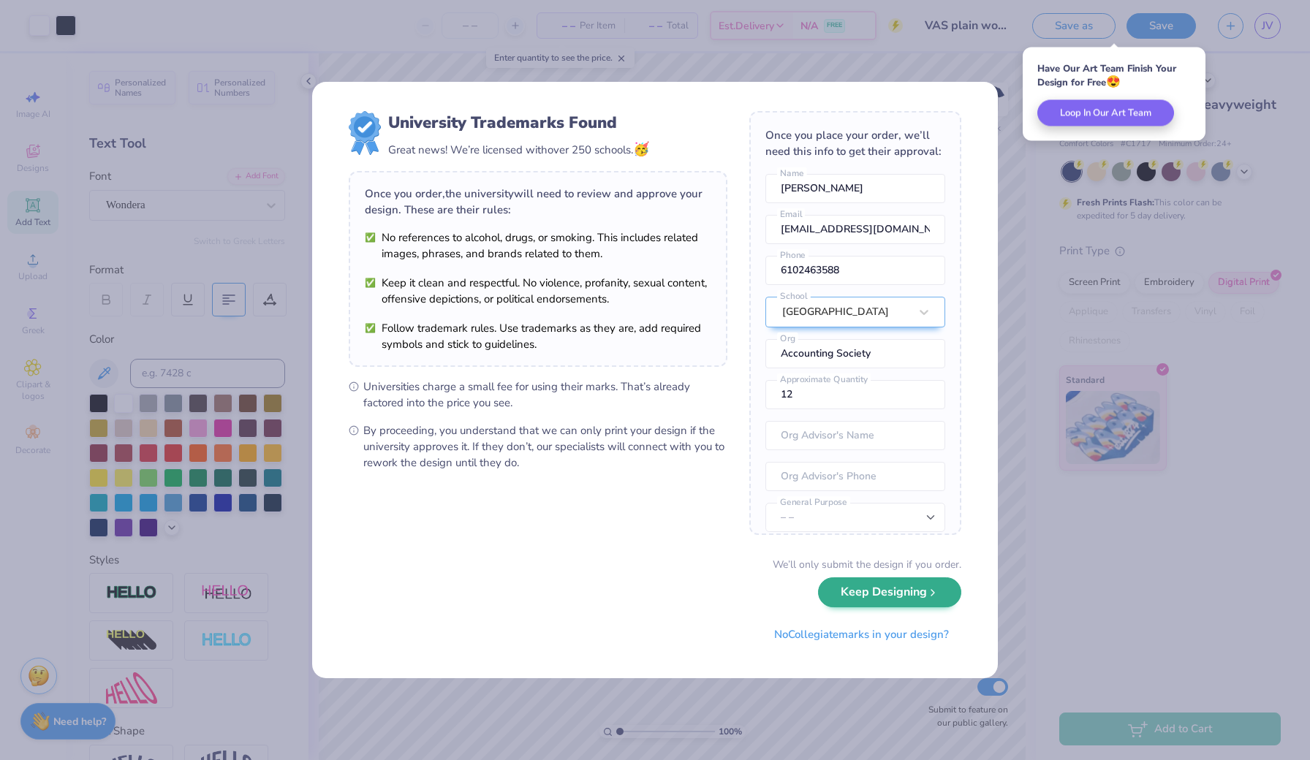
click at [884, 602] on button "Keep Designing" at bounding box center [889, 592] width 143 height 30
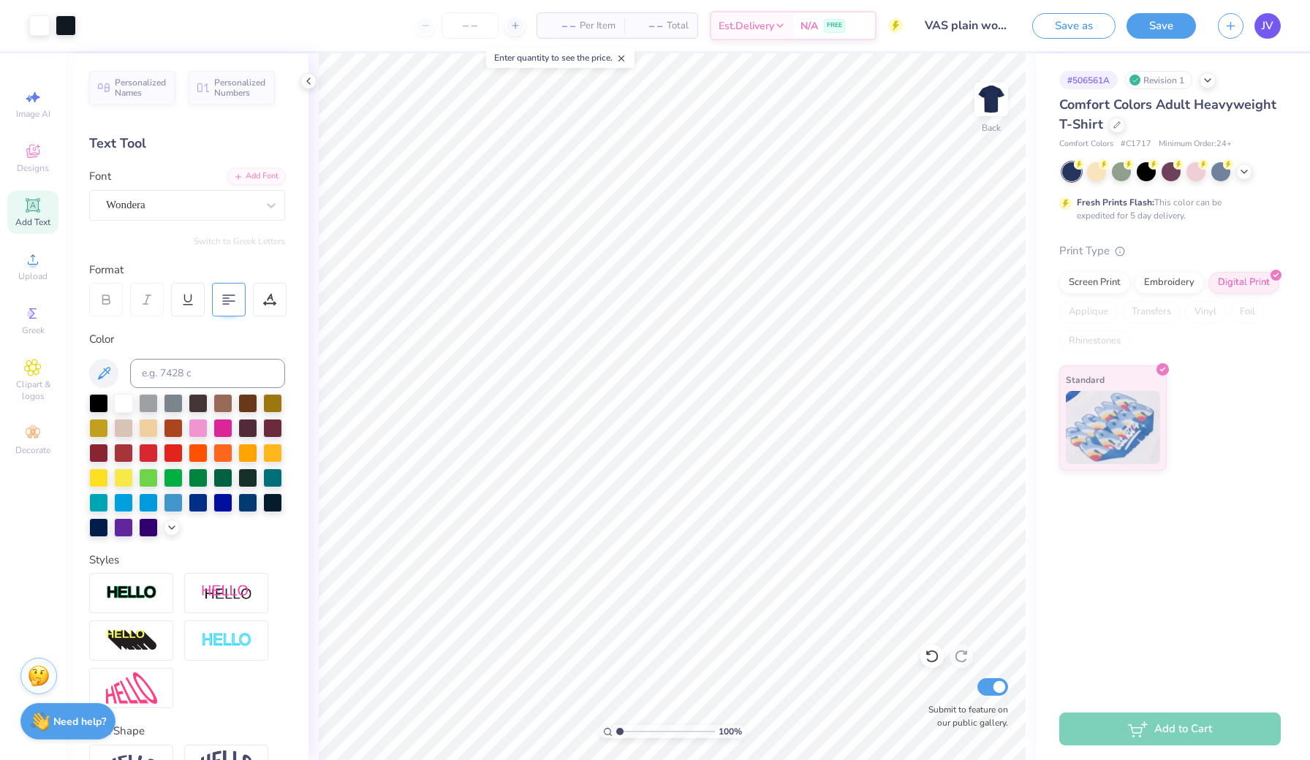
click at [1268, 29] on span "JV" at bounding box center [1268, 26] width 12 height 17
click at [1265, 30] on span "JV" at bounding box center [1268, 26] width 12 height 17
type input "1.75"
click at [1000, 330] on input "1.75" at bounding box center [981, 331] width 53 height 20
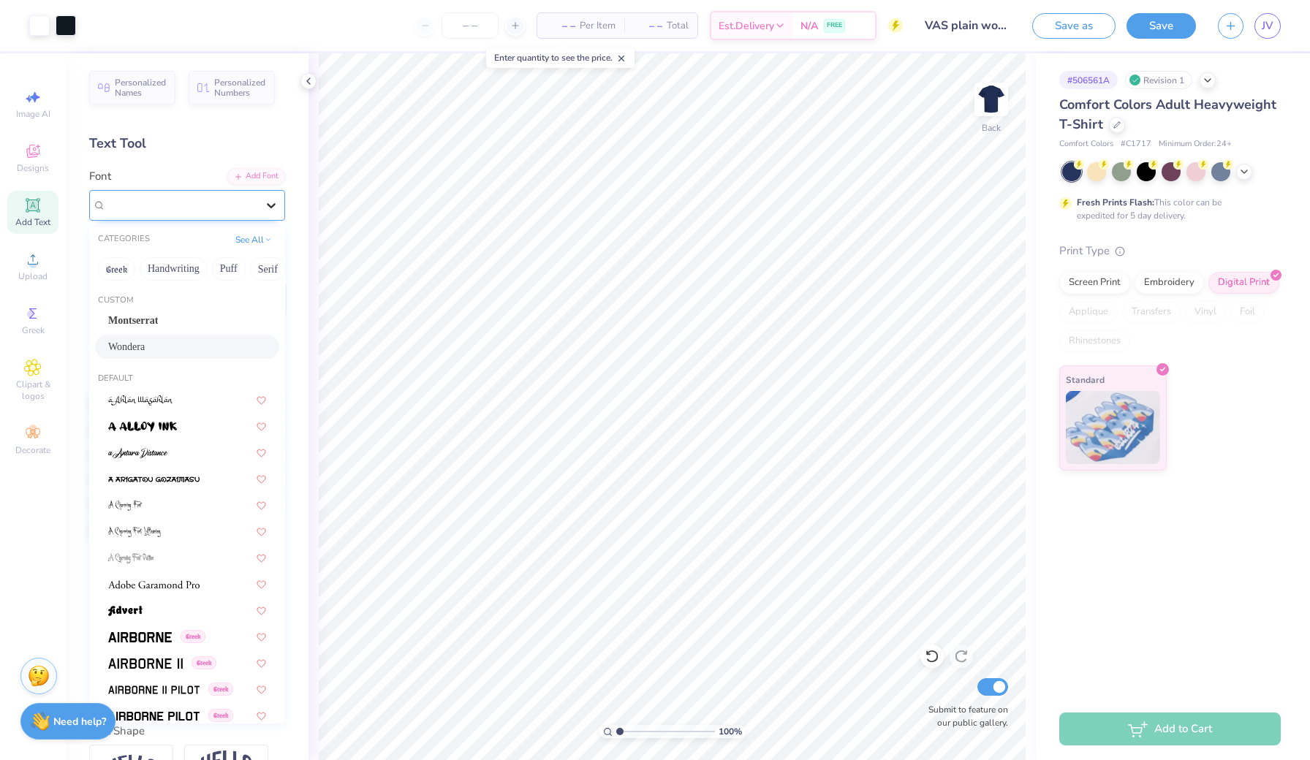
click at [273, 196] on div at bounding box center [271, 205] width 26 height 26
click at [188, 325] on div "Montserrat" at bounding box center [187, 320] width 158 height 15
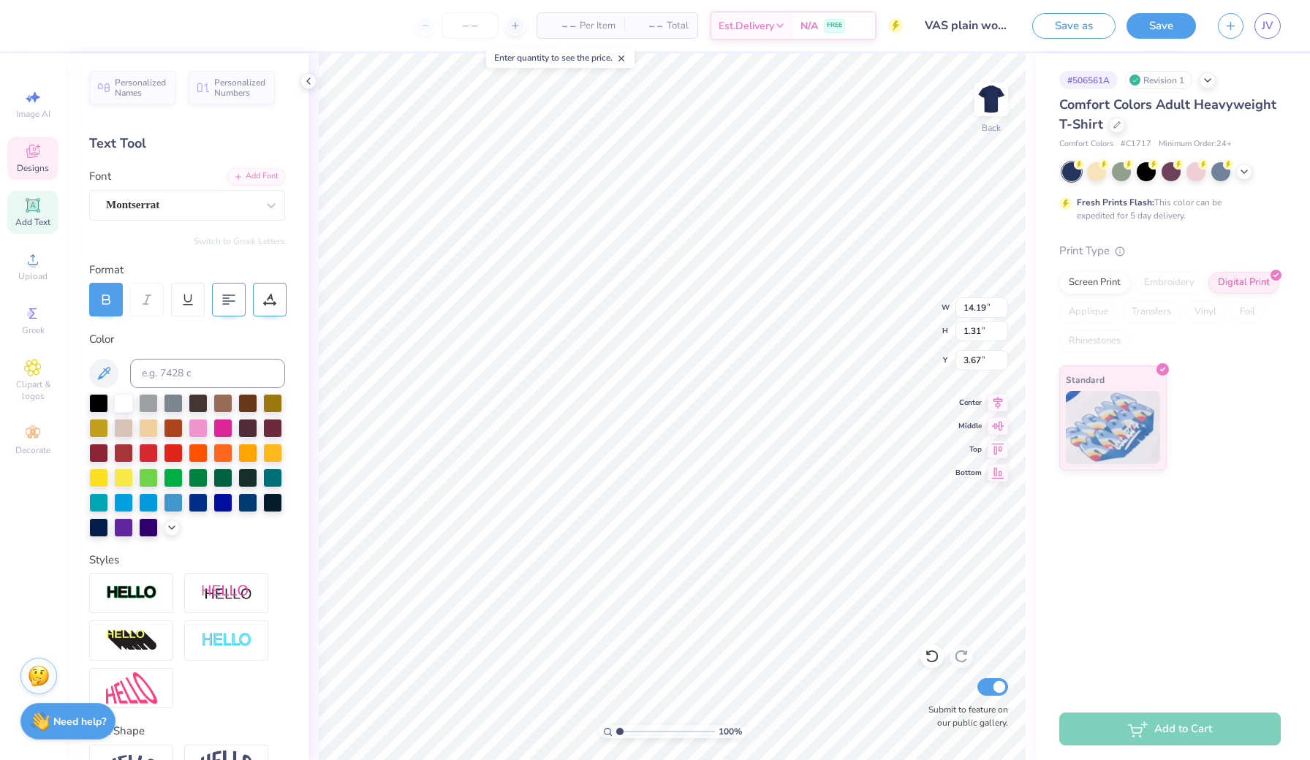
type input "13.13"
type input "1.21"
type input "3.74"
click at [30, 379] on span "Clipart & logos" at bounding box center [32, 390] width 51 height 23
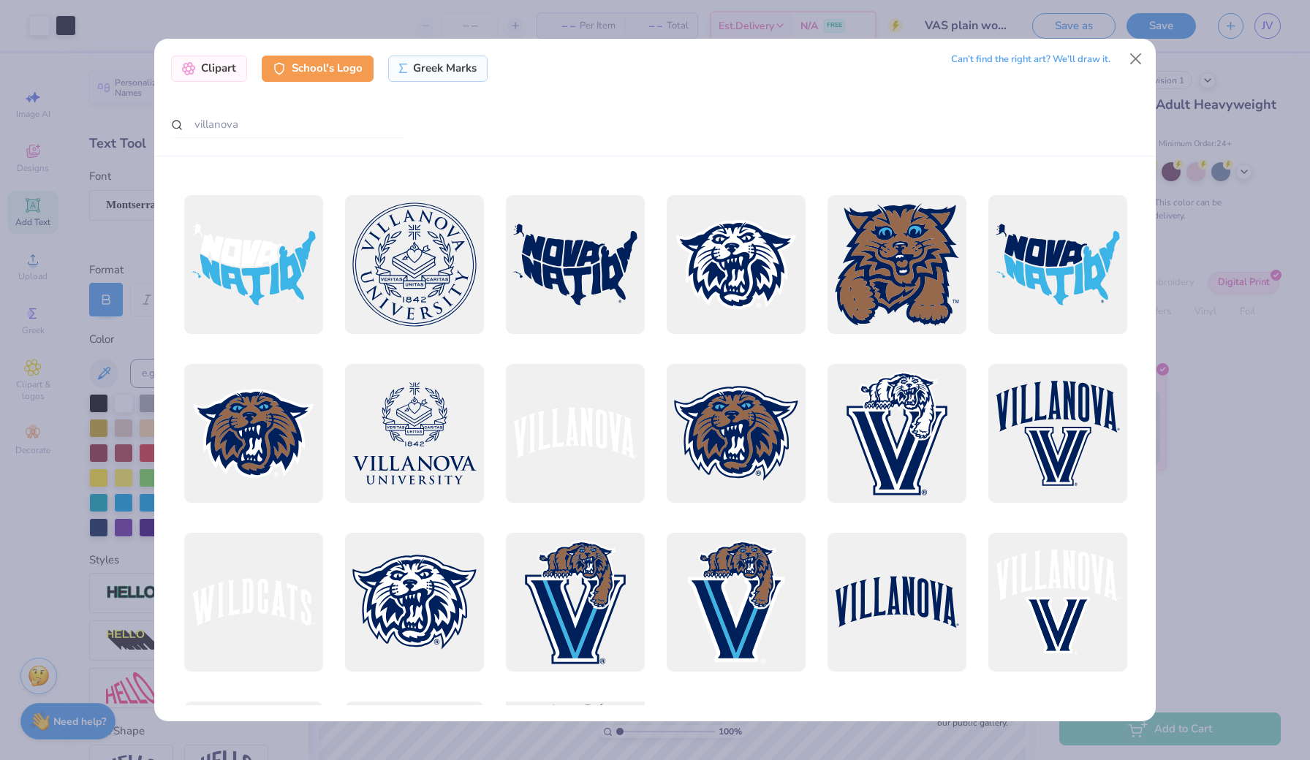
scroll to position [154, 0]
click at [561, 470] on div at bounding box center [575, 433] width 153 height 153
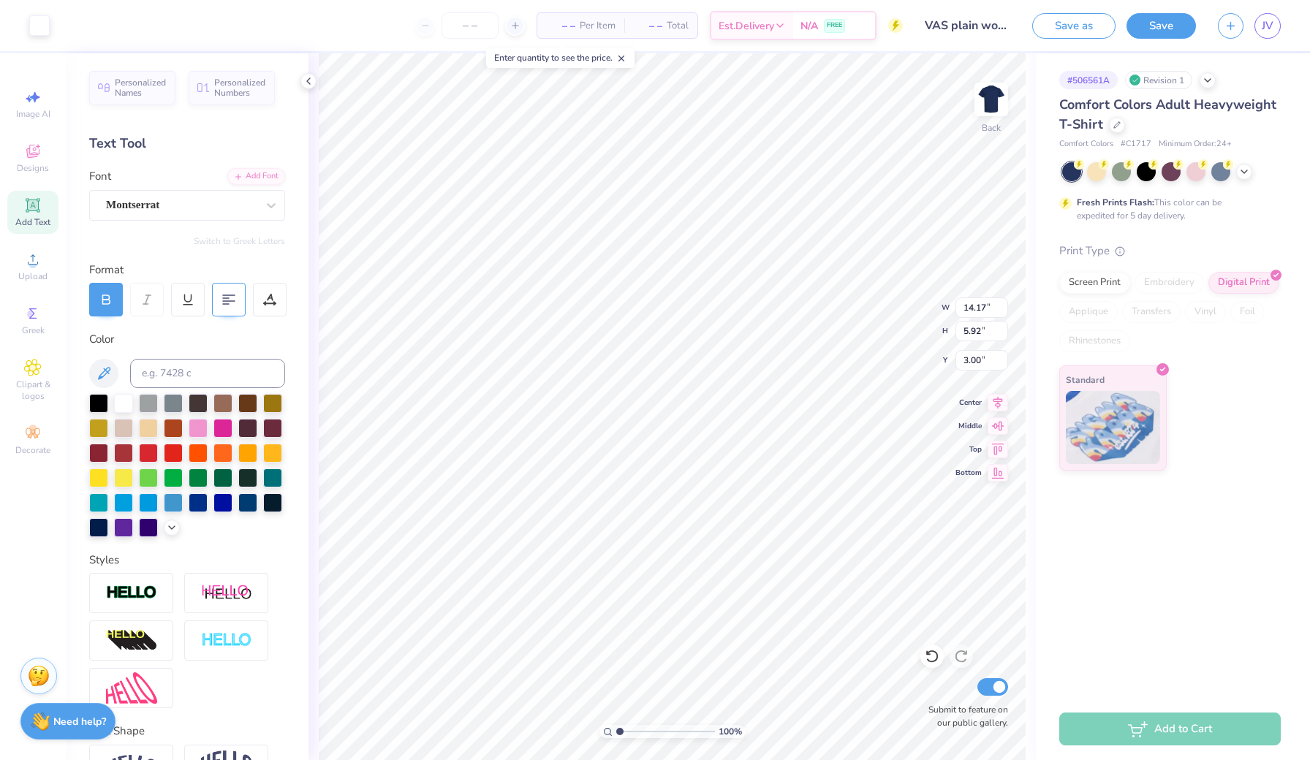
type input "11.42"
type input "4.77"
type input "8.34"
type input "3.48"
type input "4.29"
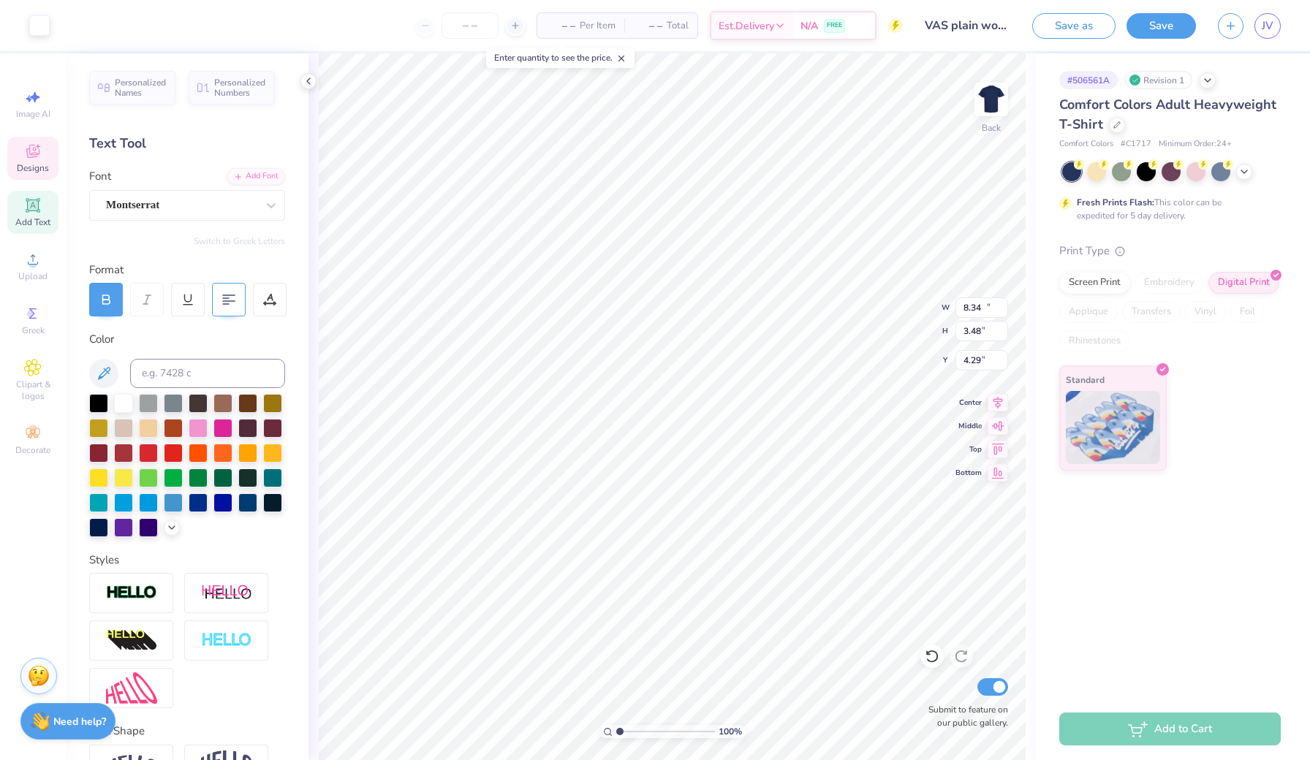
type input "13.13"
type input "1.21"
type input "3.74"
type input "2.10"
type input "10.92"
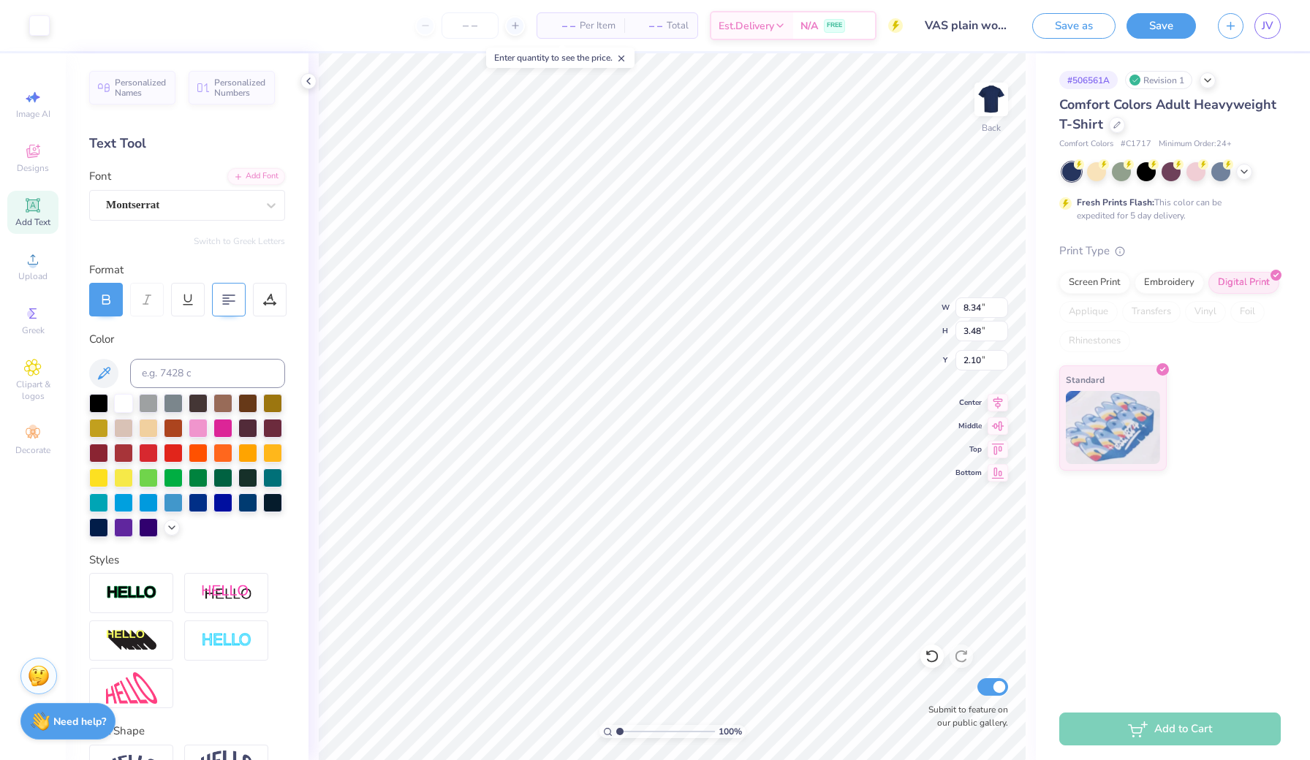
type input "4.56"
type input "1.51"
type input "3.00"
type input "8.65"
type input "5.41"
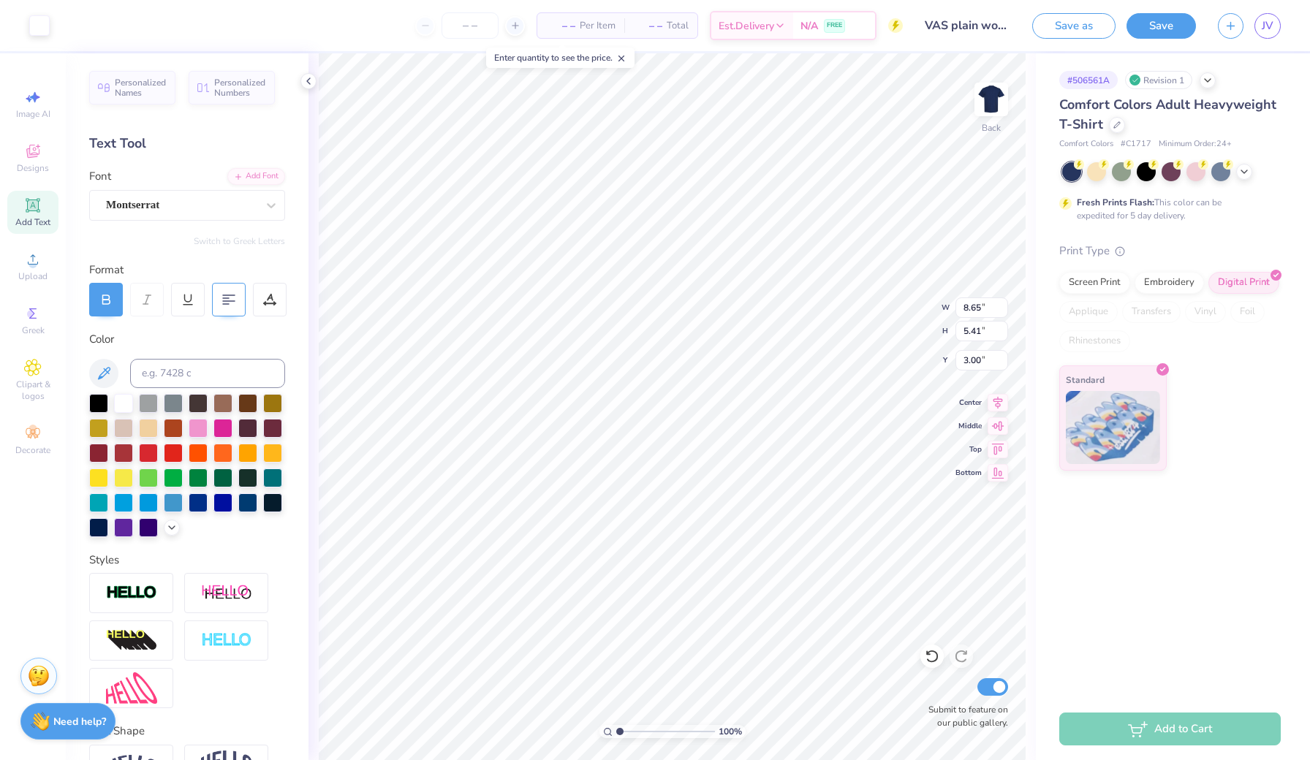
type input "3.76"
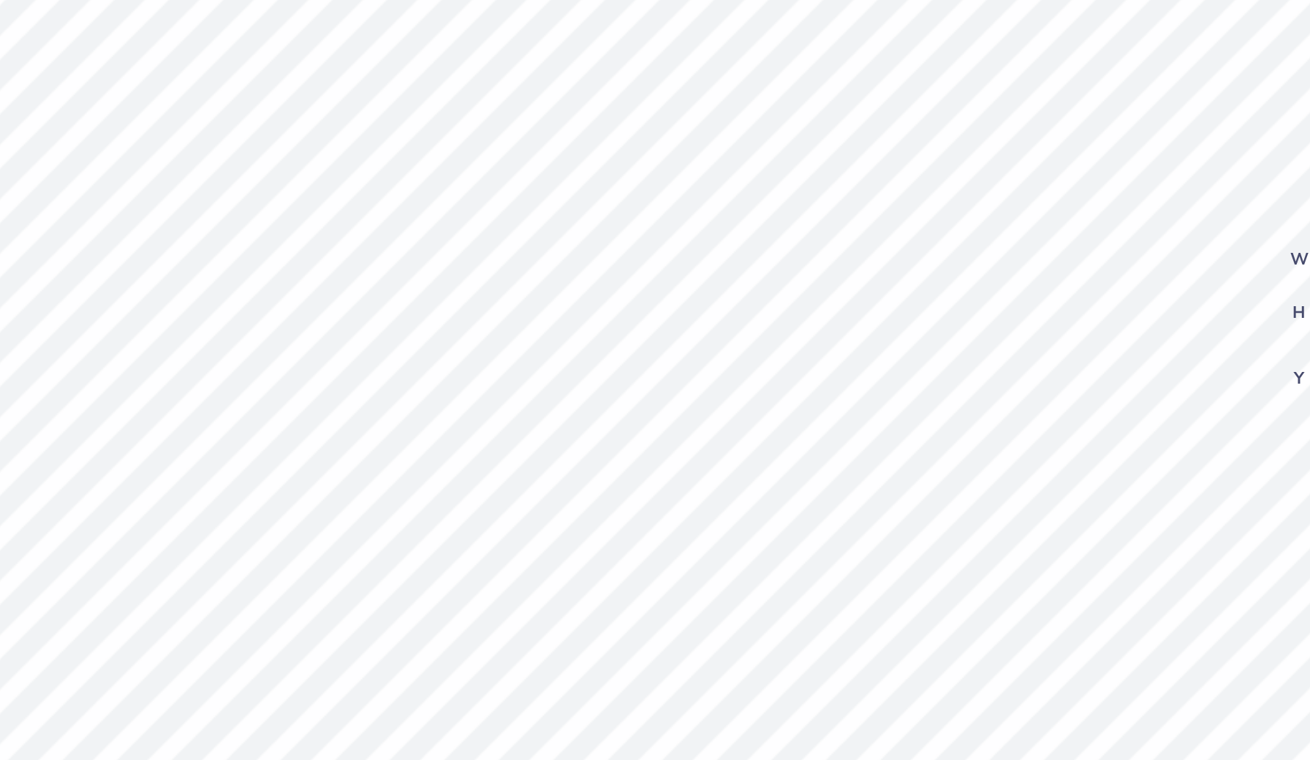
type input "5.49"
type input "0.39"
type input "6.98"
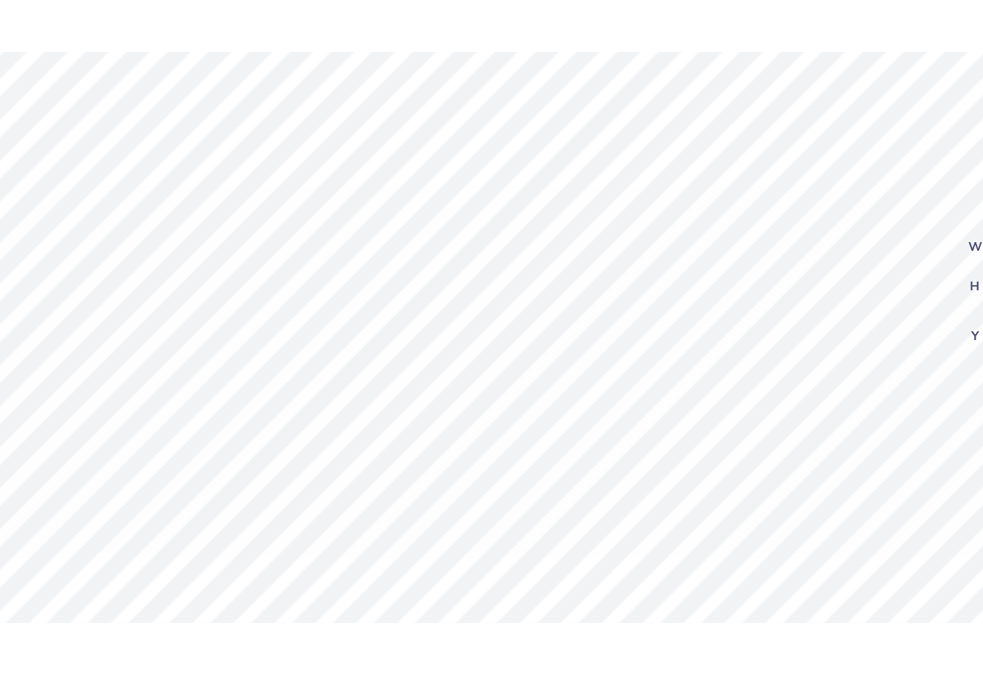
scroll to position [0, 3]
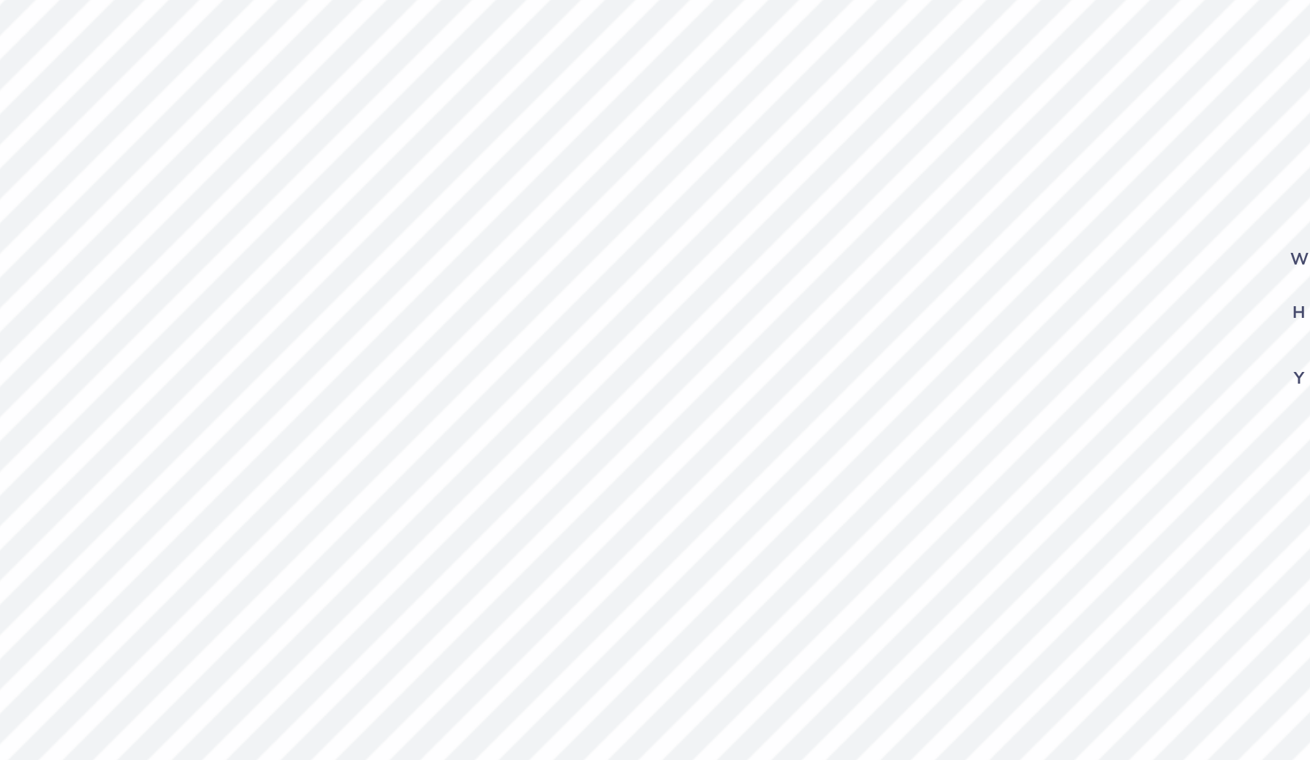
type textarea "ACCOUNTING"
type input "6.77"
type input "1.27"
type input "0.25"
type input "7.97"
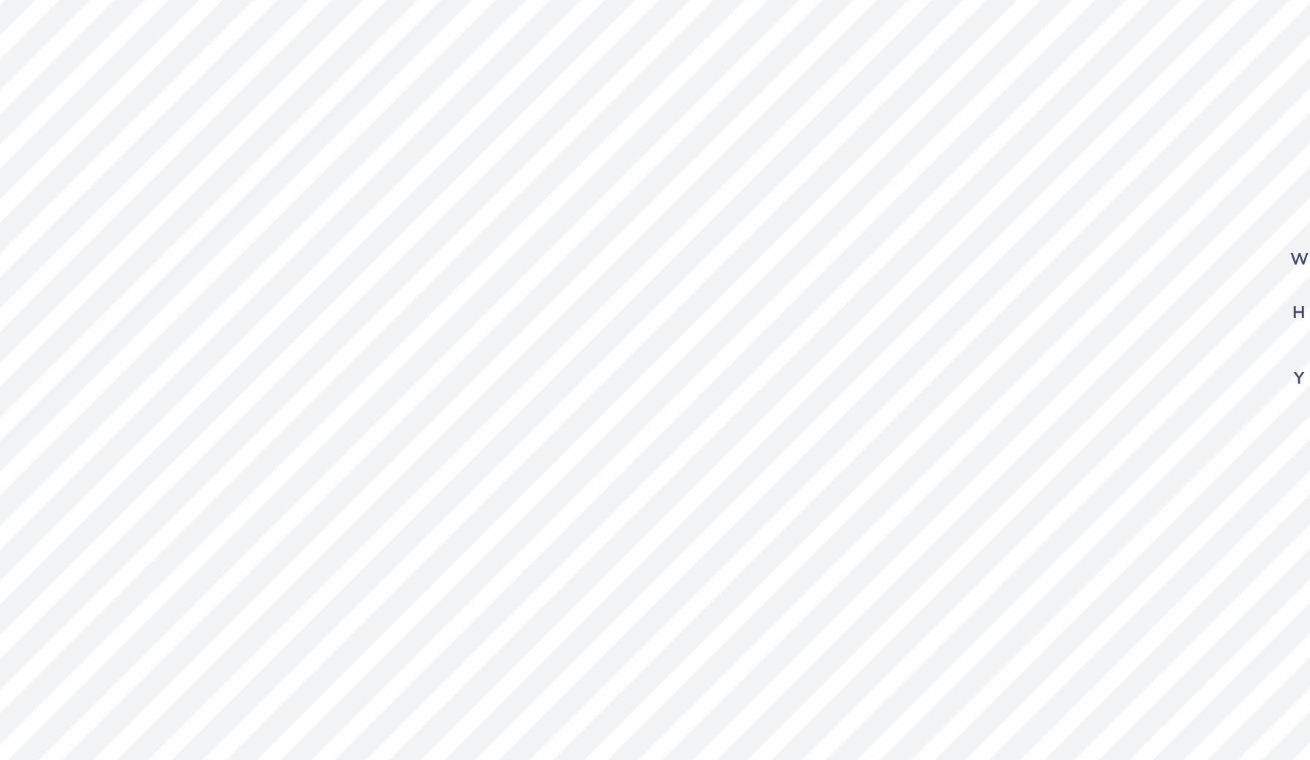
type input "1.27"
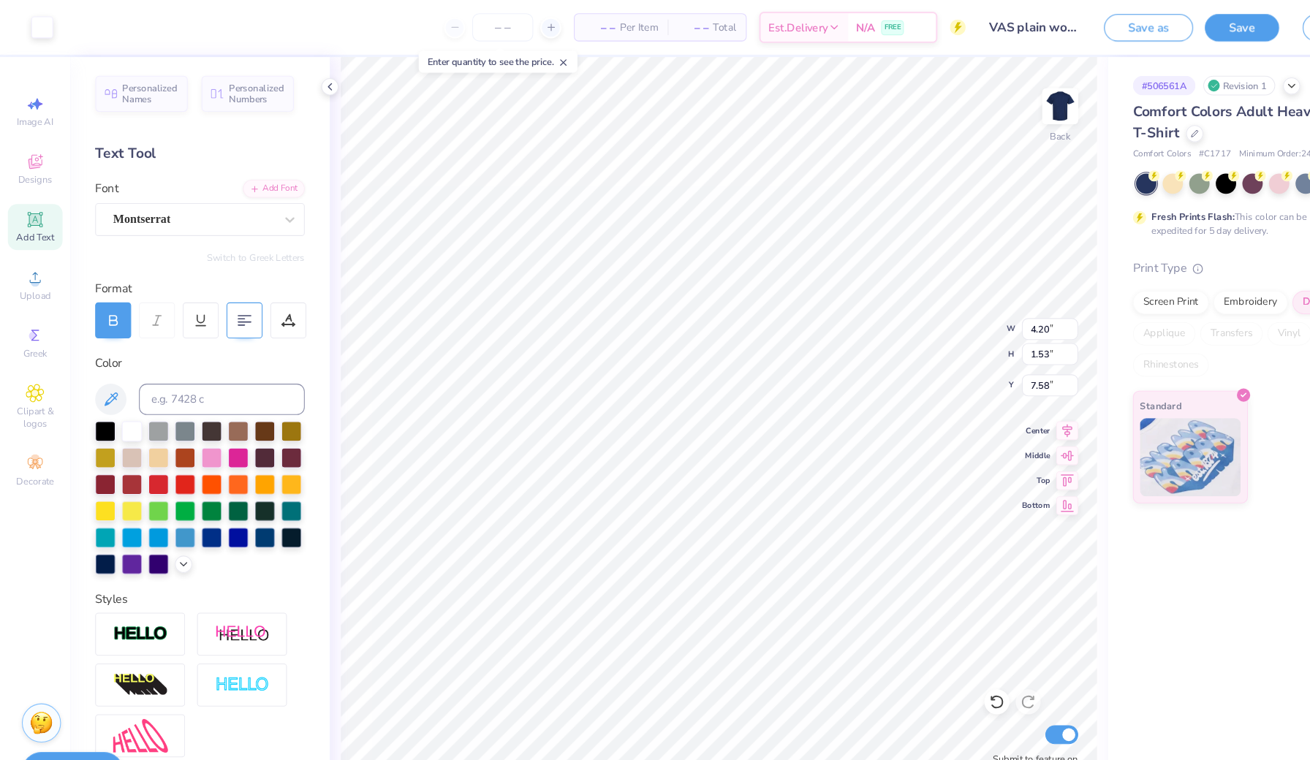
type input "4.69"
type input "1.71"
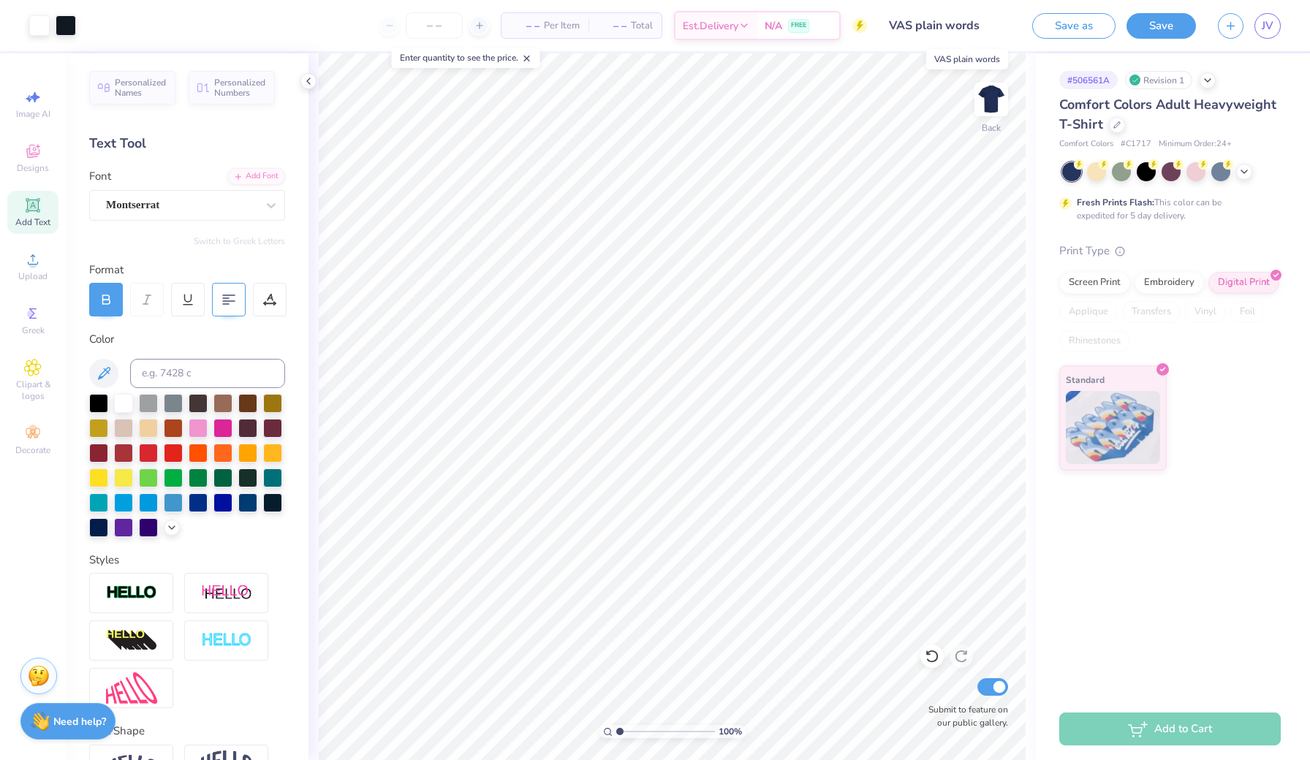
click at [993, 28] on input "VAS plain words" at bounding box center [949, 25] width 143 height 29
click at [963, 22] on input "VAS plain words" at bounding box center [949, 25] width 143 height 29
click at [937, 29] on input "VAS plain words" at bounding box center [949, 25] width 143 height 29
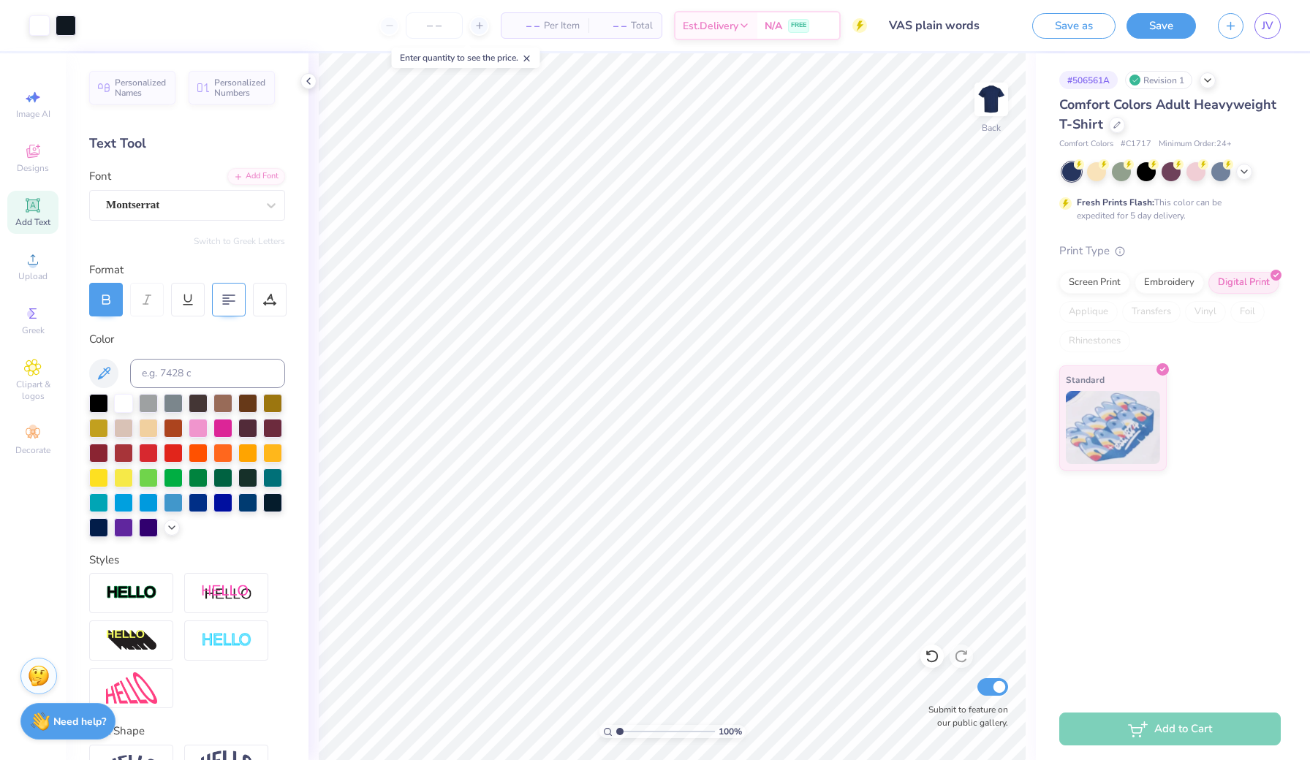
click at [970, 20] on input "VAS plain words" at bounding box center [949, 25] width 143 height 29
click at [1053, 25] on button "Save as" at bounding box center [1073, 24] width 83 height 26
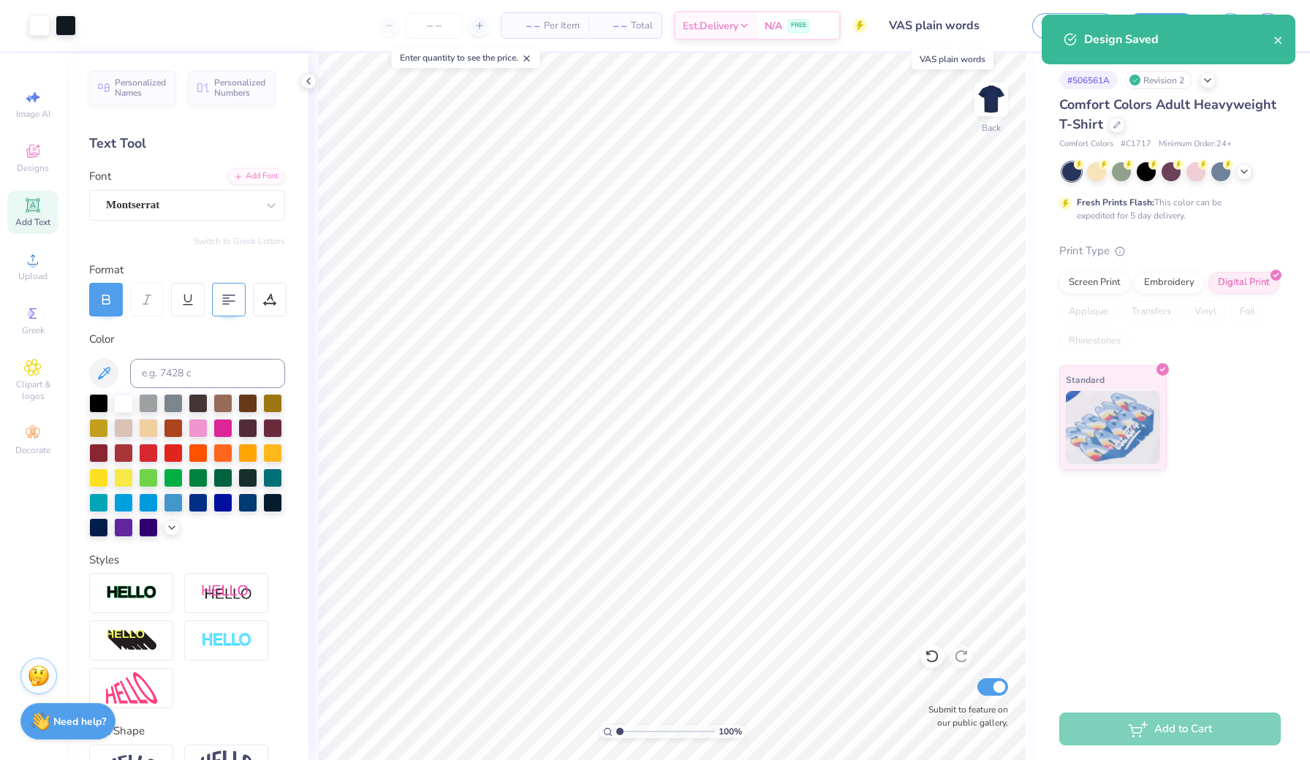
click at [971, 22] on input "VAS plain words" at bounding box center [949, 25] width 143 height 29
click at [970, 22] on input "VAS plain words" at bounding box center [949, 25] width 143 height 29
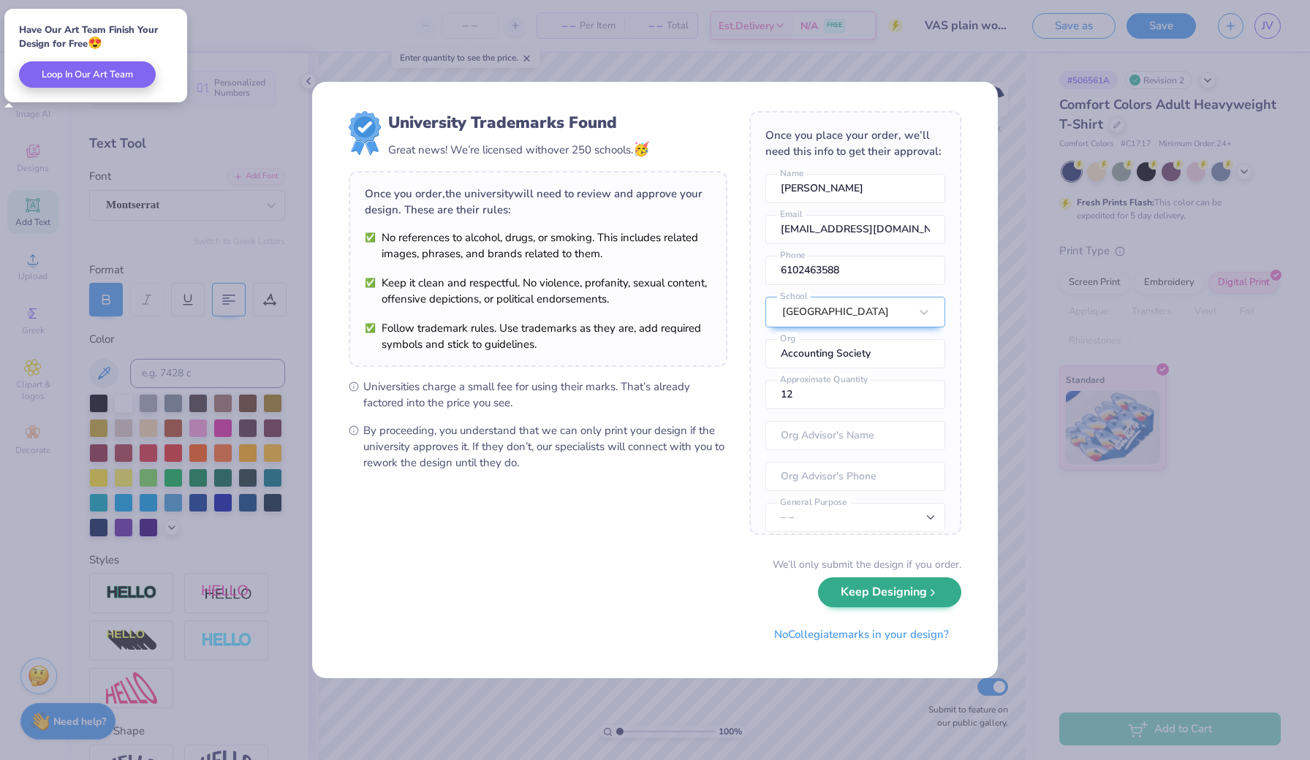
click at [871, 594] on button "Keep Designing" at bounding box center [889, 592] width 143 height 30
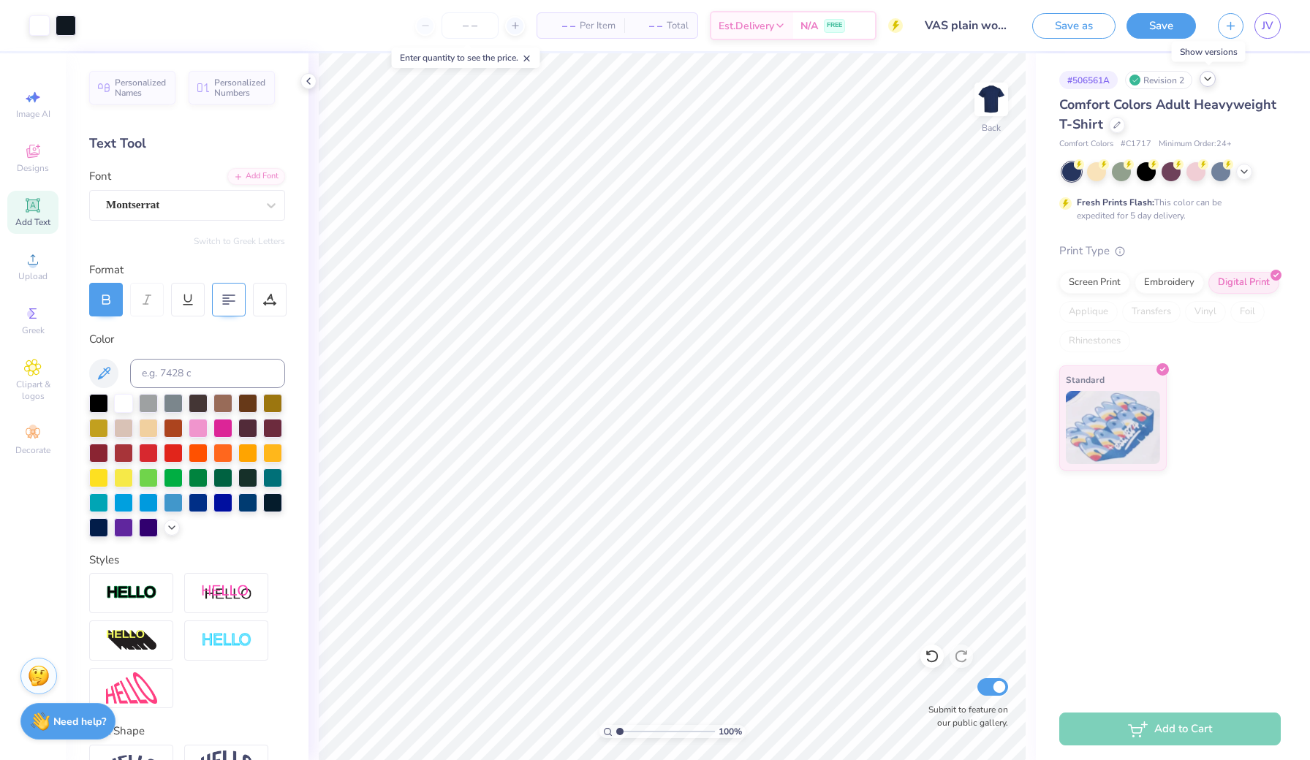
click at [1204, 82] on icon at bounding box center [1208, 79] width 12 height 12
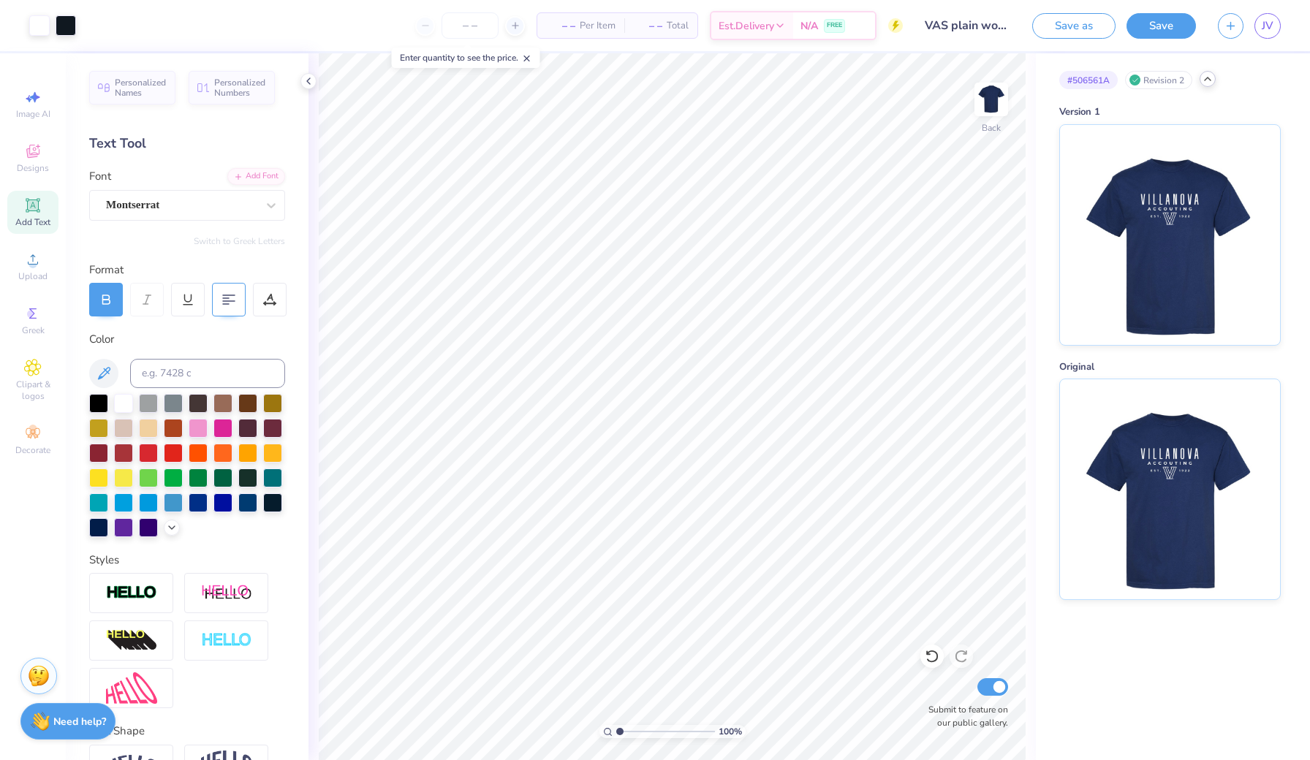
click at [1203, 83] on icon at bounding box center [1208, 79] width 12 height 12
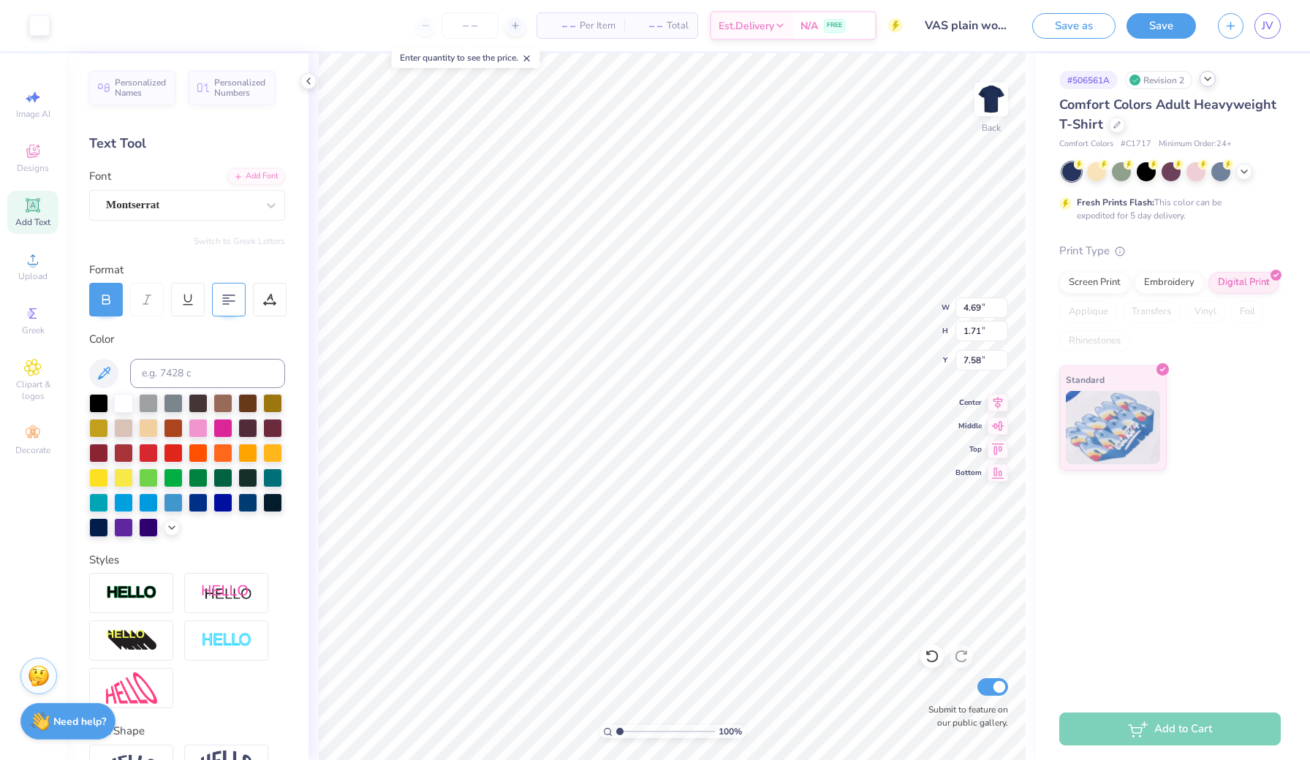
type input "7.74"
click at [935, 654] on icon at bounding box center [932, 656] width 15 height 15
click at [933, 653] on icon at bounding box center [932, 656] width 15 height 15
type input "9.78"
type input "4.09"
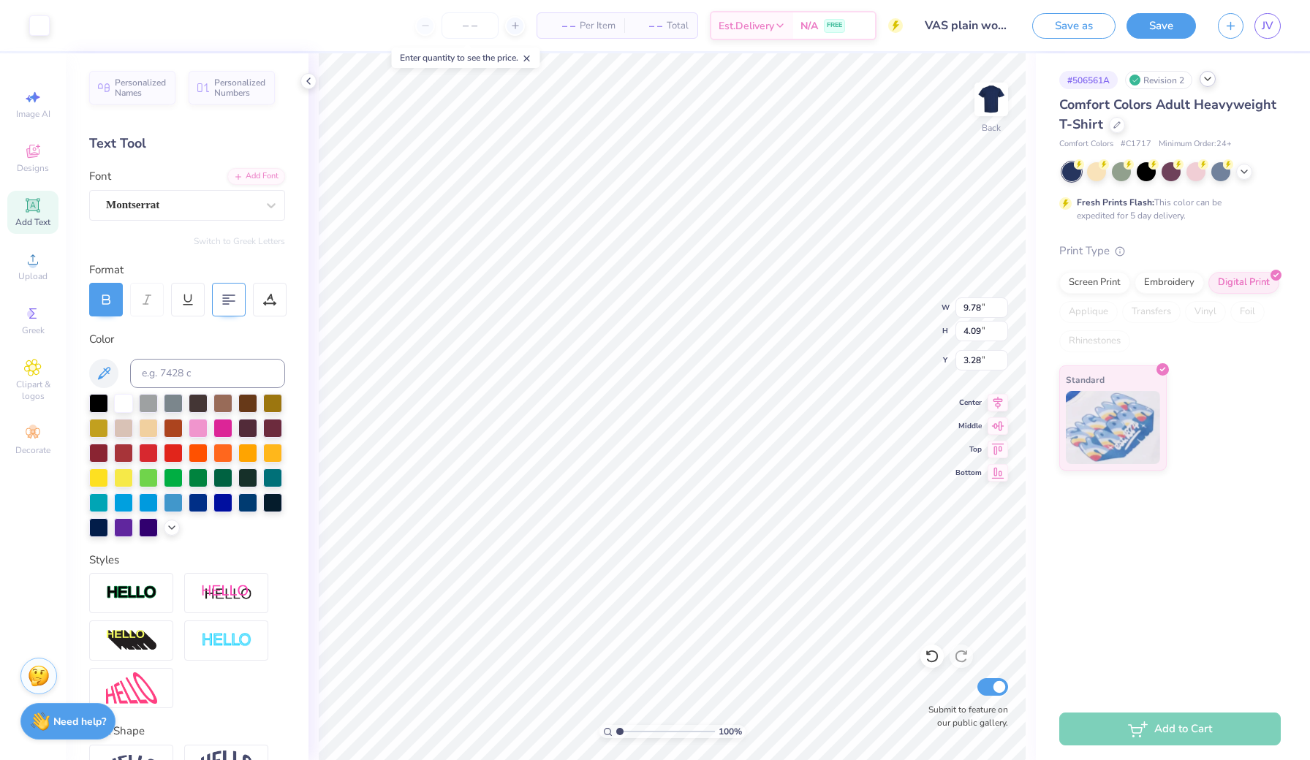
type input "3.20"
type input "2.38"
type input "6.46"
type input "7.27"
click at [1079, 15] on button "Save as" at bounding box center [1073, 24] width 83 height 26
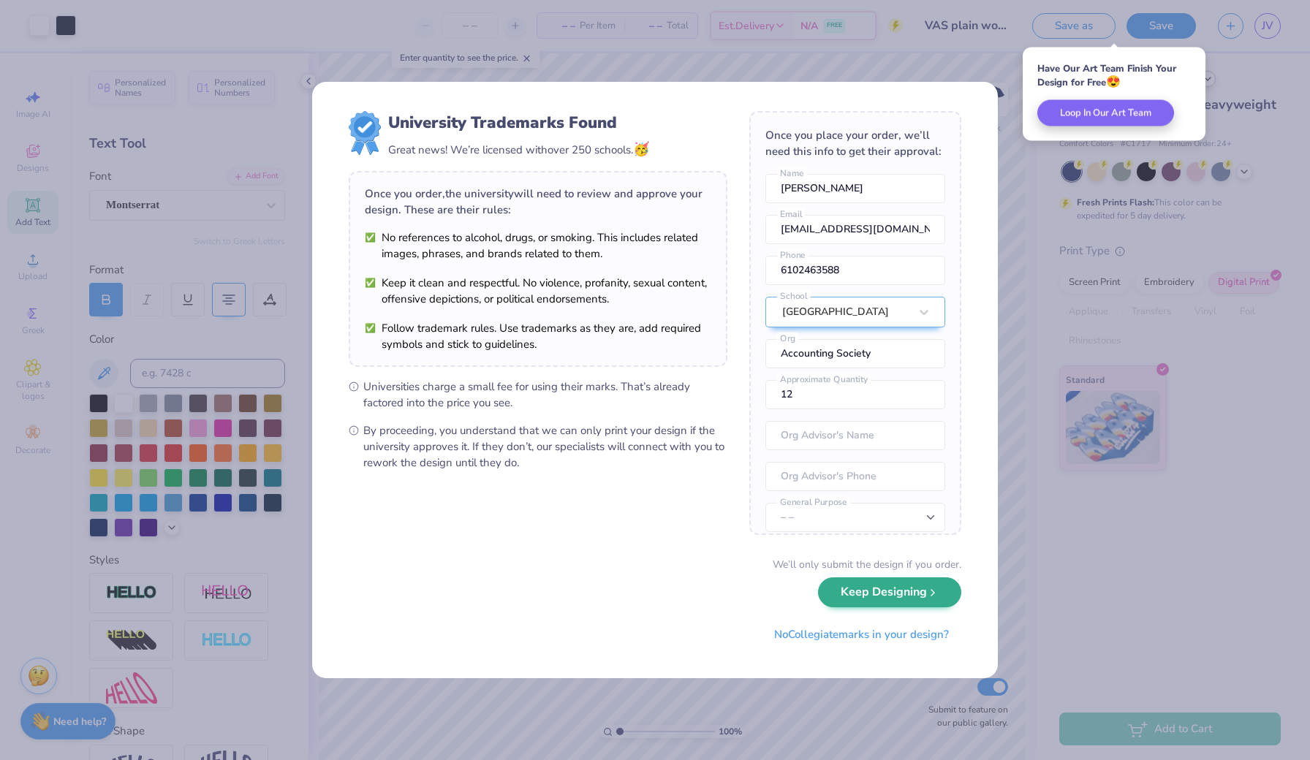
click at [886, 598] on button "Keep Designing" at bounding box center [889, 592] width 143 height 30
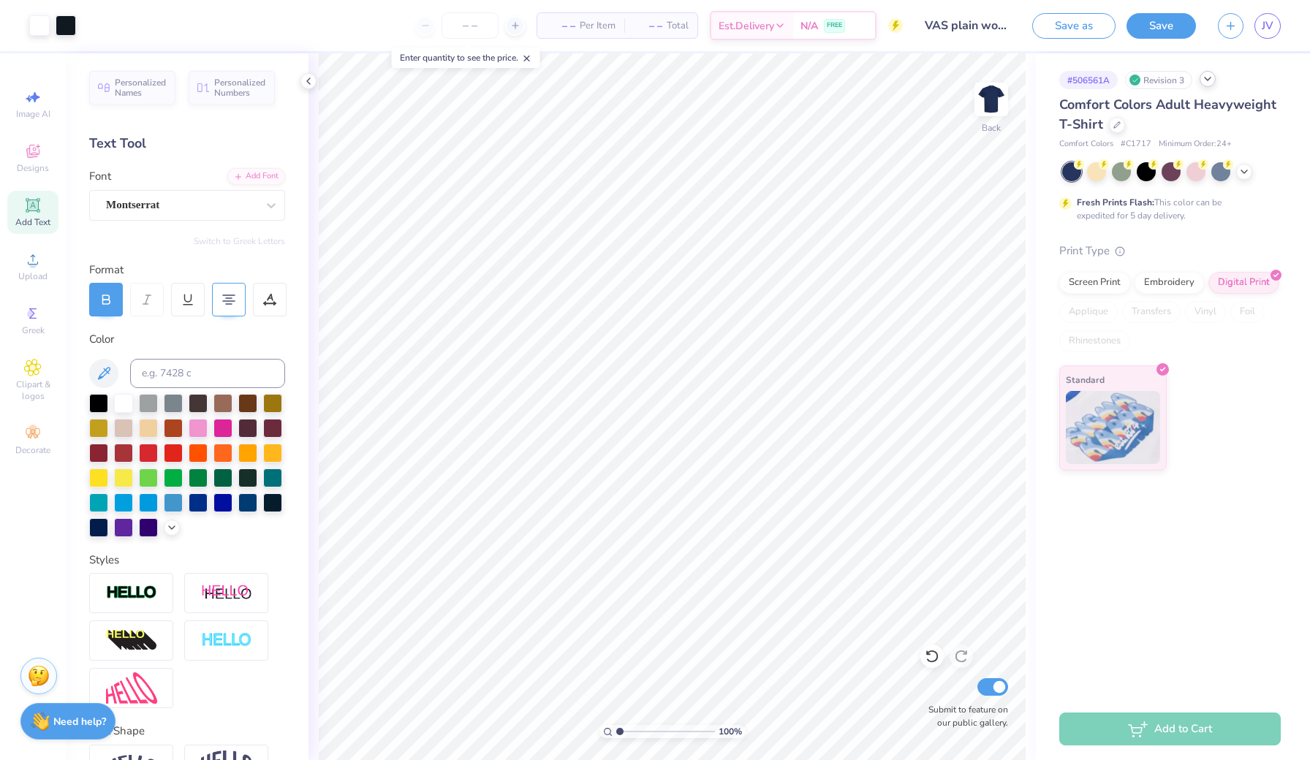
click at [529, 58] on icon at bounding box center [527, 58] width 10 height 10
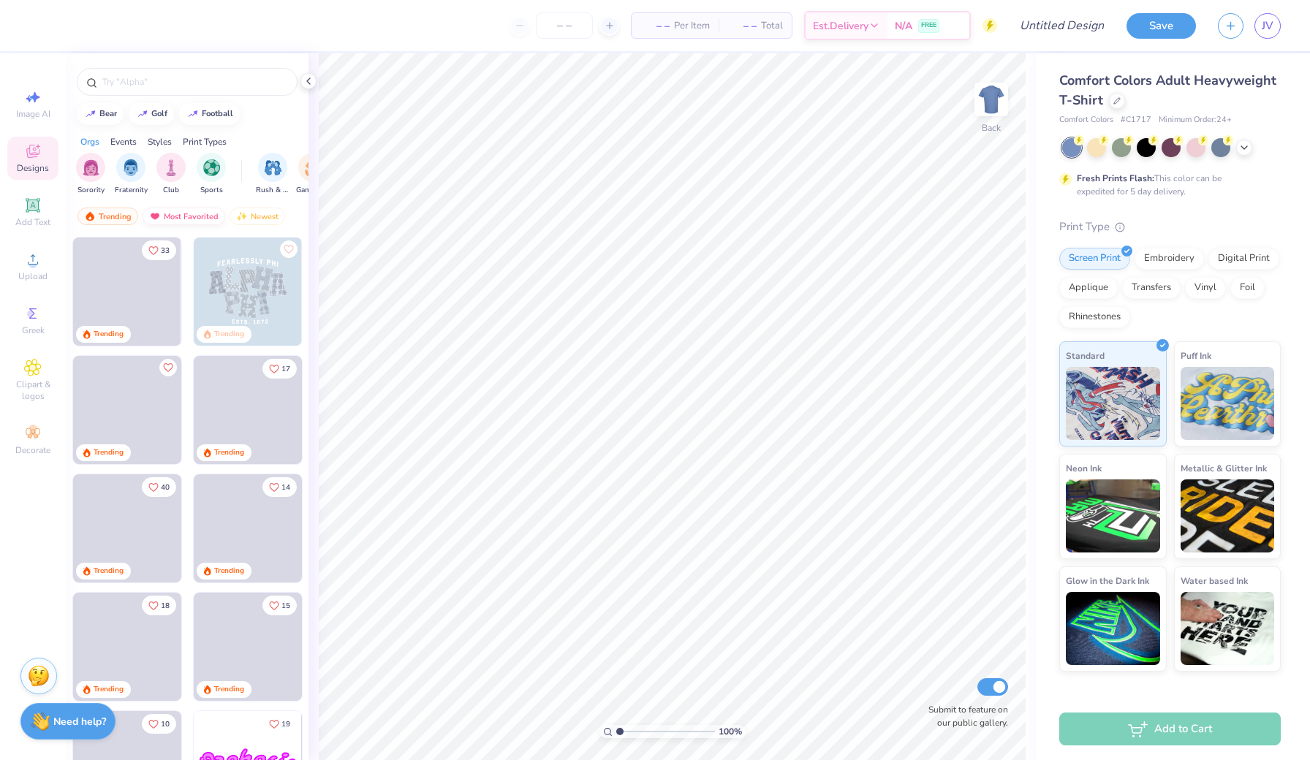
click at [195, 217] on div "Most Favorited" at bounding box center [184, 217] width 83 height 18
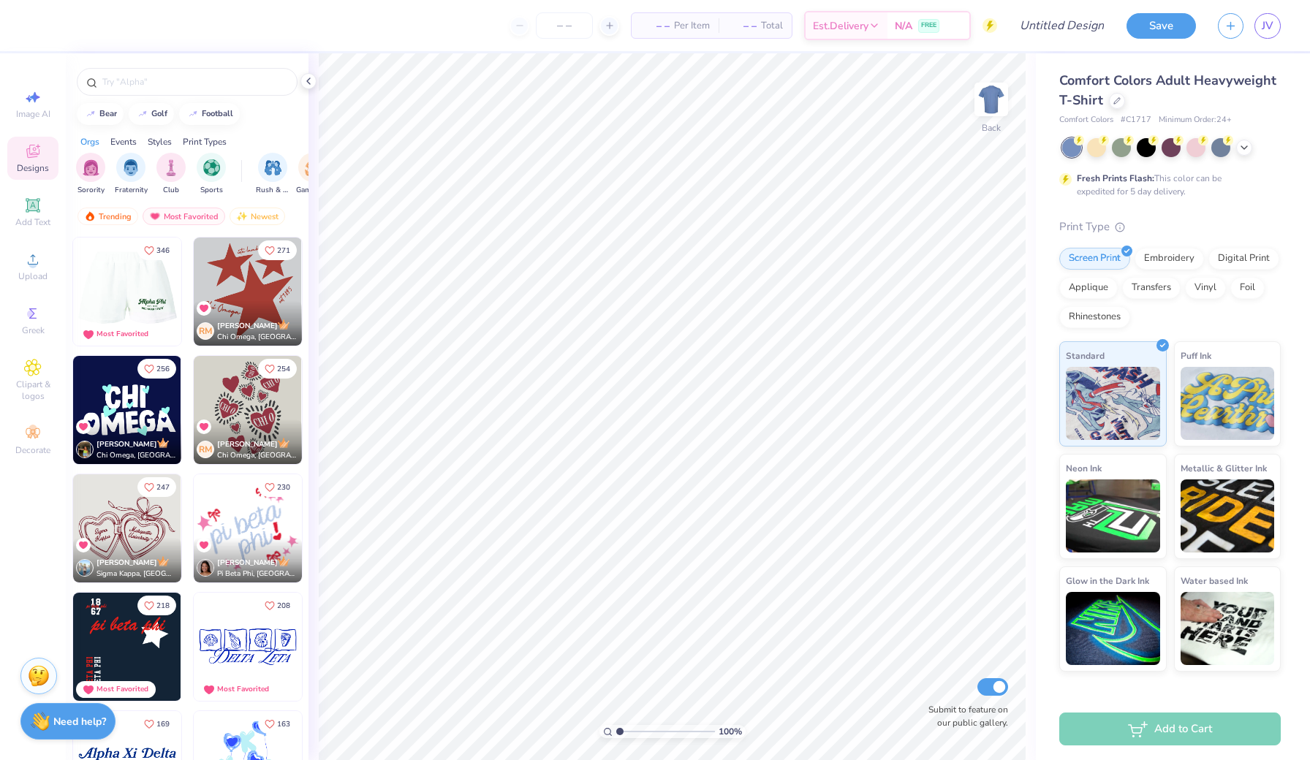
click at [128, 283] on img at bounding box center [126, 292] width 108 height 108
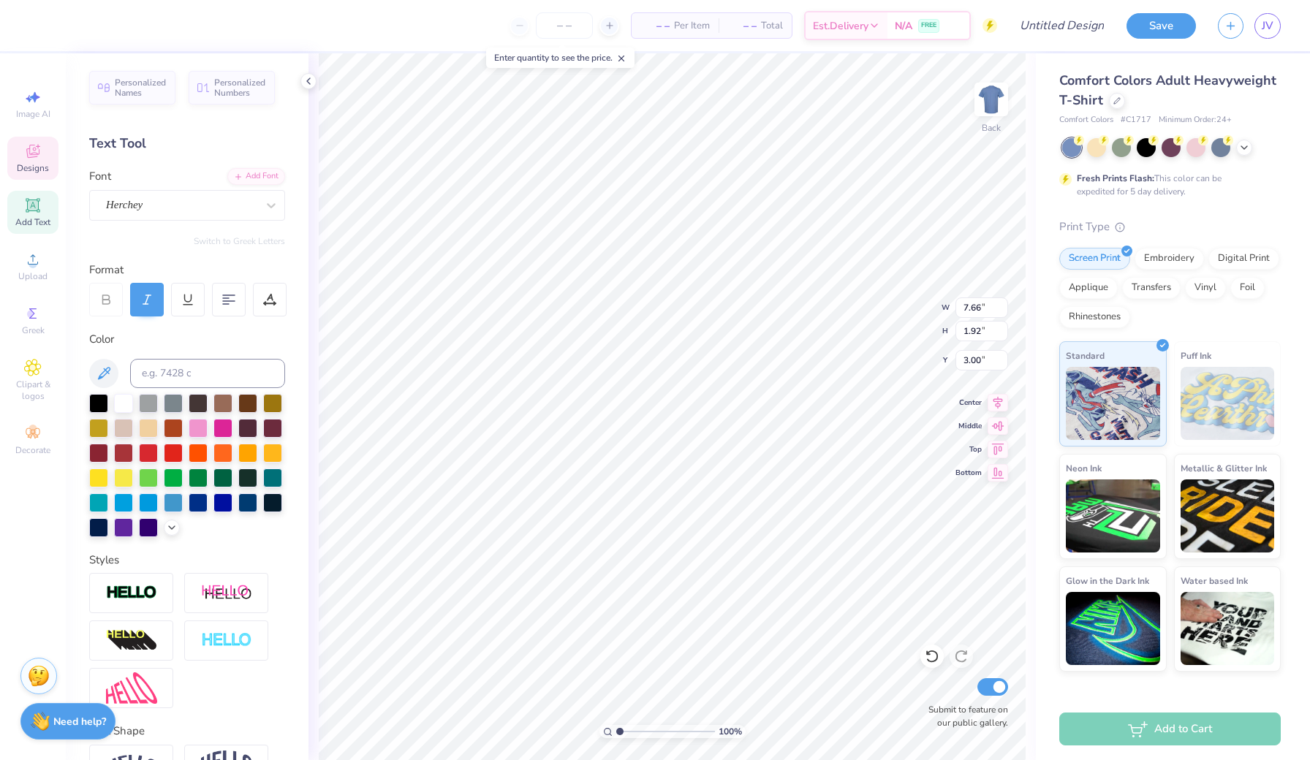
type textarea "Villanova"
type input "5.85"
type input "0.87"
type input "5.39"
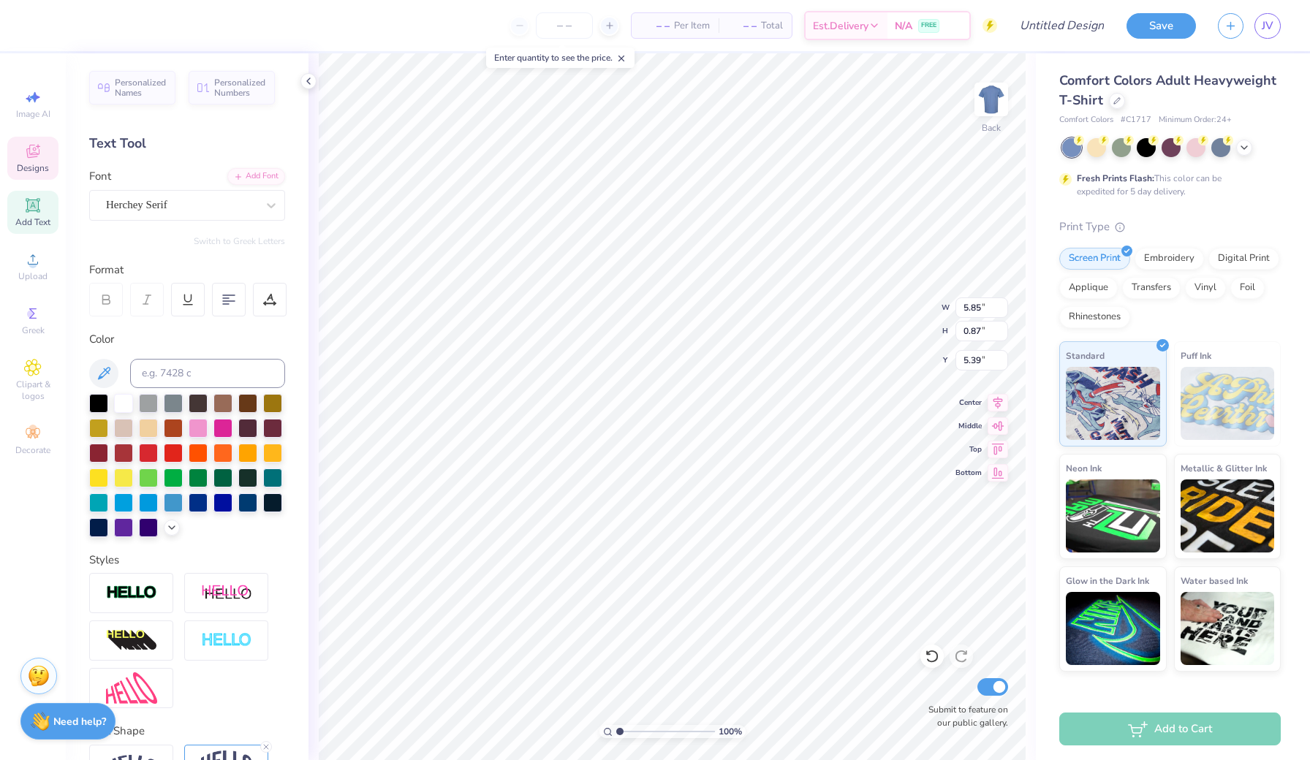
type textarea "Accounting"
type input "2.61"
type input "0.32"
type input "4.95"
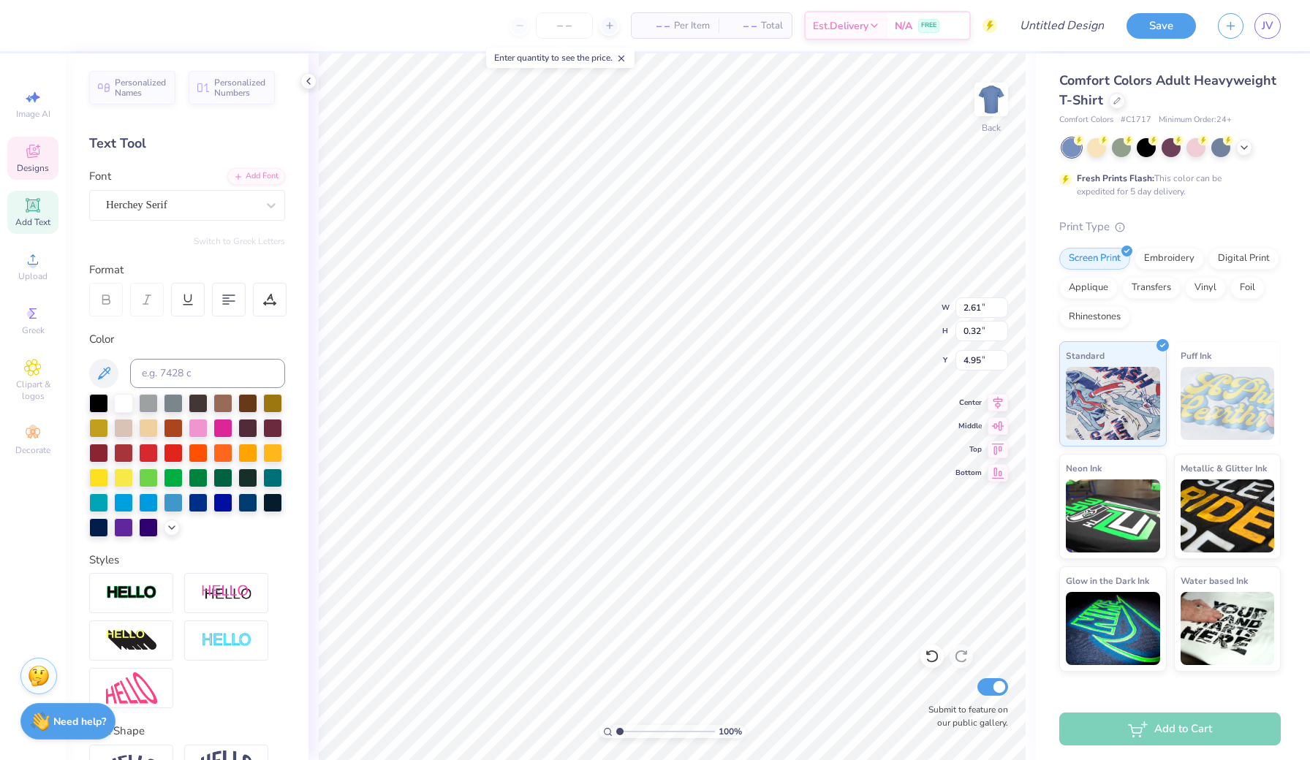
scroll to position [0, 3]
type textarea "E S T . 1 9 2 2"
click at [122, 403] on div at bounding box center [123, 402] width 19 height 19
click at [125, 403] on div at bounding box center [123, 402] width 19 height 19
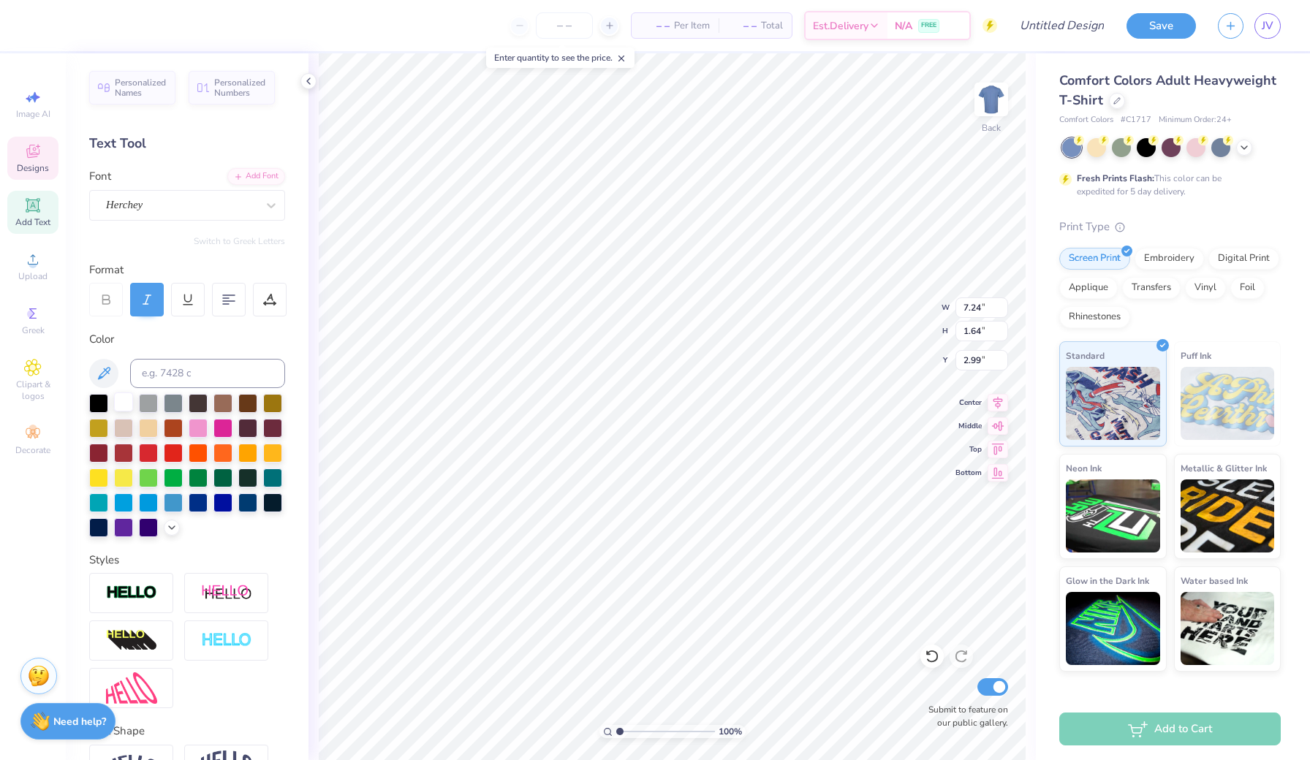
click at [124, 407] on div at bounding box center [123, 402] width 19 height 19
type input "4.42"
type input "0.76"
type input "5.33"
click at [123, 404] on div at bounding box center [123, 402] width 19 height 19
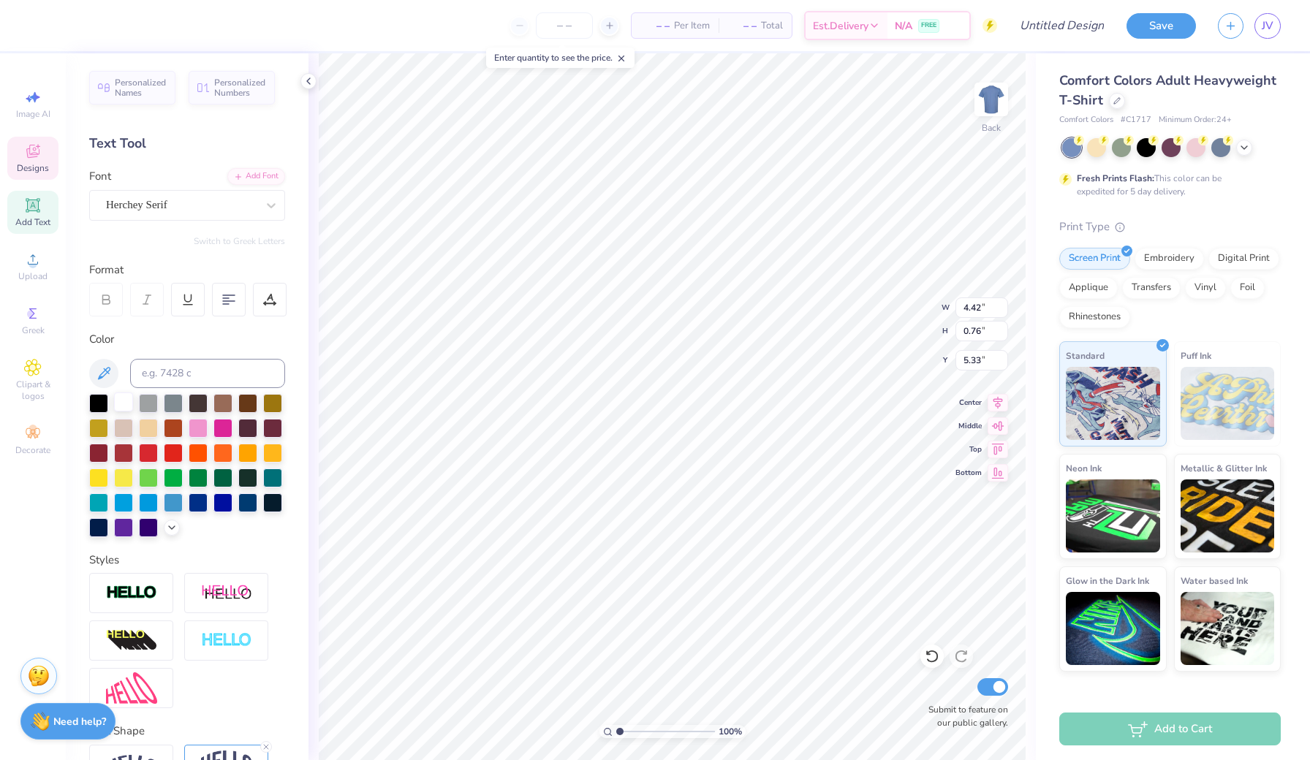
type input "2.60"
type input "0.31"
type input "4.99"
click at [122, 404] on div at bounding box center [123, 402] width 19 height 19
type input "10.40"
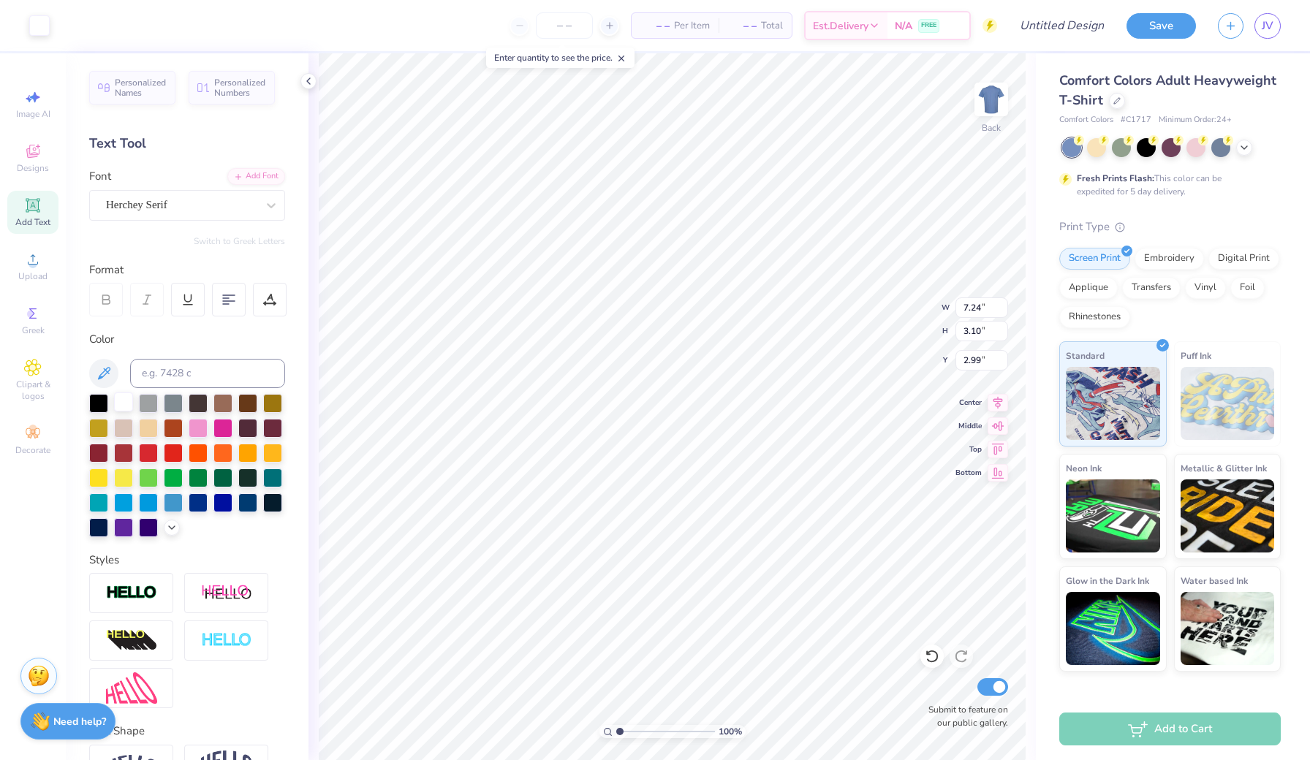
type input "4.44"
type input "3.24"
click at [1244, 147] on polyline at bounding box center [1244, 146] width 6 height 3
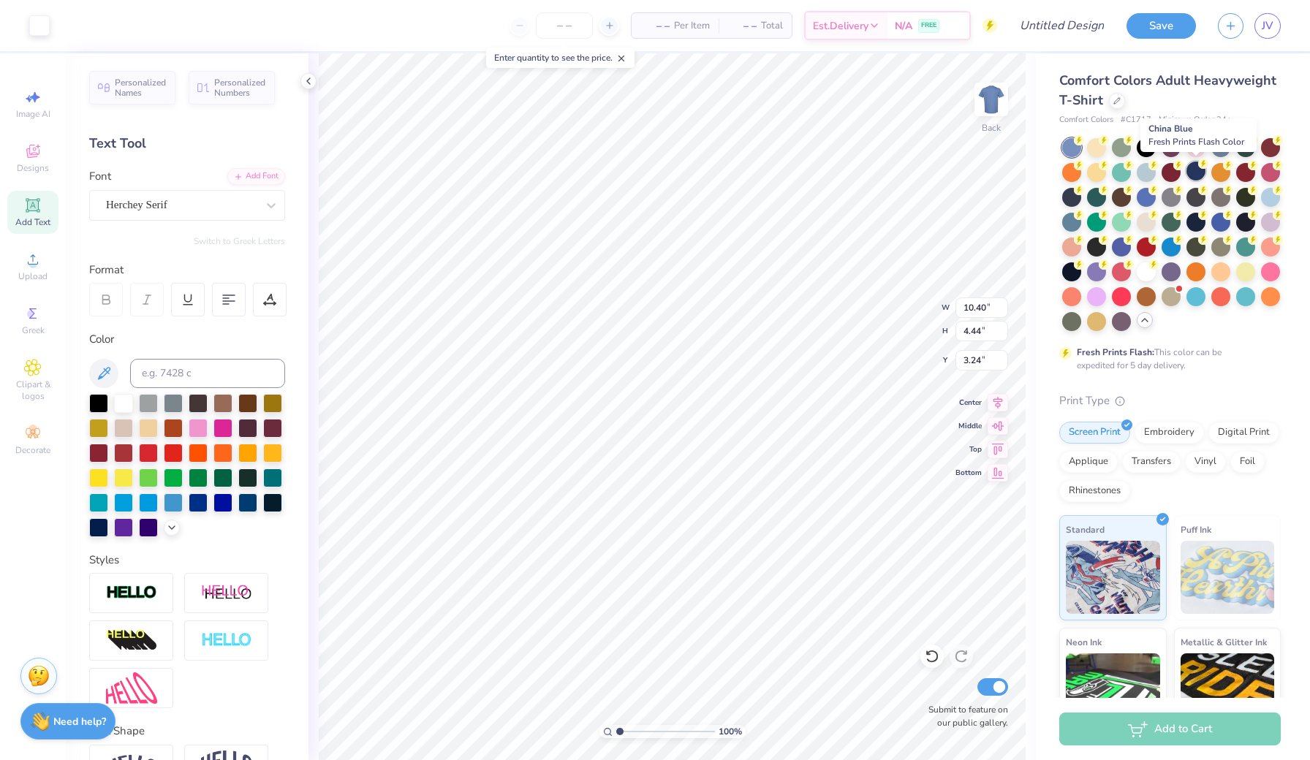
click at [1194, 174] on div at bounding box center [1195, 171] width 19 height 19
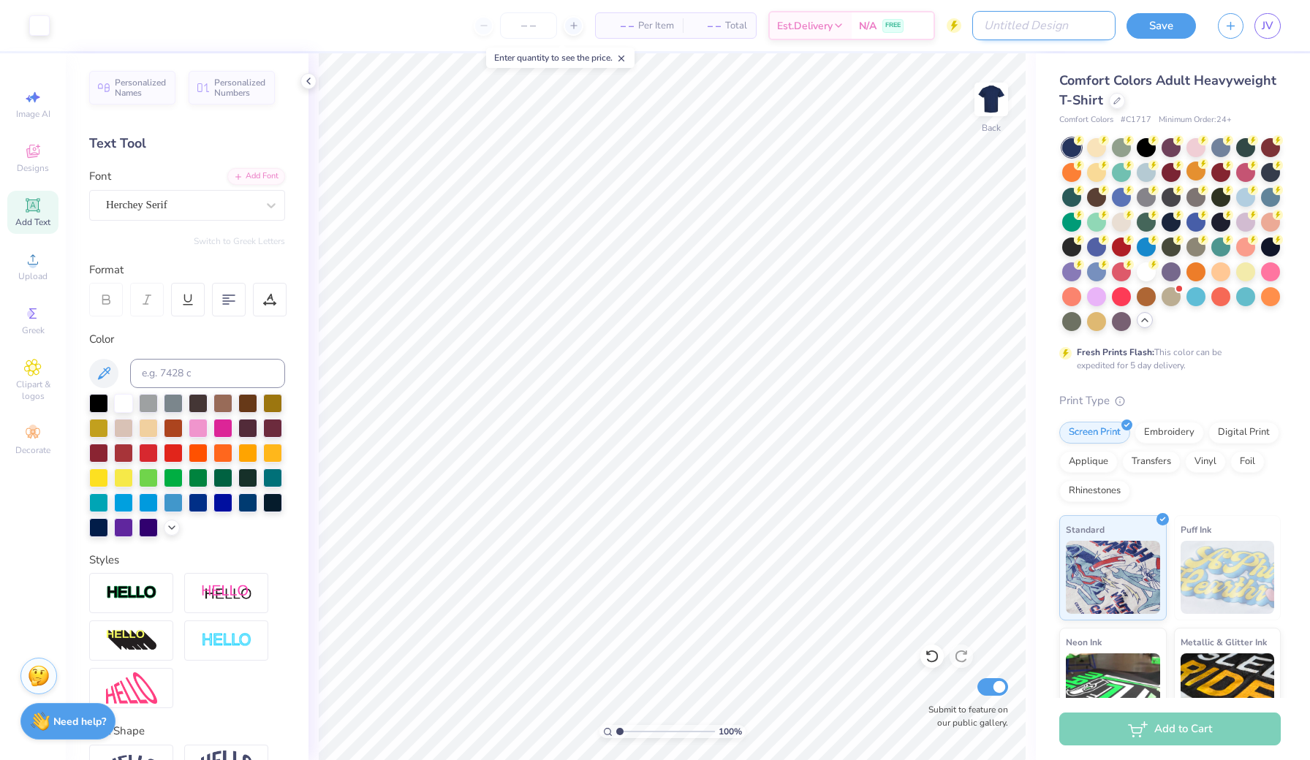
click at [1084, 13] on input "Design Title" at bounding box center [1043, 25] width 143 height 29
type input "vas plain wording"
click at [1154, 29] on button "Save" at bounding box center [1160, 24] width 69 height 26
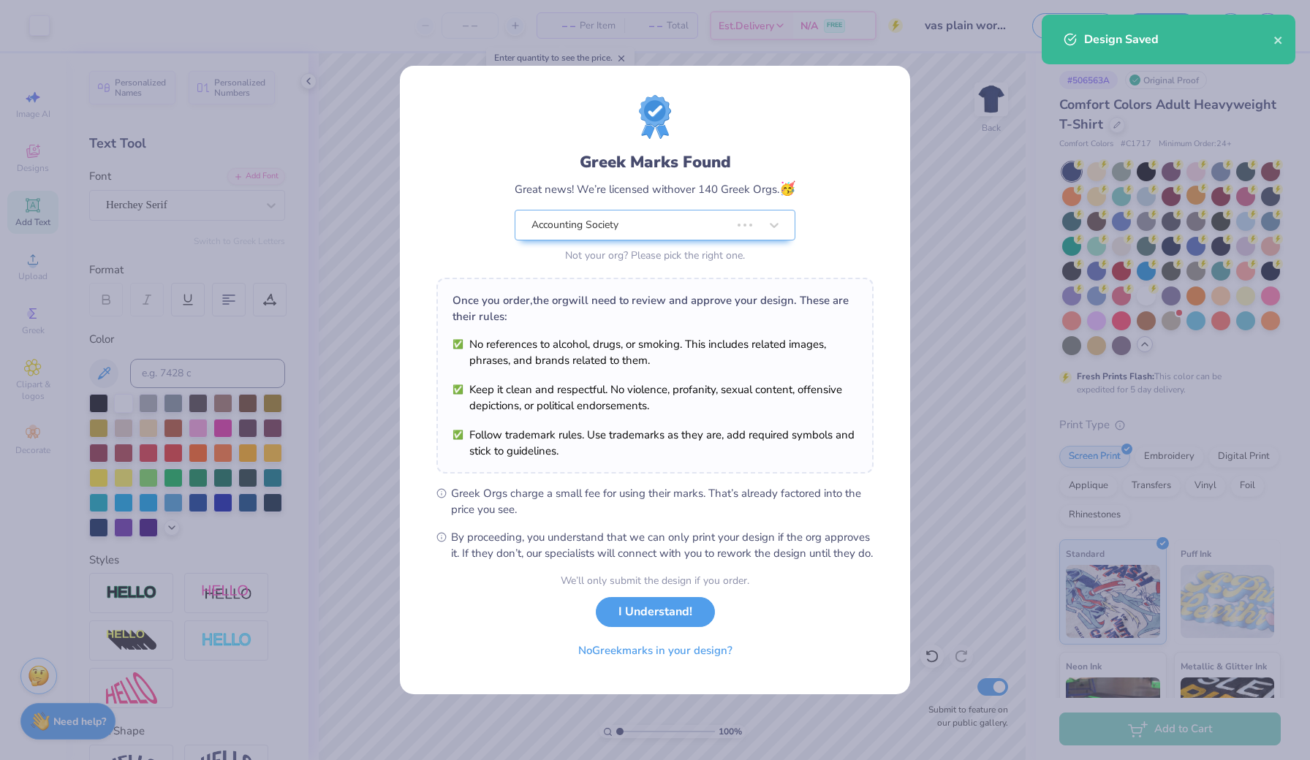
click at [31, 170] on div "Greek Marks Found Great news! We’re licensed with over 140 Greek Orgs. 🥳 Accoun…" at bounding box center [655, 380] width 1310 height 760
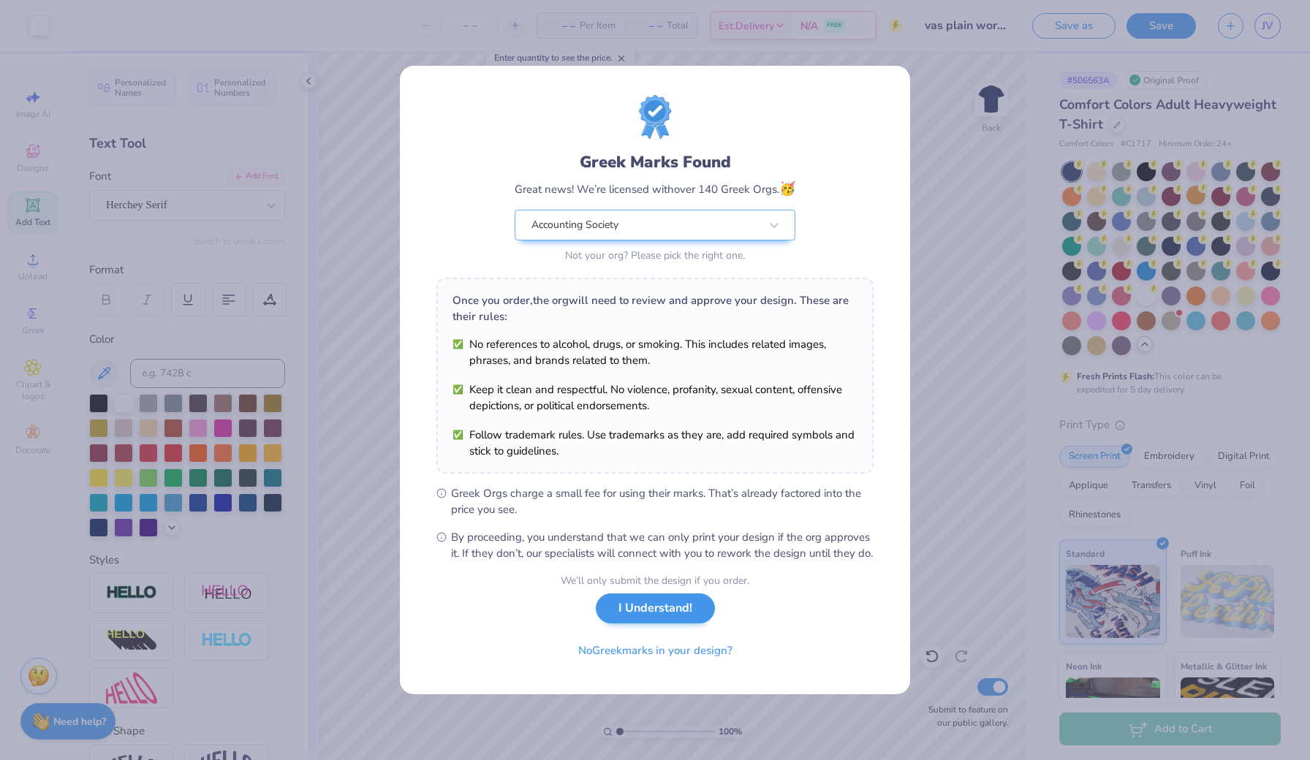
click at [616, 624] on button "I Understand!" at bounding box center [655, 609] width 119 height 30
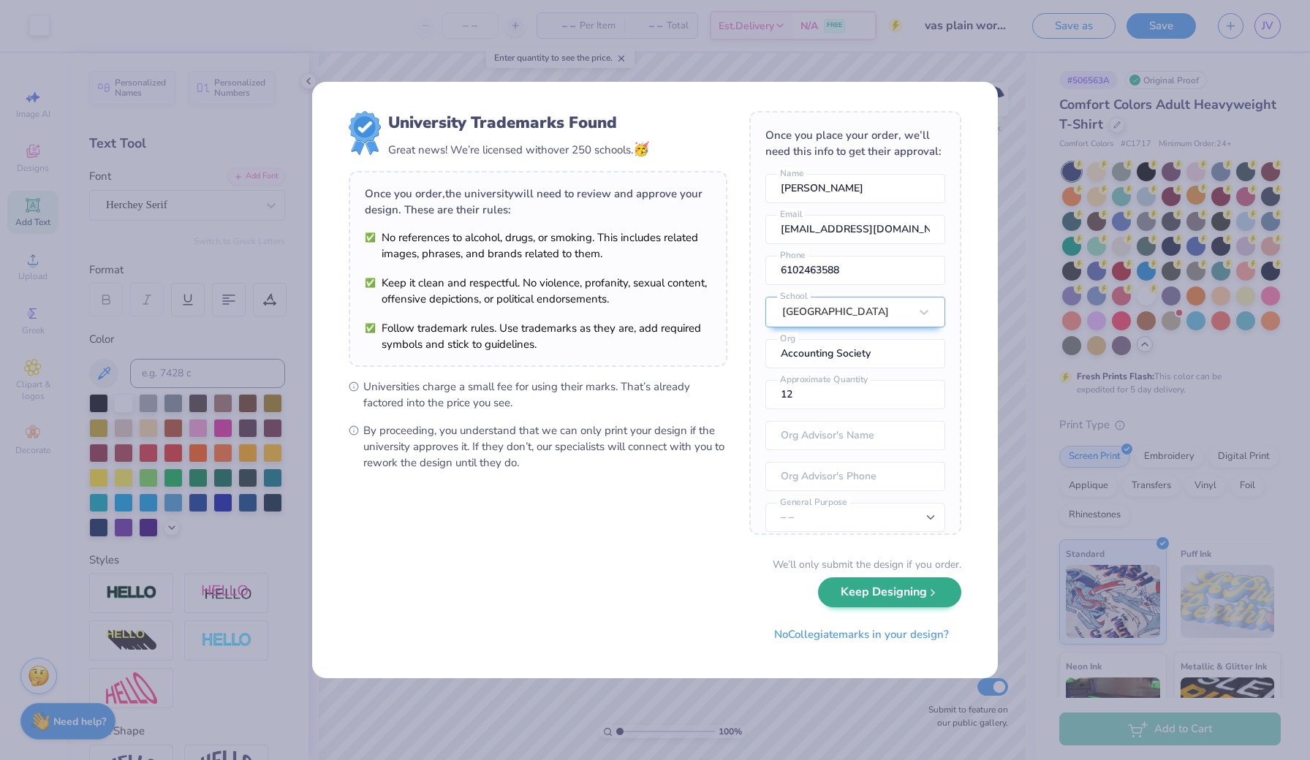
click at [837, 588] on button "Keep Designing" at bounding box center [889, 592] width 143 height 30
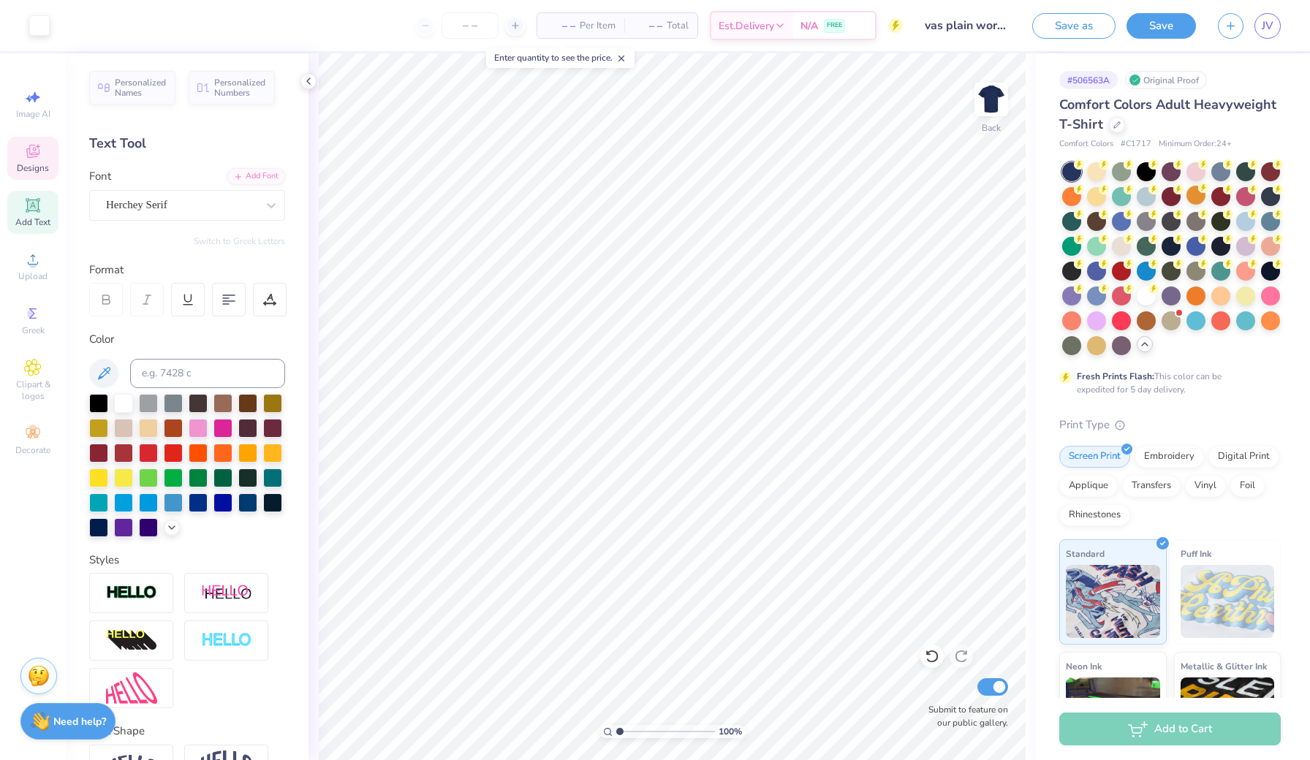
click at [27, 155] on icon at bounding box center [32, 151] width 13 height 13
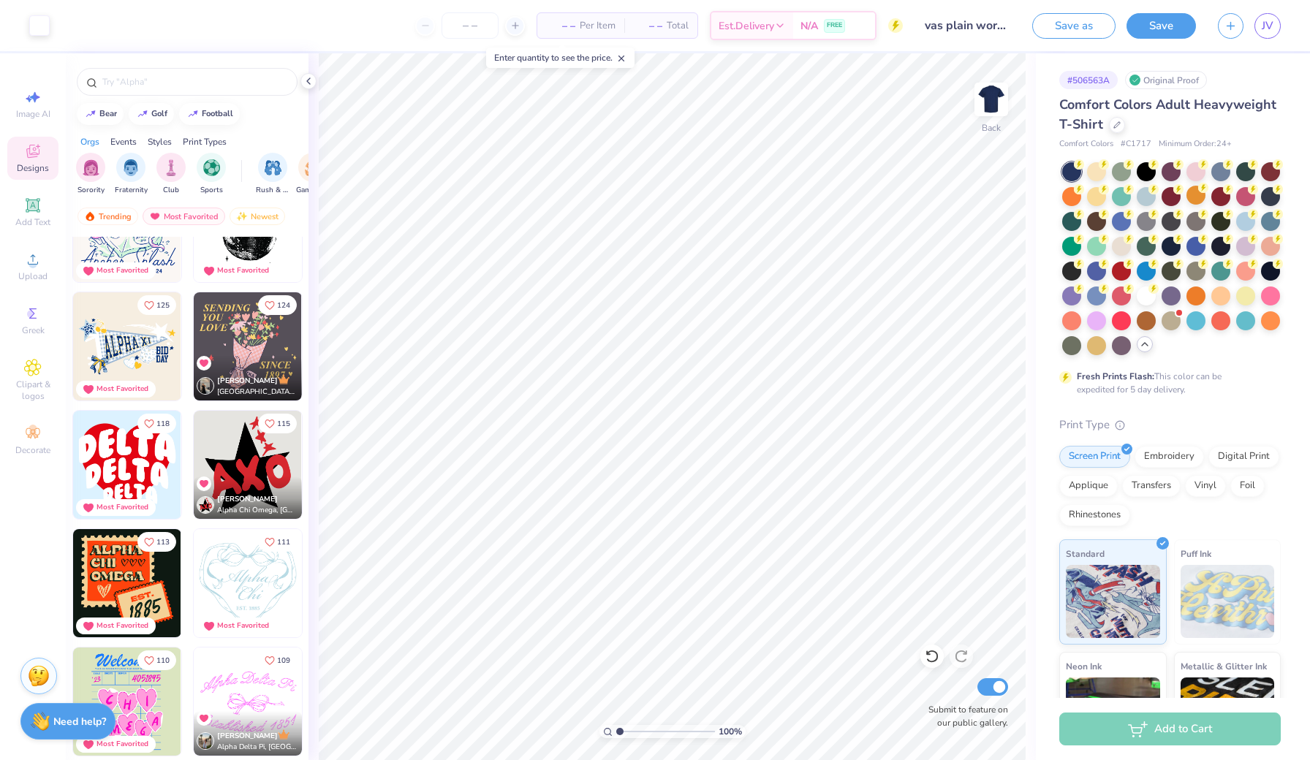
scroll to position [893, 0]
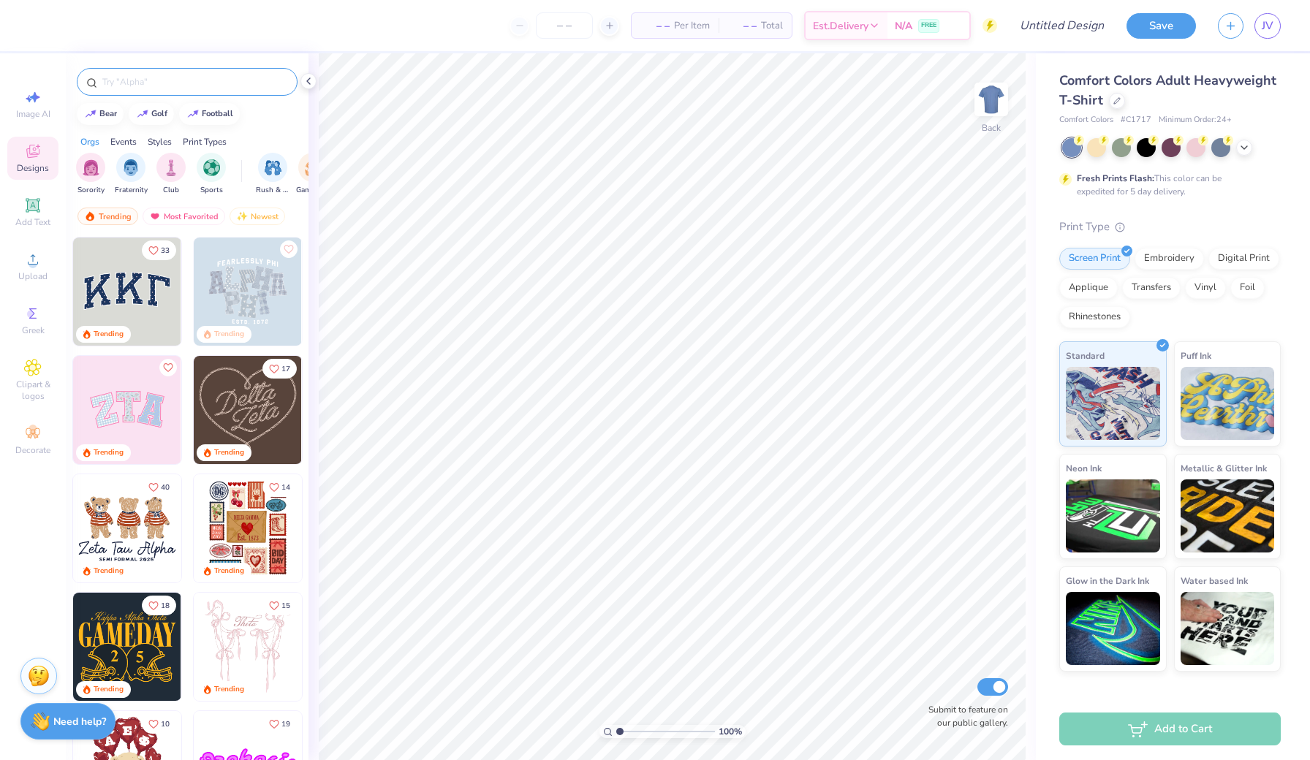
click at [122, 69] on div at bounding box center [187, 82] width 221 height 28
click at [126, 75] on input "text" at bounding box center [194, 82] width 187 height 15
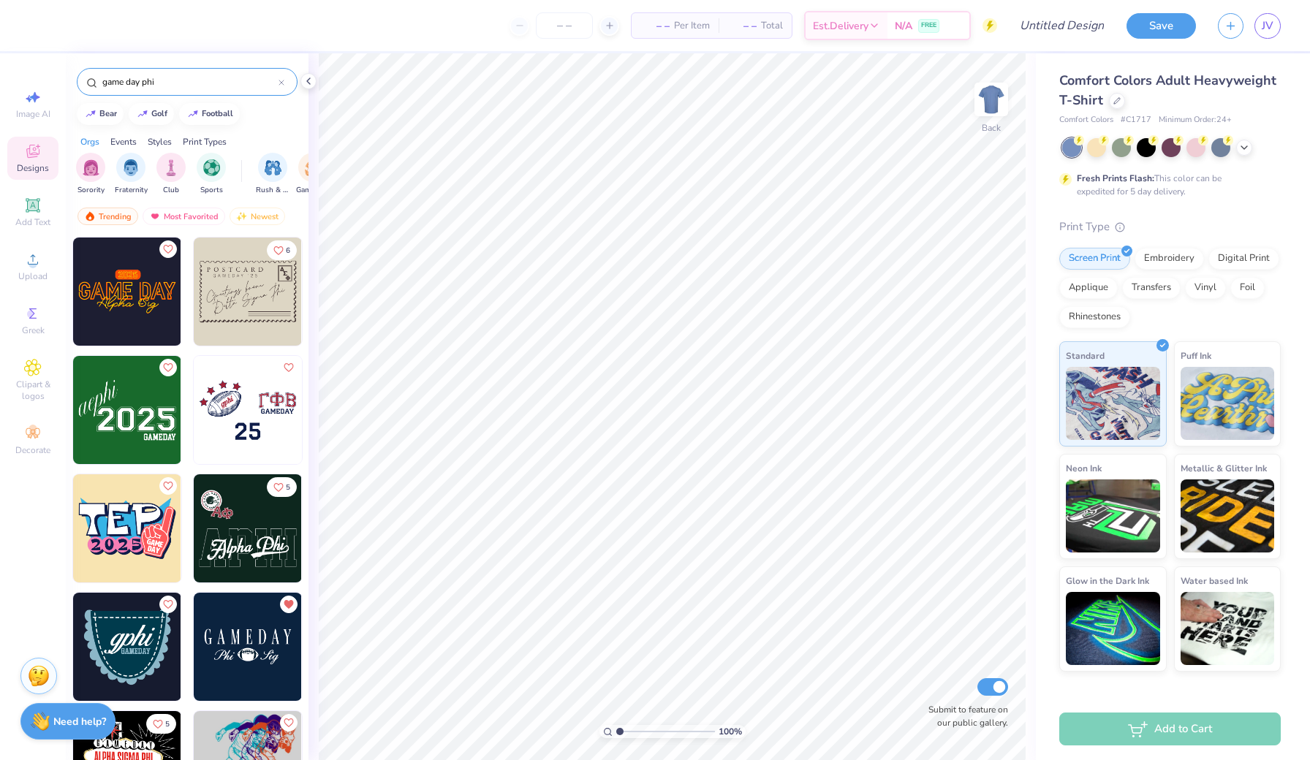
type input "game day phi"
click at [258, 637] on img at bounding box center [248, 647] width 108 height 108
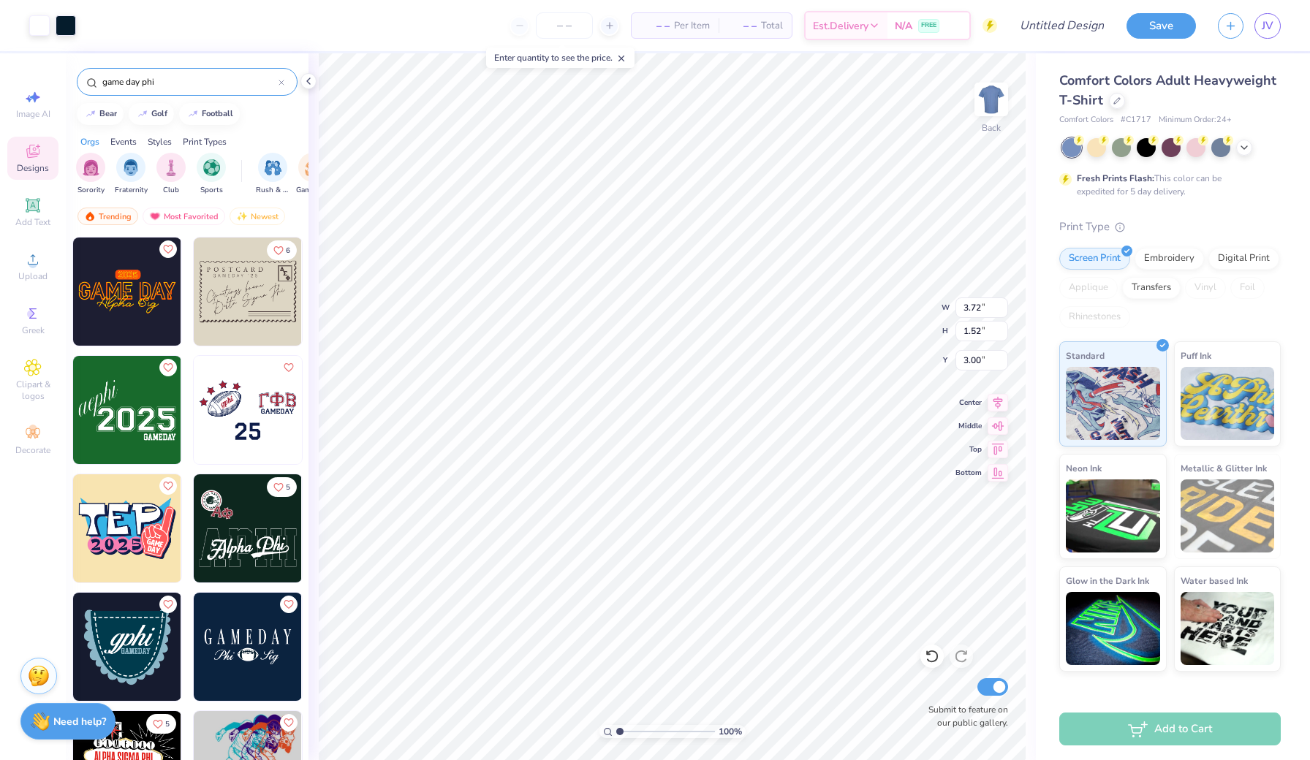
type input "8.79"
type input "3.59"
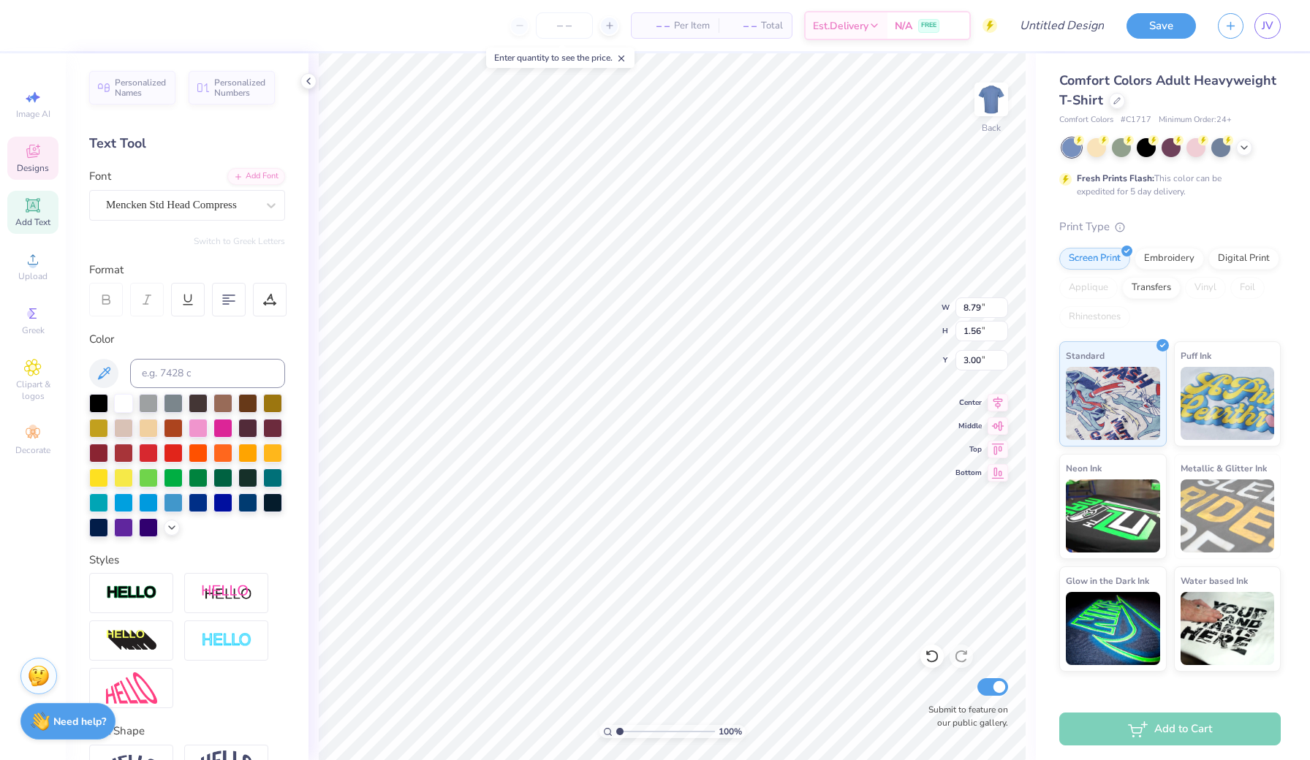
type textarea "a"
type textarea "ACCOUNTING"
type input "2.08"
type input "1.00"
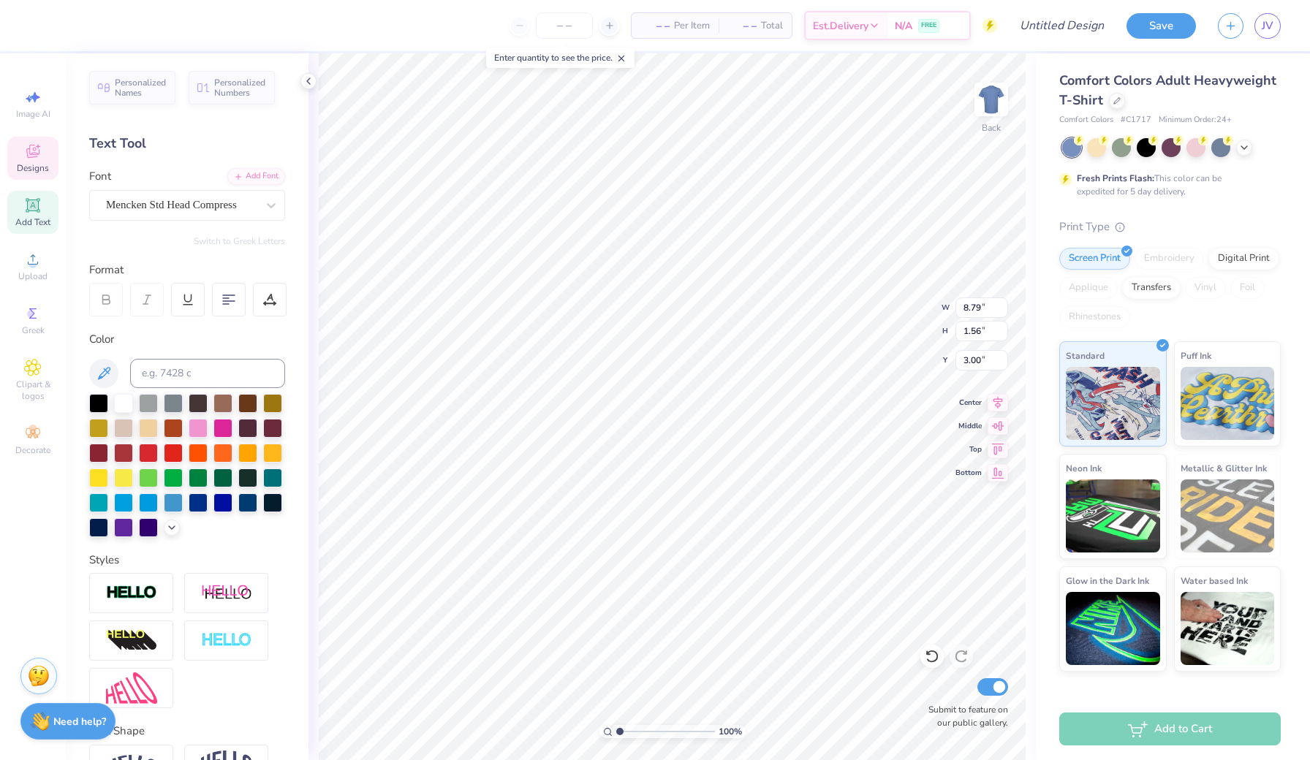
type input "5.12"
type textarea "Villa"
type input "1.82"
type input "1.47"
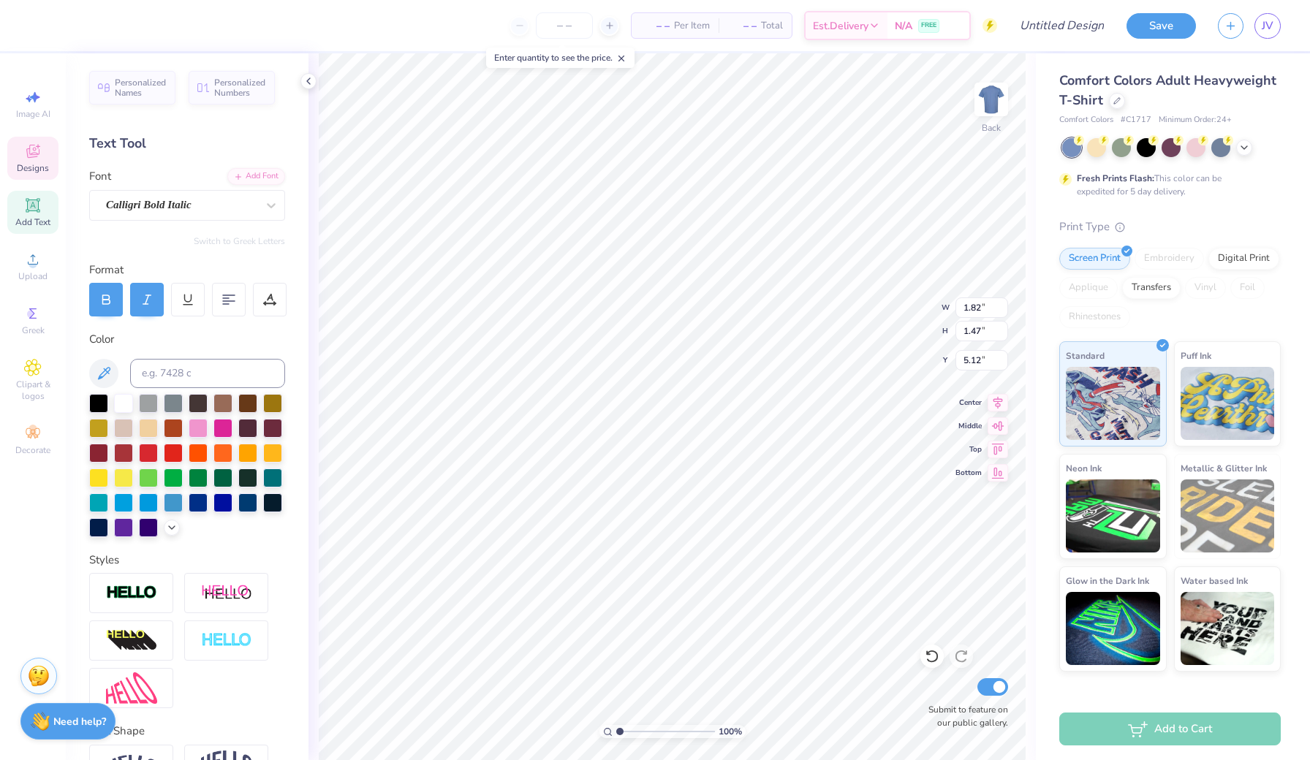
type textarea "N"
type textarea "nova"
click at [658, 257] on div "Hold “Option ⌥” to see the space between elements." at bounding box center [726, 240] width 155 height 42
type input "5.63"
type input "2.13"
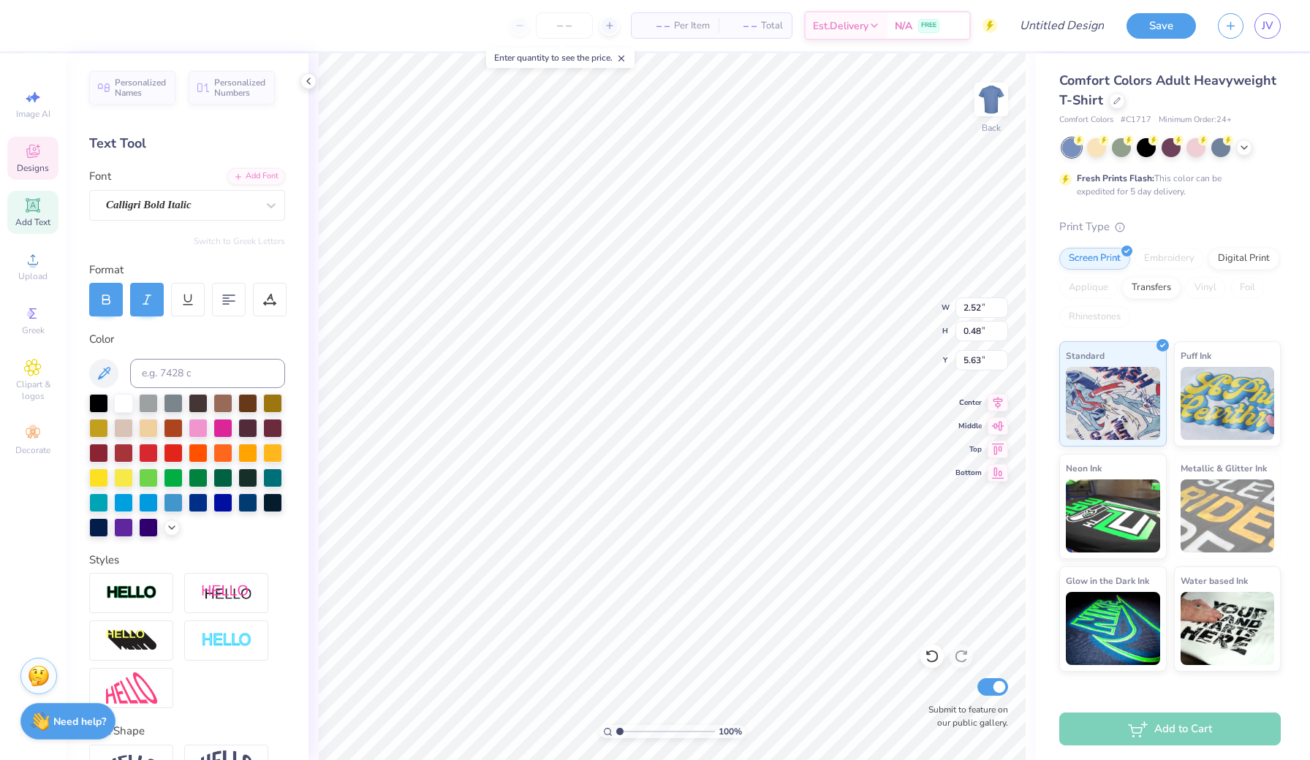
type input "1.34"
type input "4.93"
click at [36, 379] on span "Clipart & logos" at bounding box center [32, 390] width 51 height 23
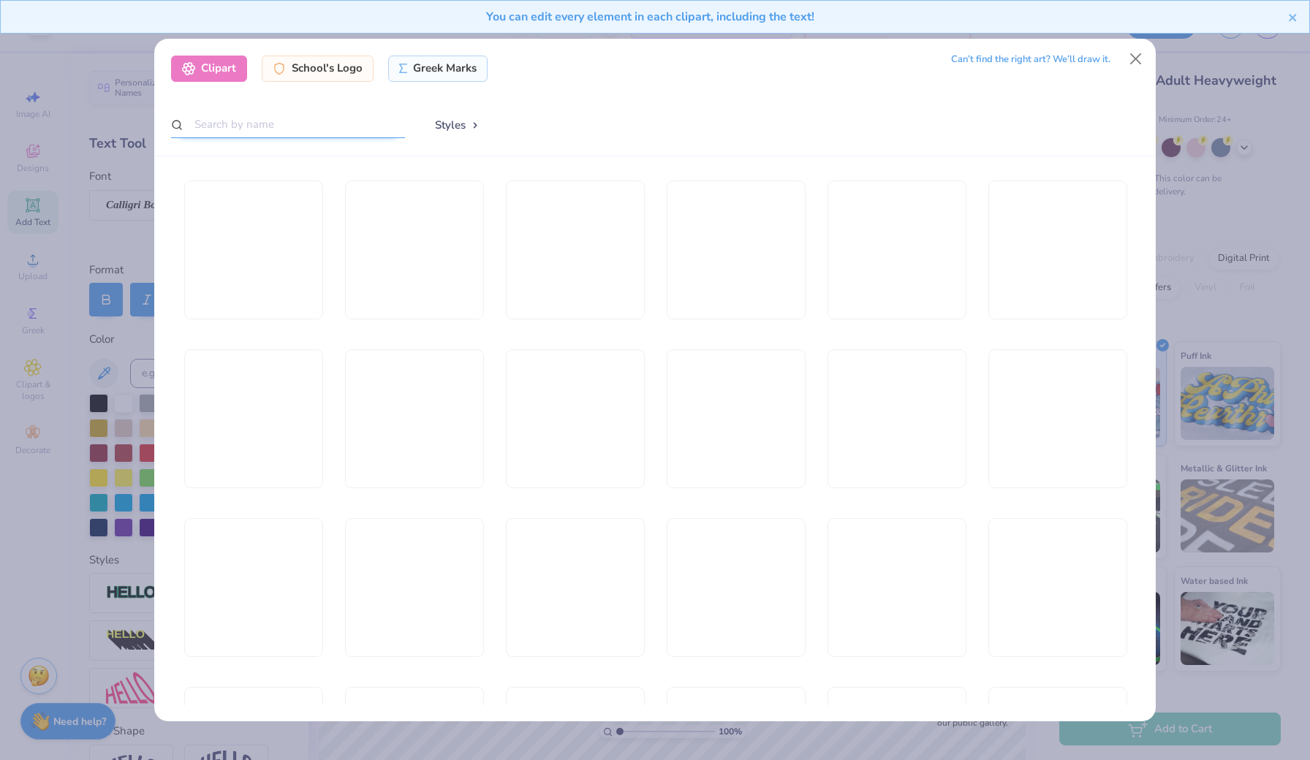
click at [272, 118] on input "text" at bounding box center [288, 124] width 234 height 27
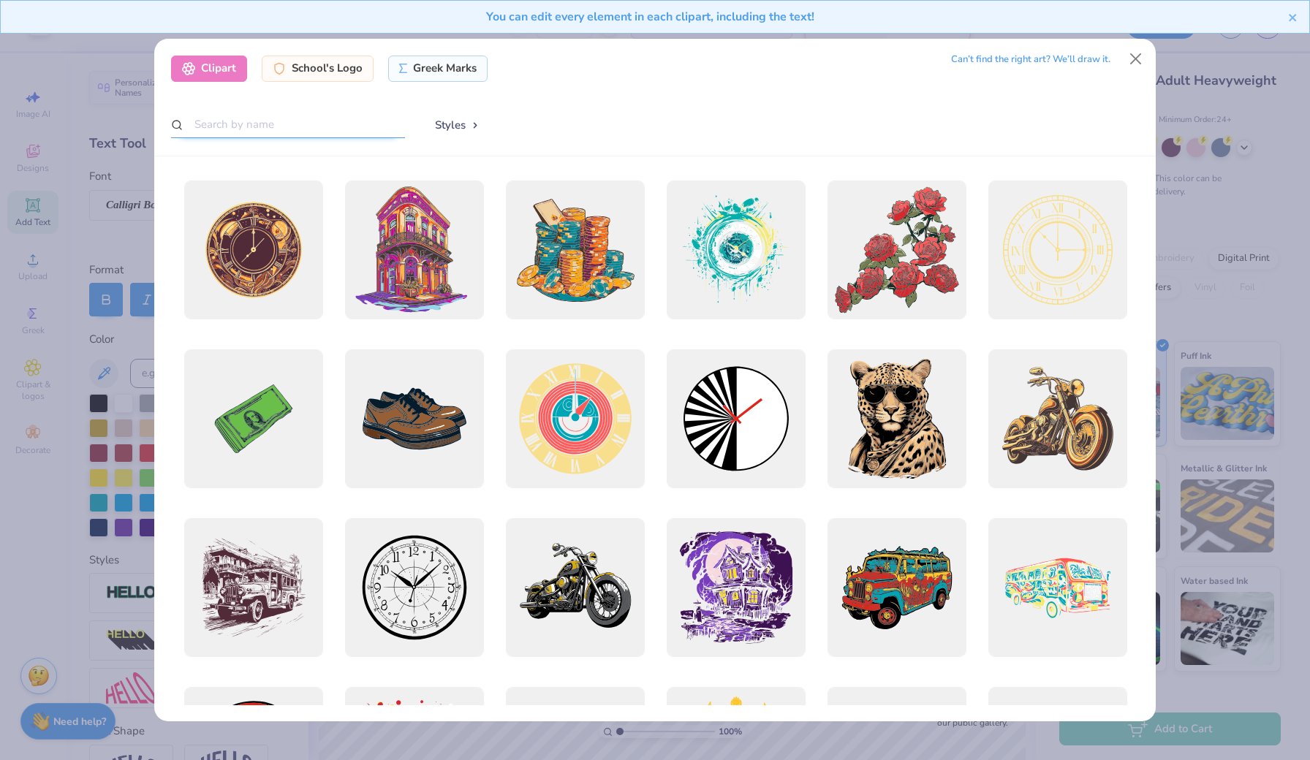
click at [284, 124] on input "text" at bounding box center [288, 124] width 234 height 27
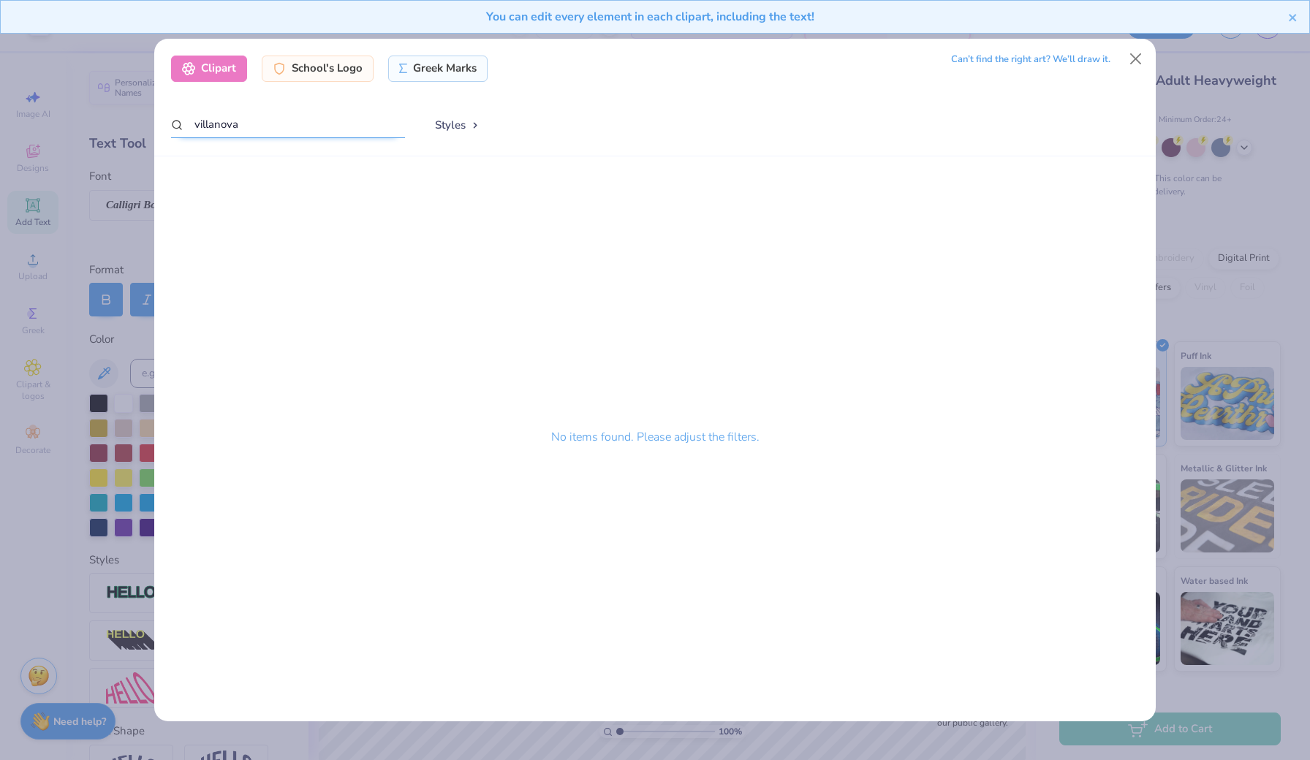
type input "villanova"
click at [323, 63] on div "School's Logo" at bounding box center [318, 66] width 112 height 26
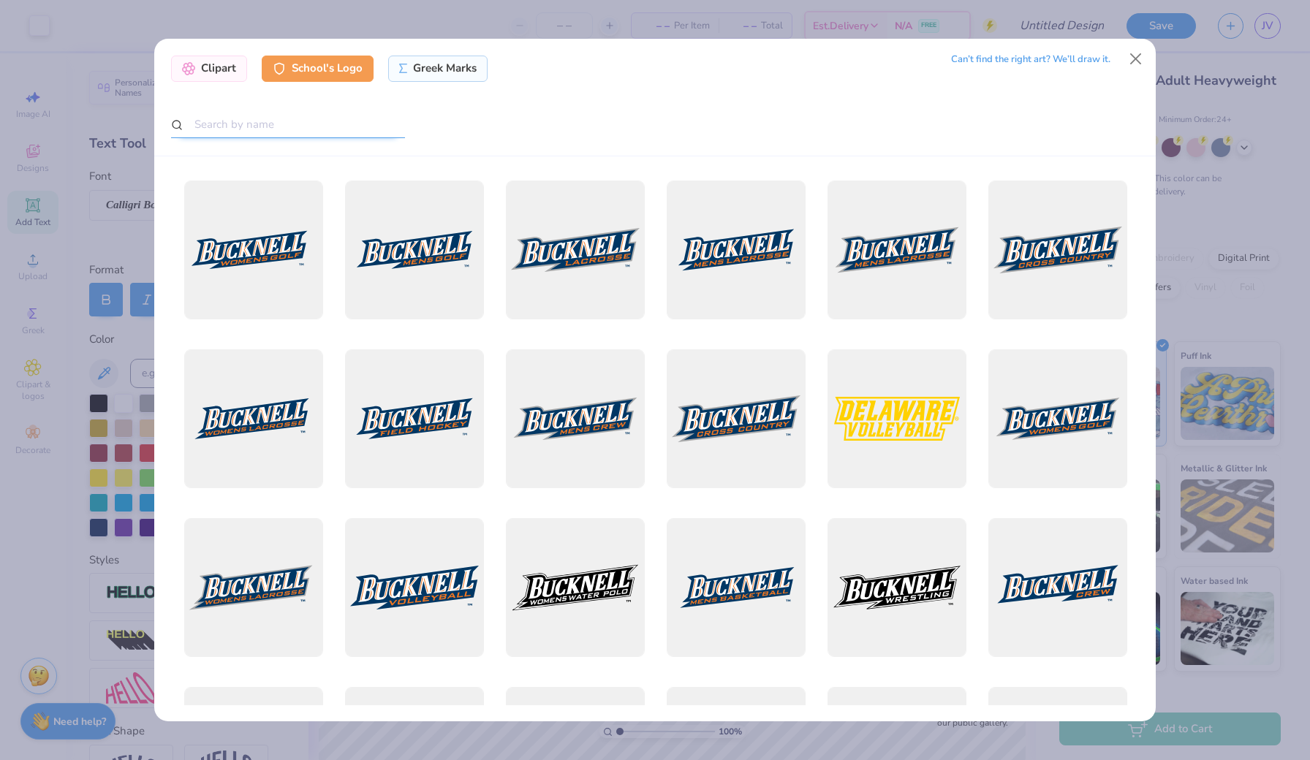
click at [285, 130] on input "text" at bounding box center [288, 124] width 234 height 27
type input "villanova"
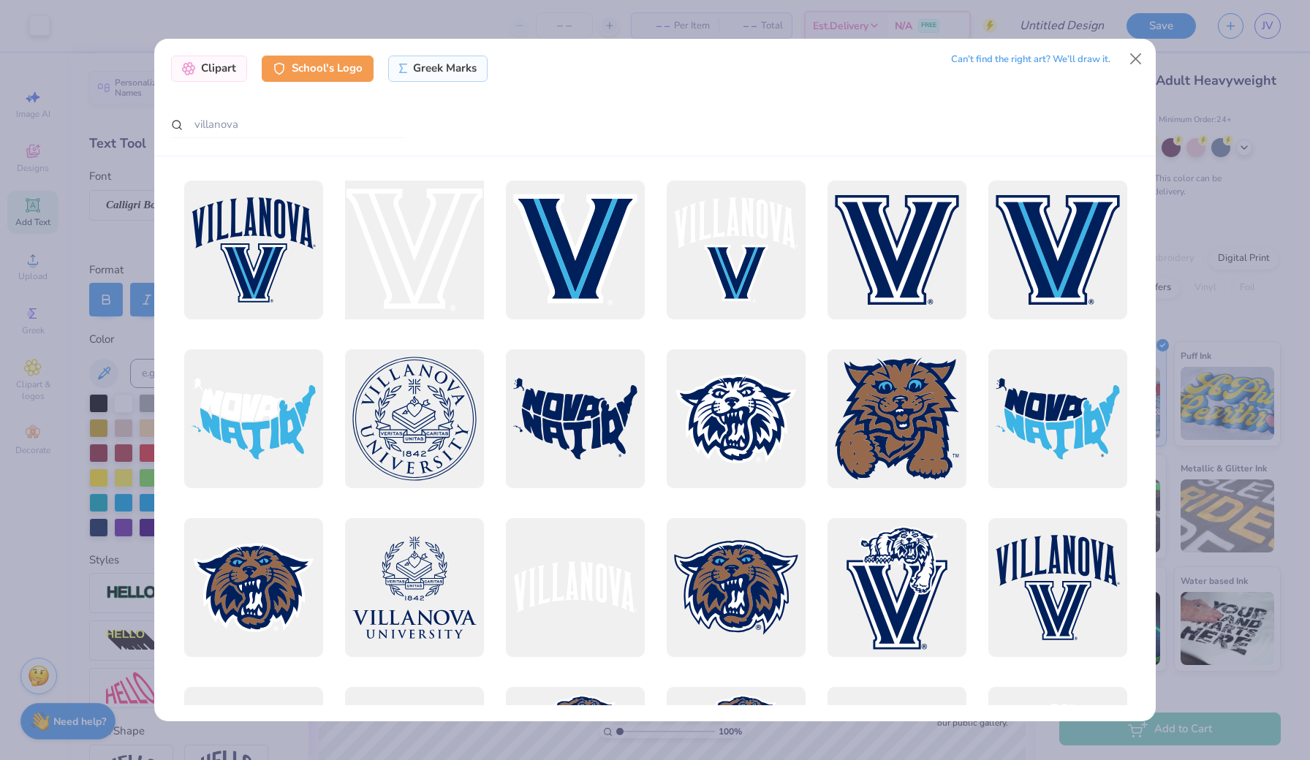
click at [434, 262] on div at bounding box center [414, 249] width 153 height 153
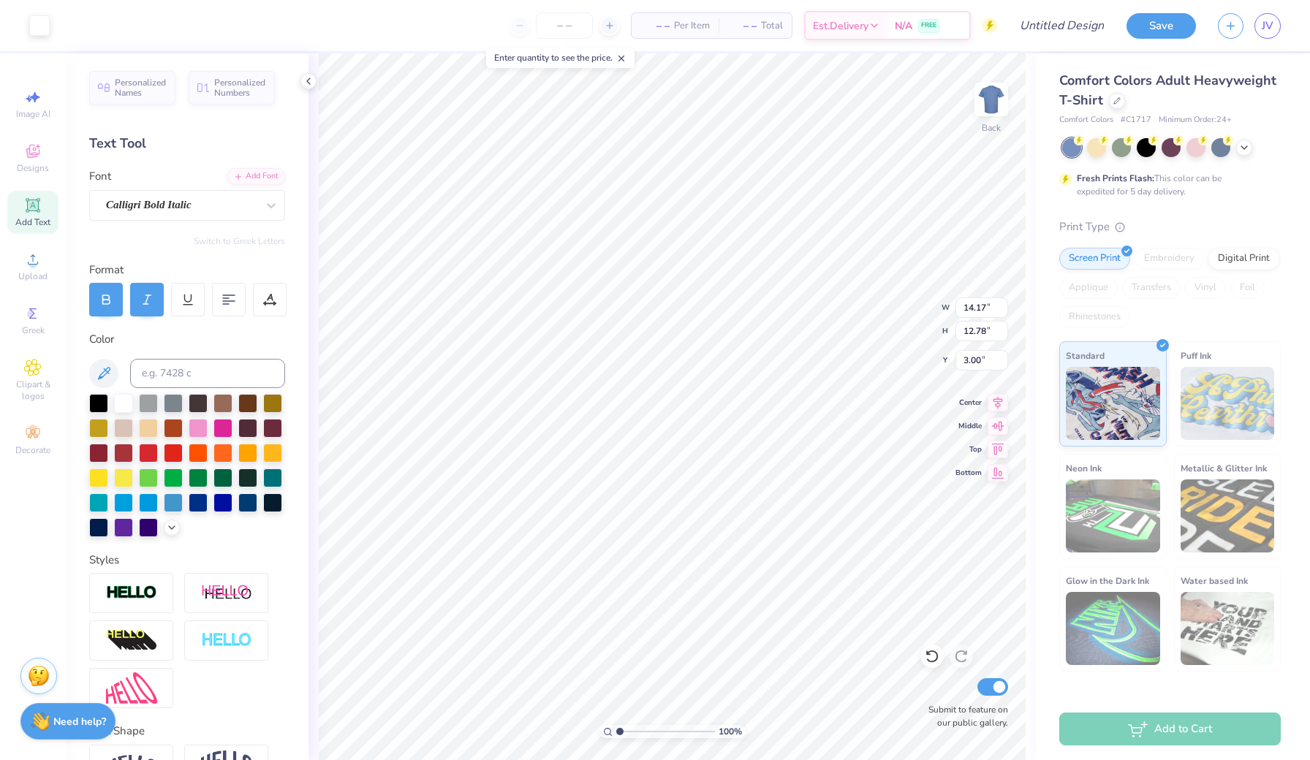
type input "5.22"
type input "4.71"
type input "2.23"
type input "2.01"
click at [933, 656] on icon at bounding box center [932, 656] width 15 height 15
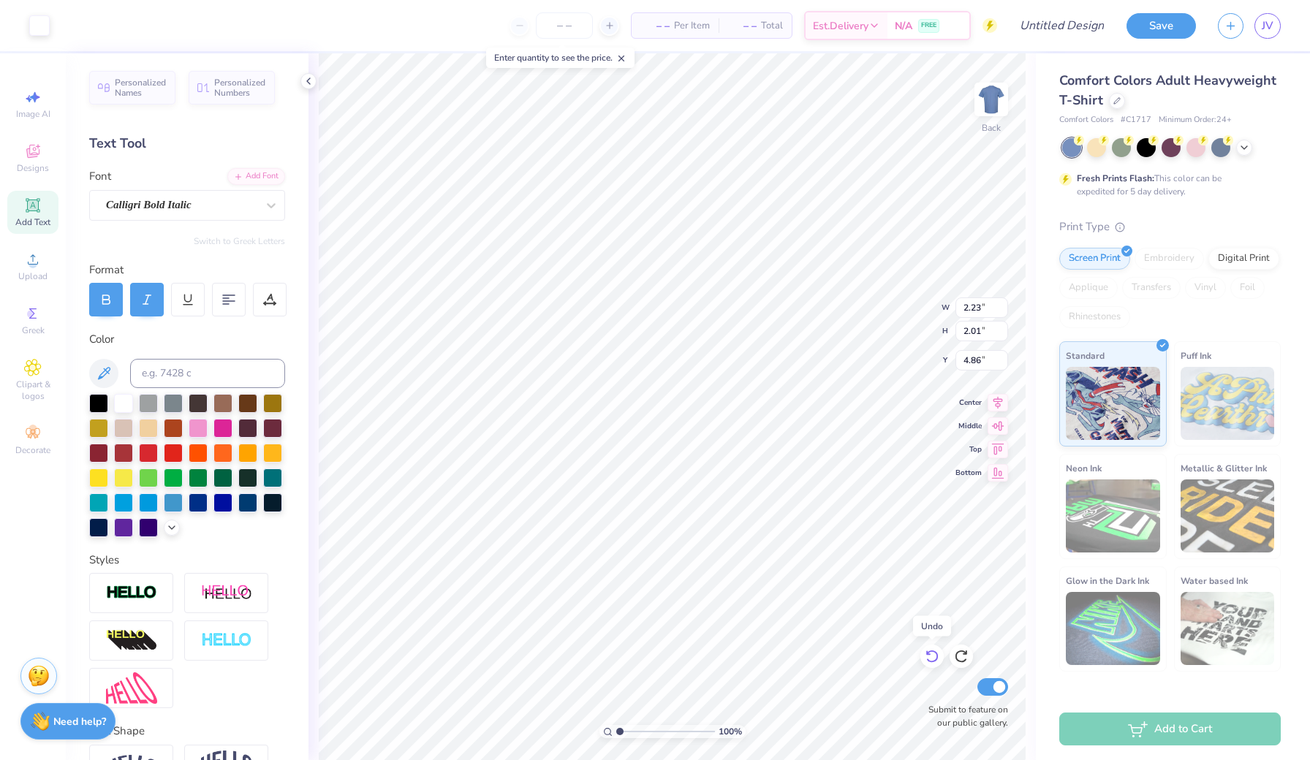
type input "3.00"
click at [933, 656] on icon at bounding box center [932, 656] width 15 height 15
type input "5.22"
type input "4.71"
click at [933, 656] on icon at bounding box center [932, 656] width 15 height 15
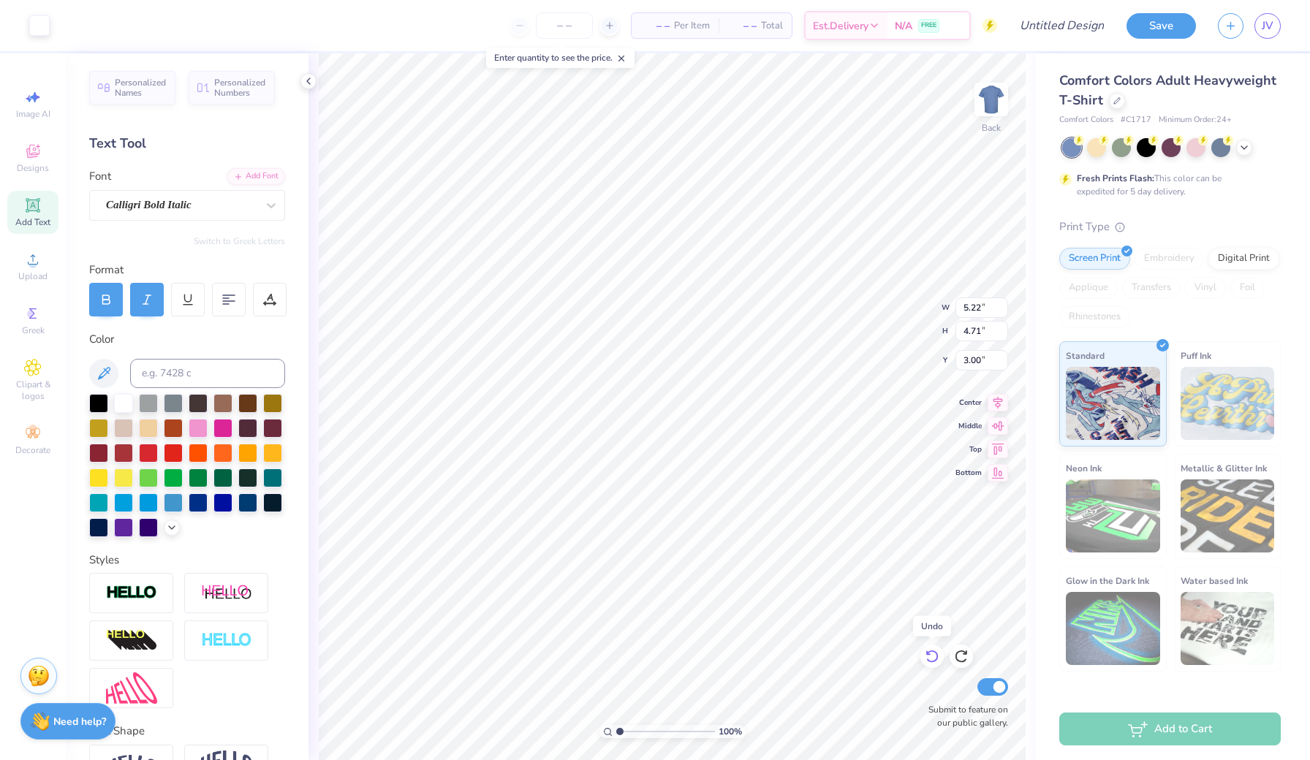
type input "14.17"
type input "12.78"
click at [933, 656] on icon at bounding box center [932, 656] width 15 height 15
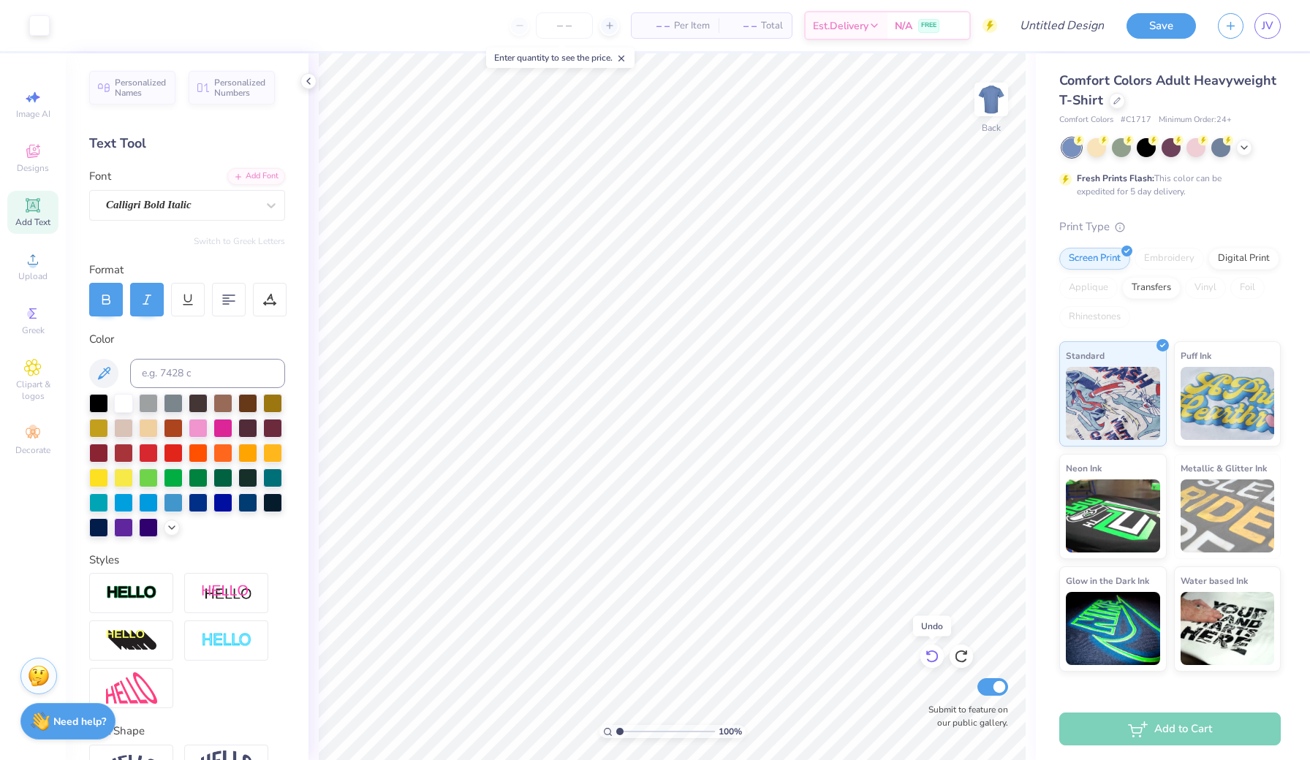
click at [933, 656] on icon at bounding box center [932, 656] width 15 height 15
click at [20, 363] on div "Clipart & logos" at bounding box center [32, 380] width 51 height 55
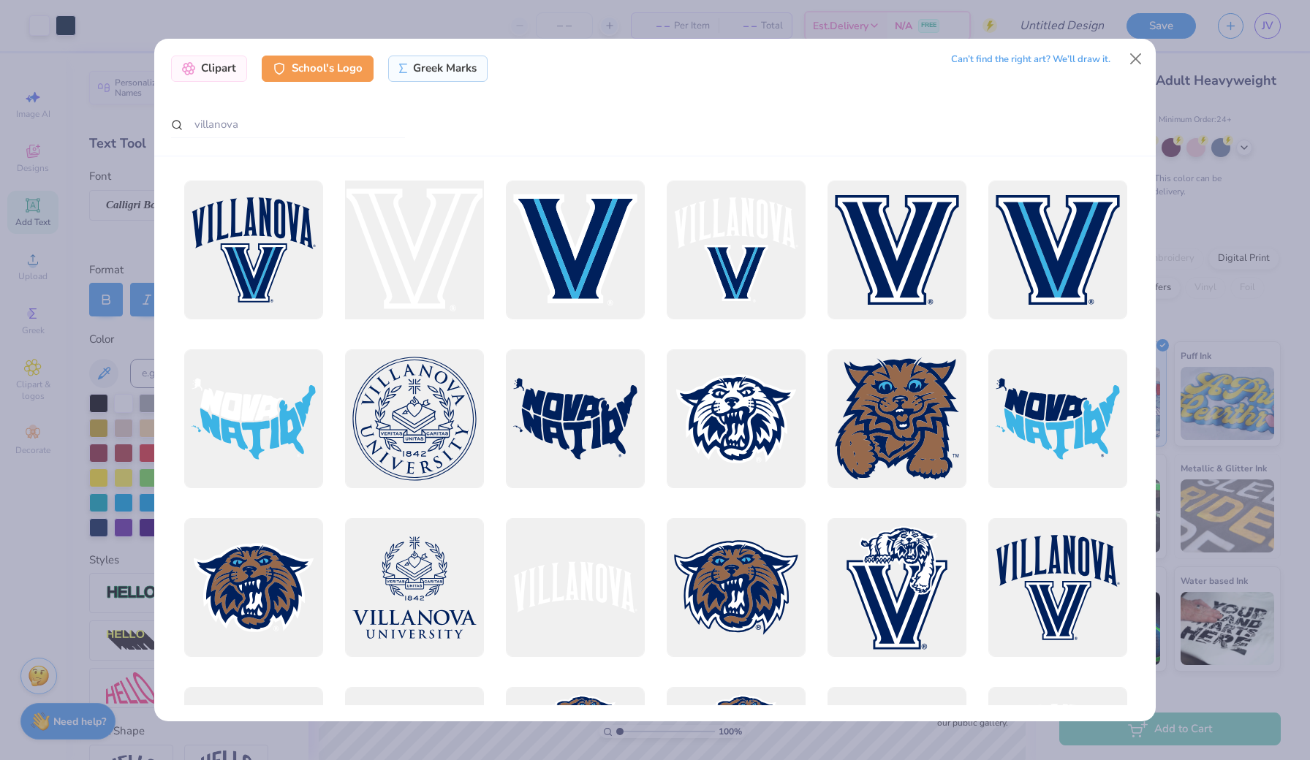
click at [397, 268] on div at bounding box center [414, 249] width 153 height 153
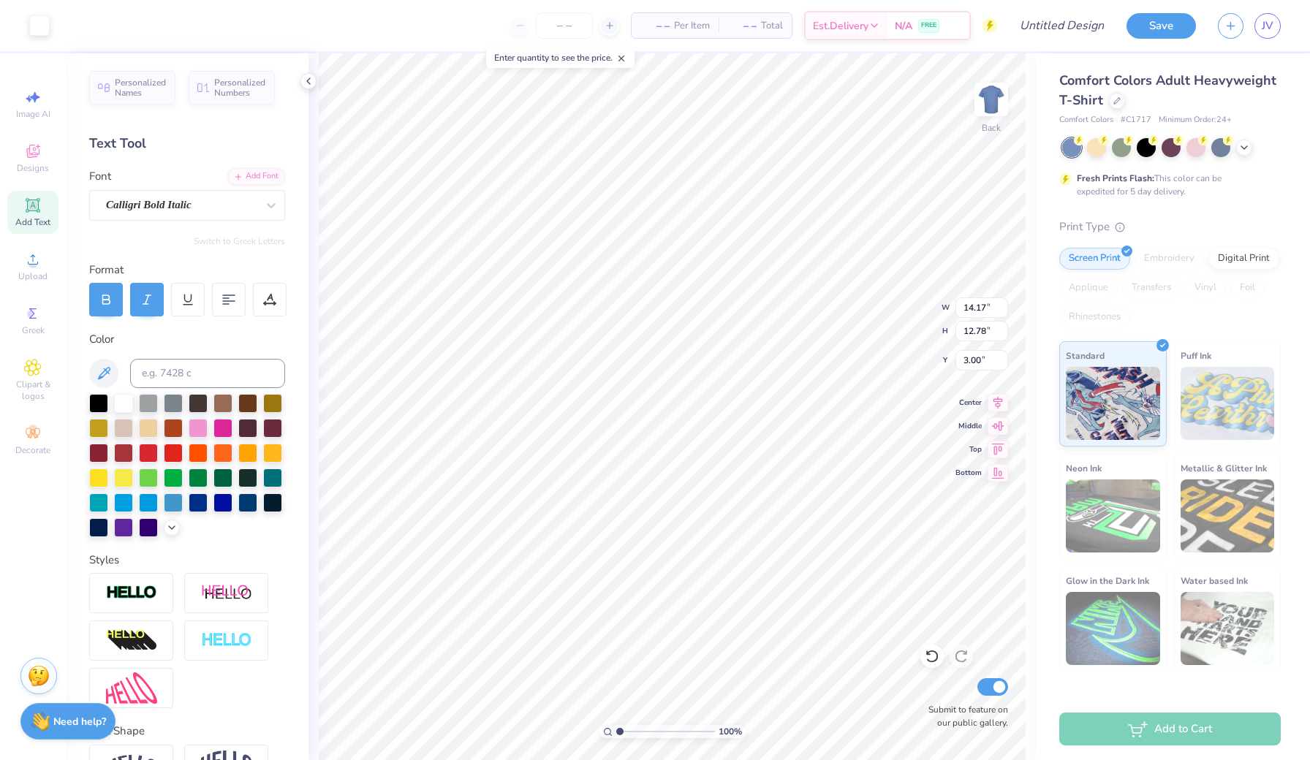
type input "2.11"
type input "1.90"
type input "4.91"
type input "2.13"
type input "1.34"
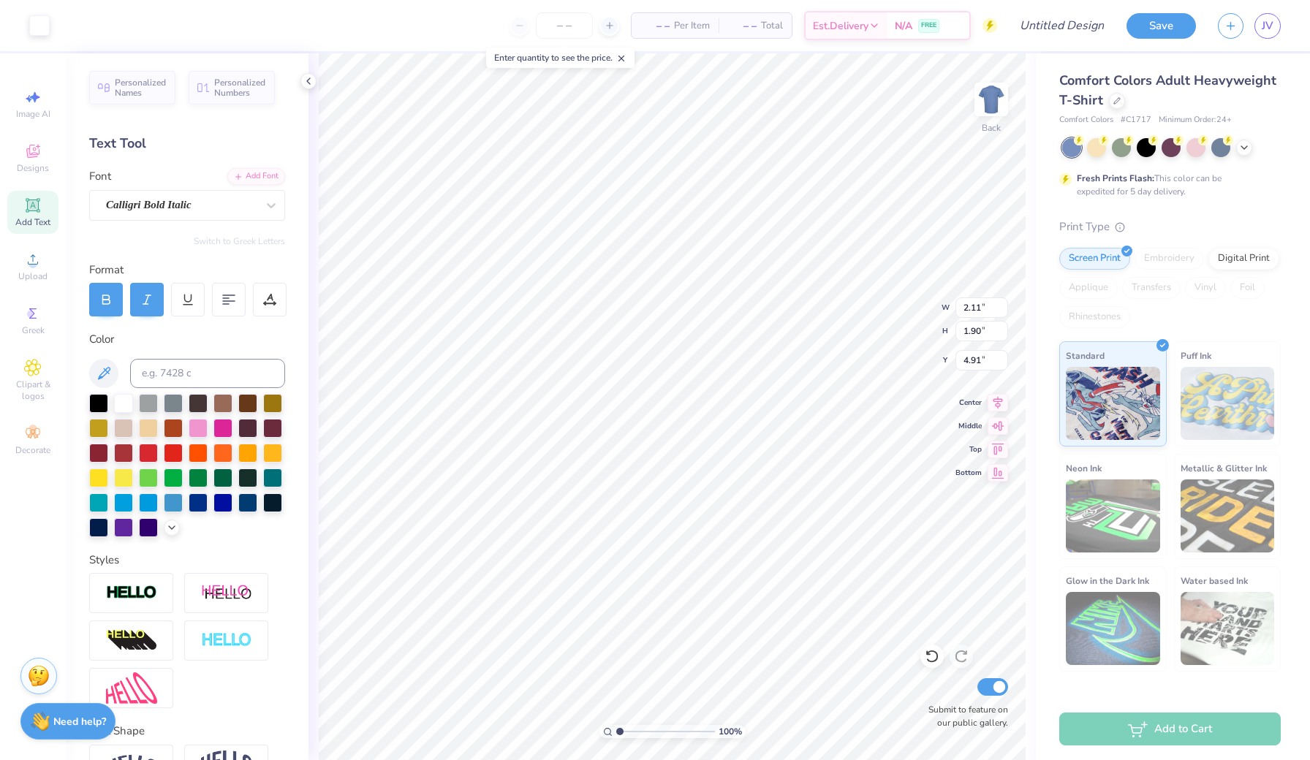
type input "4.93"
type input "2.11"
type input "1.90"
type input "4.91"
type input "1.37"
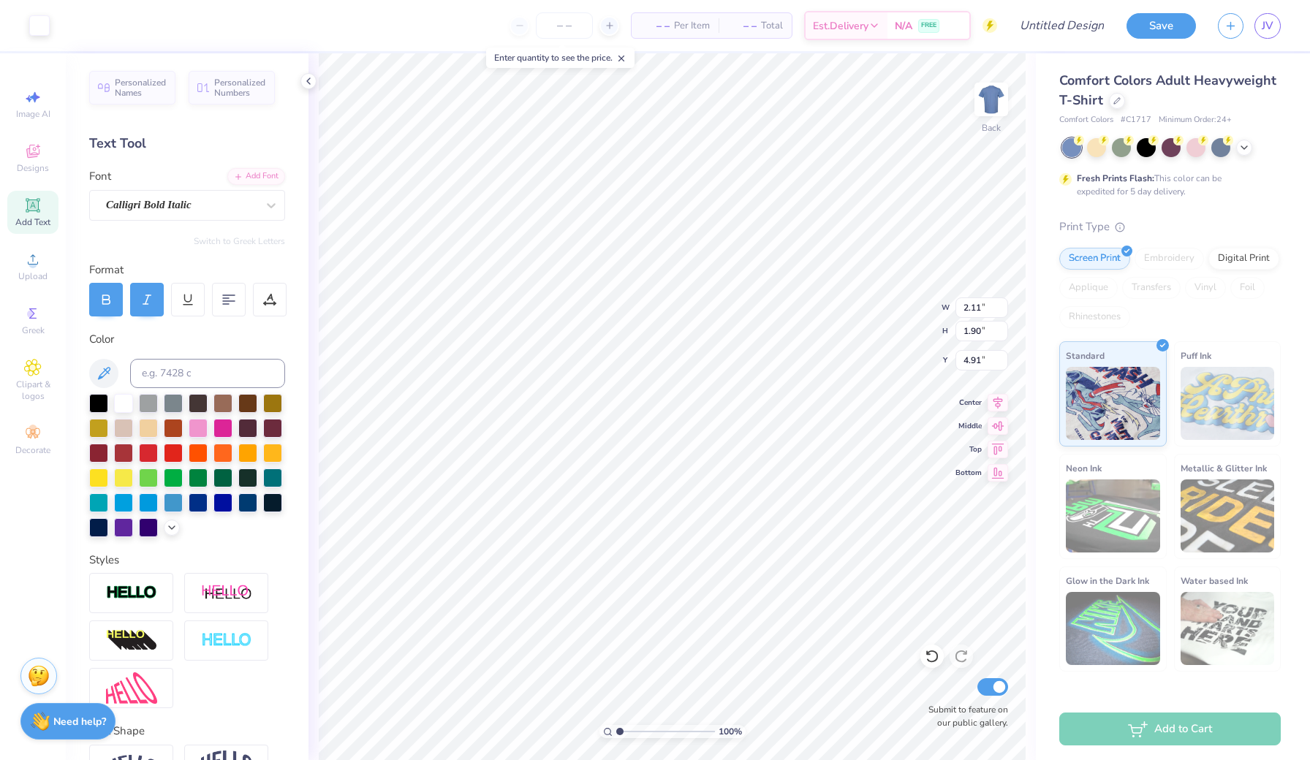
type input "1.24"
type input "5.01"
type input "2.13"
type input "1.34"
type input "4.93"
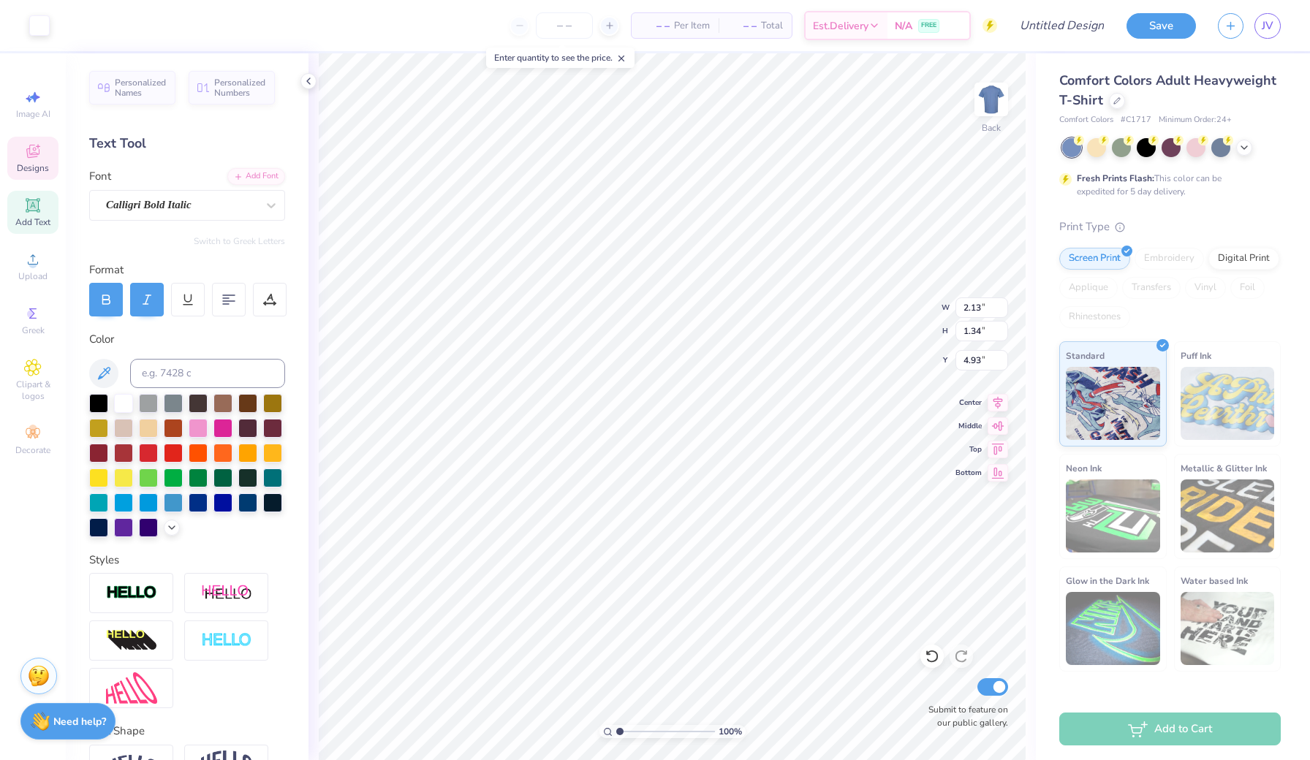
type input "1.37"
type input "1.24"
type input "5.01"
type input "2.13"
type input "1.34"
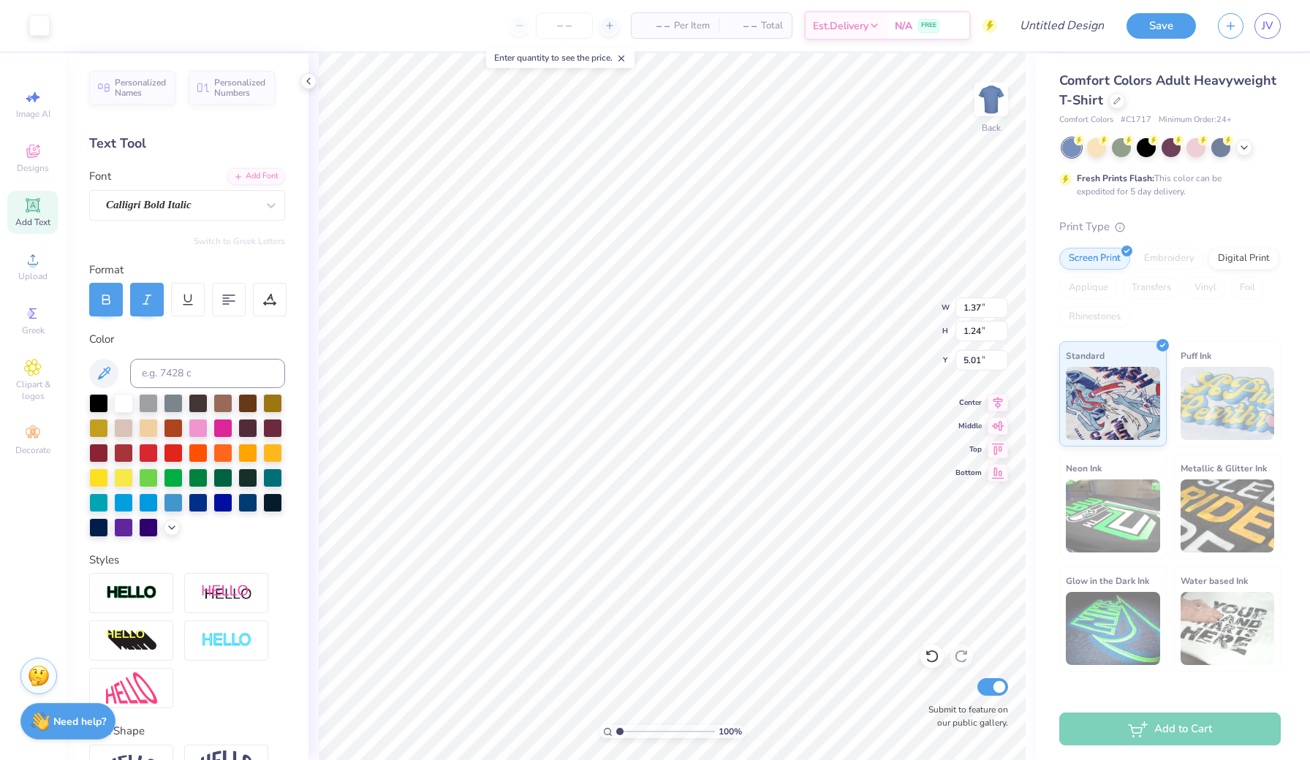
type input "4.93"
type input "1.37"
type input "1.24"
type input "5.01"
type input "1.31"
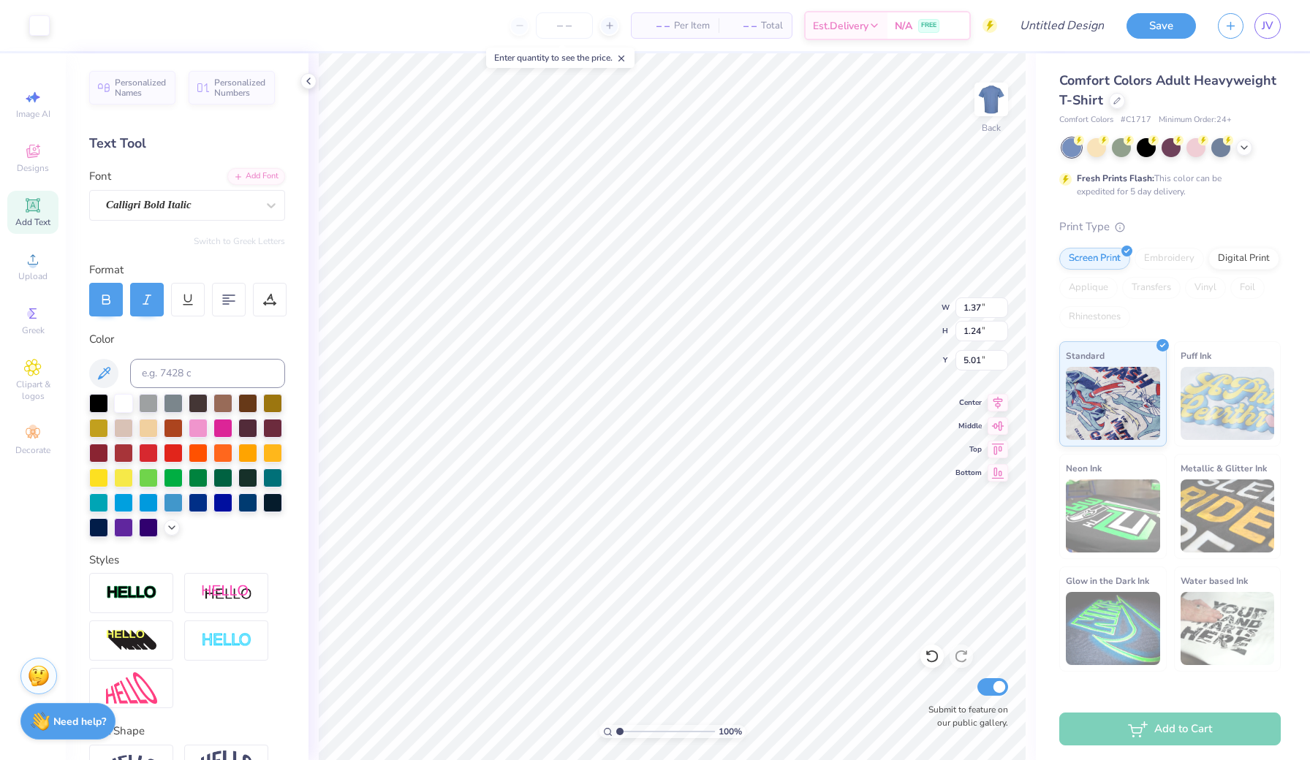
type input "1.18"
type input "5.06"
type input "2.13"
type input "1.34"
type input "4.93"
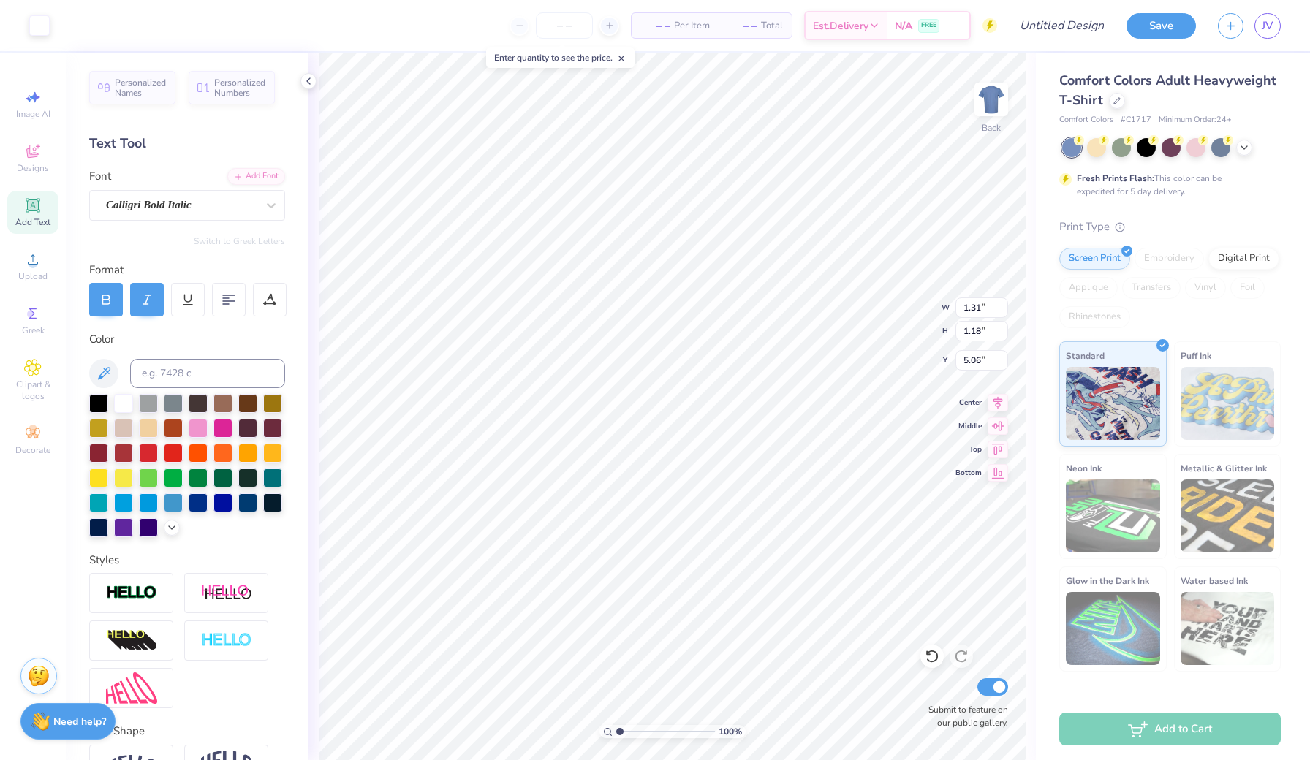
type input "5.03"
type input "1.73"
type input "1.56"
type input "5.08"
type input "2.52"
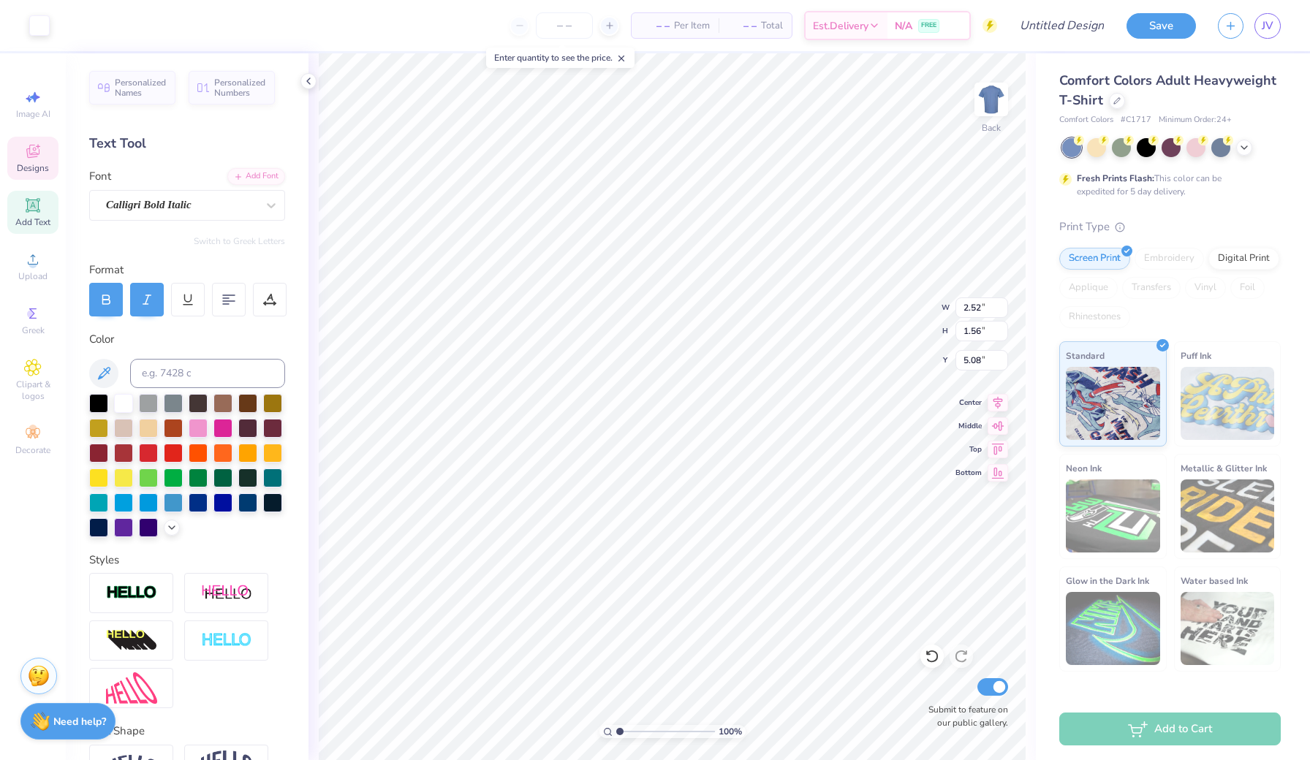
type input "0.48"
type input "5.63"
click at [1250, 152] on div at bounding box center [1171, 147] width 219 height 19
click at [1247, 144] on icon at bounding box center [1244, 146] width 12 height 12
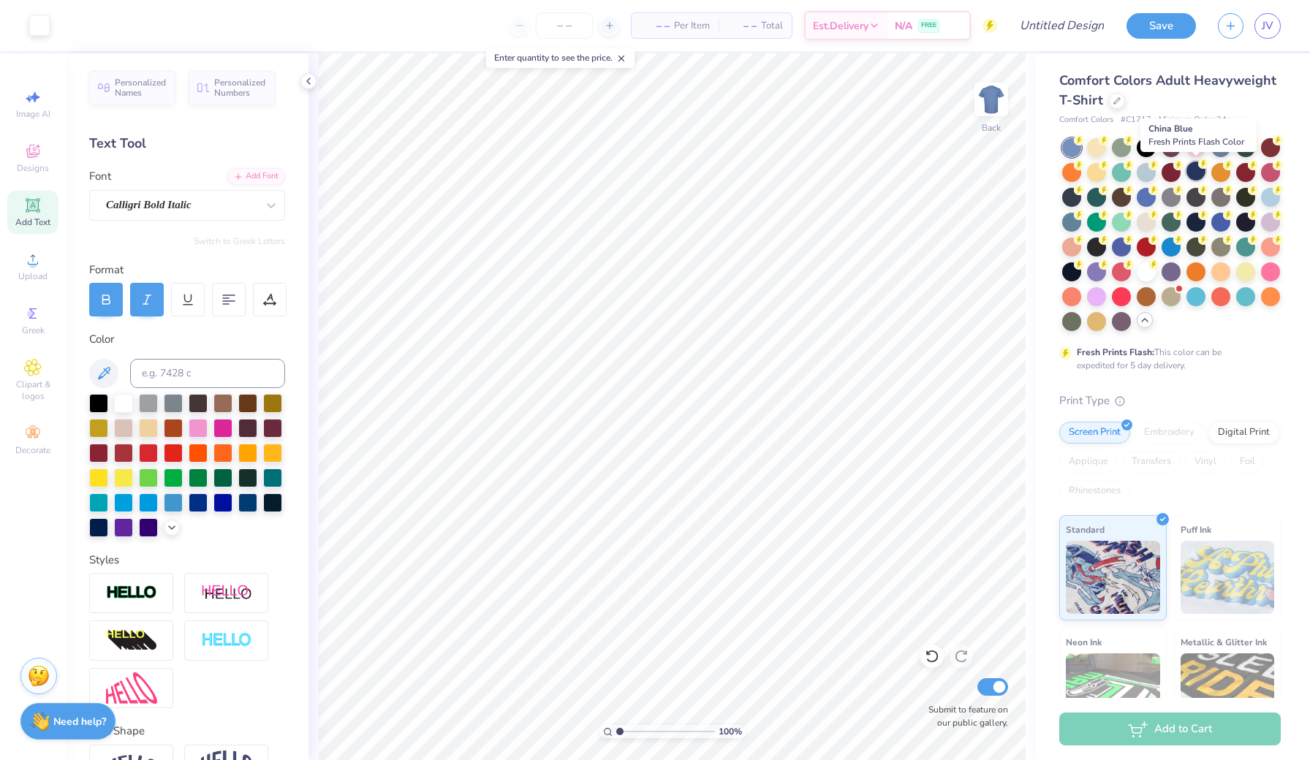
click at [1195, 173] on div at bounding box center [1195, 171] width 19 height 19
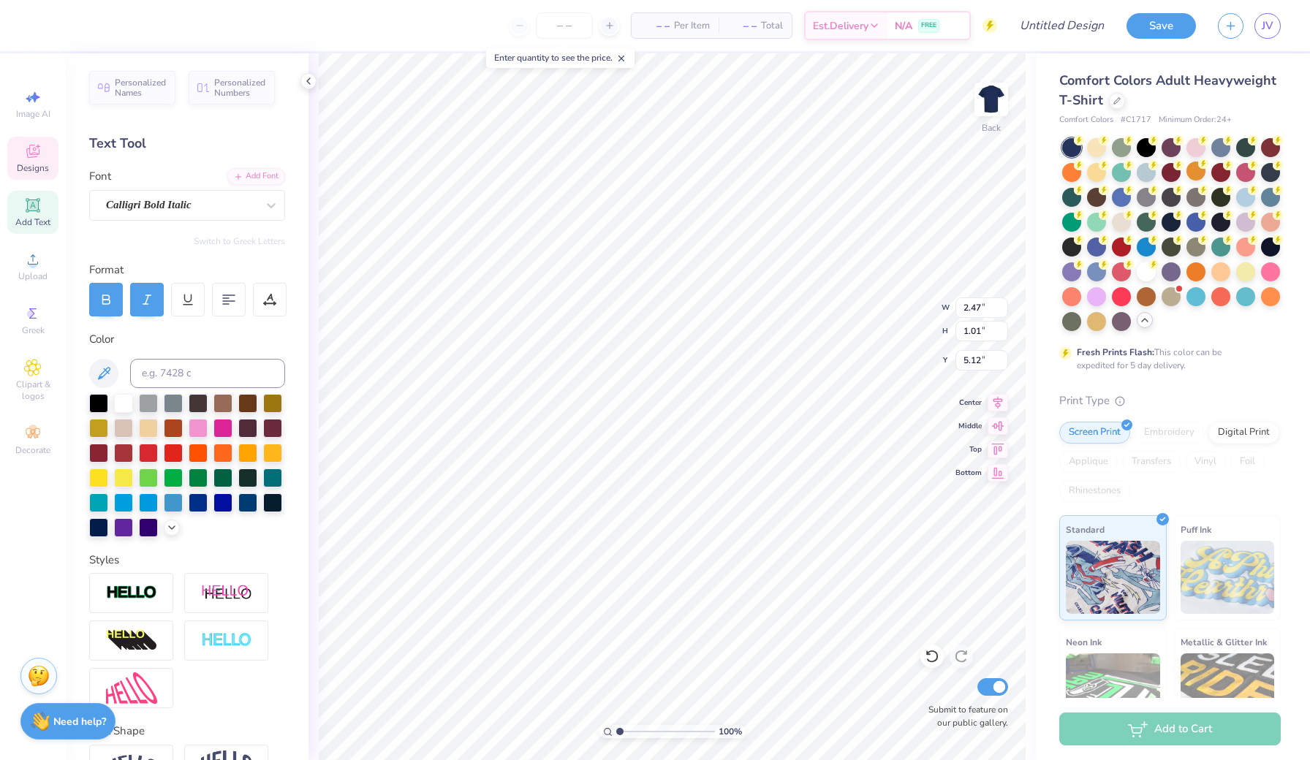
type input "2.52"
type input "0.48"
type input "5.63"
type input "2.47"
type input "1.01"
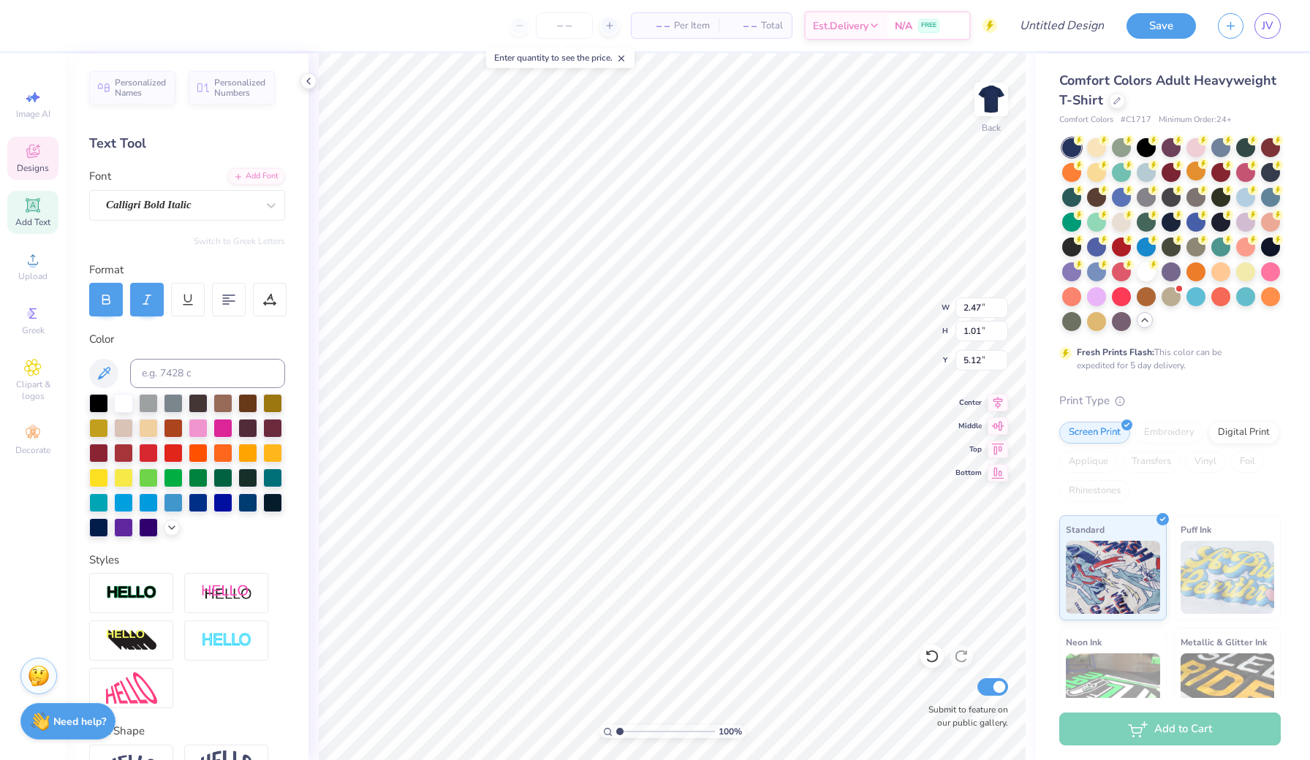
type input "5.08"
type input "2.52"
type input "0.48"
type input "5.63"
type input "3.61"
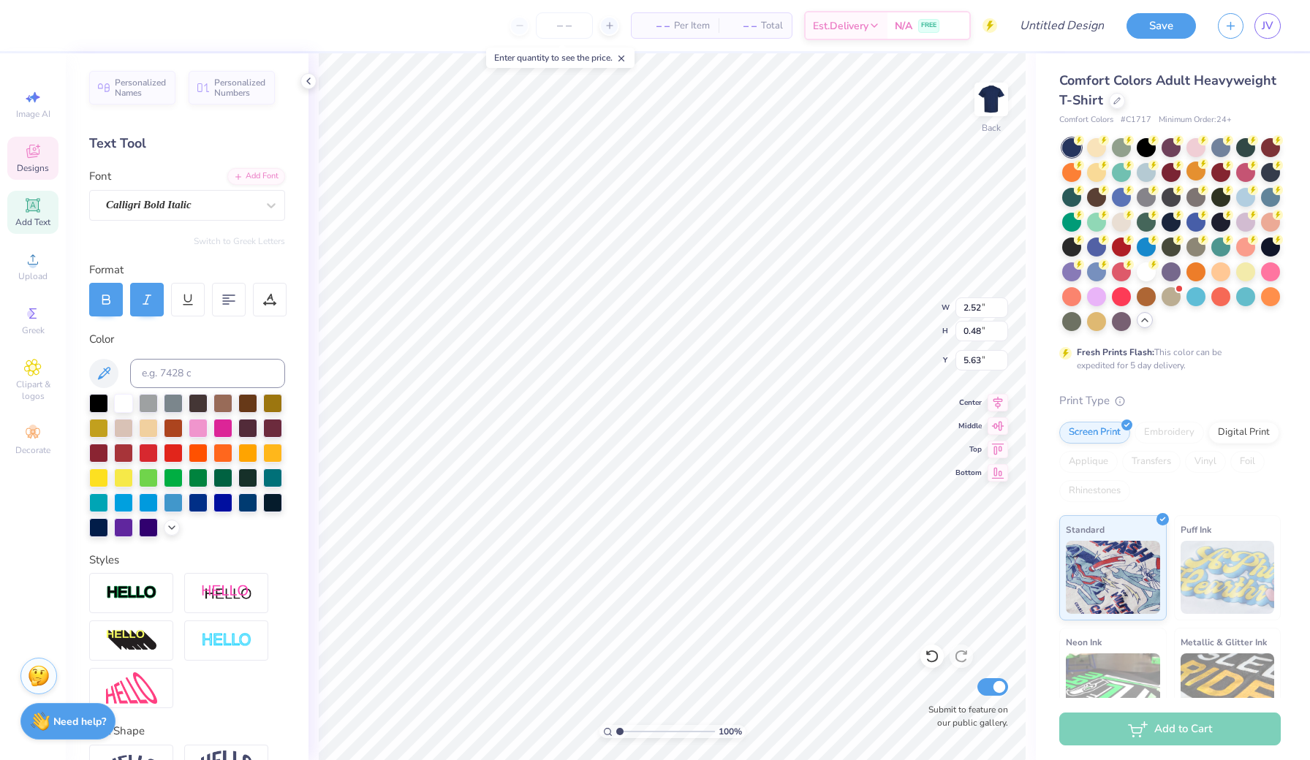
type input "0.68"
type input "5.42"
type input "2.47"
type input "1.01"
type input "5.08"
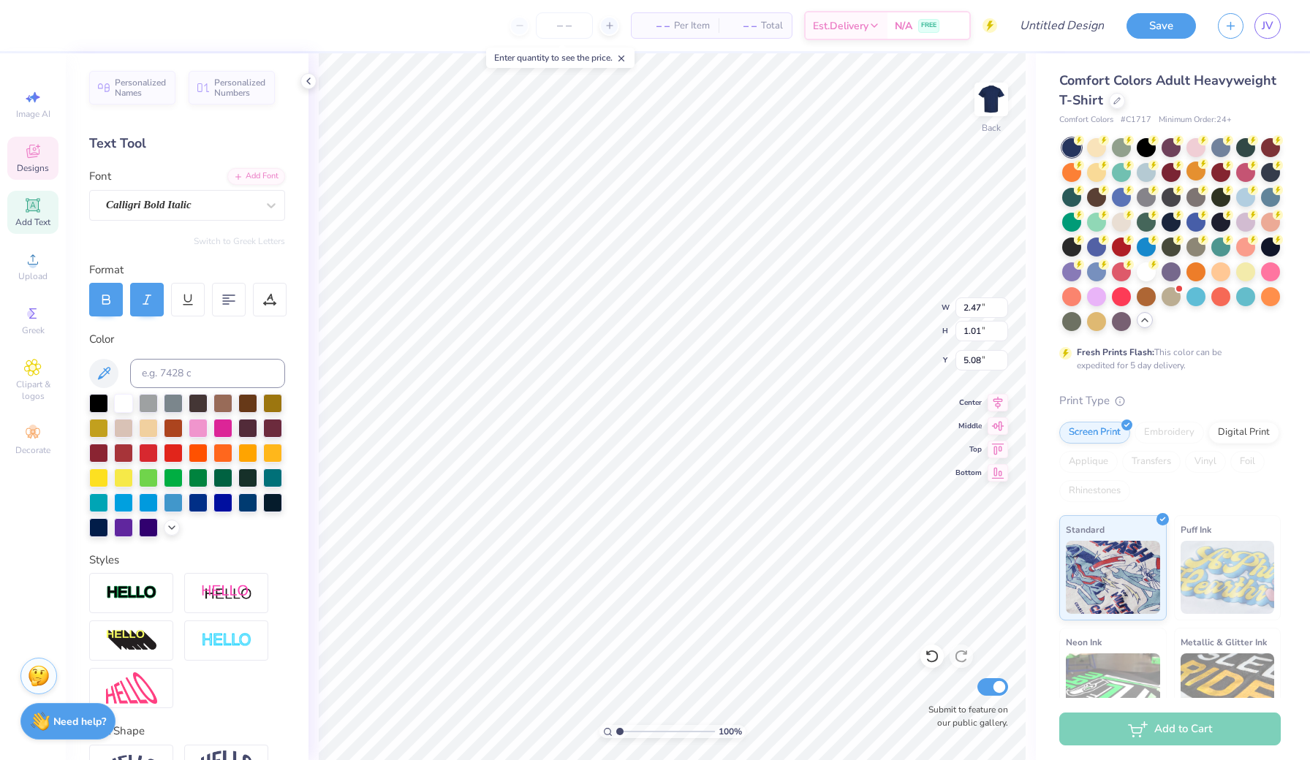
type input "2.93"
type input "1.19"
type input "5.27"
type input "3.61"
type input "0.68"
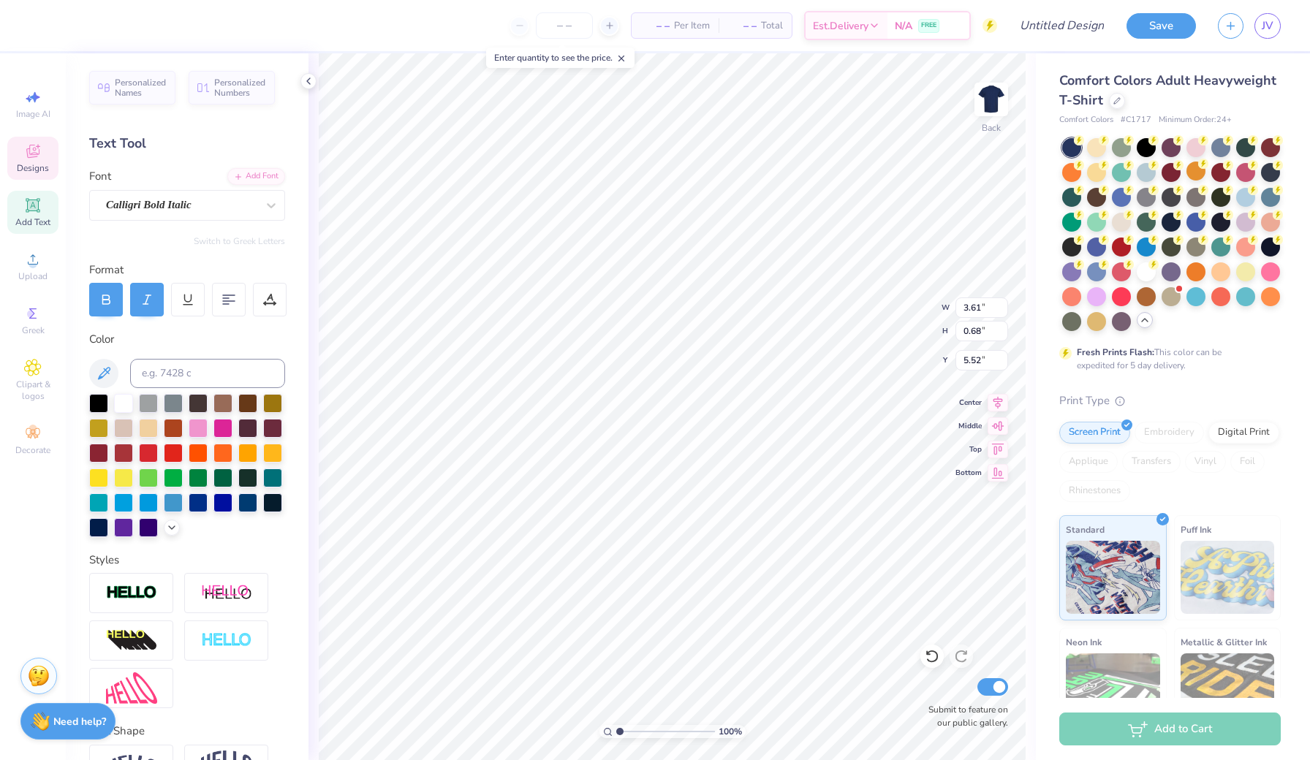
type input "6.94"
type input "2.93"
type input "1.19"
type input "5.27"
type input "3.40"
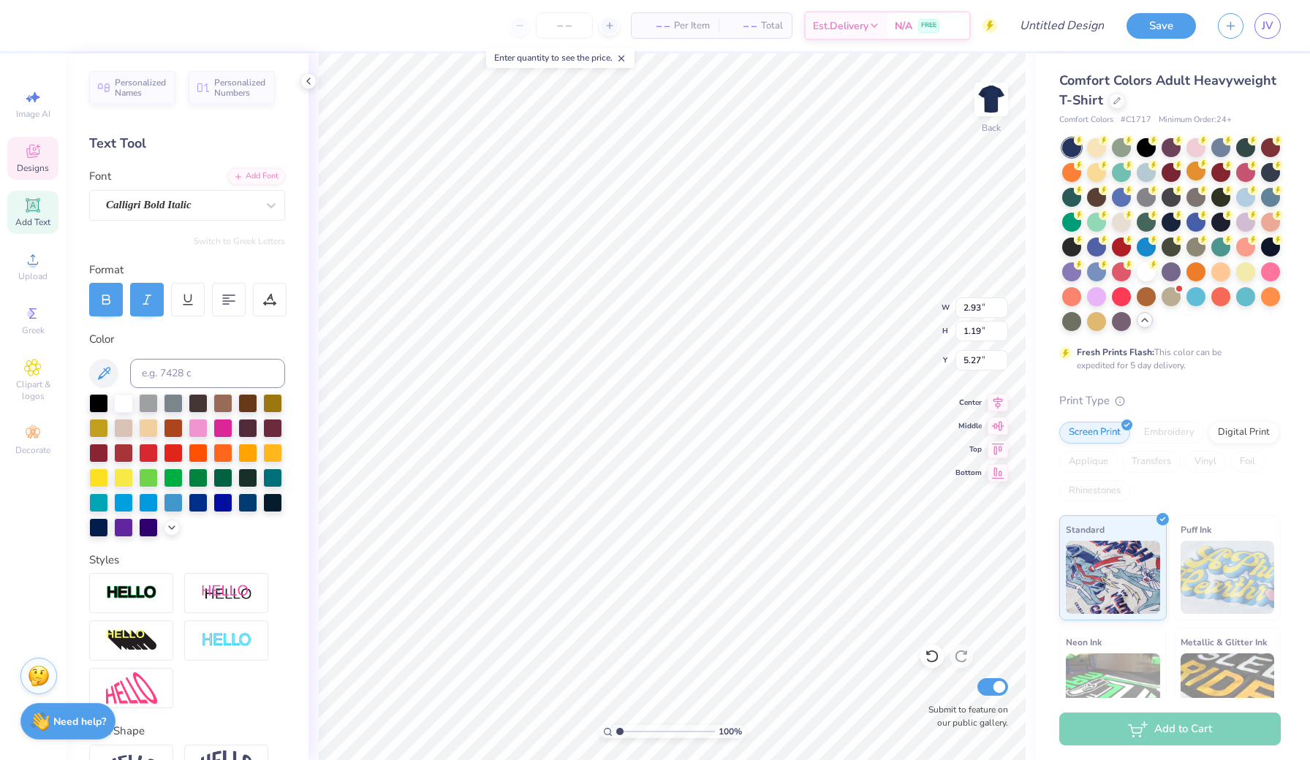
type input "1.38"
type input "5.86"
type input "3.40"
type input "1.38"
type input "5.26"
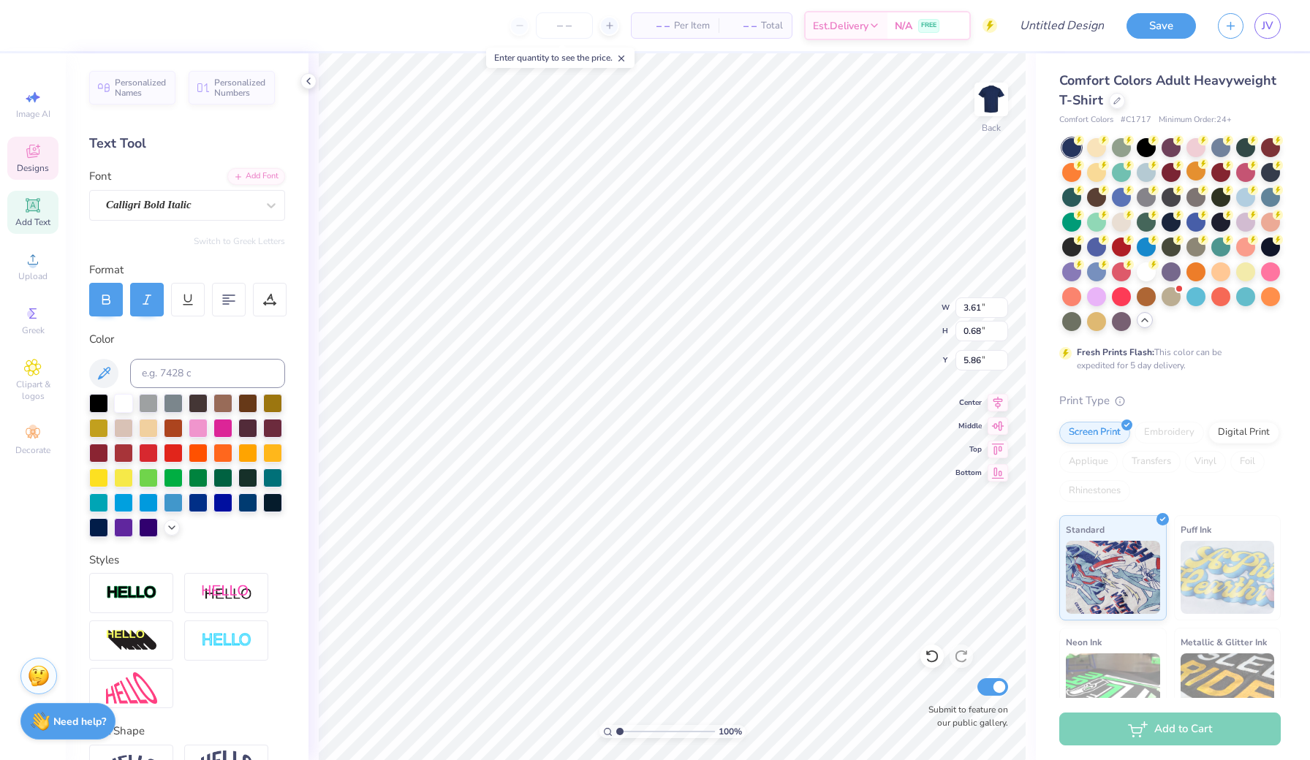
type input "3.40"
type input "1.38"
type input "5.26"
type input "5.42"
click at [930, 651] on icon at bounding box center [932, 656] width 15 height 15
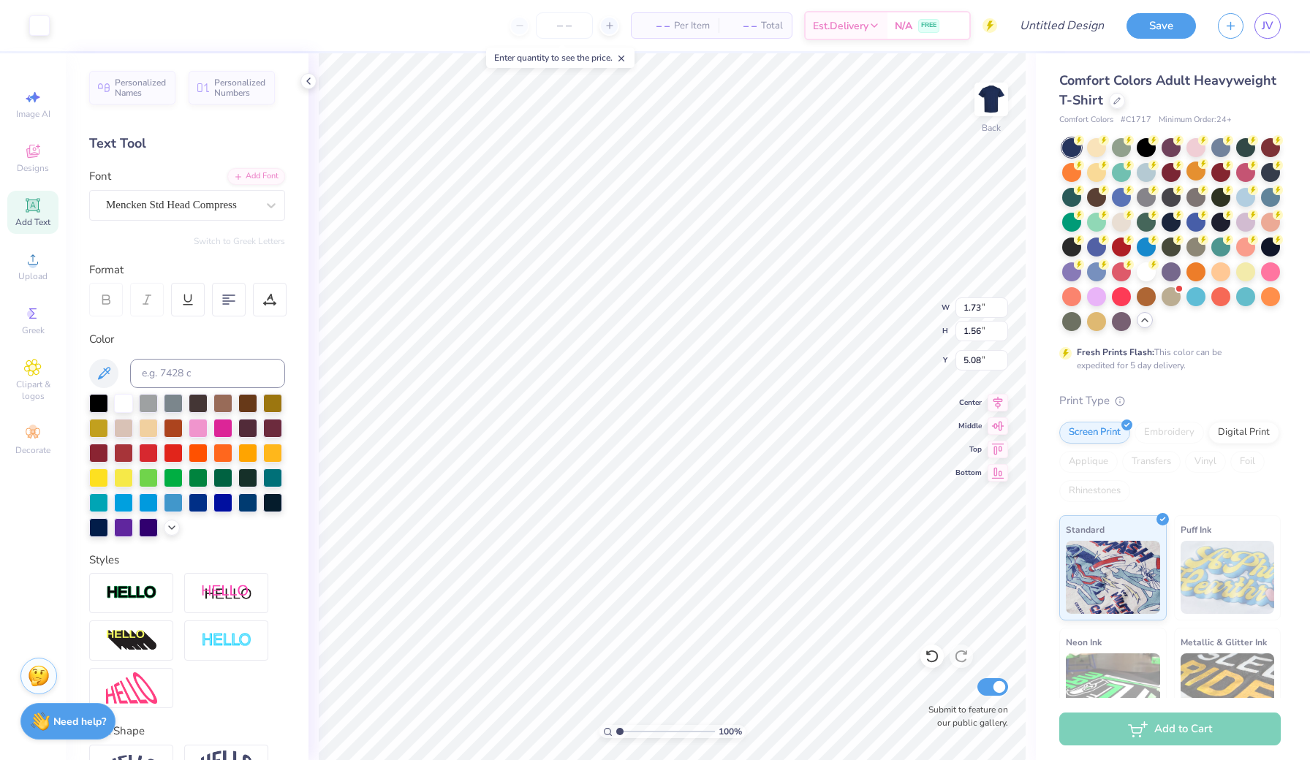
type input "1.33"
type input "1.20"
type input "5.61"
